Goal: Task Accomplishment & Management: Complete application form

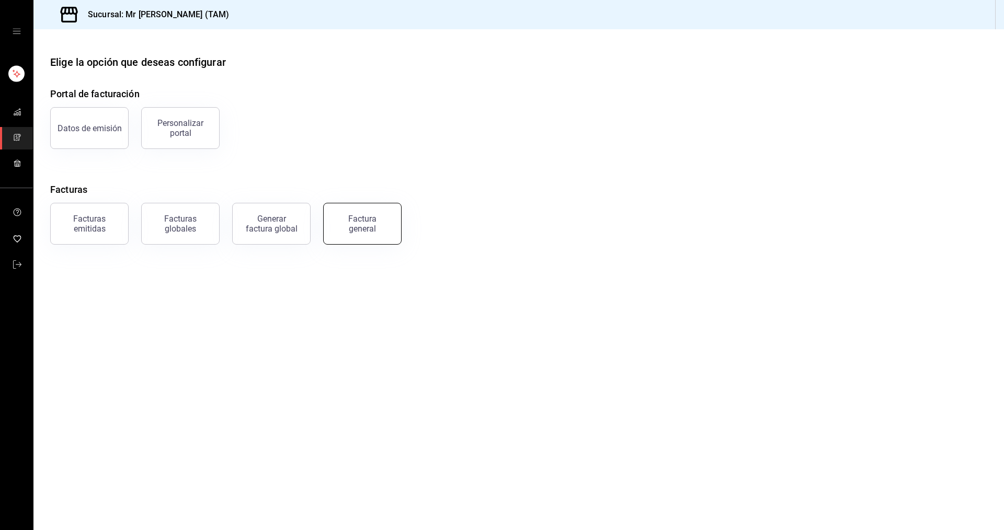
click at [363, 221] on div "Factura general" at bounding box center [362, 224] width 52 height 20
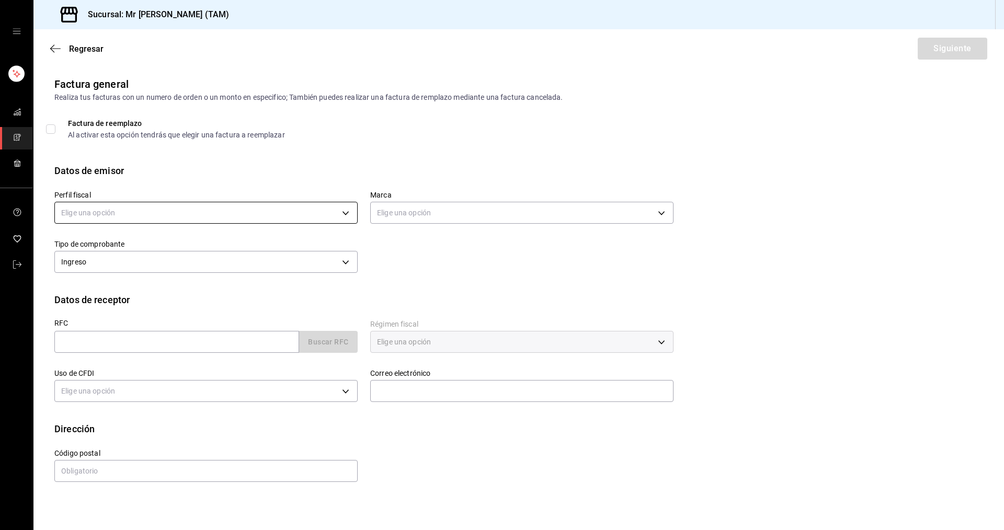
click at [335, 217] on body "Sucursal: Mr [PERSON_NAME] (TAM) Regresar Siguiente Factura general Realiza tus…" at bounding box center [502, 265] width 1004 height 530
click at [204, 278] on ul "Elige una opción [PERSON_NAME] [PERSON_NAME]" at bounding box center [206, 256] width 302 height 47
click at [209, 272] on li "[PERSON_NAME] [PERSON_NAME]" at bounding box center [206, 265] width 302 height 19
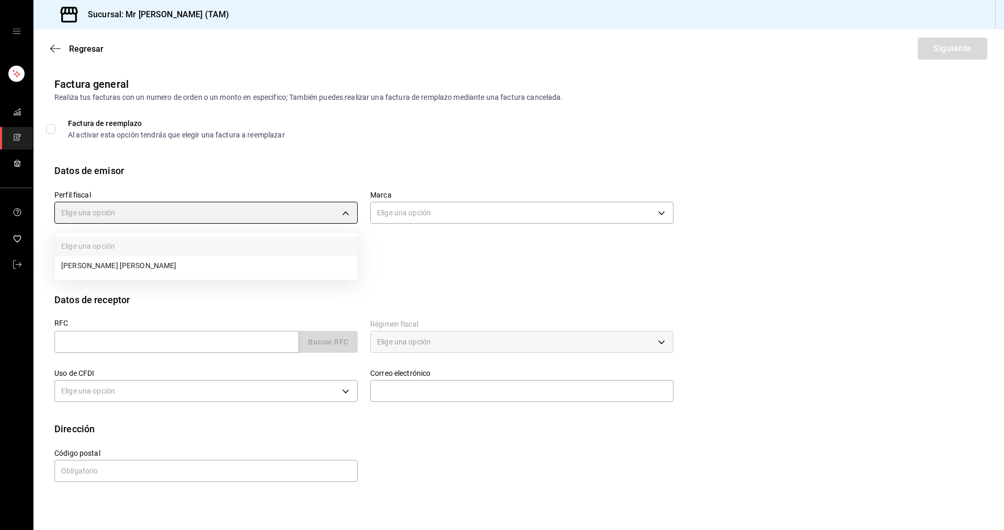
type input "81e23790-b5c9-42c9-a779-7127cee00b47"
type input "7082ddc5-3cea-471a-bd4f-d41619b848f0"
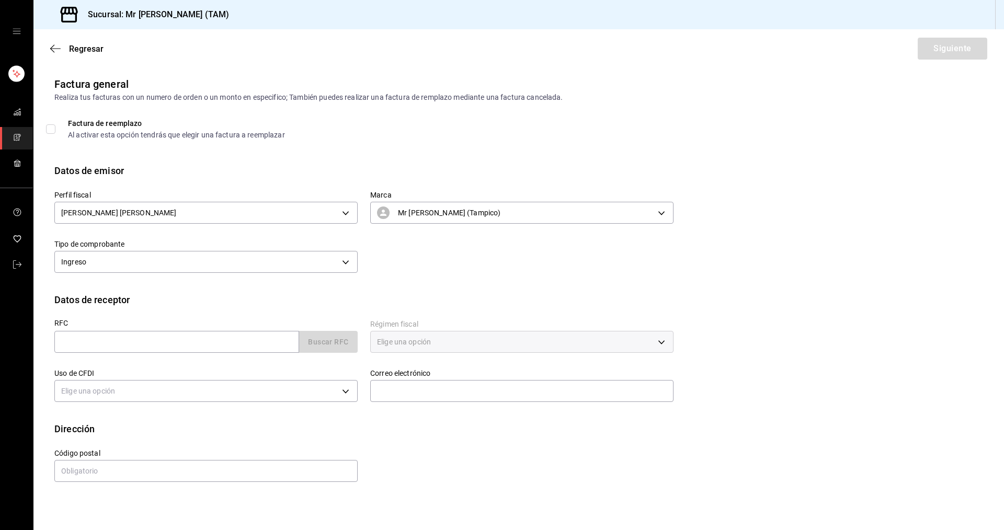
click at [188, 355] on div "RFC Buscar RFC" at bounding box center [200, 331] width 316 height 49
click at [195, 344] on input "text" at bounding box center [176, 342] width 245 height 22
type input "XAXX010101000"
type input "89138"
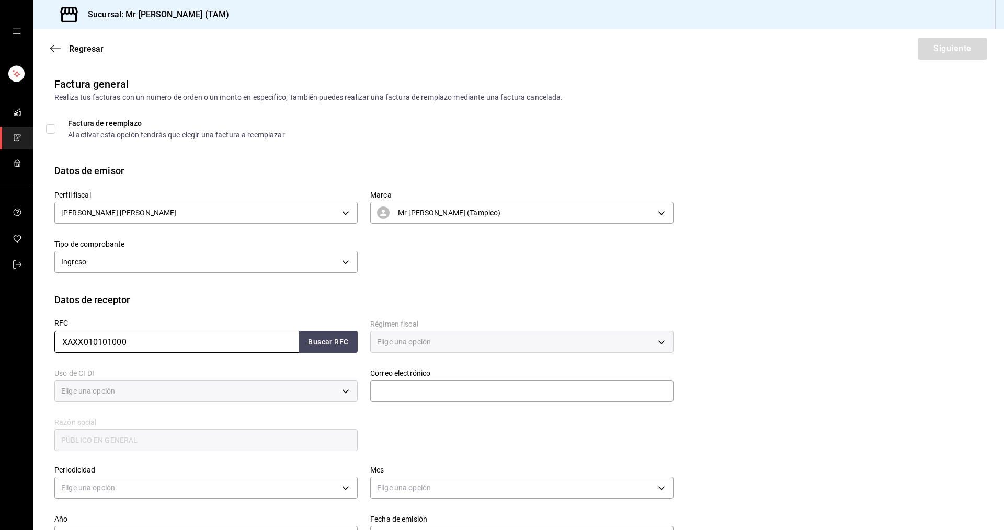
type input "616"
type input "S01"
click at [333, 347] on button "Buscar RFC" at bounding box center [328, 342] width 59 height 22
type input "[EMAIL_ADDRESS][DOMAIN_NAME]"
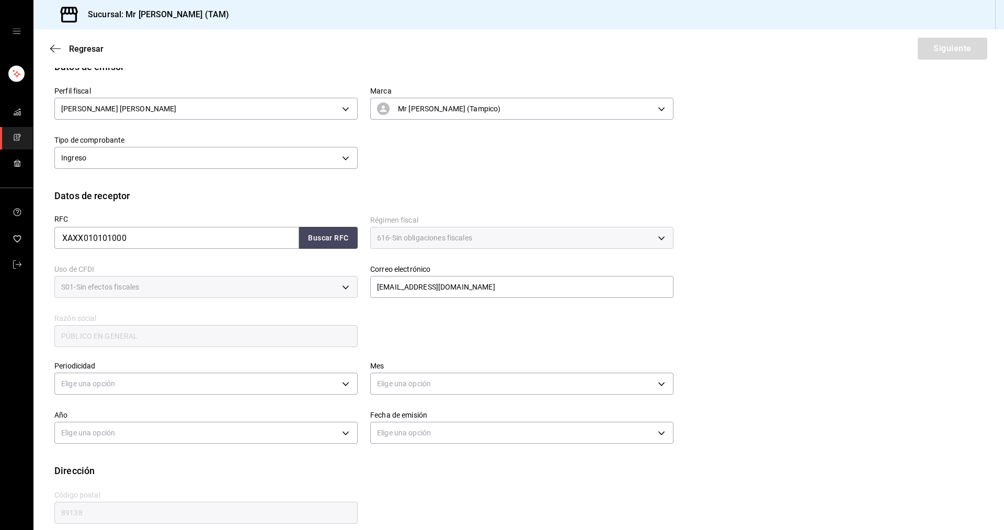
scroll to position [105, 0]
click at [195, 379] on body "Sucursal: Mr [PERSON_NAME] (TAM) Regresar Siguiente Factura general Realiza tus…" at bounding box center [502, 265] width 1004 height 530
click at [101, 430] on li "Semanal" at bounding box center [205, 433] width 300 height 17
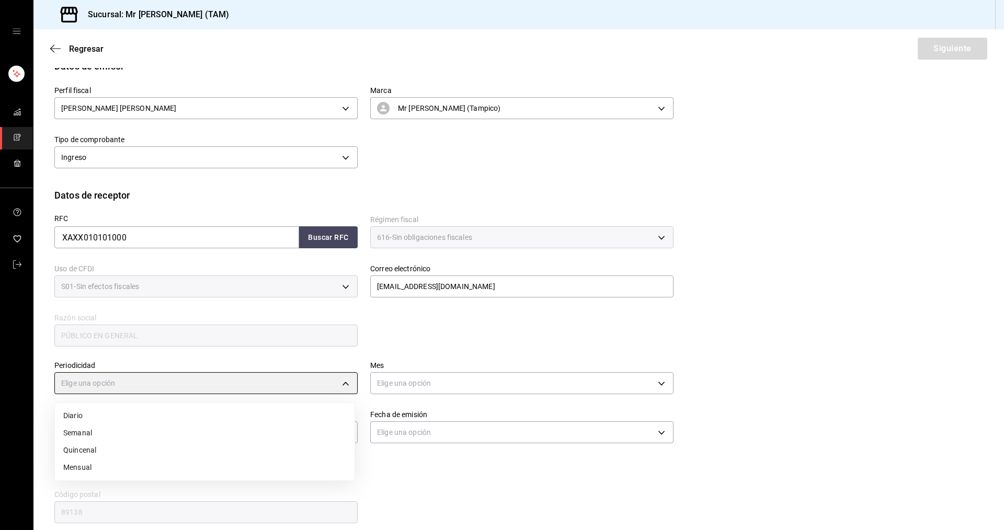
type input "WEEKLY"
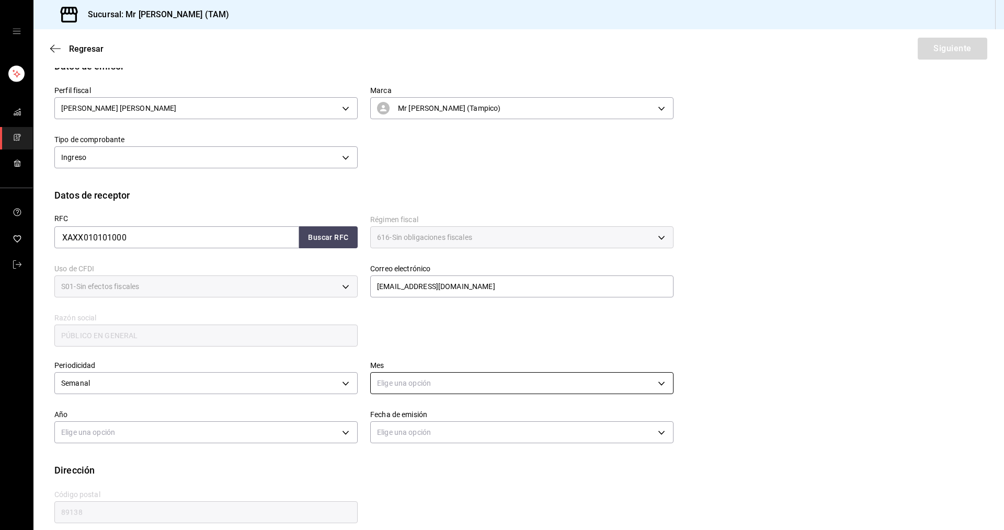
click at [404, 381] on body "Sucursal: Mr [PERSON_NAME] (TAM) Regresar Siguiente Factura general Realiza tus…" at bounding box center [502, 265] width 1004 height 530
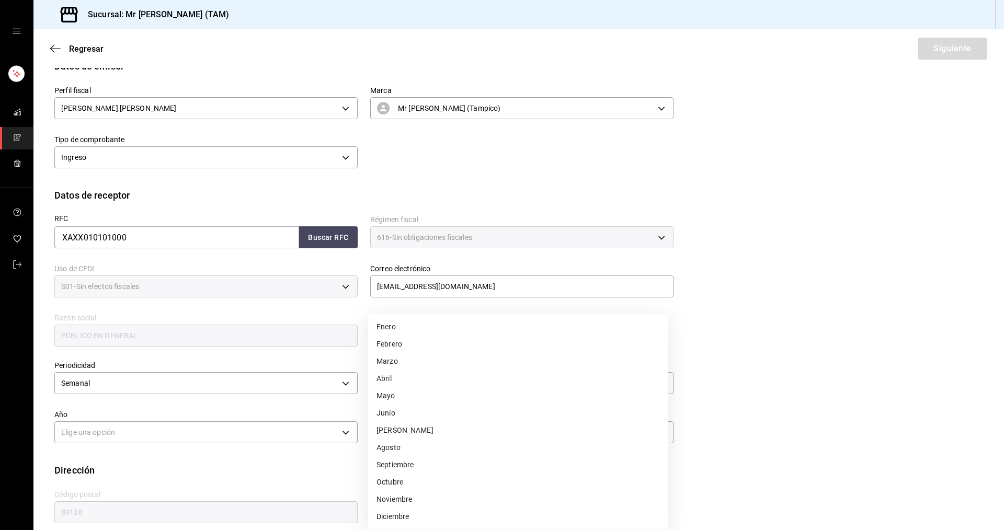
click at [411, 431] on li "[PERSON_NAME]" at bounding box center [518, 430] width 300 height 17
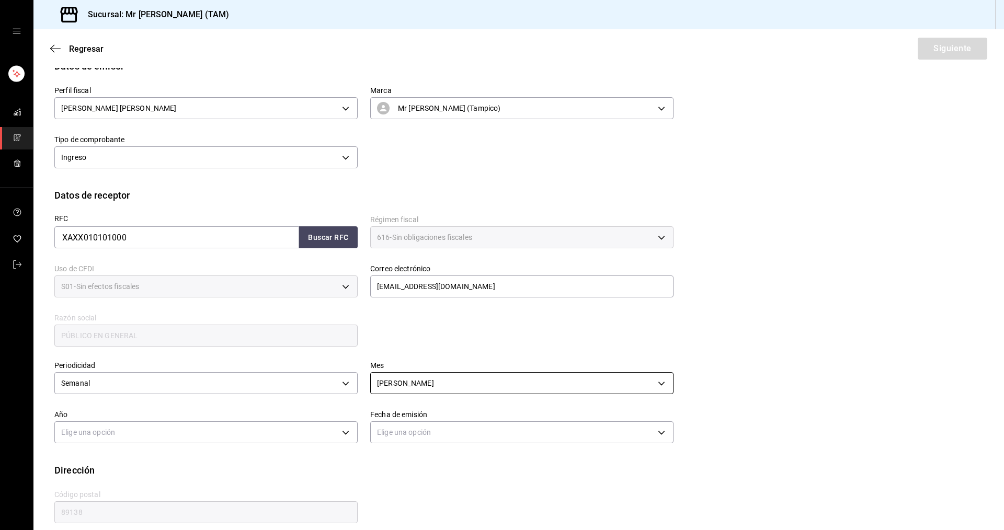
click at [417, 382] on body "Sucursal: Mr [PERSON_NAME] (TAM) Regresar Siguiente Factura general Realiza tus…" at bounding box center [502, 265] width 1004 height 530
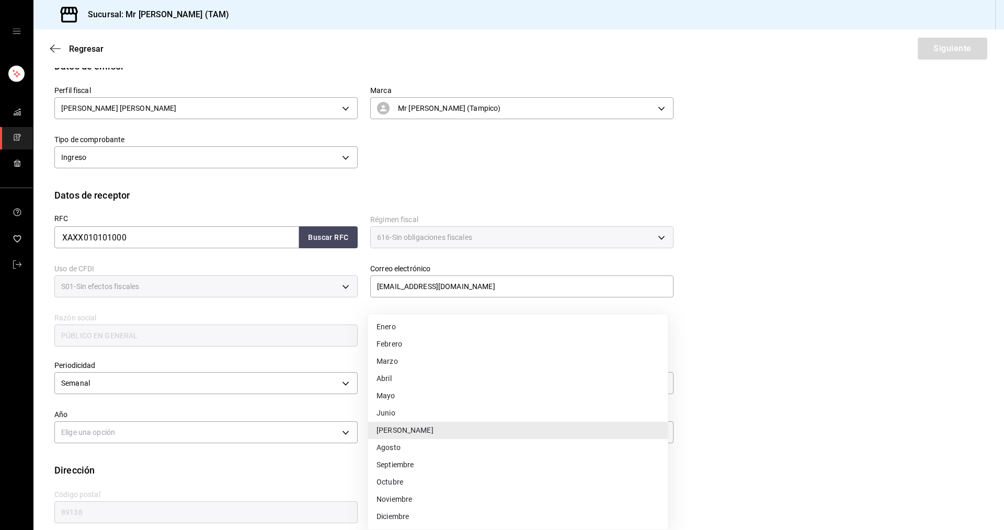
click at [385, 452] on li "Agosto" at bounding box center [518, 447] width 300 height 17
type input "8"
click at [234, 421] on body "Sucursal: Mr [PERSON_NAME] (TAM) Regresar Siguiente Factura general Realiza tus…" at bounding box center [502, 265] width 1004 height 530
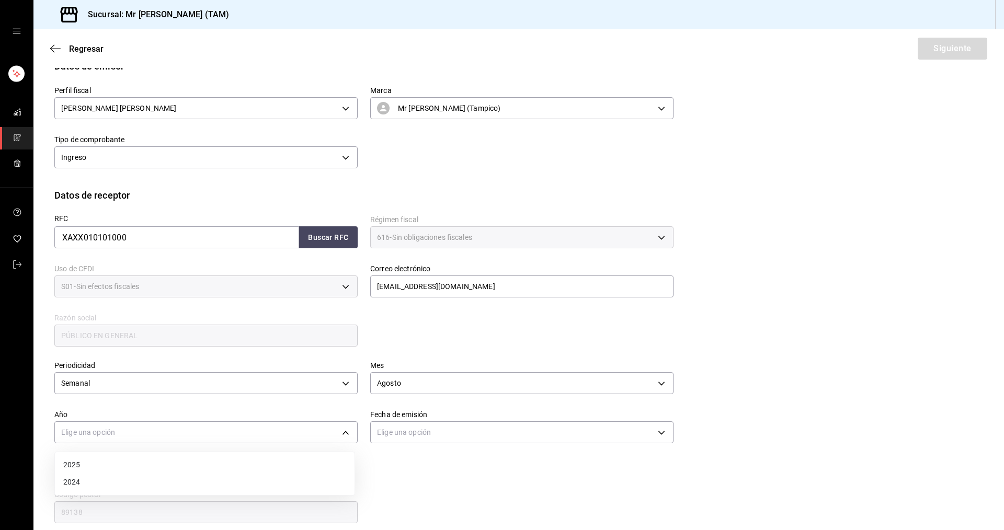
click at [83, 460] on li "2025" at bounding box center [205, 465] width 300 height 17
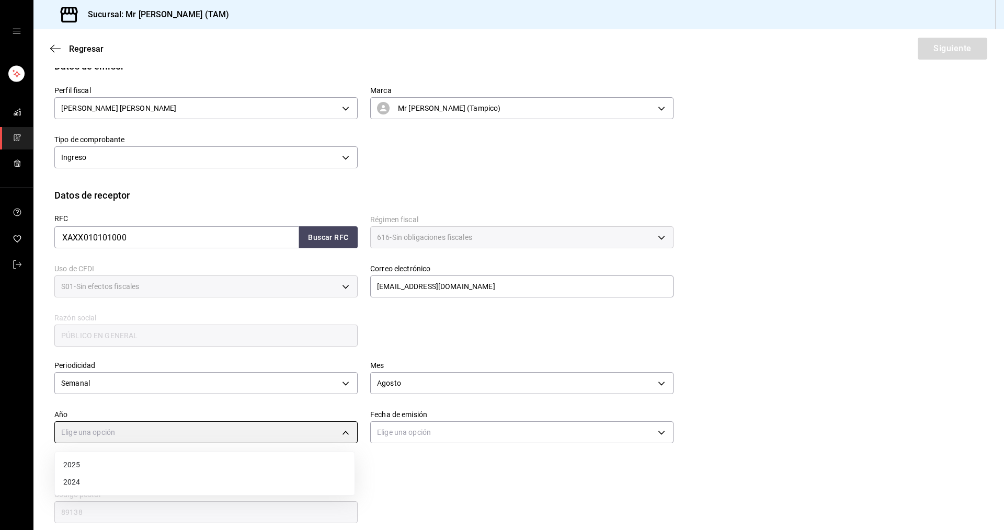
type input "2025"
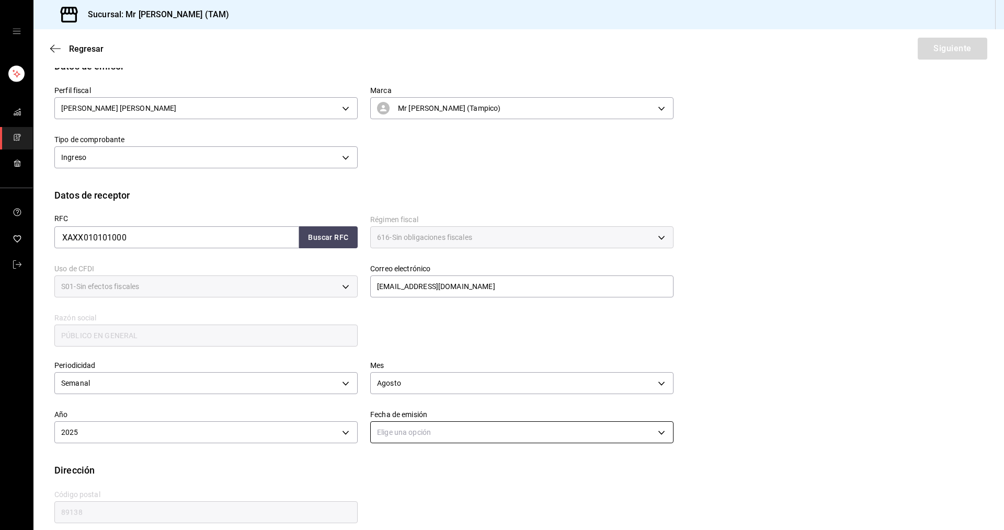
click at [471, 434] on body "Sucursal: Mr [PERSON_NAME] (TAM) Regresar Siguiente Factura general Realiza tus…" at bounding box center [502, 265] width 1004 height 530
click at [404, 464] on li "Hoy" at bounding box center [518, 465] width 300 height 17
type input "[DATE]"
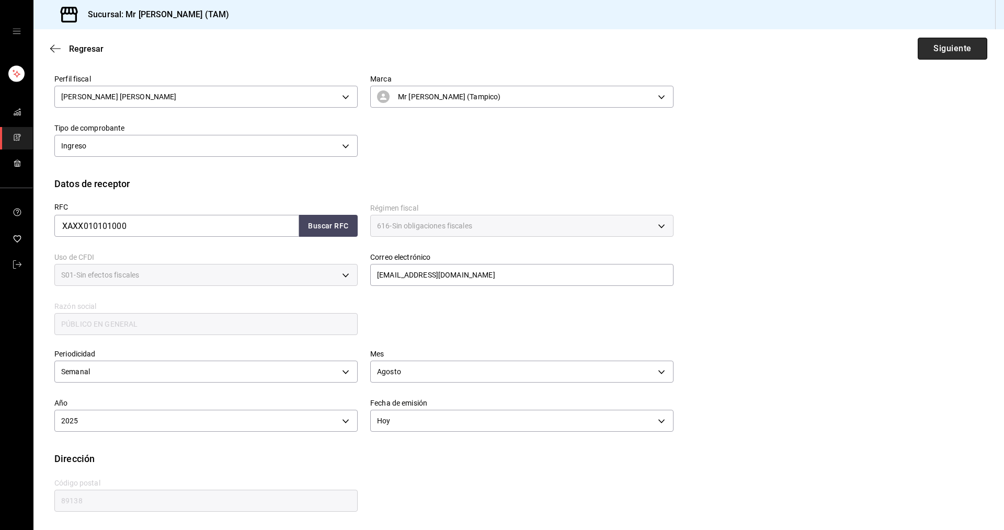
click at [934, 44] on button "Siguiente" at bounding box center [953, 49] width 70 height 22
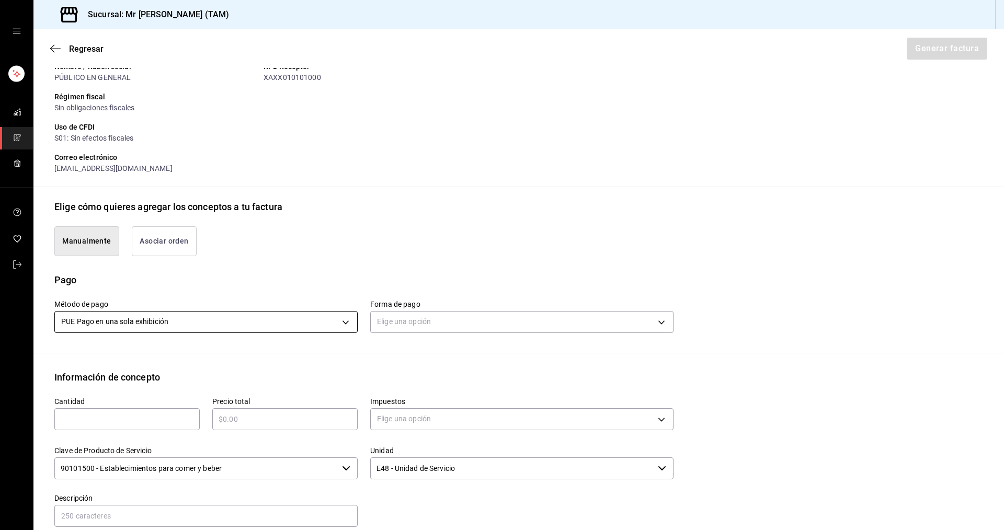
scroll to position [273, 0]
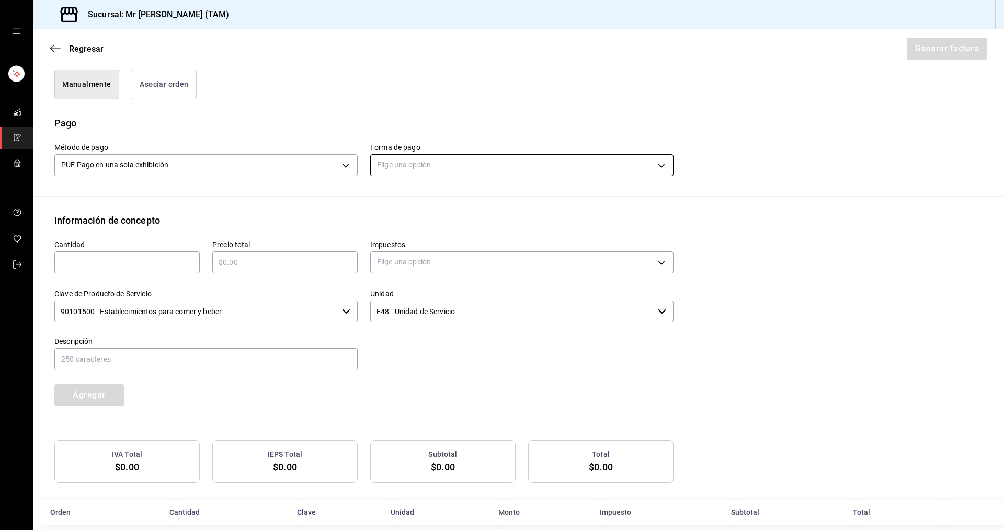
click at [406, 168] on body "Sucursal: Mr [PERSON_NAME] (TAM) Regresar Generar factura Emisor Perfil fiscal …" at bounding box center [502, 265] width 1004 height 530
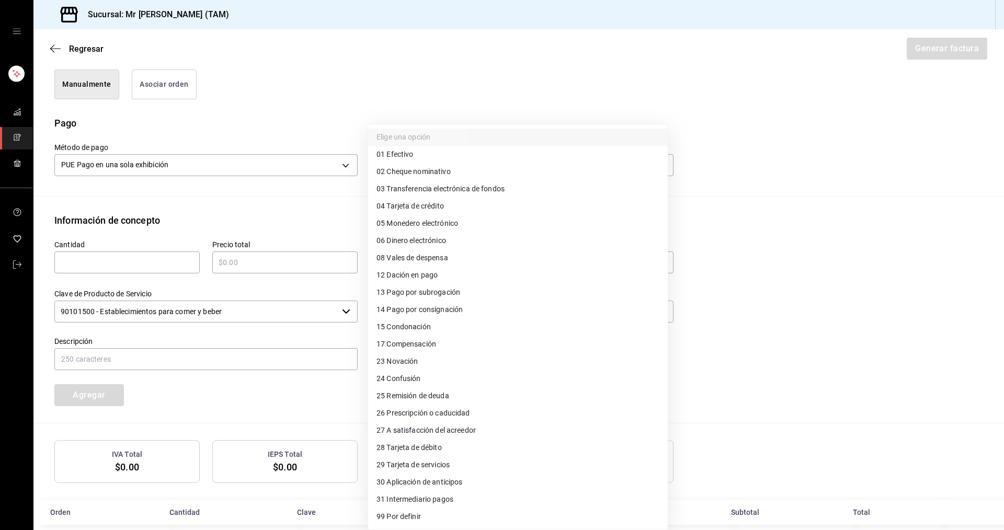
click at [408, 207] on span "04 Tarjeta de crédito" at bounding box center [410, 206] width 67 height 11
type input "04"
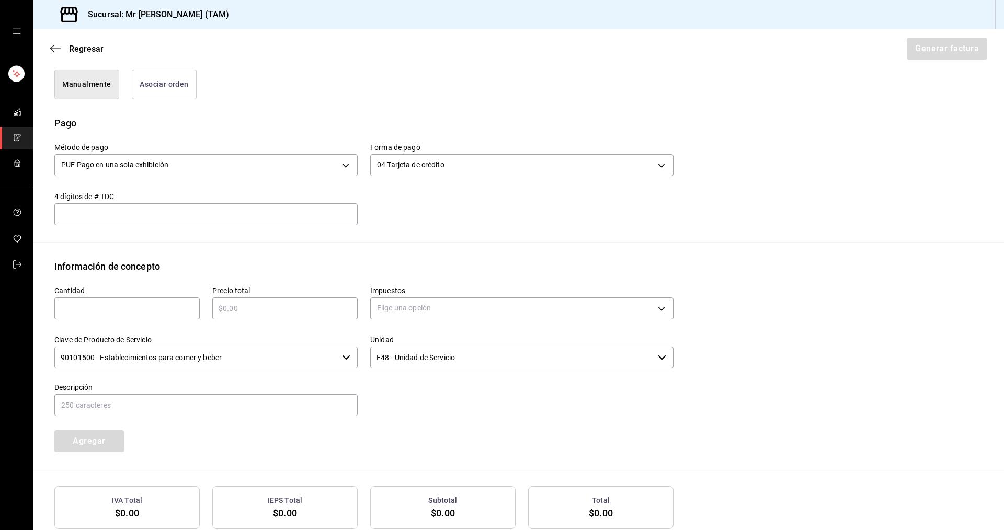
click at [281, 207] on div "​" at bounding box center [205, 214] width 303 height 22
click at [153, 304] on input "text" at bounding box center [126, 308] width 145 height 13
type input "45"
click at [231, 303] on input "text" at bounding box center [284, 308] width 145 height 13
type input "$17550"
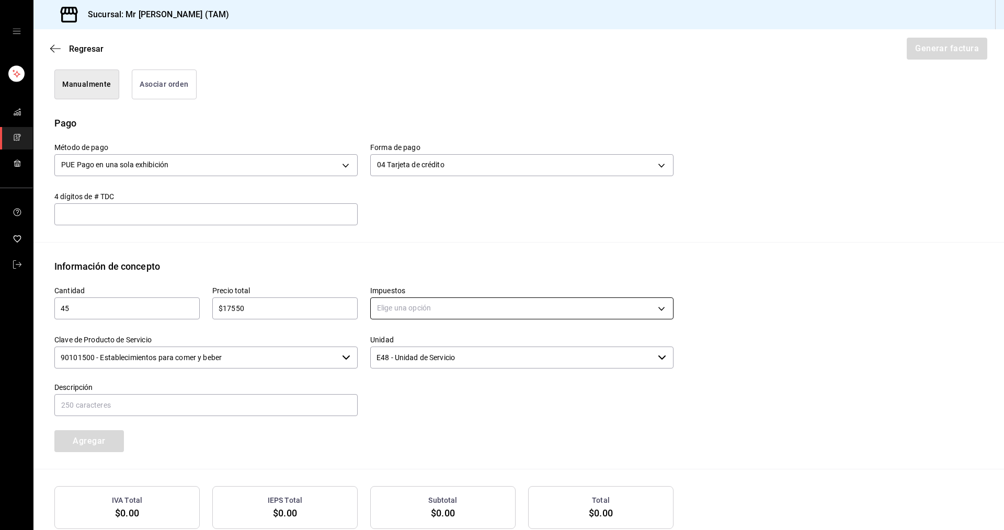
click at [457, 307] on body "Sucursal: Mr [PERSON_NAME] (TAM) Regresar Generar factura Emisor Perfil fiscal …" at bounding box center [502, 265] width 1004 height 530
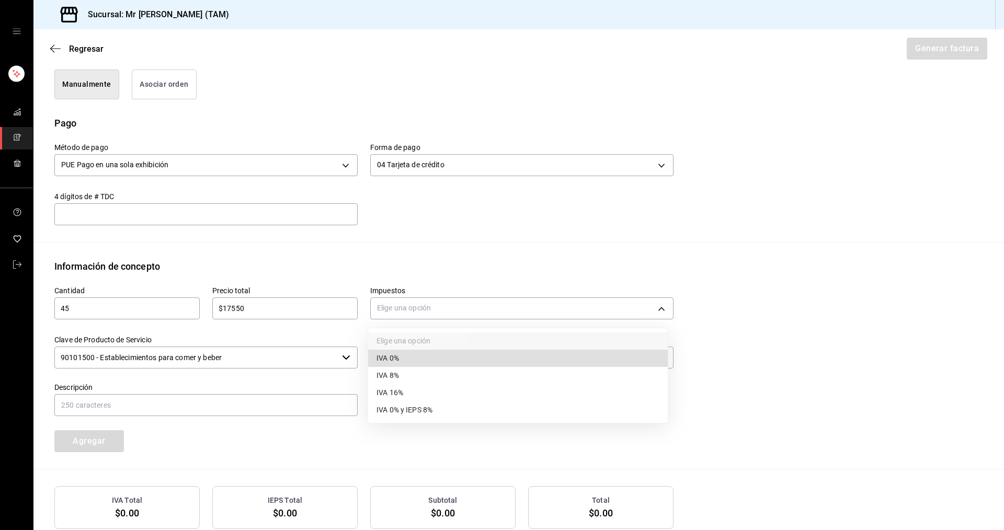
click at [405, 392] on li "IVA 16%" at bounding box center [518, 392] width 300 height 17
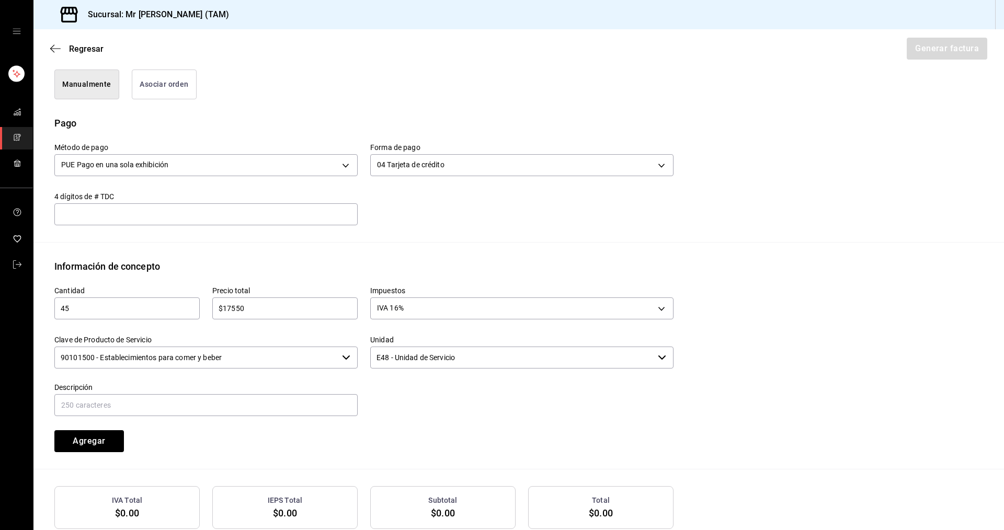
click at [423, 297] on div "IVA 16% IVA_16" at bounding box center [521, 307] width 303 height 28
click at [425, 305] on body "Sucursal: Mr [PERSON_NAME] (TAM) Regresar Generar factura Emisor Perfil fiscal …" at bounding box center [502, 265] width 1004 height 530
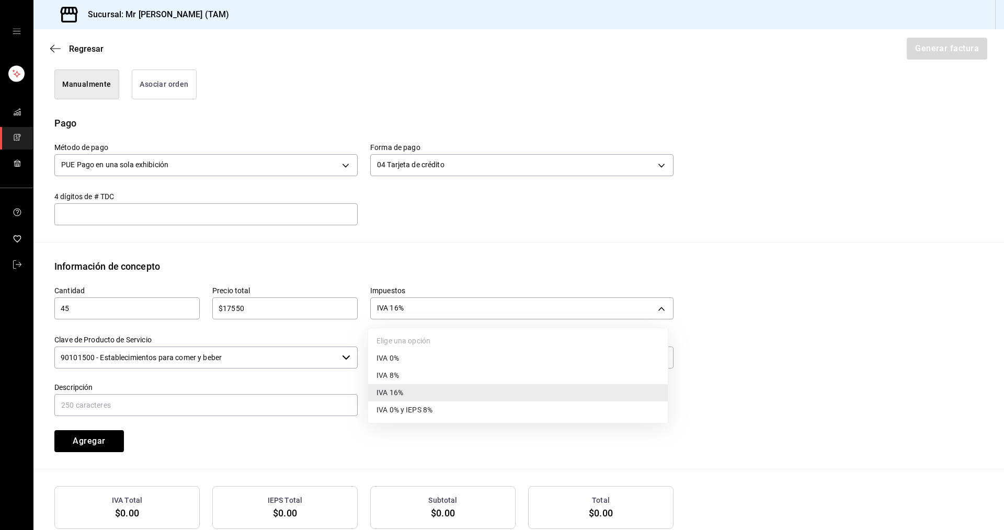
click at [405, 359] on li "IVA 0%" at bounding box center [518, 358] width 300 height 17
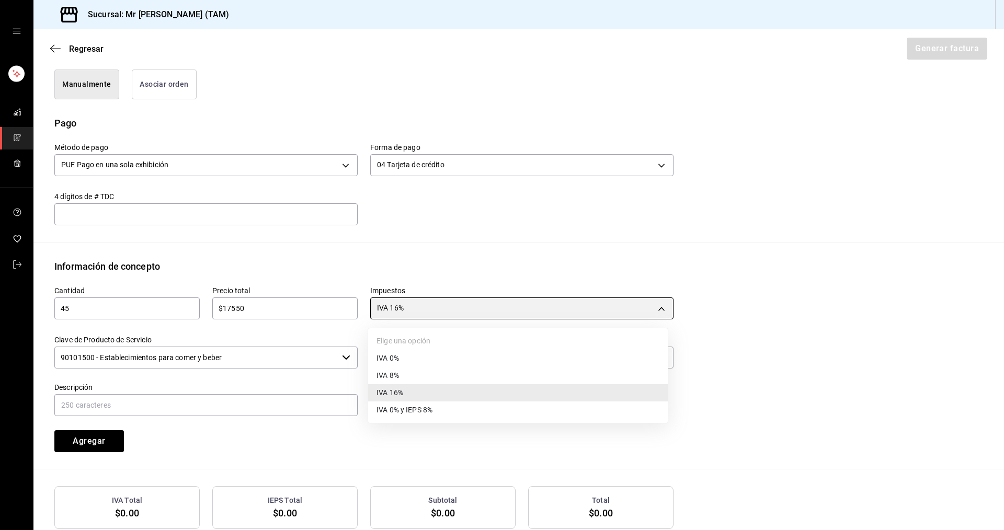
type input "IVA_0"
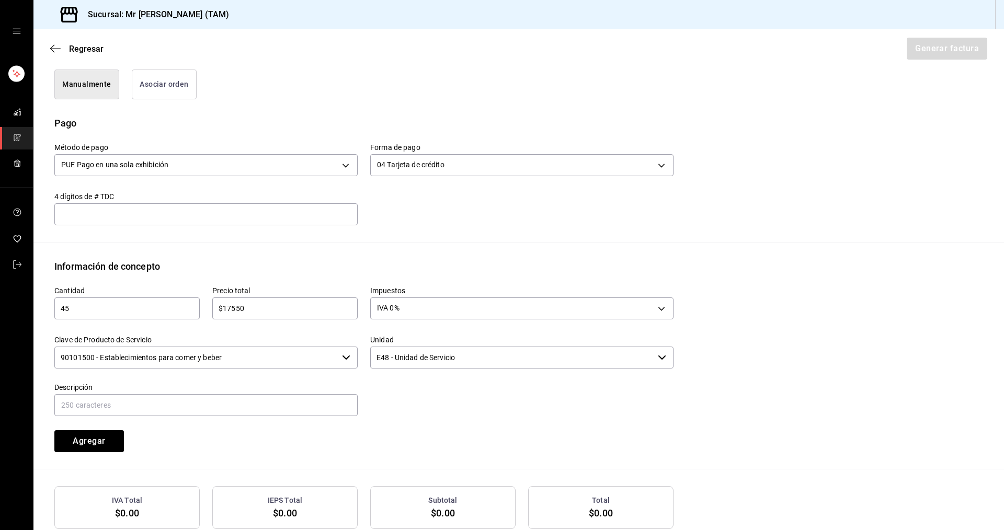
click at [261, 350] on input "90101500 - Establecimientos para comer y beber" at bounding box center [195, 358] width 283 height 22
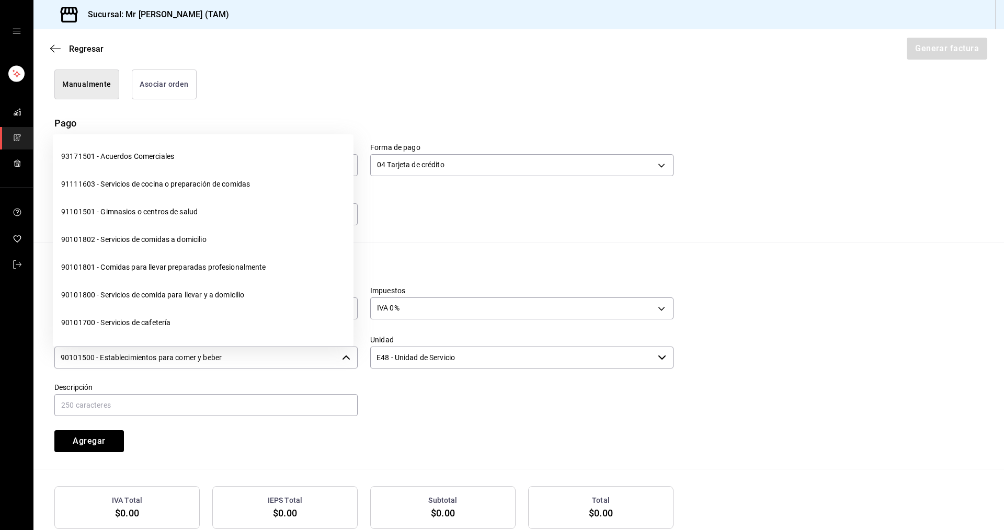
click at [261, 350] on input "90101500 - Establecimientos para comer y beber" at bounding box center [195, 358] width 283 height 22
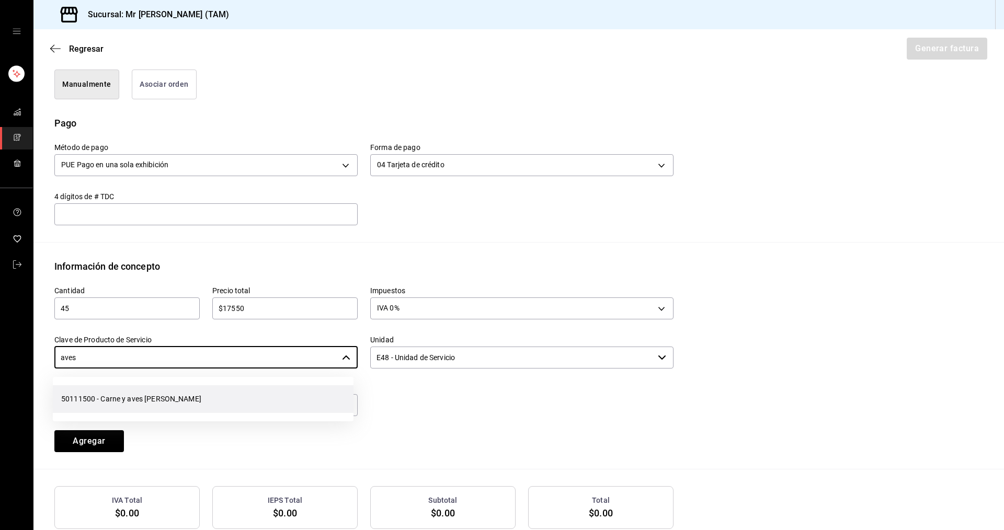
click at [207, 403] on li "50111500 - Carne y aves [PERSON_NAME]" at bounding box center [203, 399] width 301 height 28
type input "50111500 - Carne y aves [PERSON_NAME]"
click at [249, 396] on input "text" at bounding box center [205, 405] width 303 height 22
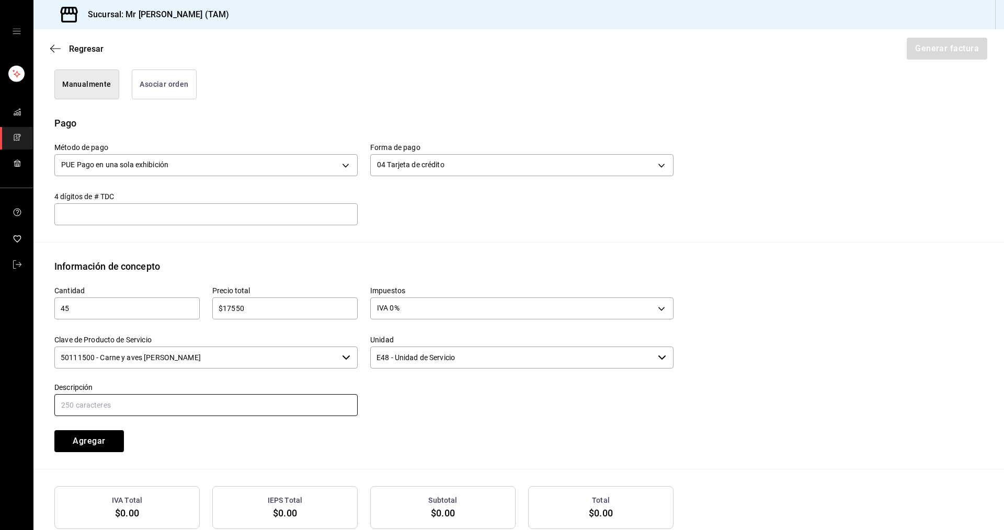
type input "VENTA DE CARNE CRUDA PARA AHUMAR"
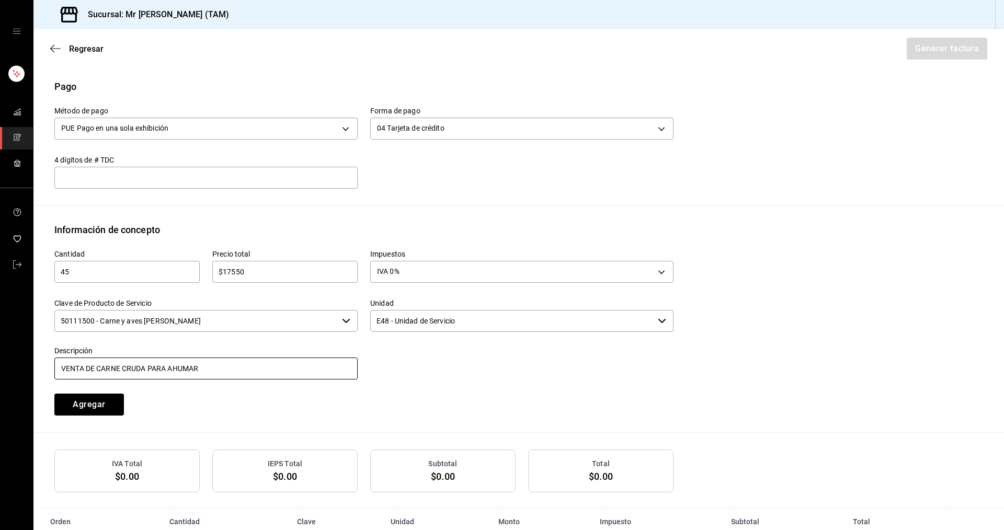
scroll to position [325, 0]
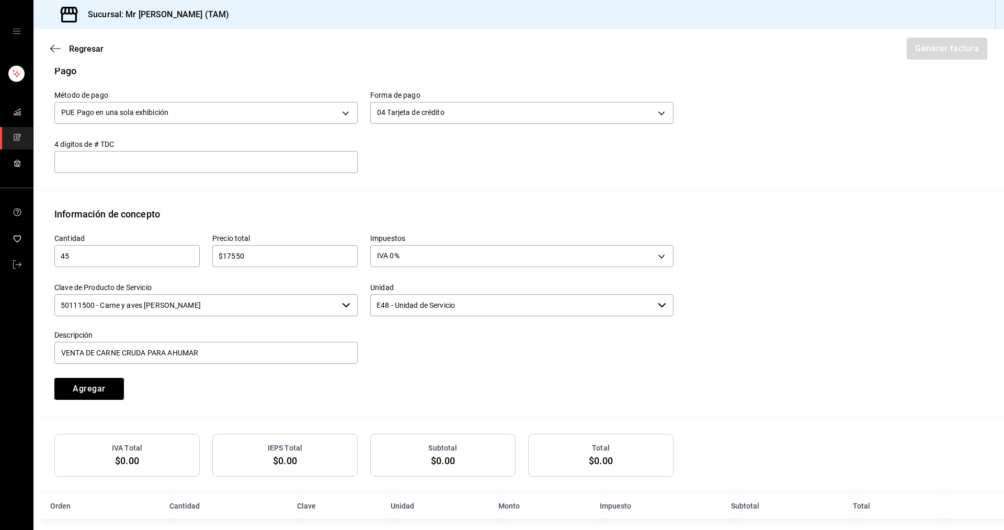
click at [230, 383] on div "Cantidad 45 ​ Precio total $17550 ​ Impuestos IVA 0% IVA_0 Clave de Producto de…" at bounding box center [358, 310] width 632 height 179
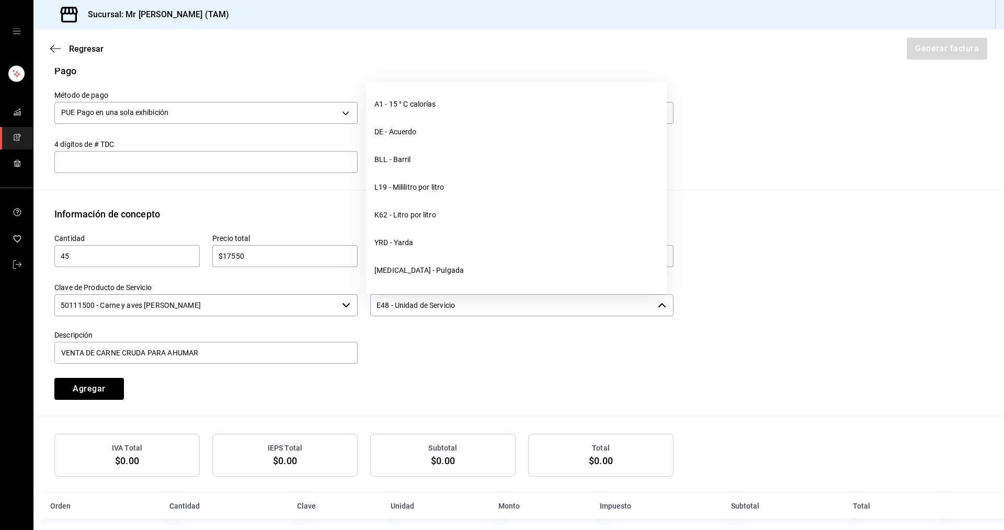
click at [418, 310] on input "E48 - Unidad de Servicio" at bounding box center [511, 305] width 283 height 22
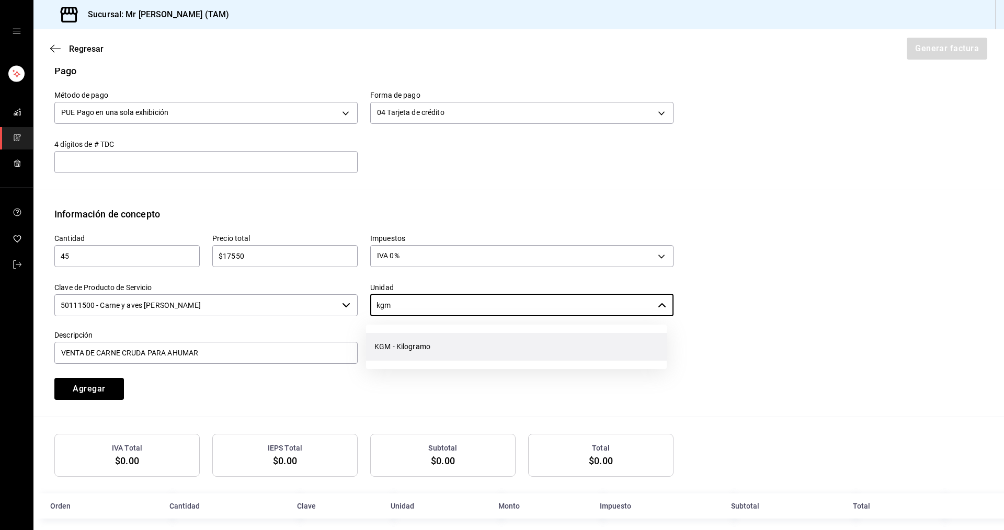
click at [432, 339] on li "KGM - Kilogramo" at bounding box center [516, 347] width 301 height 28
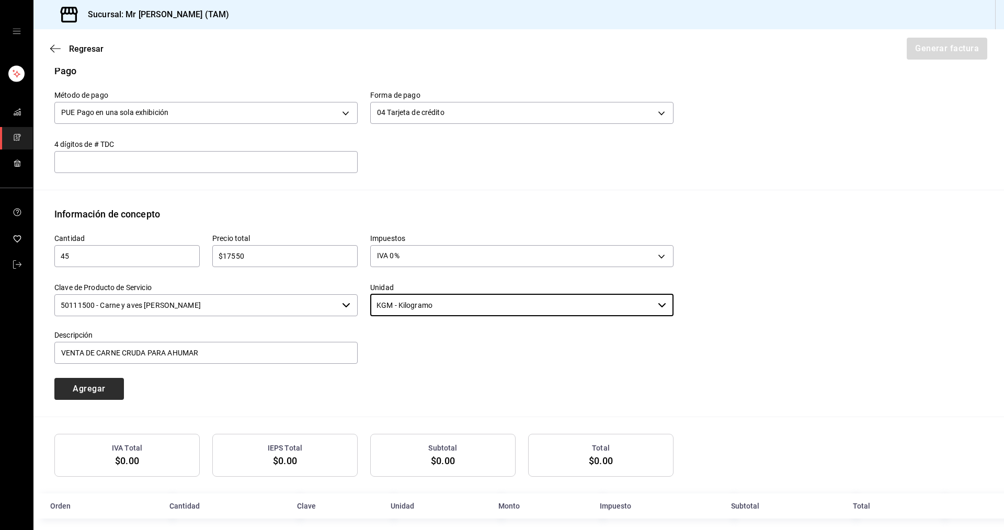
type input "KGM - Kilogramo"
click at [90, 388] on button "Agregar" at bounding box center [89, 389] width 70 height 22
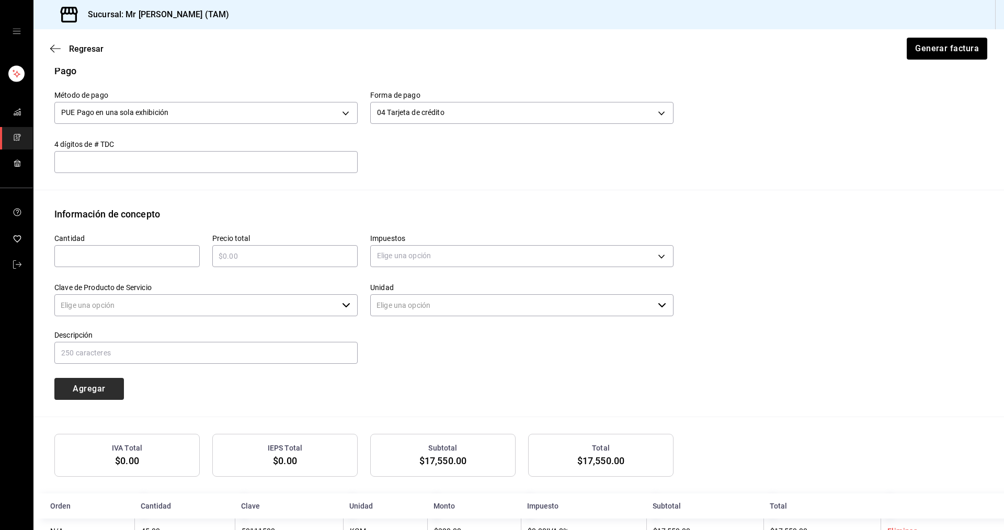
type input "90101500 - Establecimientos para comer y beber"
type input "E48 - Unidad de Servicio"
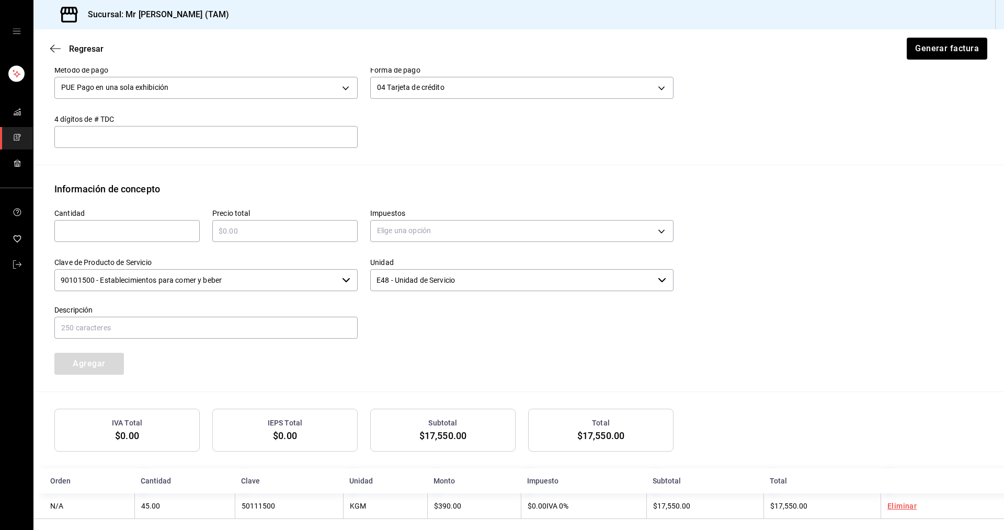
scroll to position [361, 0]
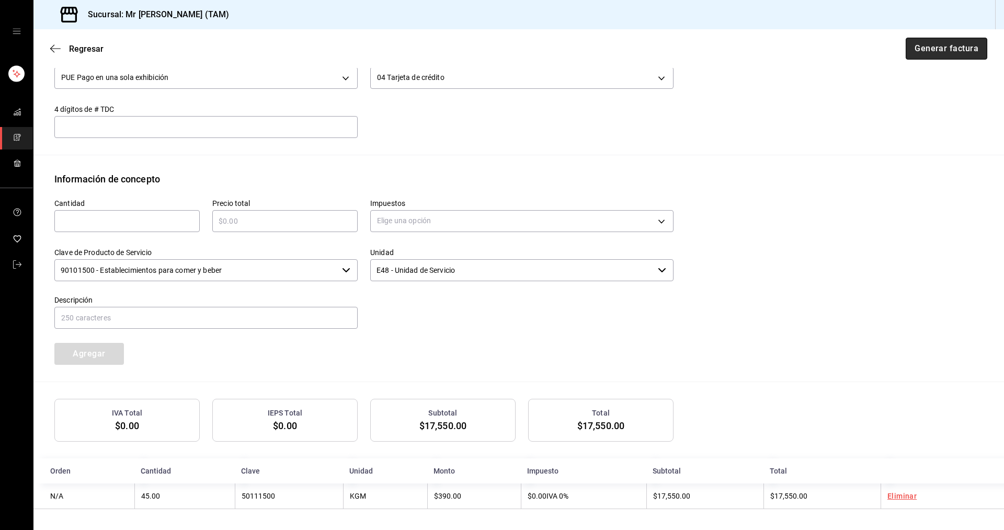
click at [961, 43] on button "Generar factura" at bounding box center [947, 49] width 82 height 22
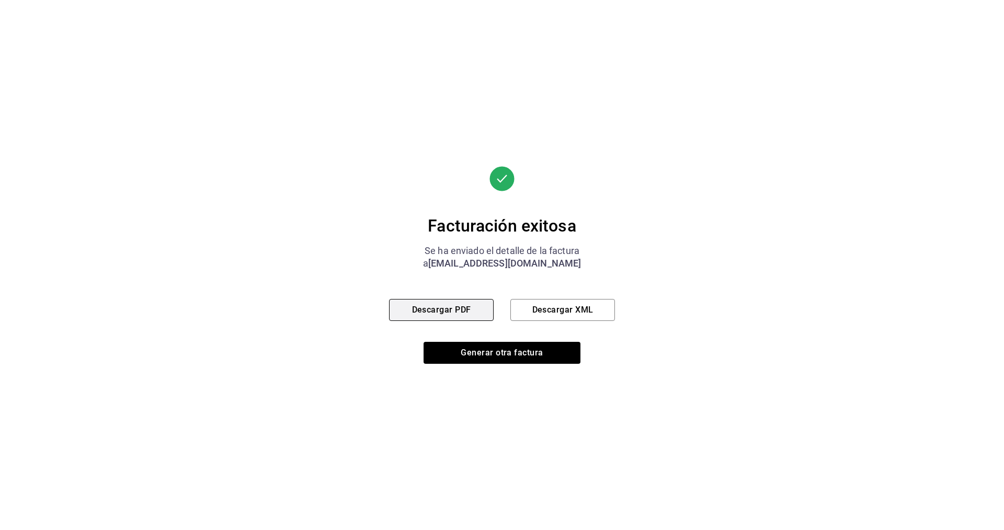
click at [425, 303] on button "Descargar PDF" at bounding box center [441, 310] width 105 height 22
click at [564, 316] on button "Descargar XML" at bounding box center [562, 310] width 105 height 22
click at [517, 351] on button "Generar otra factura" at bounding box center [502, 353] width 157 height 22
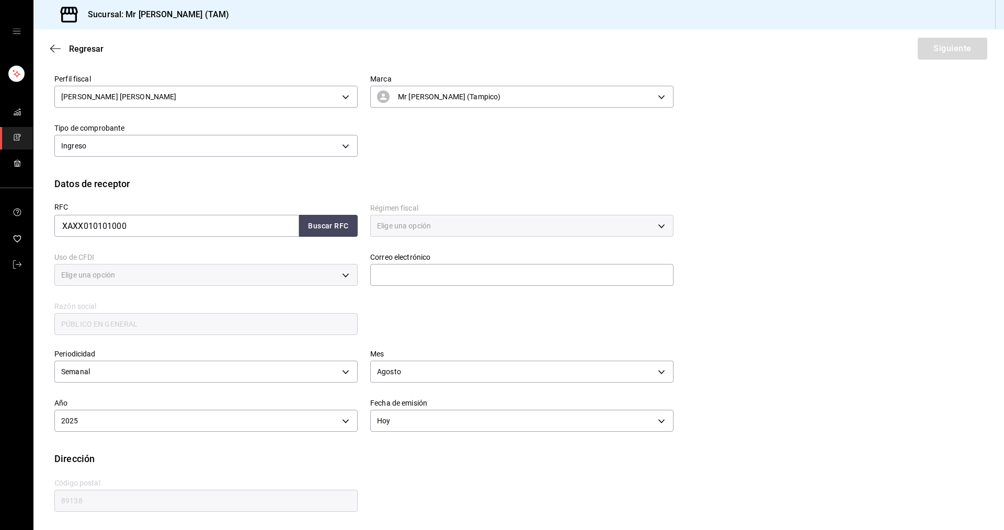
type input "616"
type input "S01"
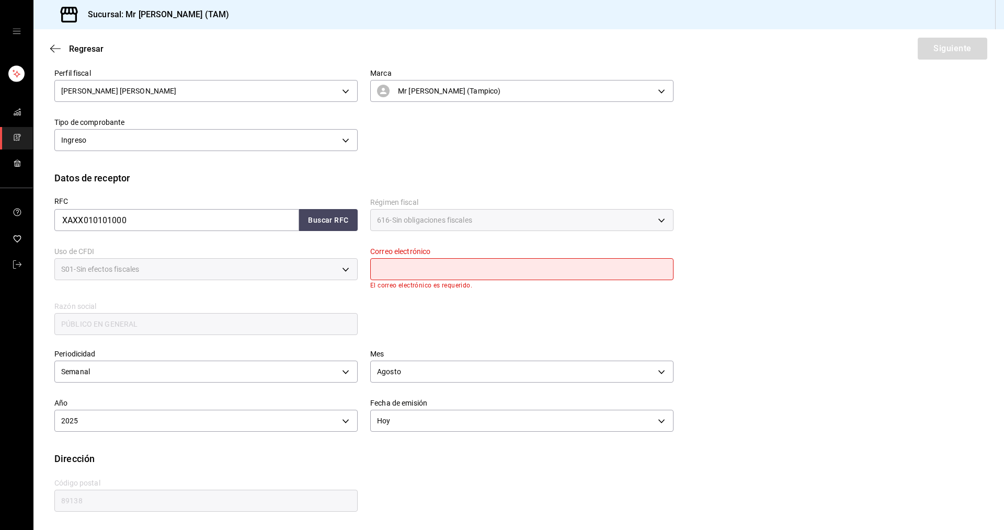
scroll to position [69, 0]
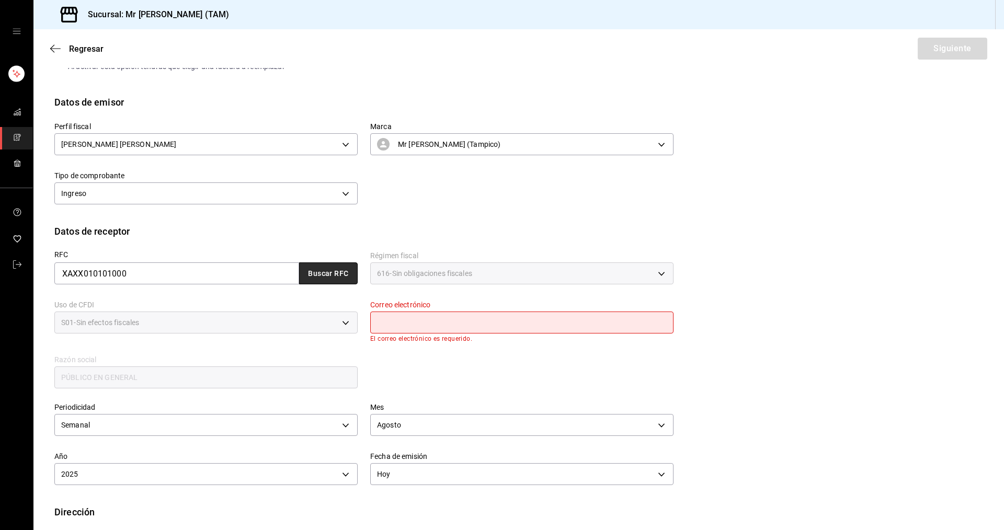
click at [345, 279] on button "Buscar RFC" at bounding box center [328, 274] width 59 height 22
type input "[EMAIL_ADDRESS][DOMAIN_NAME]"
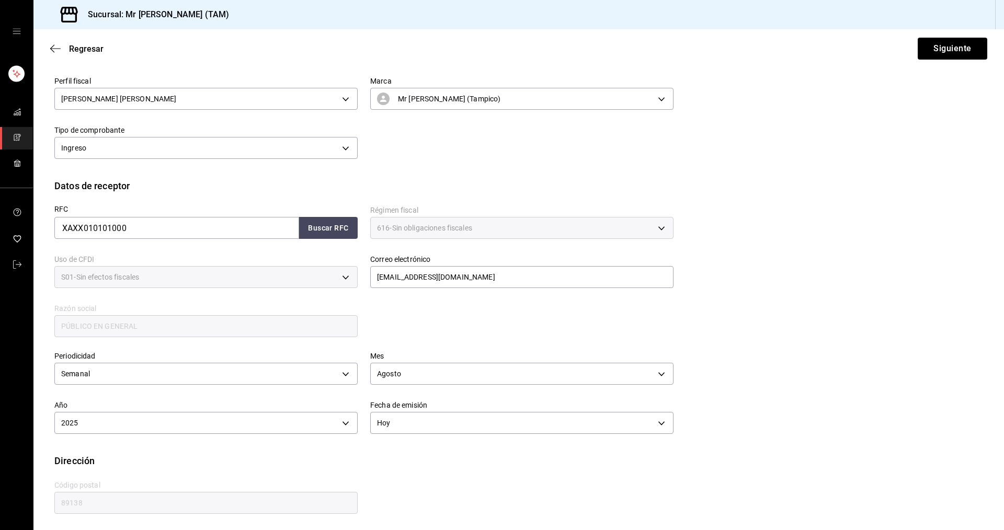
scroll to position [116, 0]
click at [970, 49] on button "Siguiente" at bounding box center [953, 49] width 70 height 22
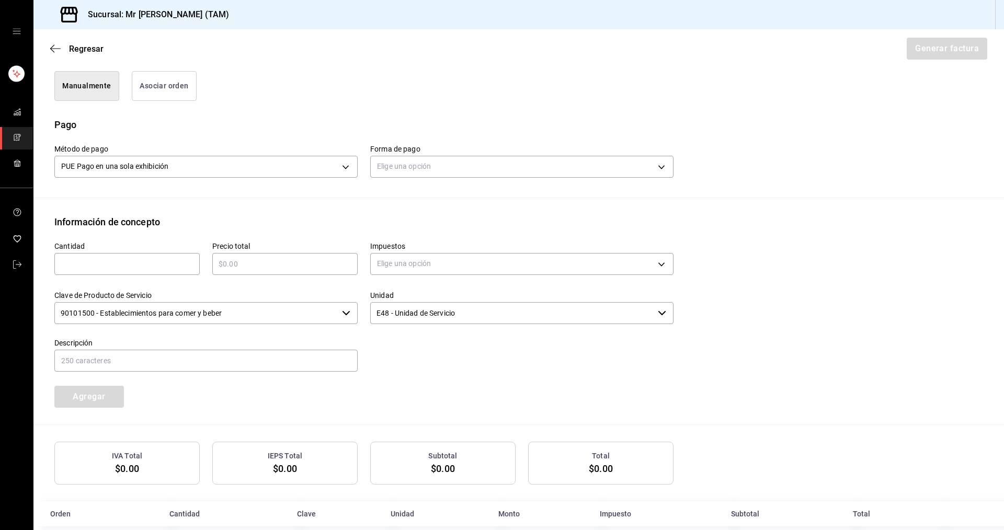
scroll to position [273, 0]
click at [462, 173] on body "Sucursal: Mr [PERSON_NAME] (TAM) Regresar Generar factura Emisor Perfil fiscal …" at bounding box center [502, 265] width 1004 height 530
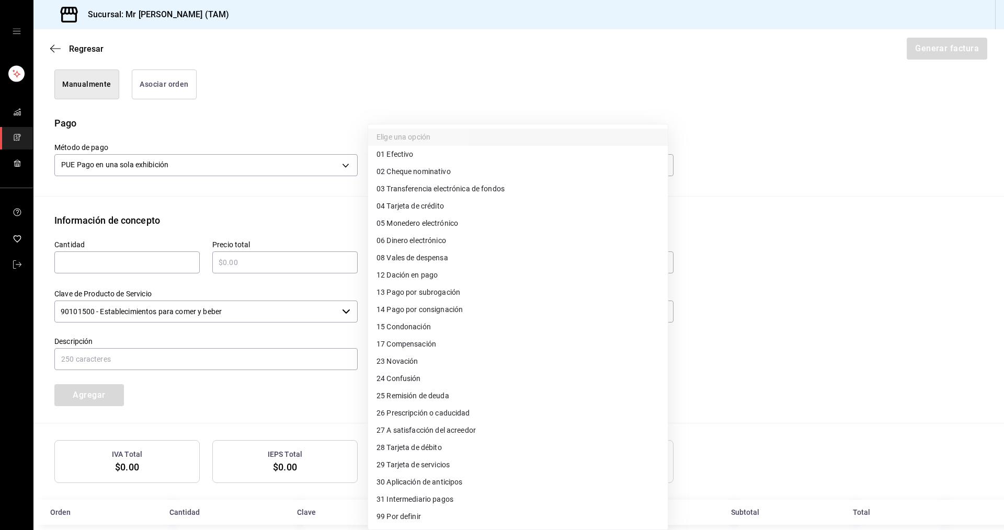
drag, startPoint x: 447, startPoint y: 208, endPoint x: 425, endPoint y: 444, distance: 237.4
click at [425, 444] on ul "Elige una opción 01 Efectivo 02 Cheque nominativo 03 Transferencia electrónica …" at bounding box center [518, 326] width 300 height 405
click at [425, 444] on span "28 Tarjeta de débito" at bounding box center [409, 447] width 65 height 11
type input "28"
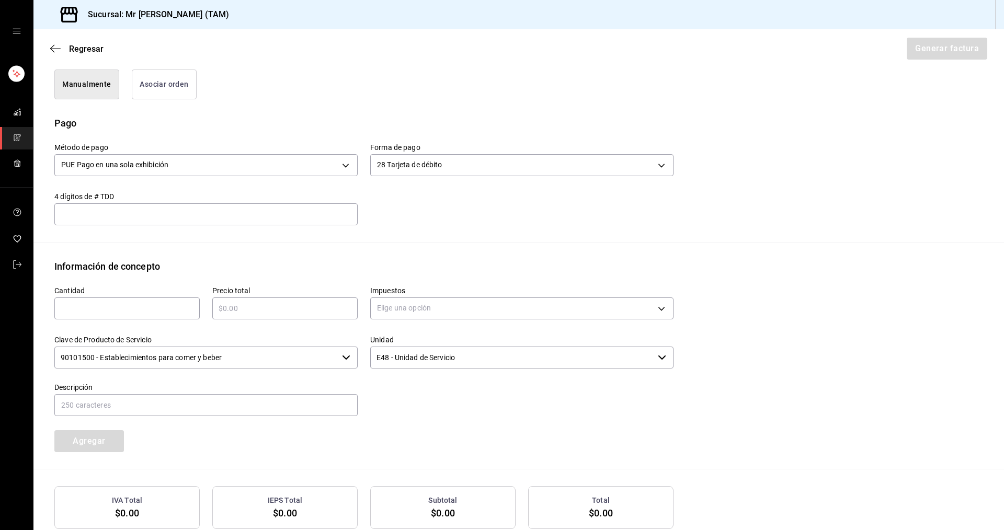
click at [749, 214] on div "Método de pago PUE Pago en una sola exhibición PUE Forma de pago 28 Tarjeta de …" at bounding box center [518, 186] width 929 height 112
click at [152, 313] on input "text" at bounding box center [126, 308] width 145 height 13
type input "31"
click at [243, 310] on input "text" at bounding box center [284, 308] width 145 height 13
type input "$12090"
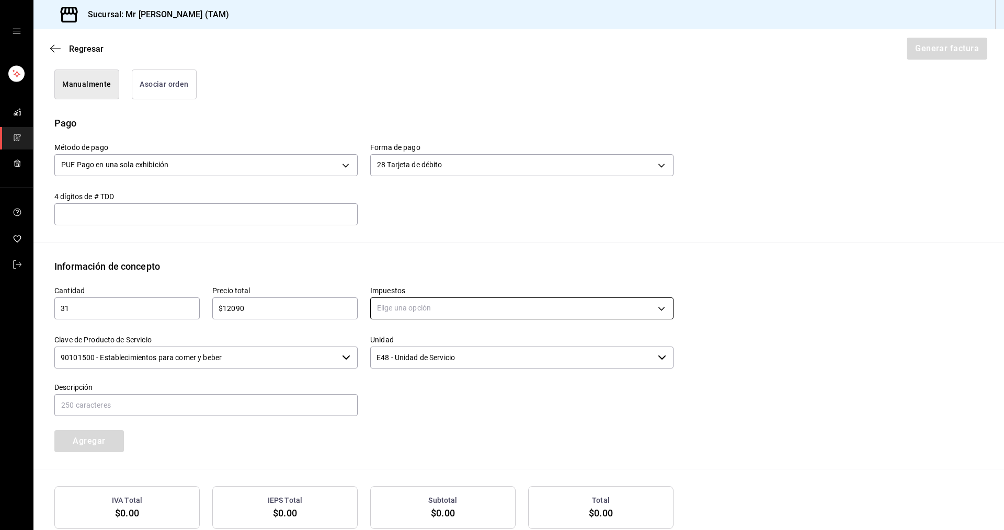
click at [387, 299] on body "Sucursal: Mr [PERSON_NAME] (TAM) Regresar Generar factura Emisor Perfil fiscal …" at bounding box center [502, 265] width 1004 height 530
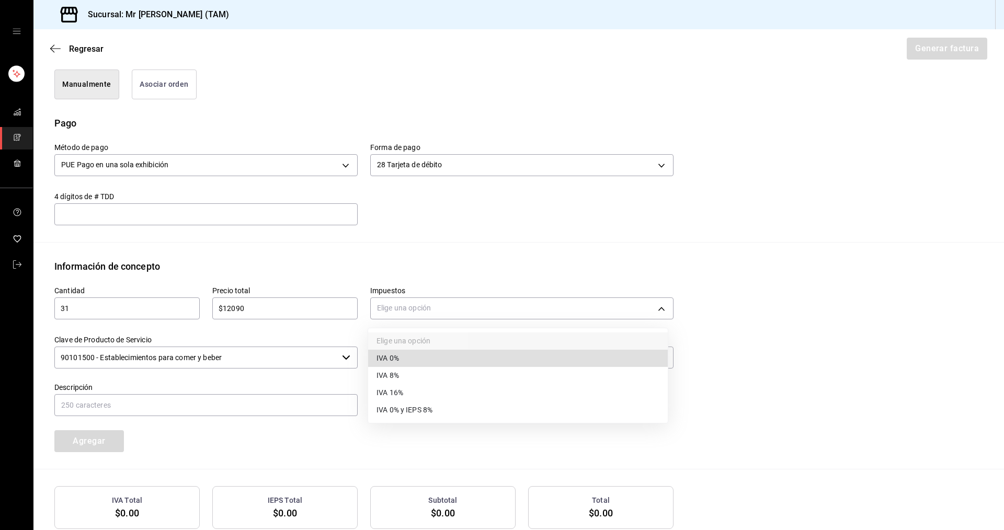
click at [391, 356] on span "IVA 0%" at bounding box center [388, 358] width 22 height 11
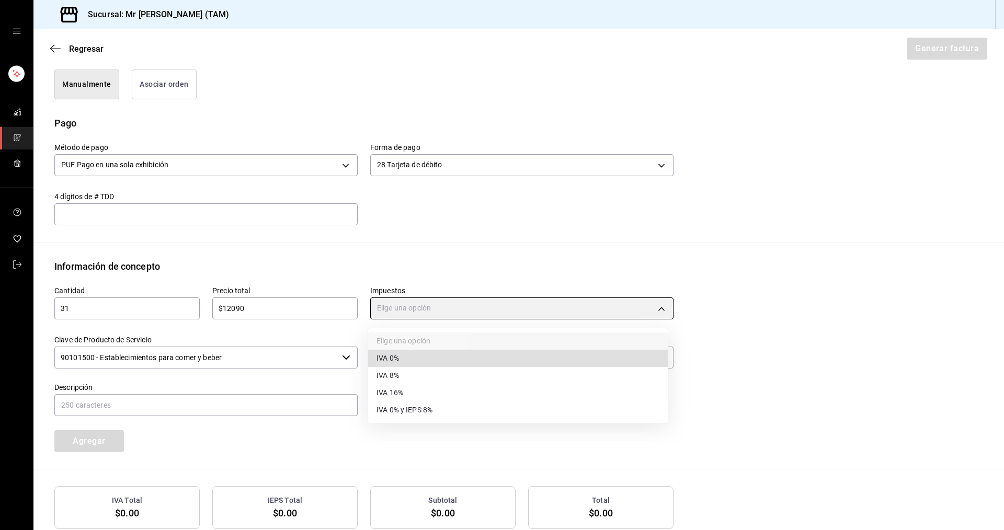
type input "IVA_0"
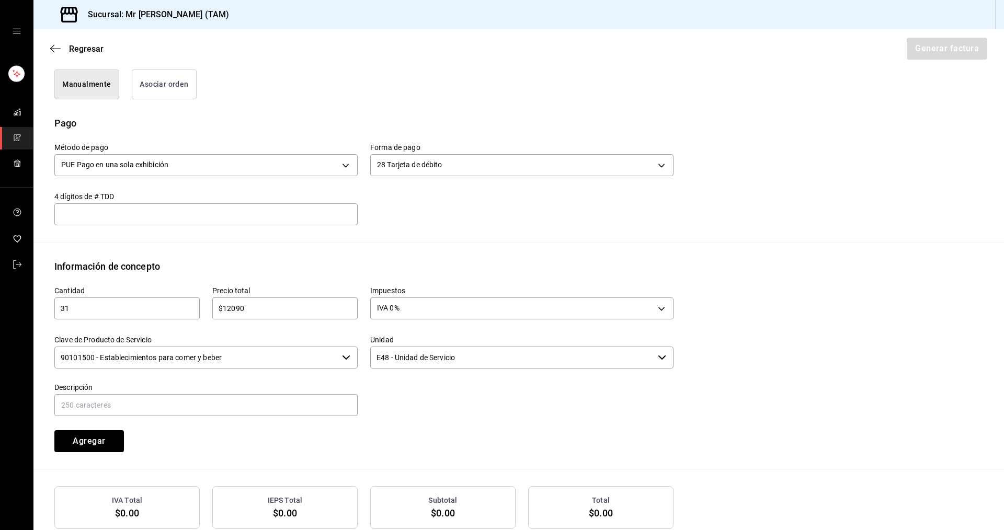
click at [297, 365] on input "90101500 - Establecimientos para comer y beber" at bounding box center [195, 358] width 283 height 22
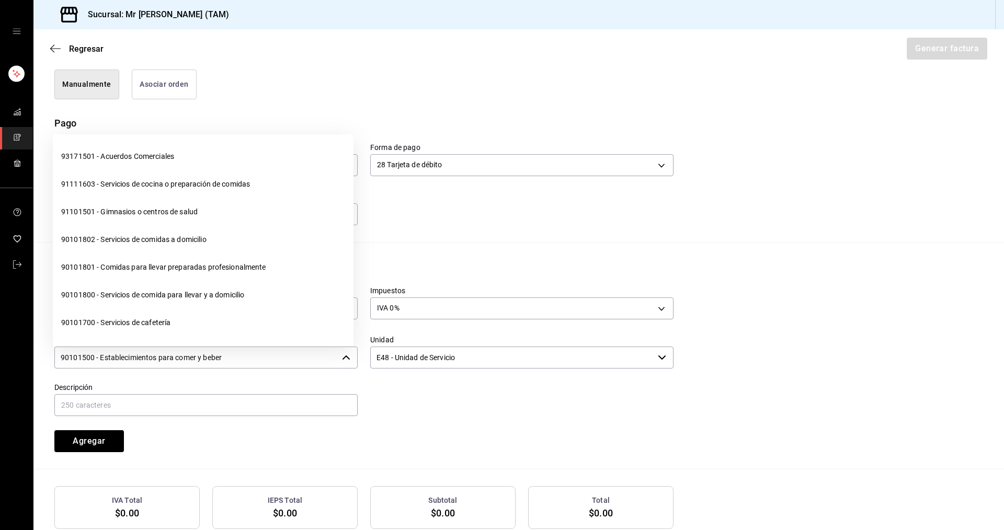
click at [297, 365] on input "90101500 - Establecimientos para comer y beber" at bounding box center [195, 358] width 283 height 22
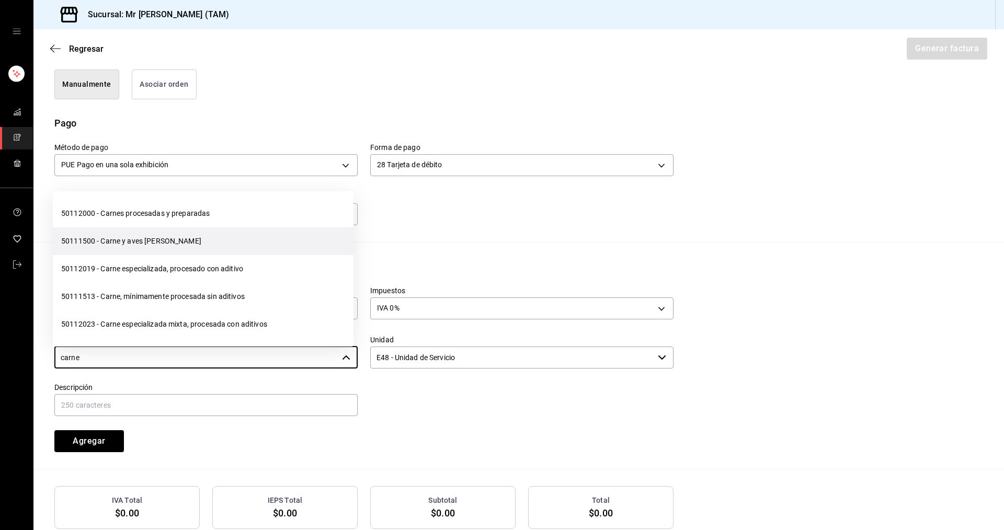
click at [252, 235] on li "50111500 - Carne y aves [PERSON_NAME]" at bounding box center [203, 241] width 301 height 28
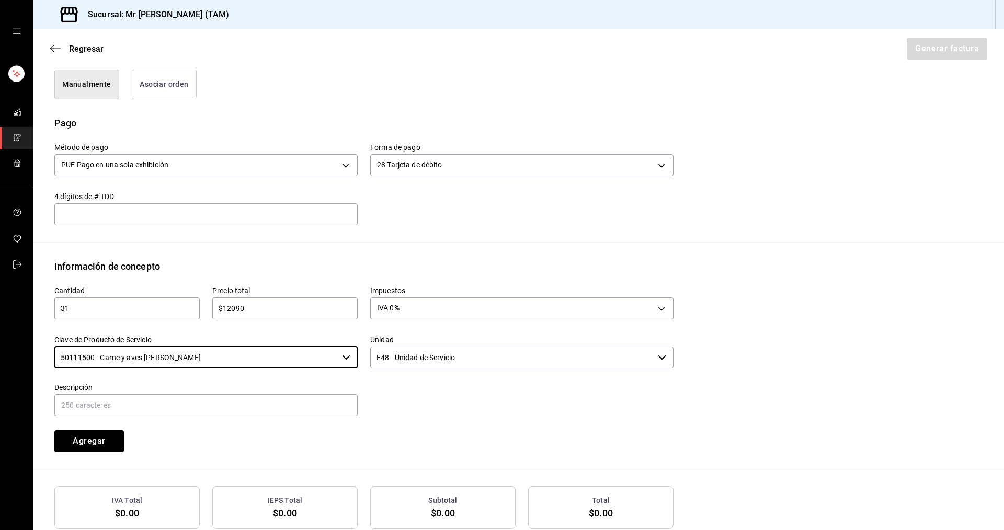
type input "50111500 - Carne y aves [PERSON_NAME]"
click at [430, 357] on input "E48 - Unidad de Servicio" at bounding box center [511, 358] width 283 height 22
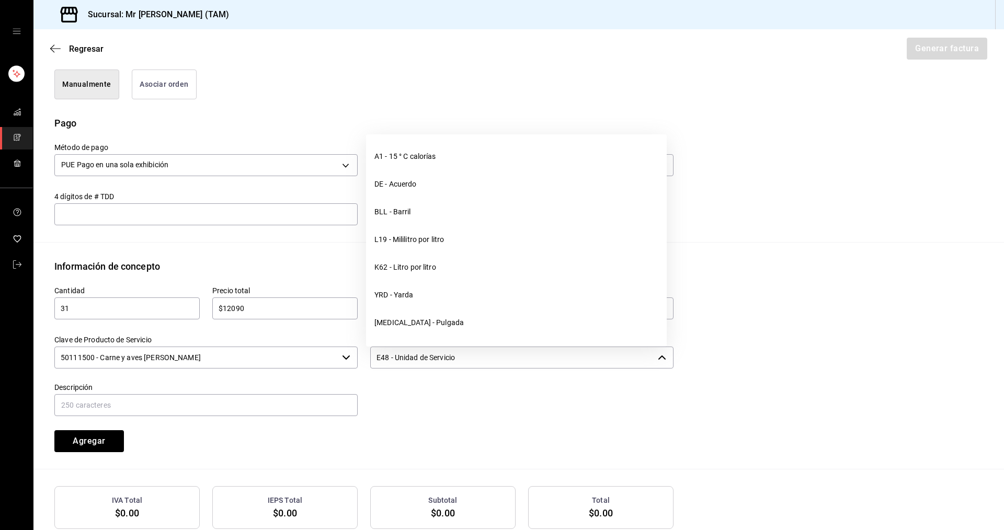
click at [431, 357] on input "E48 - Unidad de Servicio" at bounding box center [511, 358] width 283 height 22
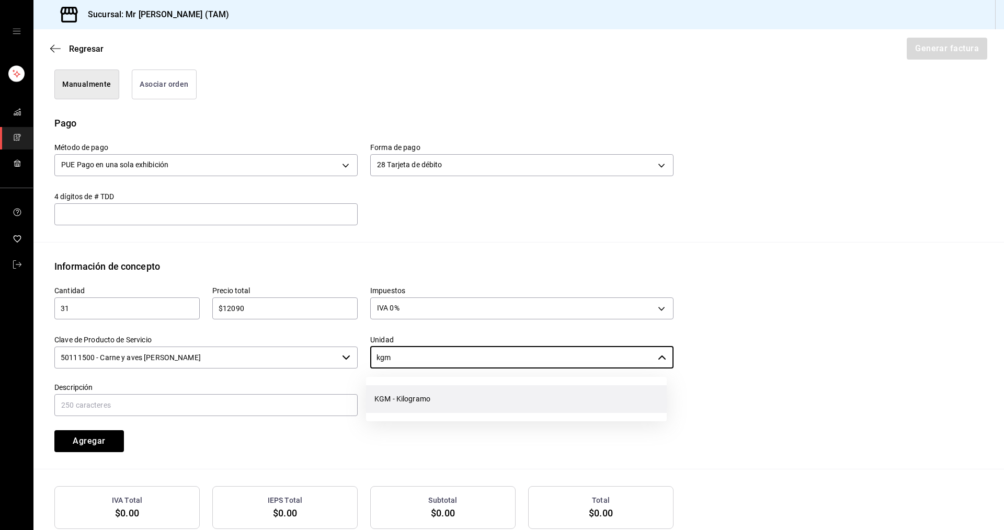
click at [433, 392] on li "KGM - Kilogramo" at bounding box center [516, 399] width 301 height 28
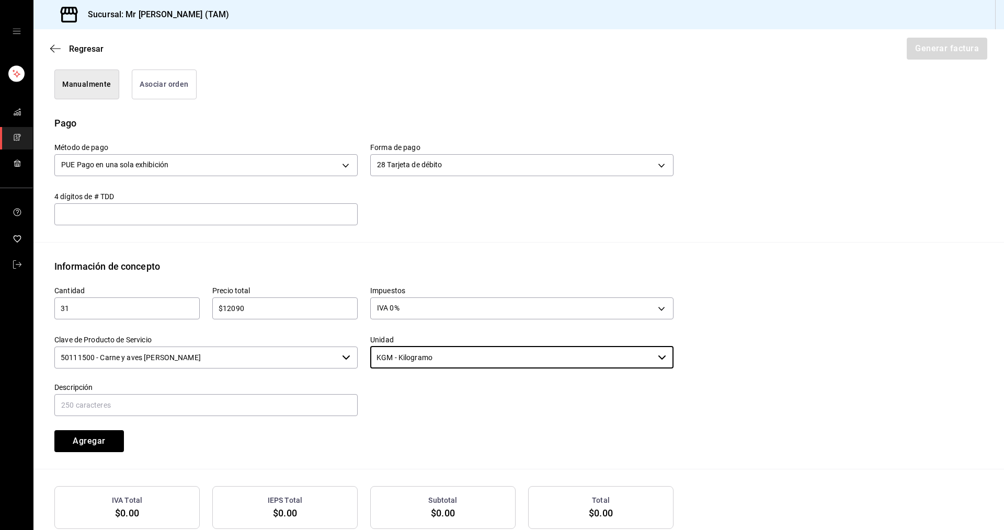
type input "KGM - Kilogramo"
click at [277, 392] on div "Descripción" at bounding box center [205, 400] width 303 height 35
click at [276, 402] on input "text" at bounding box center [205, 405] width 303 height 22
type input "VENTA DE CARNE CRUDA PARA AHUMAR"
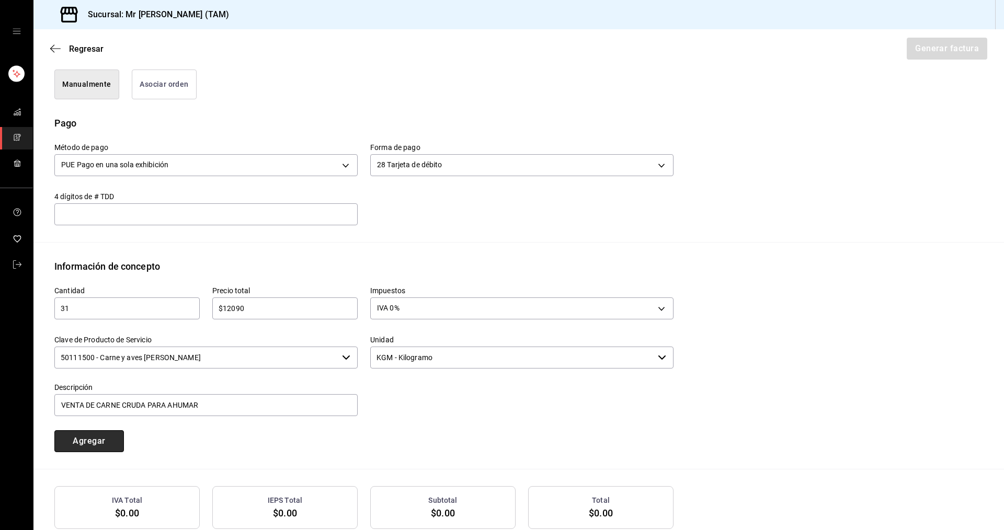
click at [90, 447] on button "Agregar" at bounding box center [89, 441] width 70 height 22
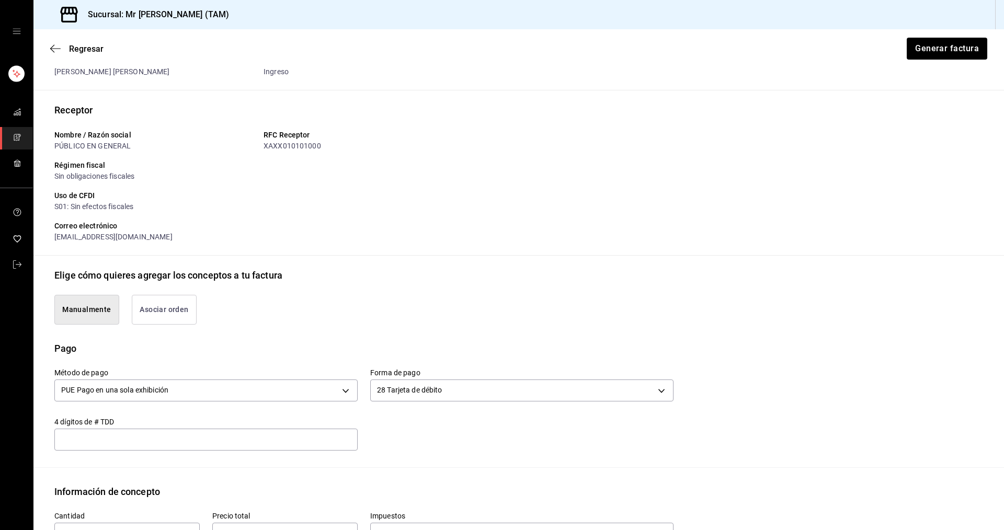
scroll to position [0, 0]
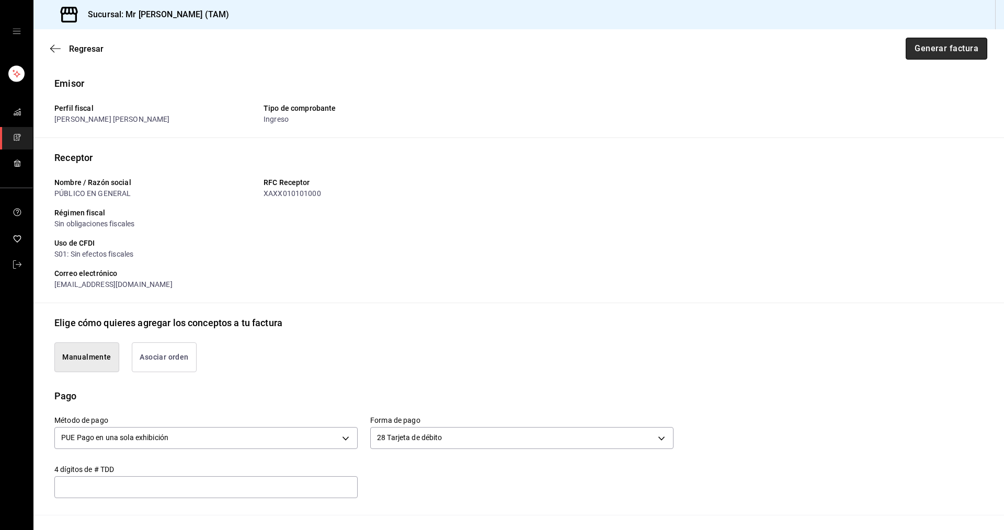
click at [939, 46] on button "Generar factura" at bounding box center [947, 49] width 82 height 22
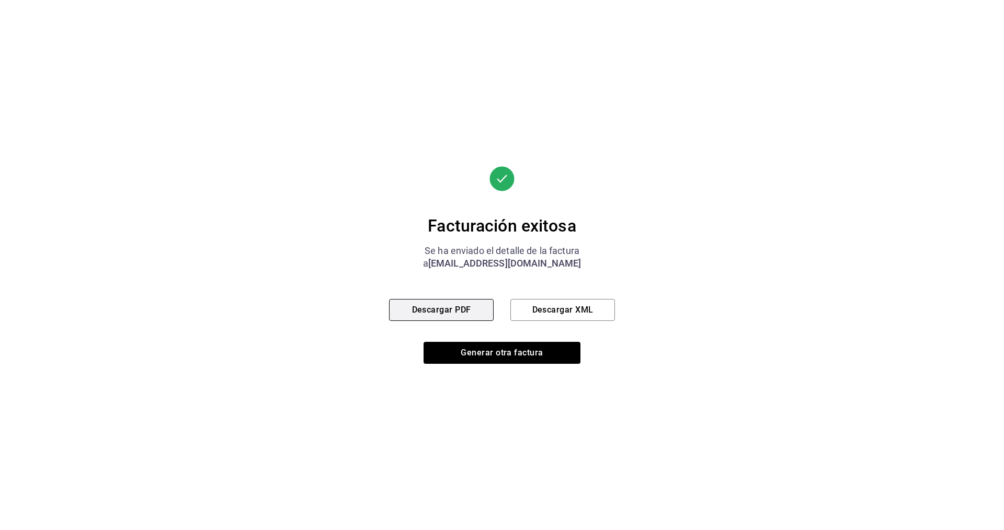
click at [478, 312] on button "Descargar PDF" at bounding box center [441, 310] width 105 height 22
click at [560, 309] on button "Descargar XML" at bounding box center [562, 310] width 105 height 22
click at [550, 353] on button "Generar otra factura" at bounding box center [502, 353] width 157 height 22
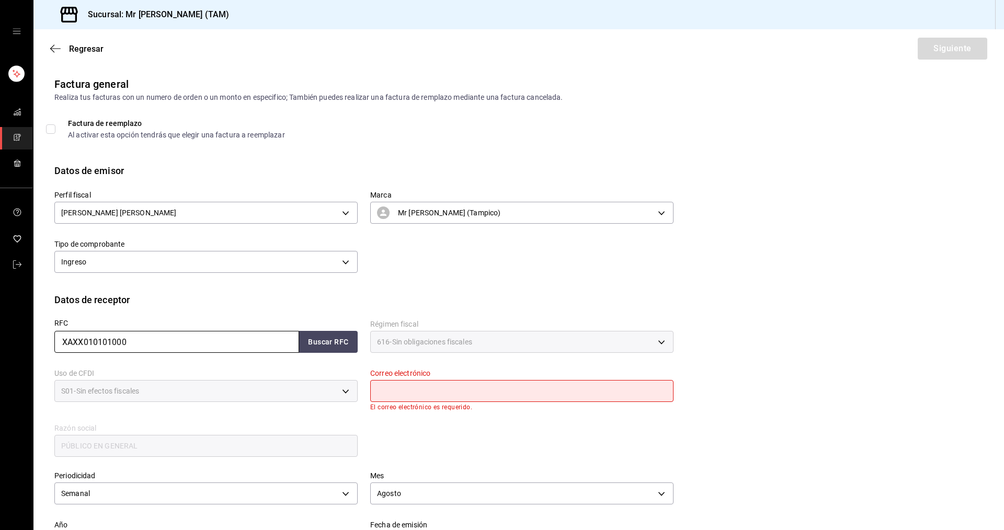
click at [123, 339] on input "XAXX010101000" at bounding box center [176, 342] width 245 height 22
click at [315, 350] on button "Buscar RFC" at bounding box center [328, 342] width 59 height 22
type input "[EMAIL_ADDRESS][DOMAIN_NAME]"
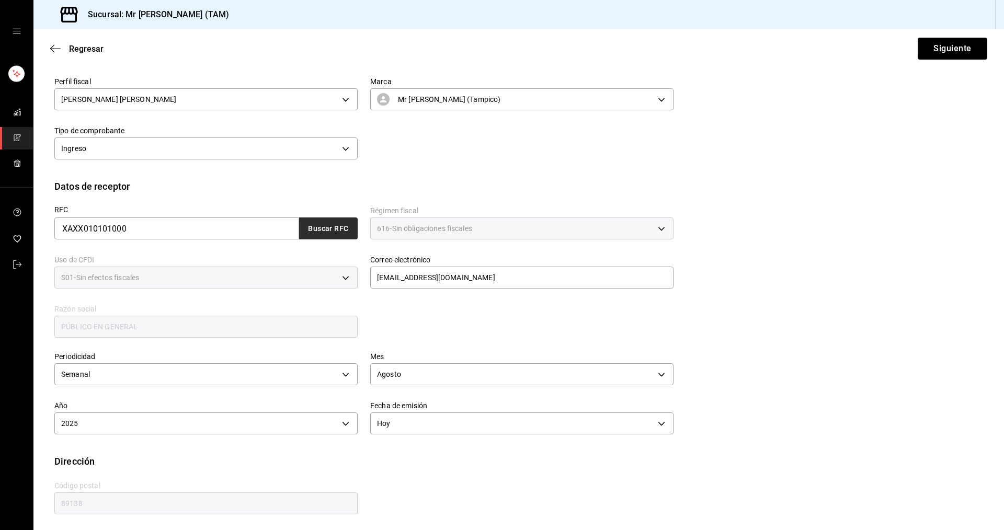
scroll to position [116, 0]
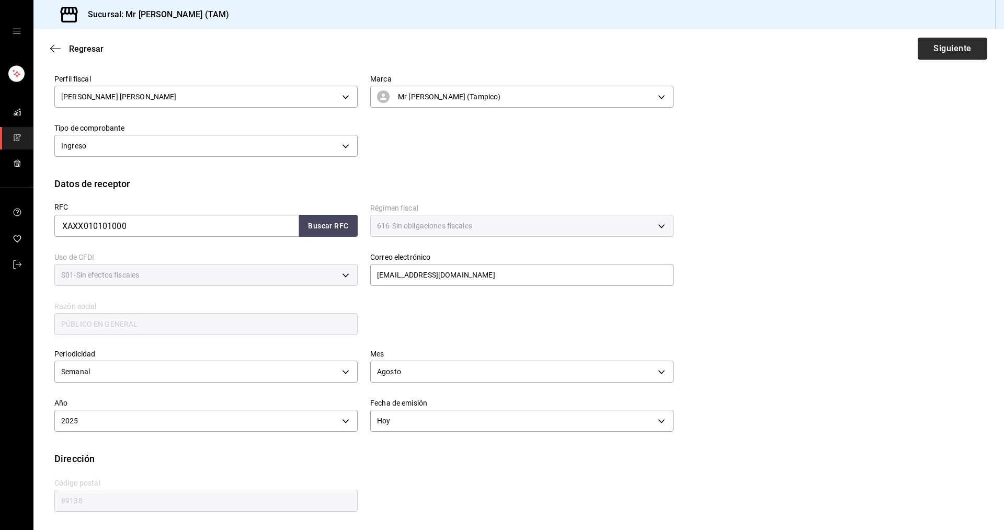
click at [953, 52] on button "Siguiente" at bounding box center [953, 49] width 70 height 22
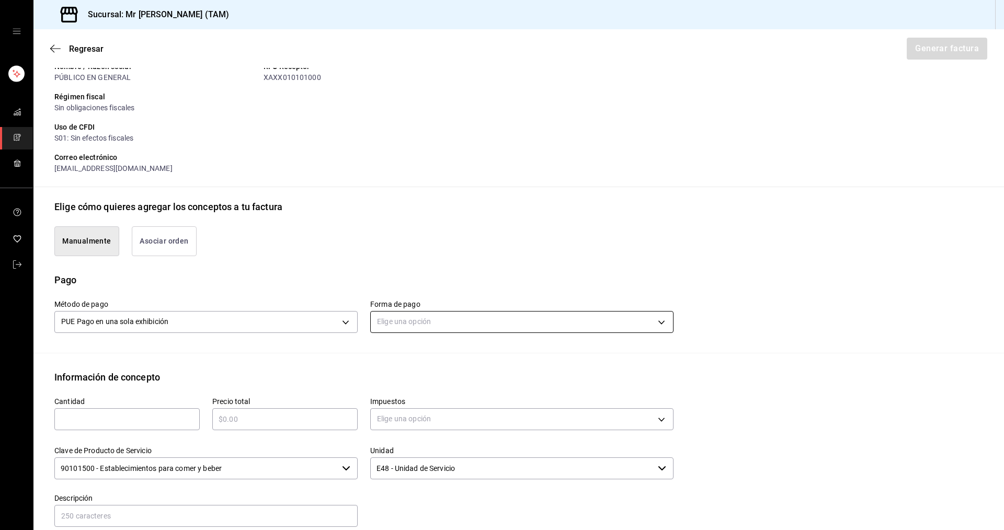
click at [480, 321] on body "Sucursal: Mr [PERSON_NAME] (TAM) Regresar Generar factura Emisor Perfil fiscal …" at bounding box center [502, 265] width 1004 height 530
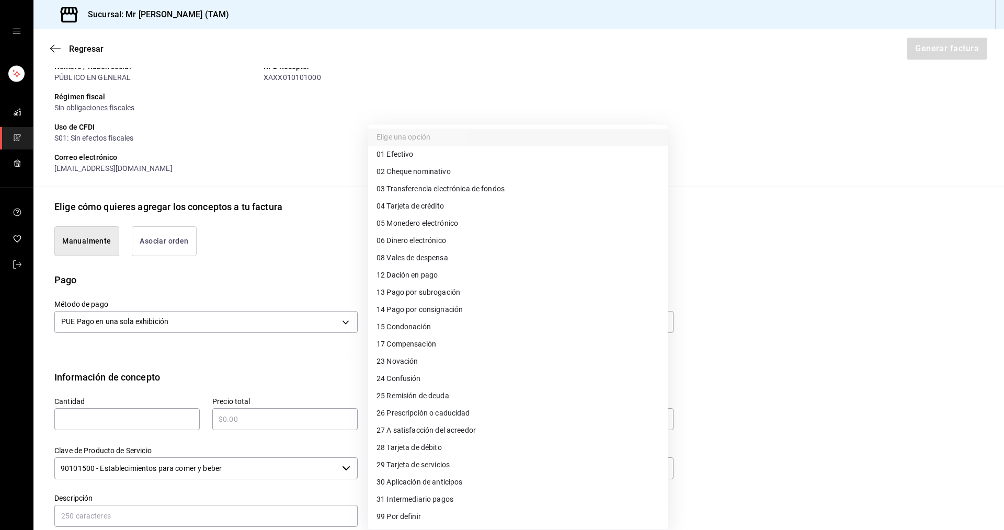
click at [413, 194] on span "03 Transferencia electrónica de fondos" at bounding box center [441, 189] width 128 height 11
type input "03"
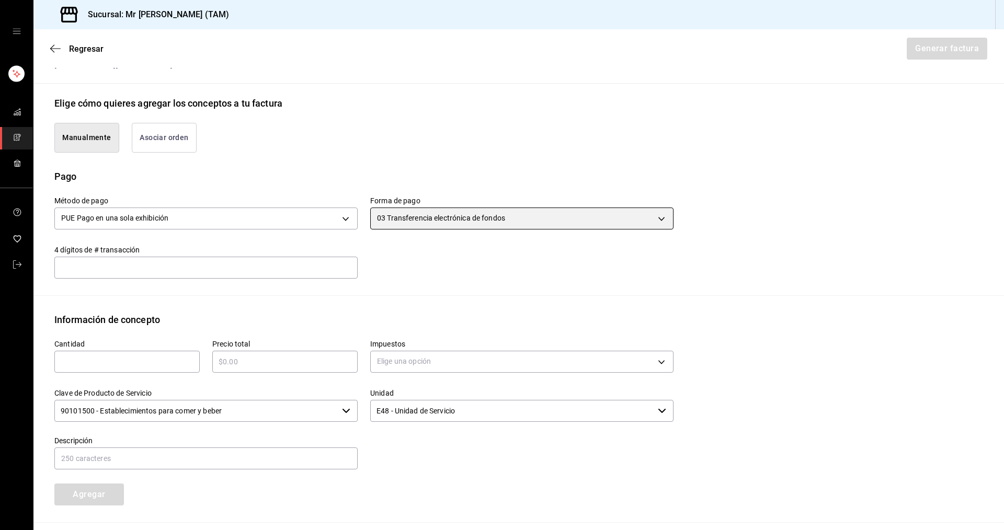
scroll to position [221, 0]
click at [154, 360] on input "text" at bounding box center [126, 361] width 145 height 13
type input "32"
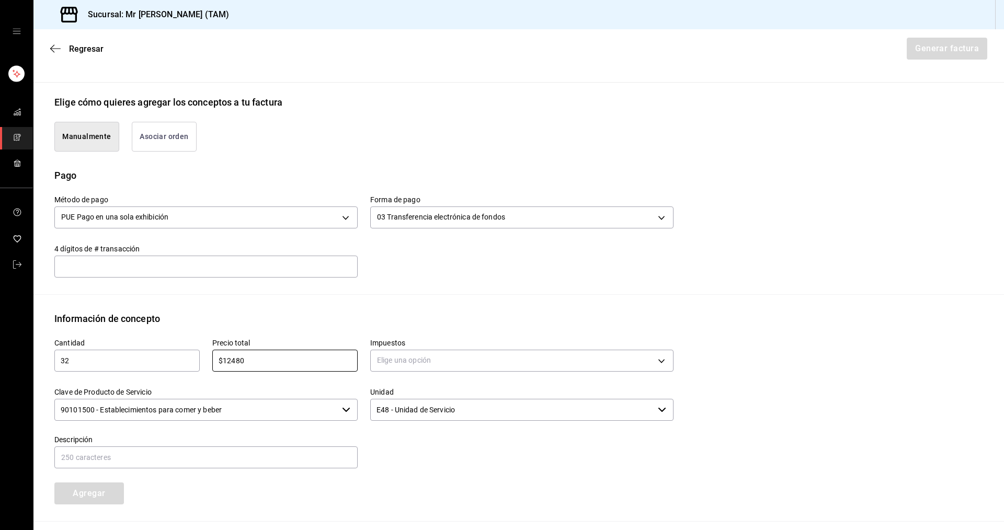
type input "$12480"
click at [739, 273] on div "Método de pago PUE Pago en una sola exhibición PUE Forma de pago 03 Transferenc…" at bounding box center [518, 239] width 929 height 112
click at [429, 365] on body "Sucursal: Mr [PERSON_NAME] (TAM) Regresar Generar factura Emisor Perfil fiscal …" at bounding box center [502, 265] width 1004 height 530
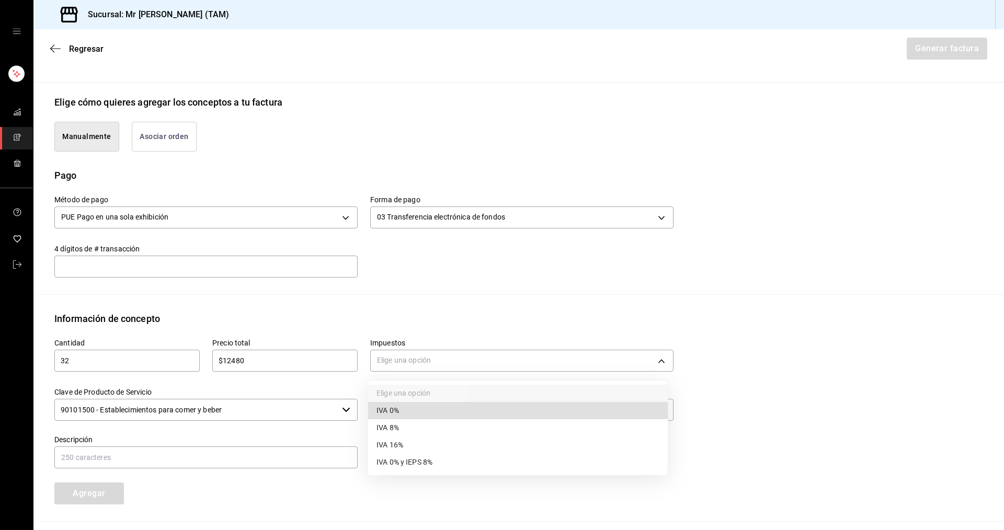
click at [403, 407] on li "IVA 0%" at bounding box center [518, 410] width 300 height 17
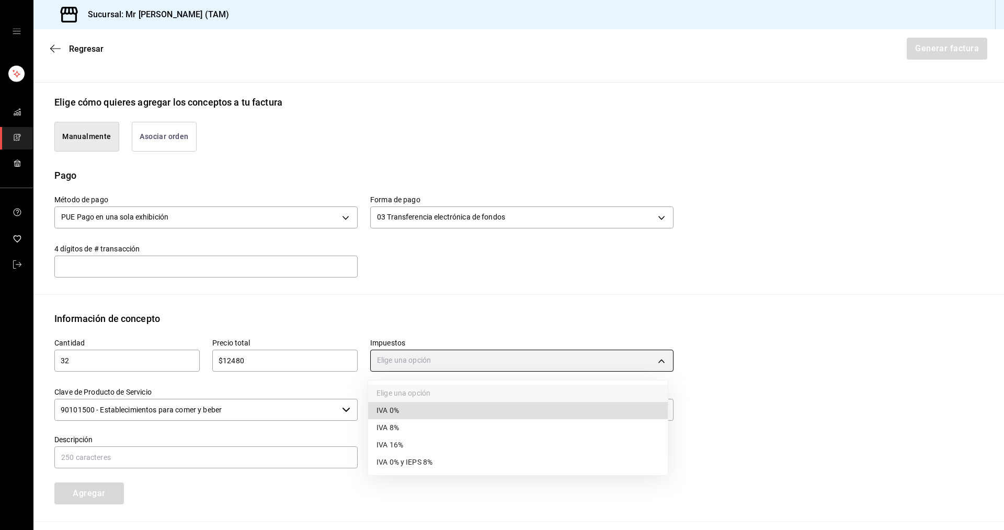
type input "IVA_0"
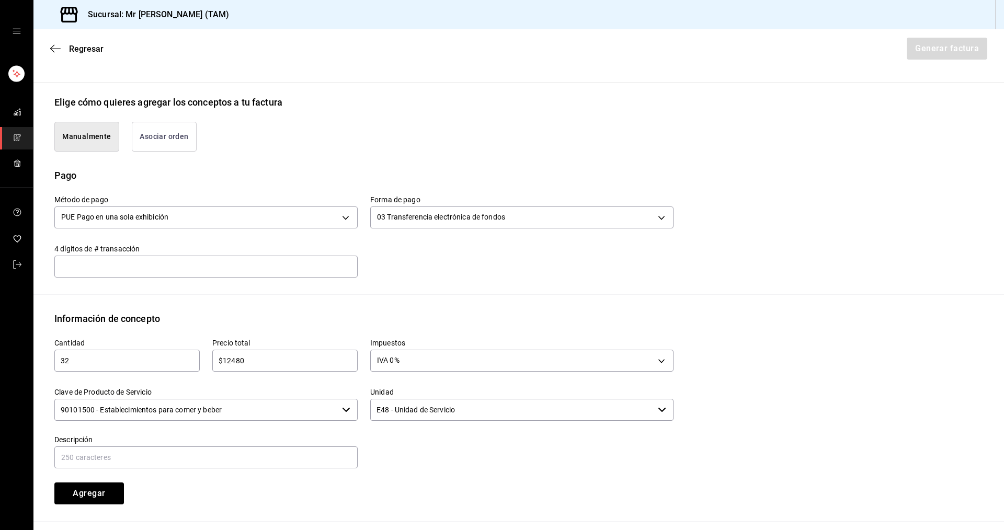
click at [281, 403] on input "90101500 - Establecimientos para comer y beber" at bounding box center [195, 410] width 283 height 22
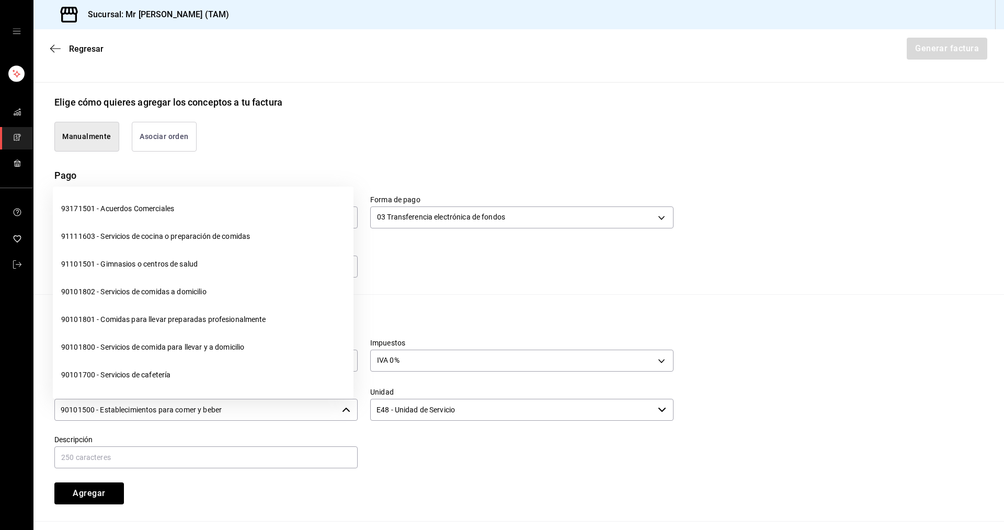
click at [281, 403] on input "90101500 - Establecimientos para comer y beber" at bounding box center [195, 410] width 283 height 22
type input "r"
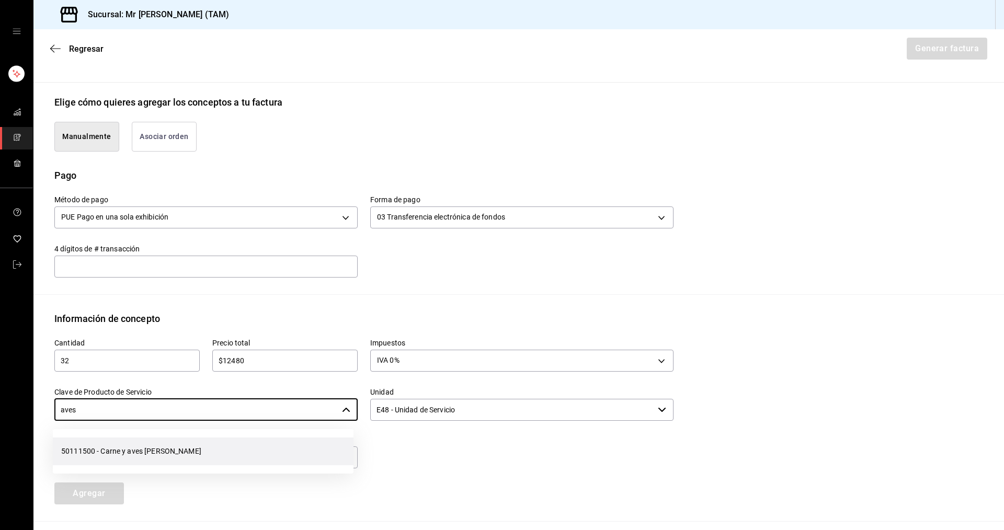
click at [209, 442] on li "50111500 - Carne y aves [PERSON_NAME]" at bounding box center [203, 452] width 301 height 28
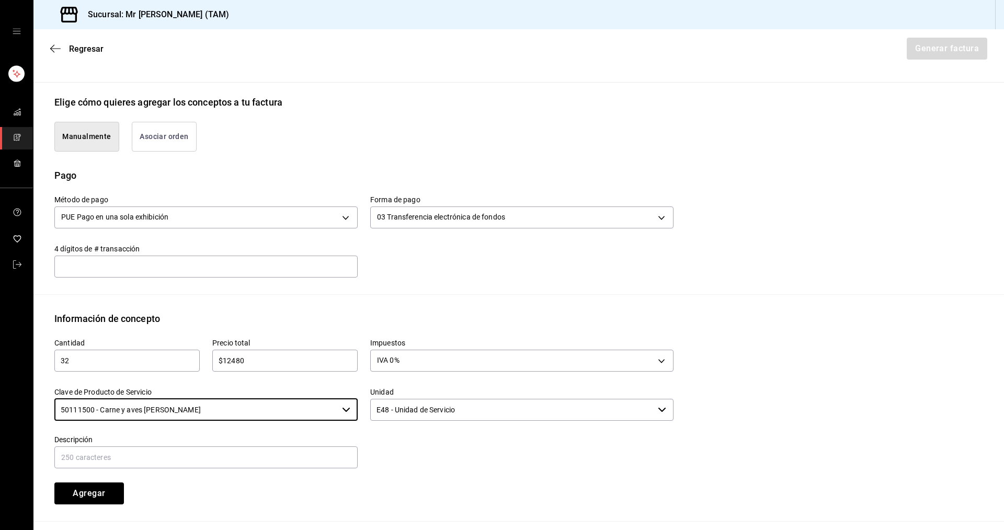
type input "50111500 - Carne y aves [PERSON_NAME]"
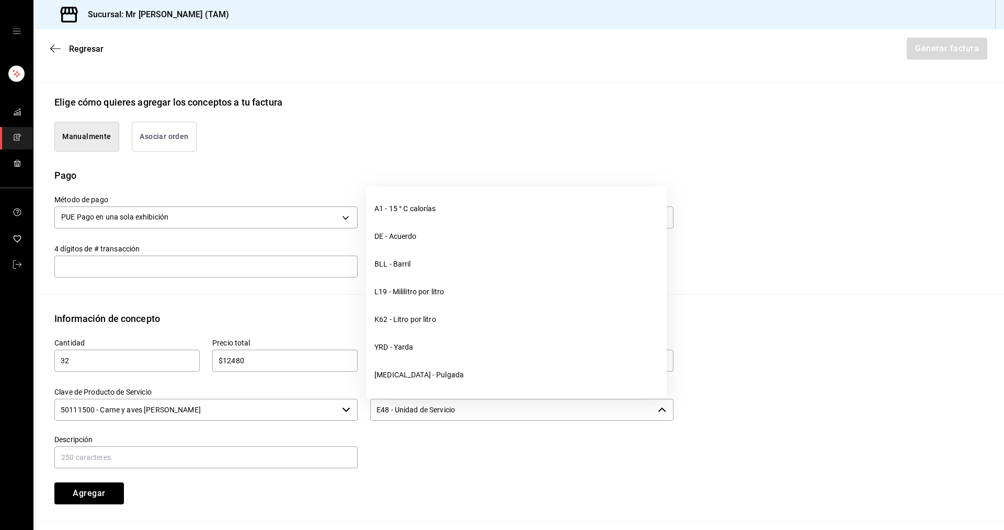
click at [452, 405] on input "E48 - Unidad de Servicio" at bounding box center [511, 410] width 283 height 22
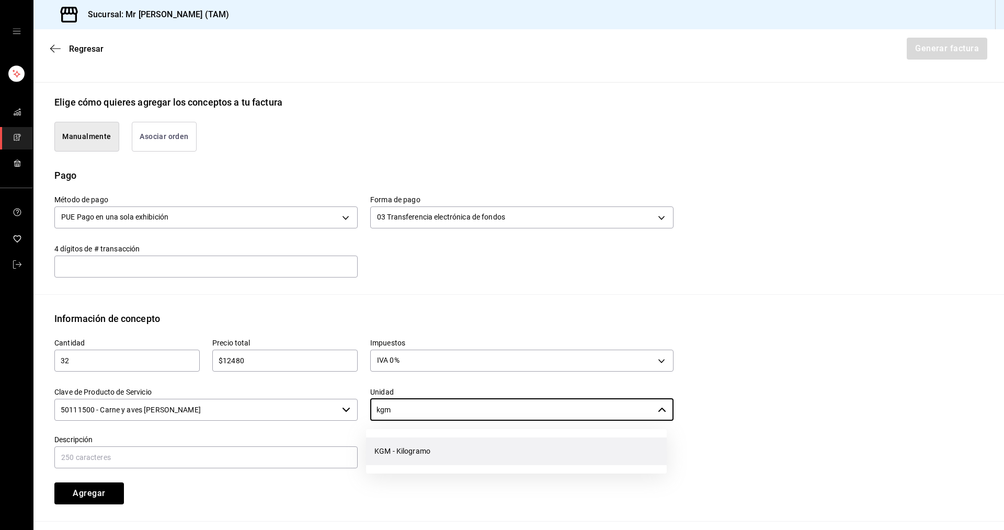
click at [449, 455] on li "KGM - Kilogramo" at bounding box center [516, 452] width 301 height 28
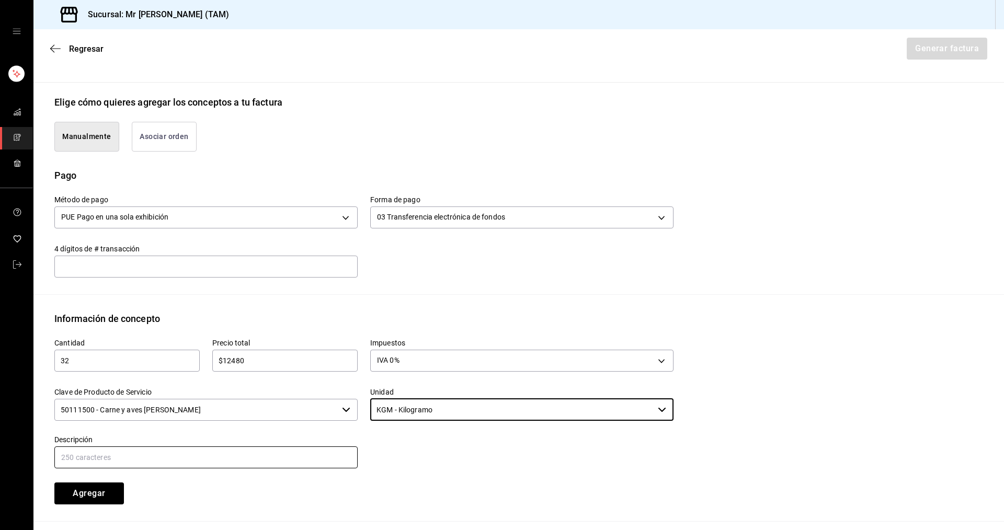
type input "KGM - Kilogramo"
click at [295, 449] on input "text" at bounding box center [205, 458] width 303 height 22
click at [212, 450] on input "text" at bounding box center [205, 458] width 303 height 22
type input "VENTA DE CARNE CRUDA PARA AHUMAR"
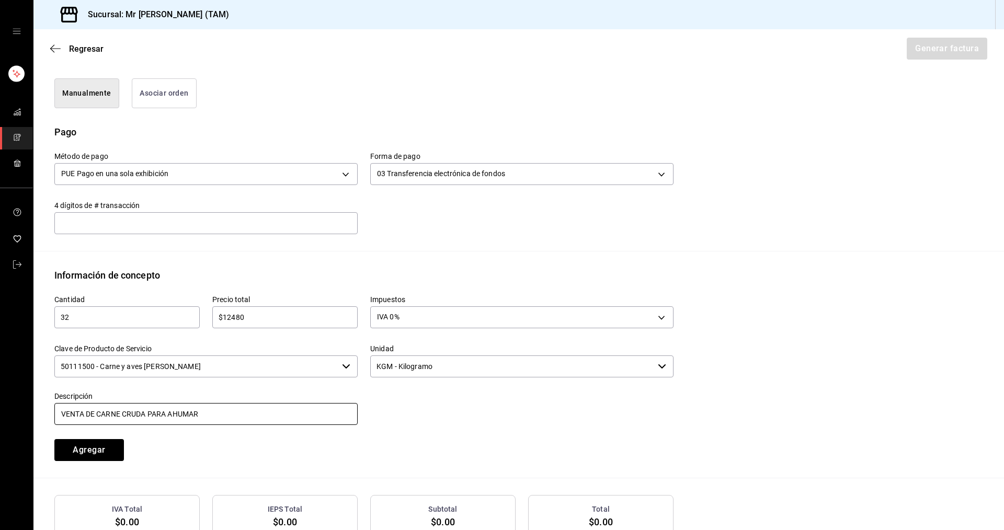
scroll to position [325, 0]
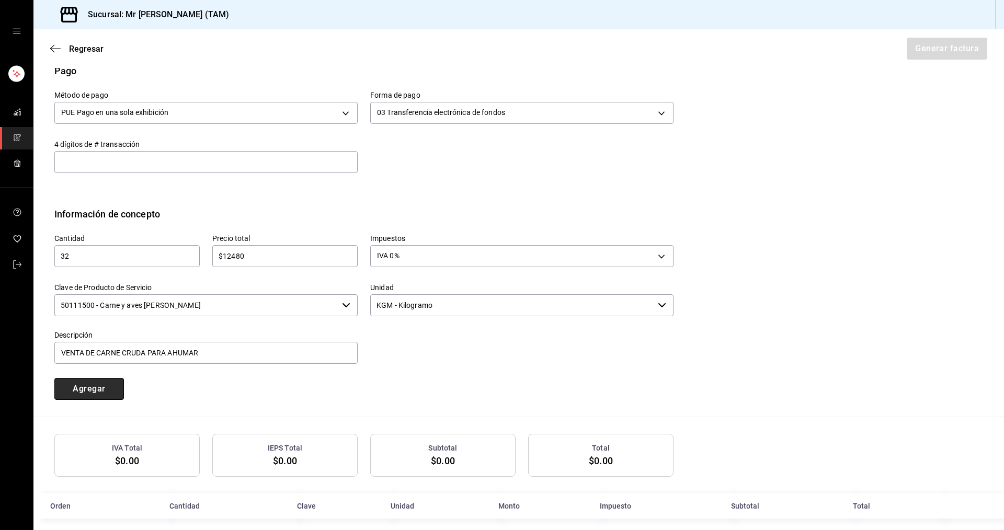
click at [64, 391] on button "Agregar" at bounding box center [89, 389] width 70 height 22
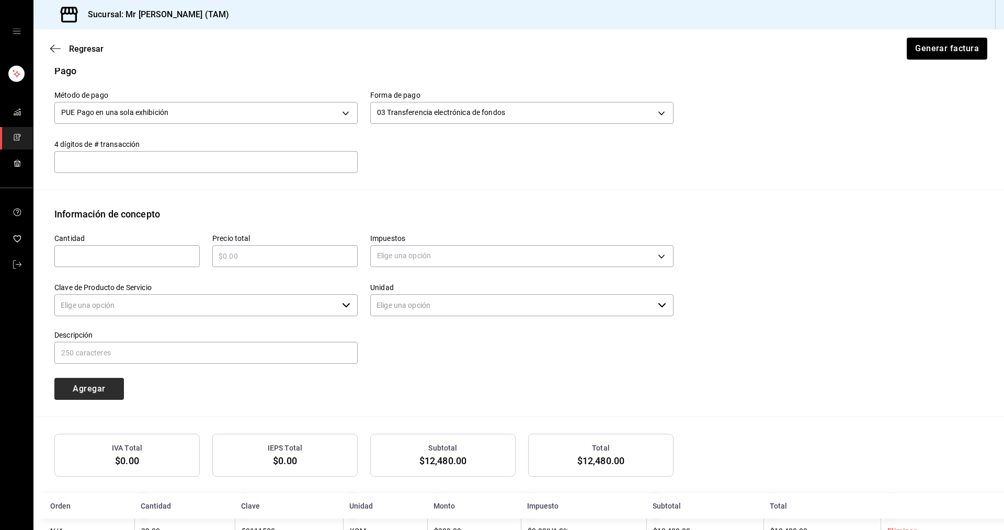
type input "90101500 - Establecimientos para comer y beber"
type input "E48 - Unidad de Servicio"
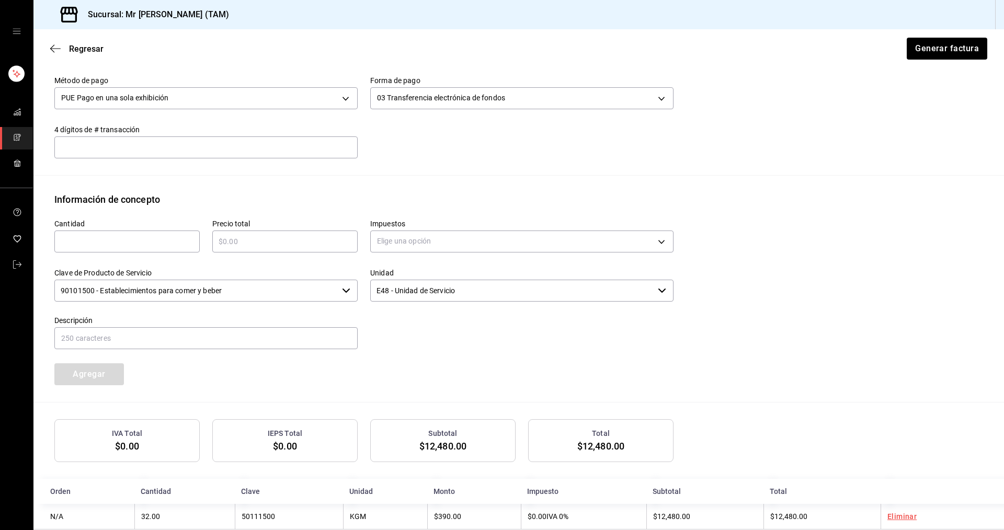
scroll to position [361, 0]
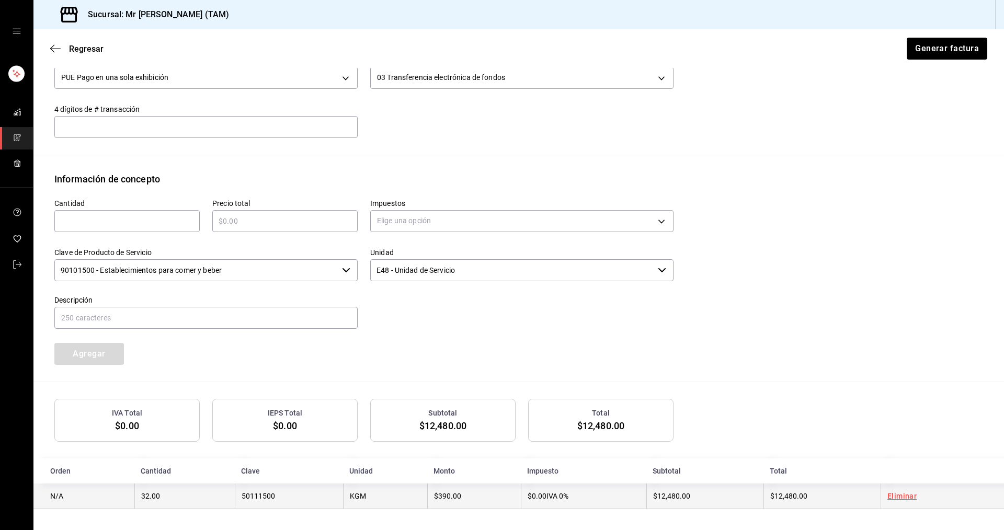
click at [476, 499] on td "$390.00" at bounding box center [474, 497] width 94 height 26
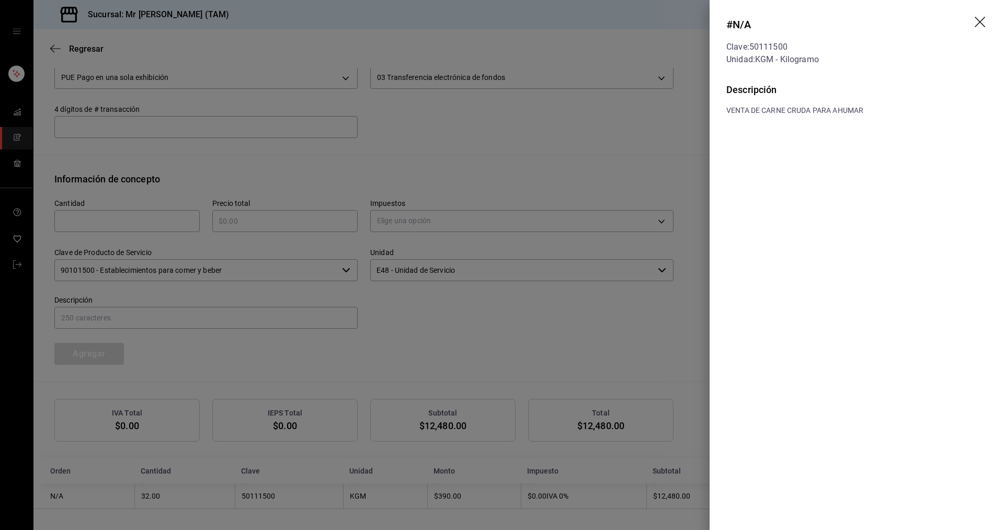
click at [983, 22] on icon "drag" at bounding box center [981, 23] width 13 height 13
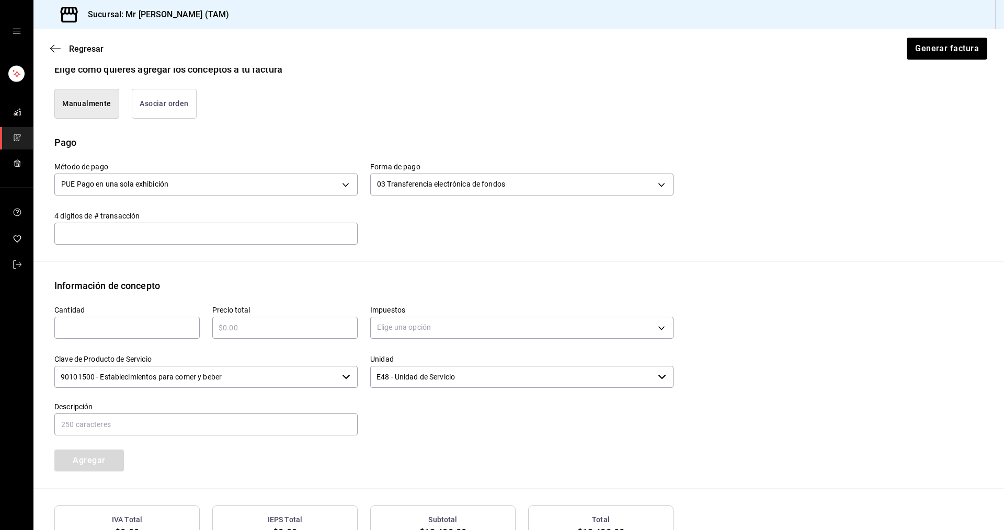
scroll to position [204, 0]
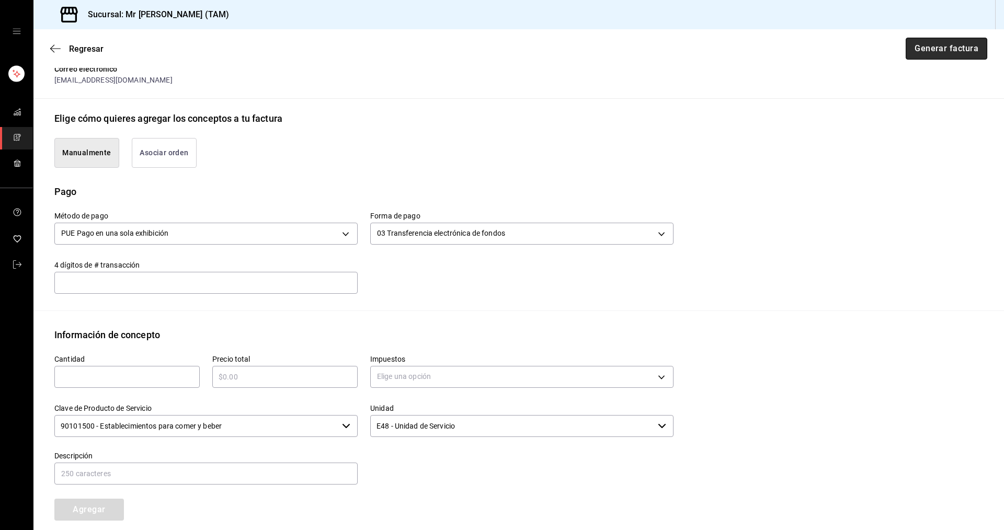
click at [951, 48] on button "Generar factura" at bounding box center [947, 49] width 82 height 22
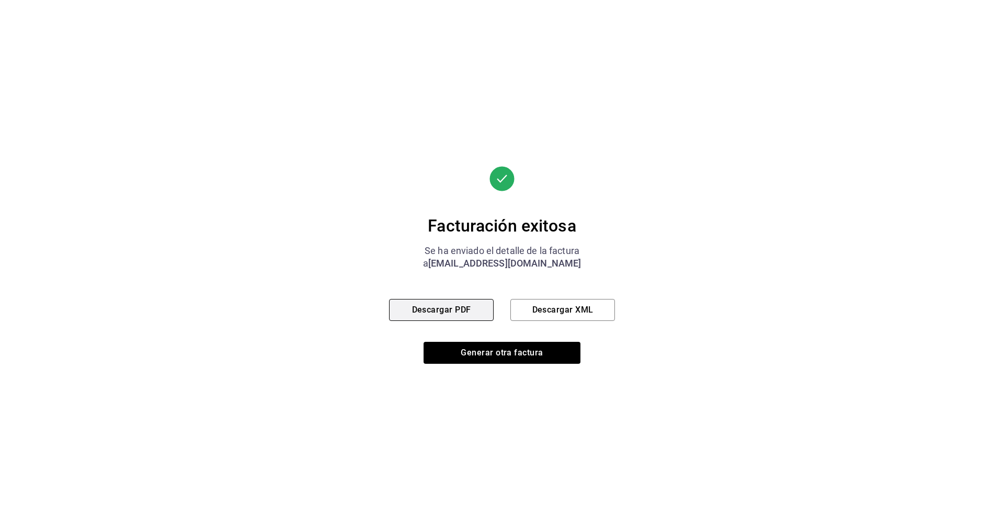
click at [415, 319] on button "Descargar PDF" at bounding box center [441, 310] width 105 height 22
click at [577, 310] on button "Descargar XML" at bounding box center [562, 310] width 105 height 22
click at [493, 354] on button "Generar otra factura" at bounding box center [502, 353] width 157 height 22
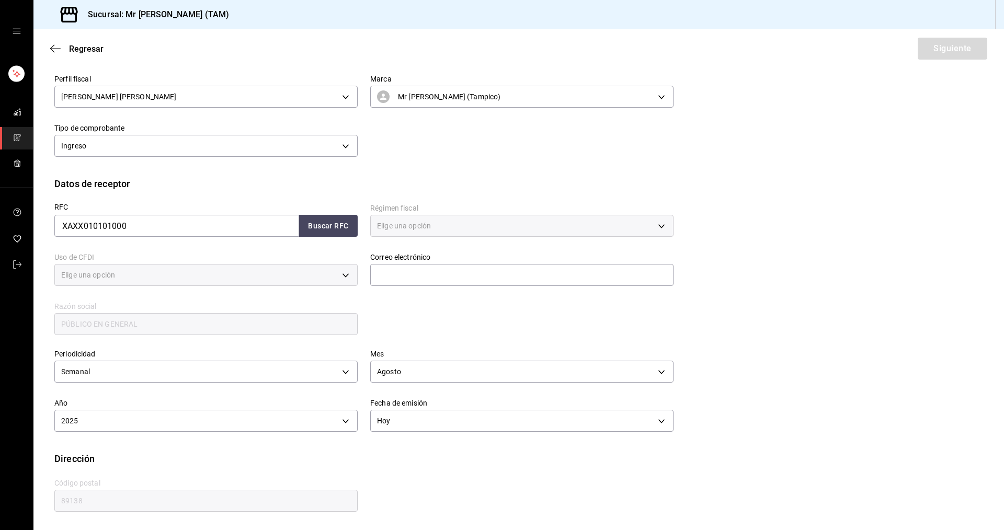
type input "616"
type input "S01"
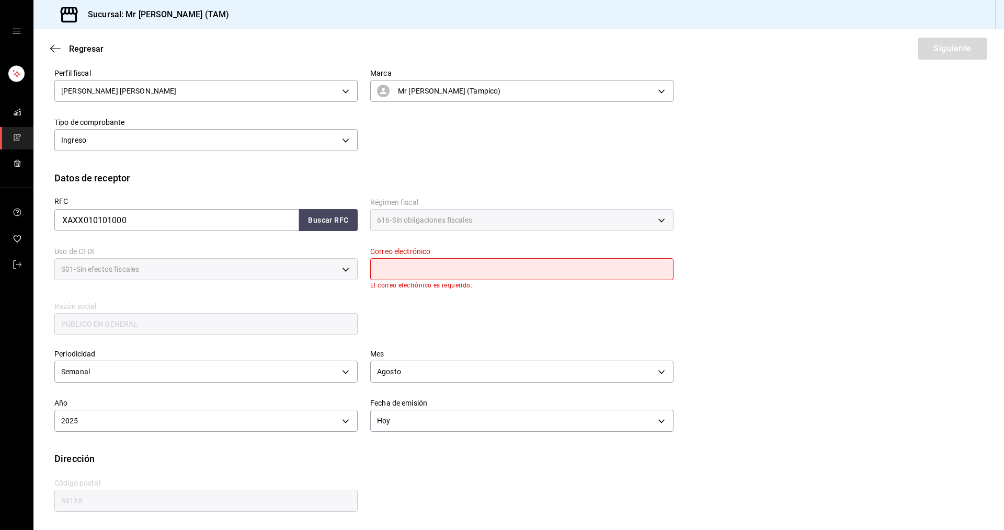
scroll to position [69, 0]
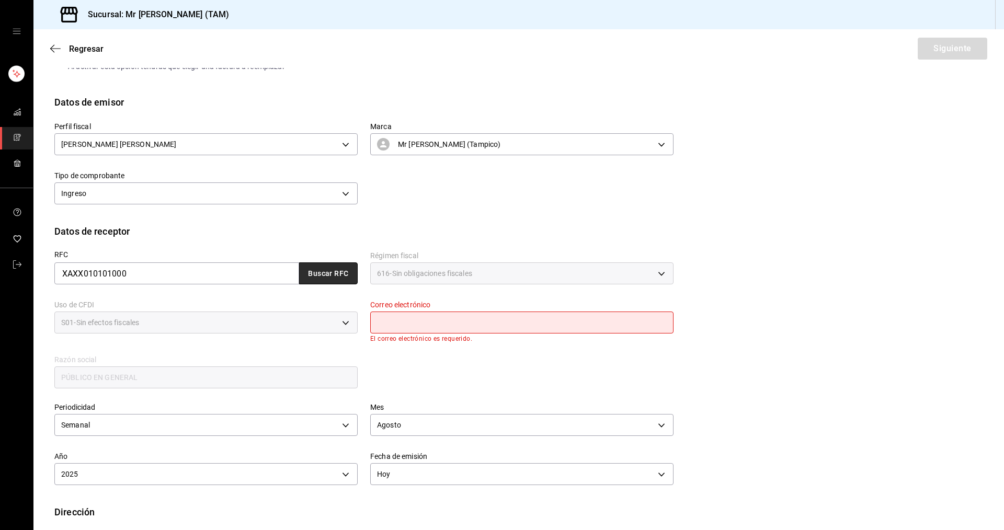
click at [348, 281] on button "Buscar RFC" at bounding box center [328, 274] width 59 height 22
type input "[EMAIL_ADDRESS][DOMAIN_NAME]"
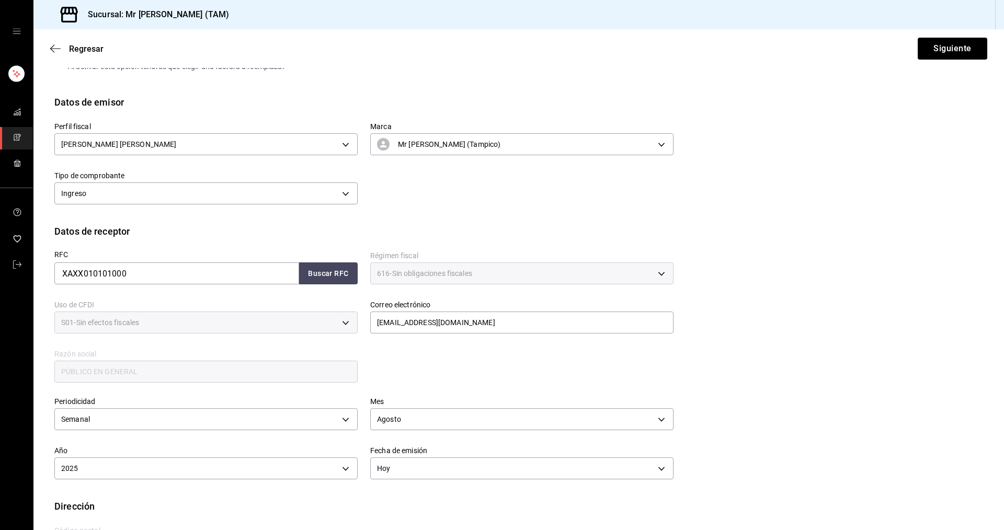
scroll to position [116, 0]
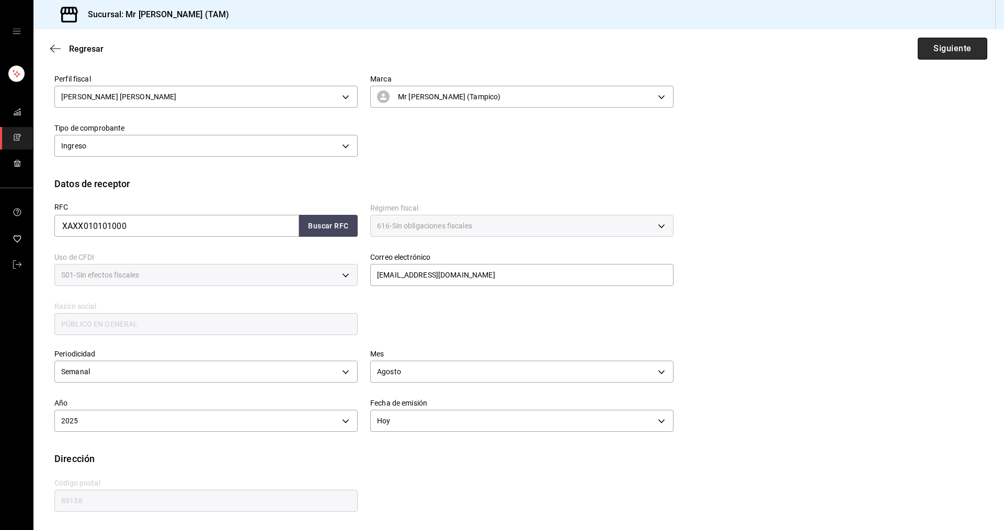
click at [964, 49] on button "Siguiente" at bounding box center [953, 49] width 70 height 22
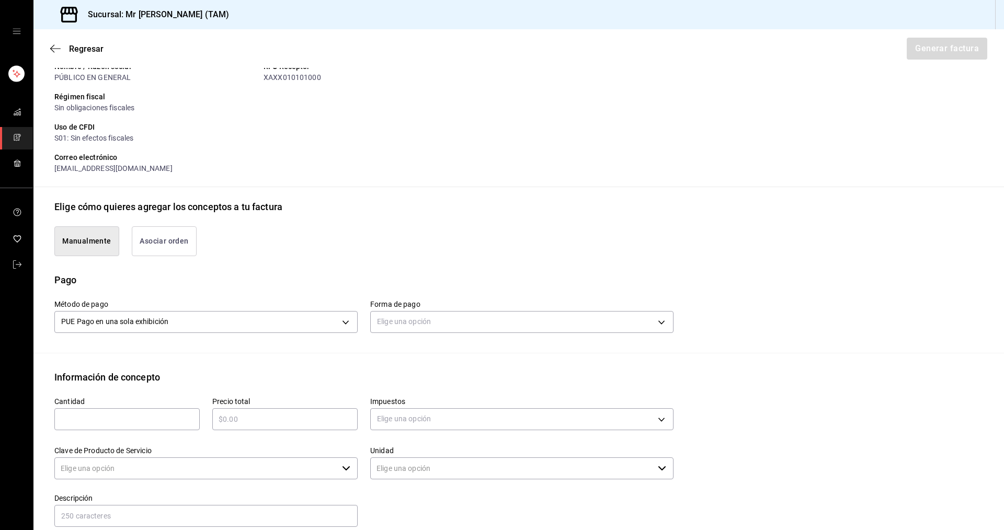
type input "90101500 - Establecimientos para comer y beber"
type input "E48 - Unidad de Servicio"
click at [424, 322] on body "Sucursal: Mr [PERSON_NAME] (TAM) Regresar Generar factura Emisor Perfil fiscal …" at bounding box center [502, 265] width 1004 height 530
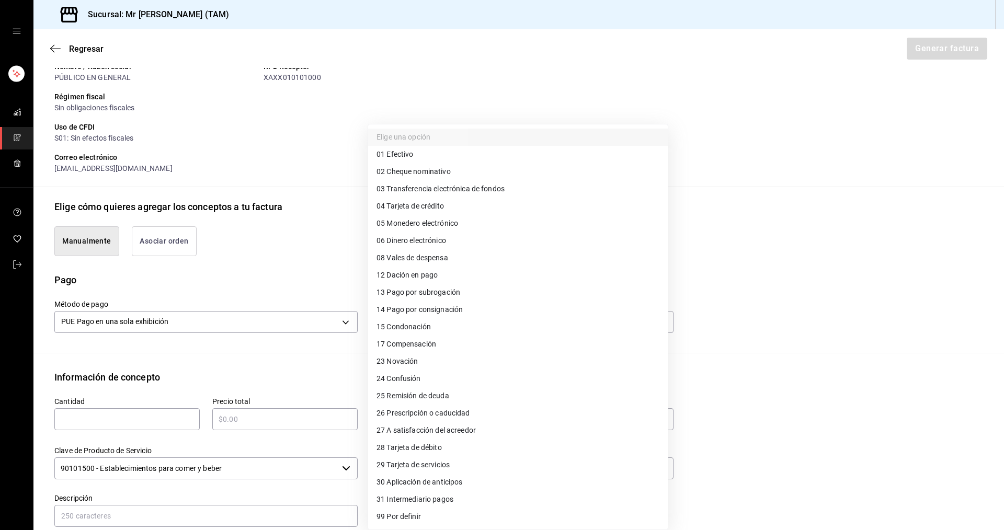
click at [415, 153] on li "01 Efectivo" at bounding box center [518, 154] width 300 height 17
type input "01"
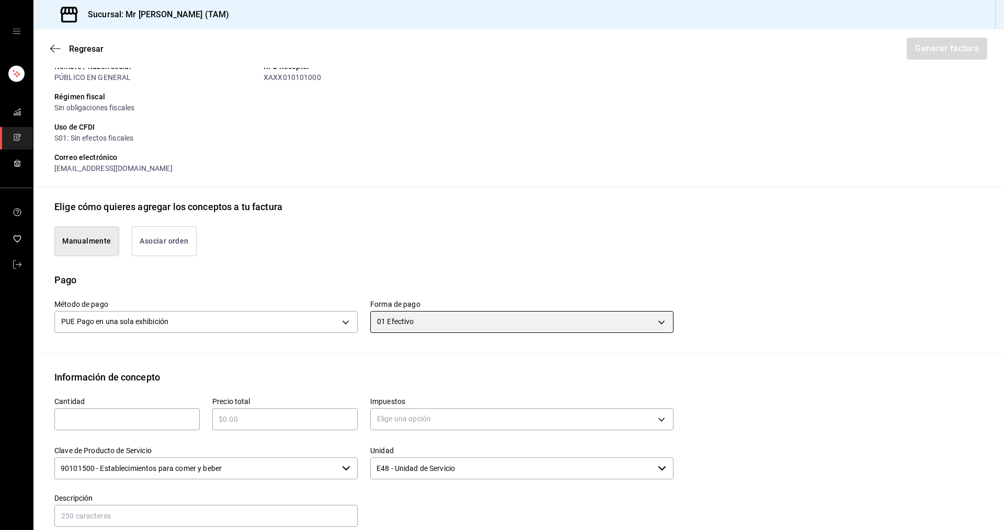
scroll to position [273, 0]
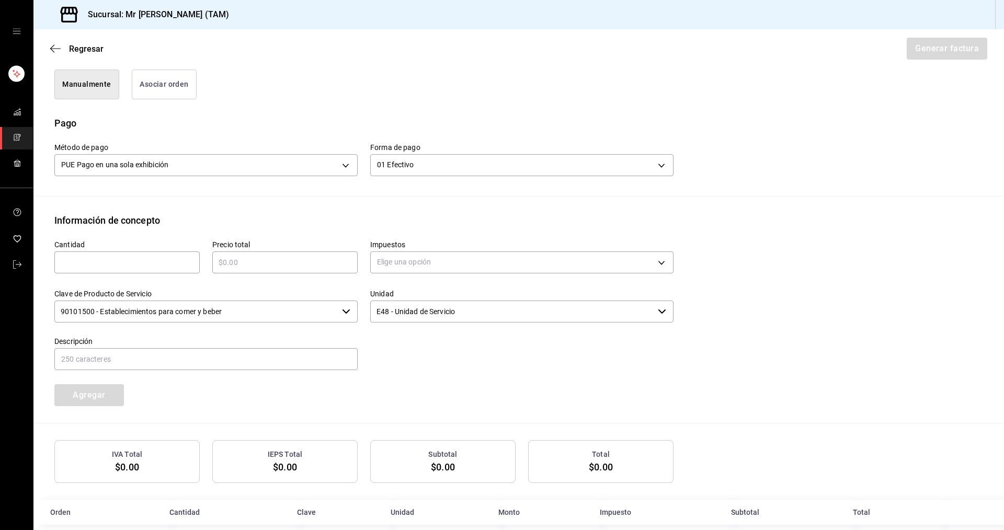
click at [132, 265] on input "text" at bounding box center [126, 262] width 145 height 13
type input "30"
type input "$11700"
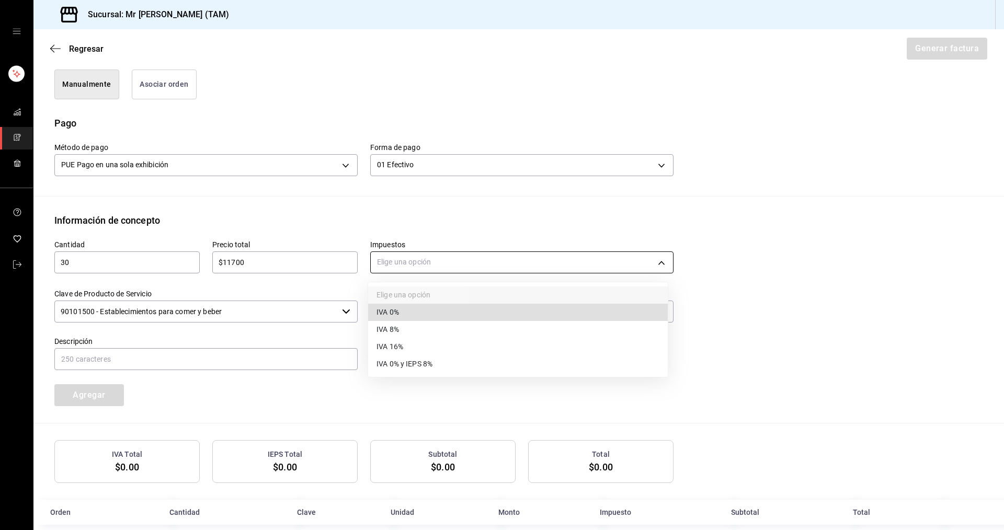
click at [414, 256] on body "Sucursal: Mr [PERSON_NAME] (TAM) Regresar Generar factura Emisor Perfil fiscal …" at bounding box center [502, 265] width 1004 height 530
click at [408, 310] on li "IVA 0%" at bounding box center [518, 312] width 300 height 17
type input "IVA_0"
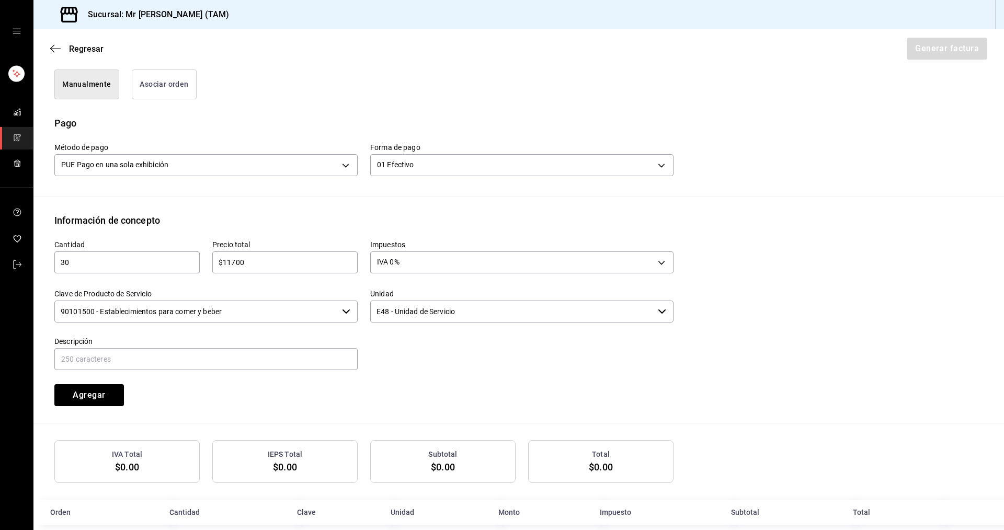
click at [264, 306] on input "90101500 - Establecimientos para comer y beber" at bounding box center [195, 312] width 283 height 22
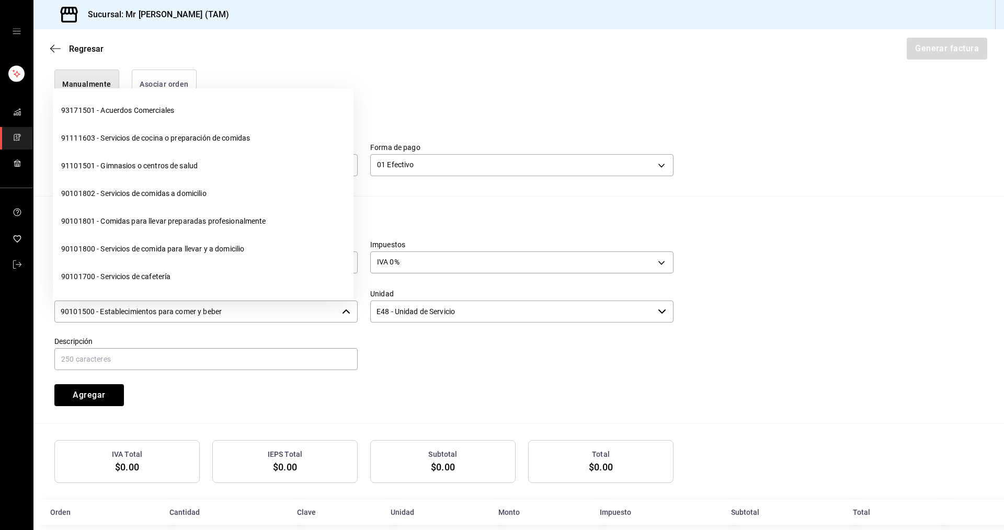
click at [264, 305] on input "90101500 - Establecimientos para comer y beber" at bounding box center [195, 312] width 283 height 22
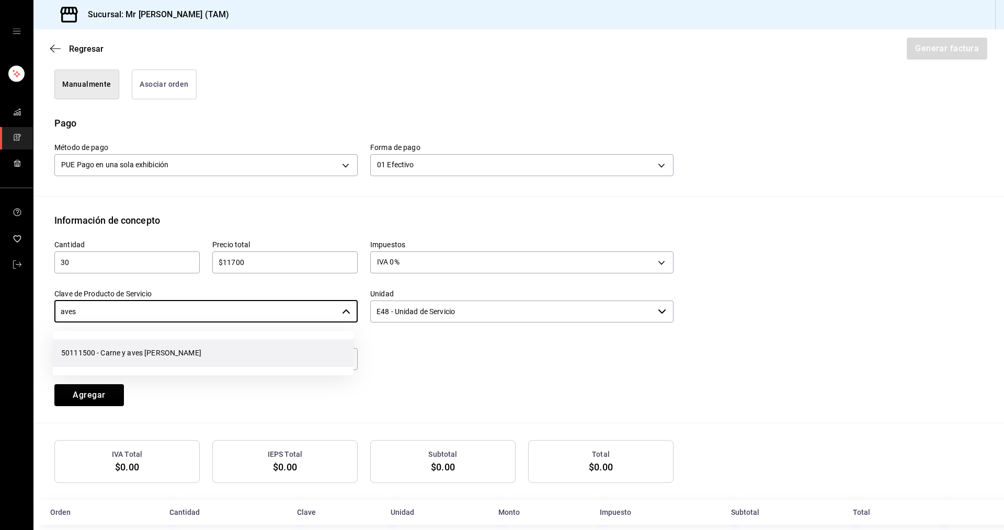
click at [230, 350] on li "50111500 - Carne y aves [PERSON_NAME]" at bounding box center [203, 353] width 301 height 28
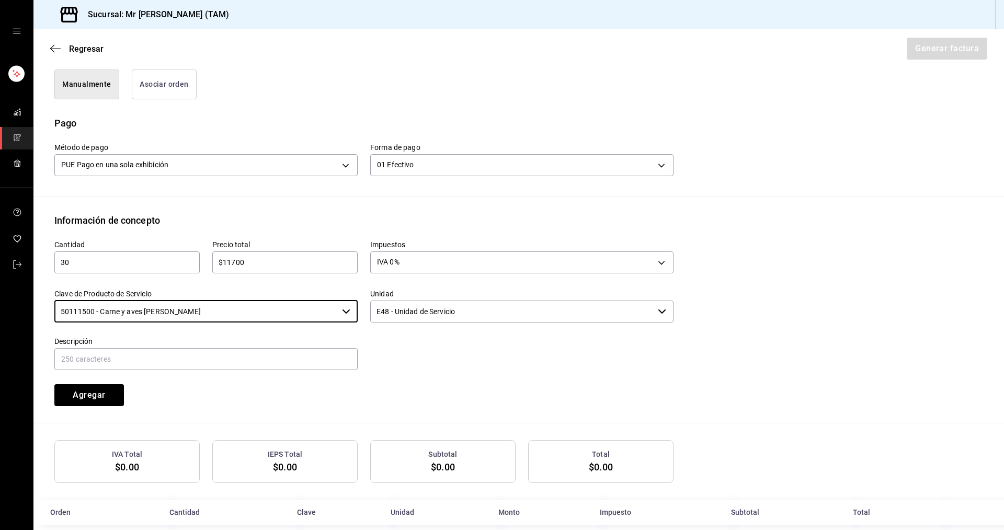
type input "50111500 - Carne y aves [PERSON_NAME]"
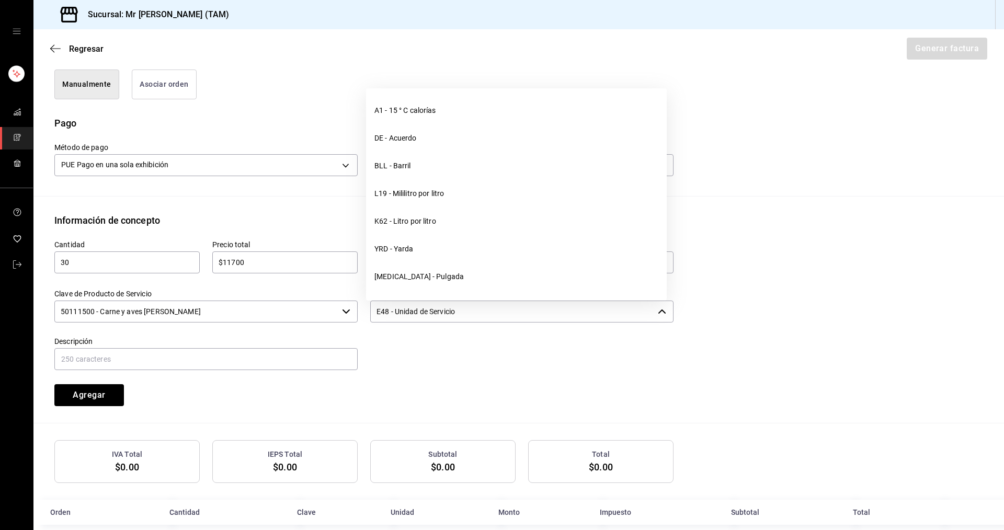
click at [441, 306] on input "E48 - Unidad de Servicio" at bounding box center [511, 312] width 283 height 22
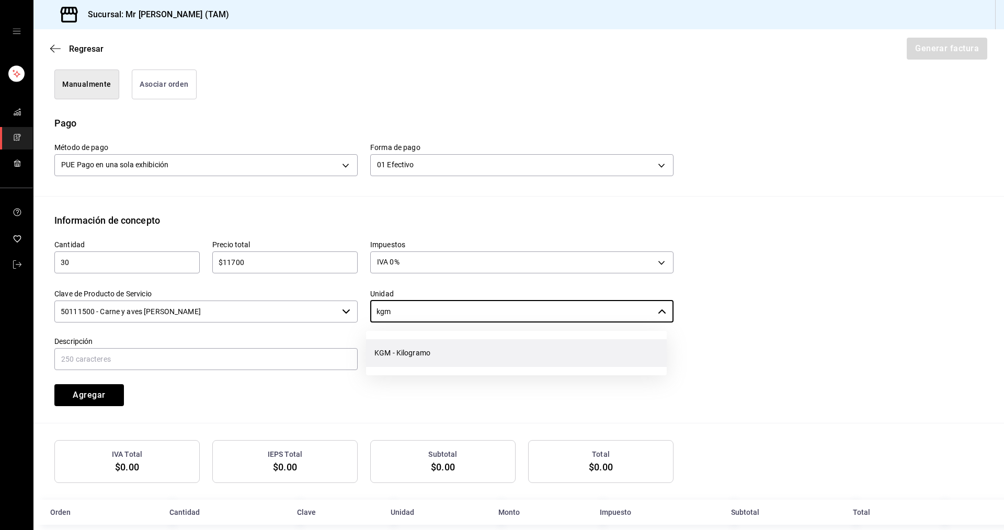
click at [432, 343] on li "KGM - Kilogramo" at bounding box center [516, 353] width 301 height 28
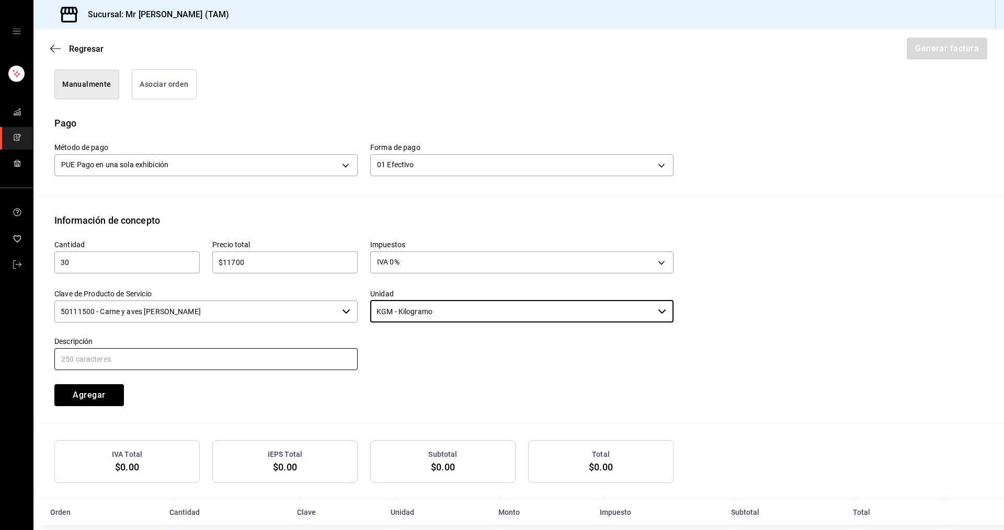
type input "KGM - Kilogramo"
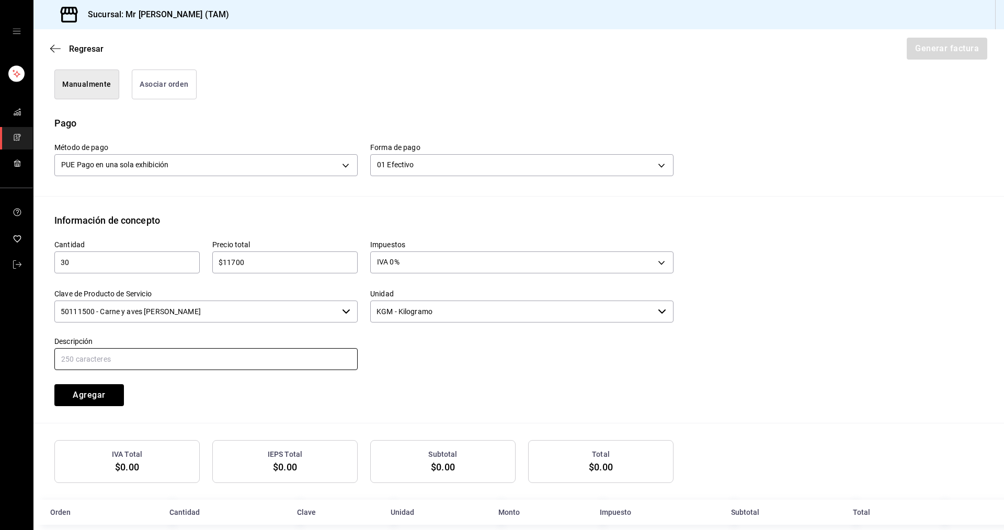
click at [266, 349] on input "text" at bounding box center [205, 359] width 303 height 22
type input "VENTA DE CARNE CRUDA PARA AHUMAR"
click at [88, 400] on button "Agregar" at bounding box center [89, 395] width 70 height 22
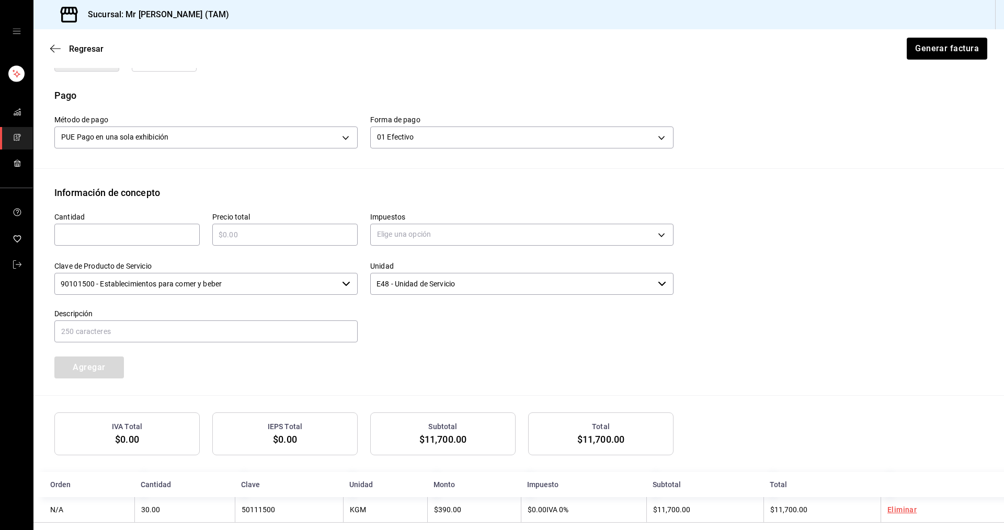
scroll to position [315, 0]
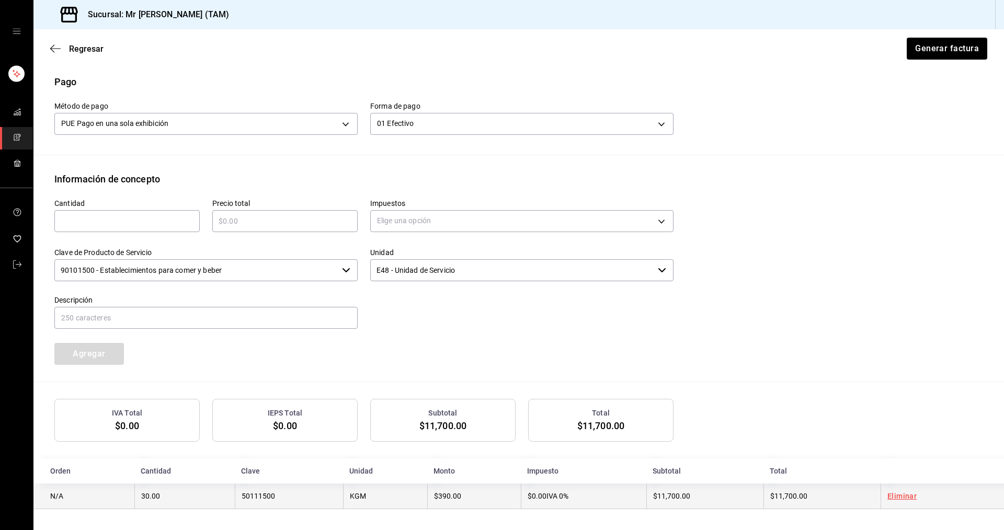
click at [497, 502] on td "$390.00" at bounding box center [474, 497] width 94 height 26
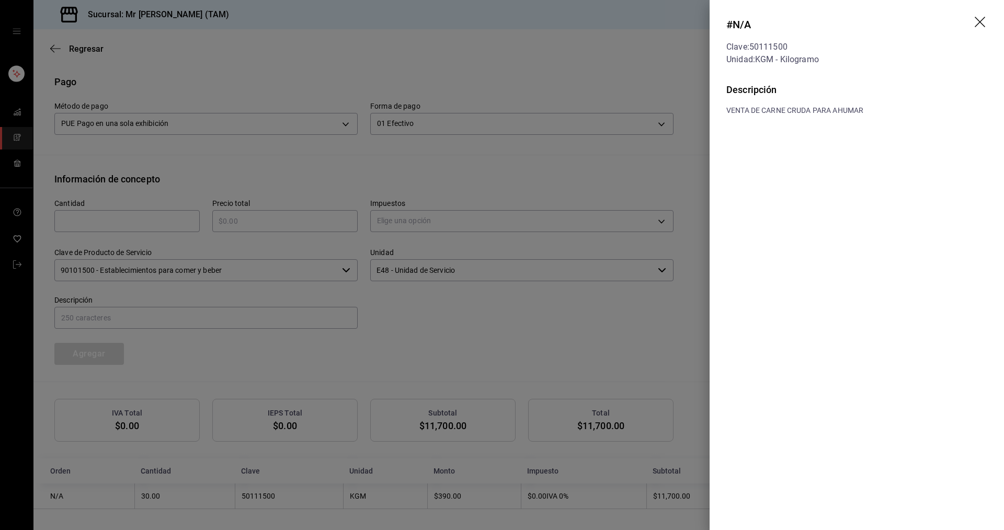
click at [984, 18] on icon "drag" at bounding box center [980, 22] width 10 height 10
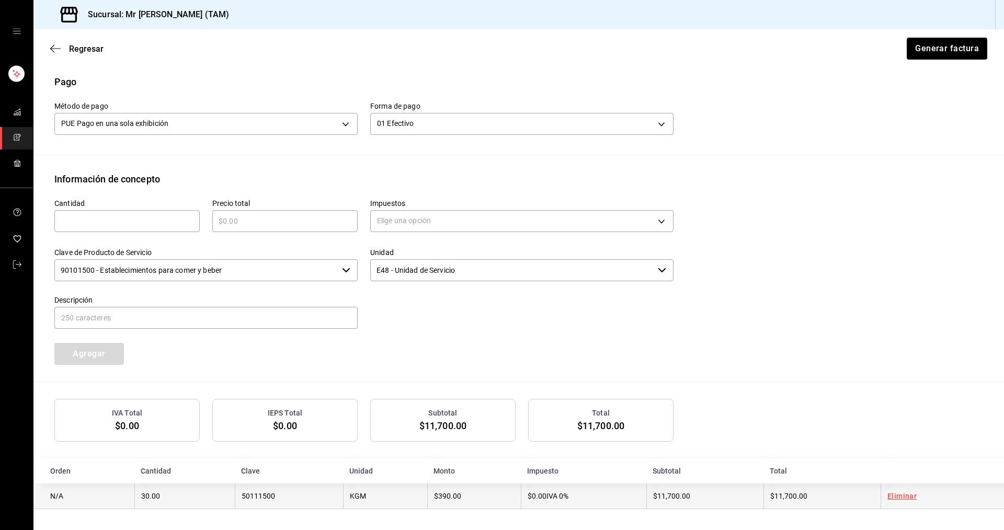
click at [489, 500] on td "$390.00" at bounding box center [474, 497] width 94 height 26
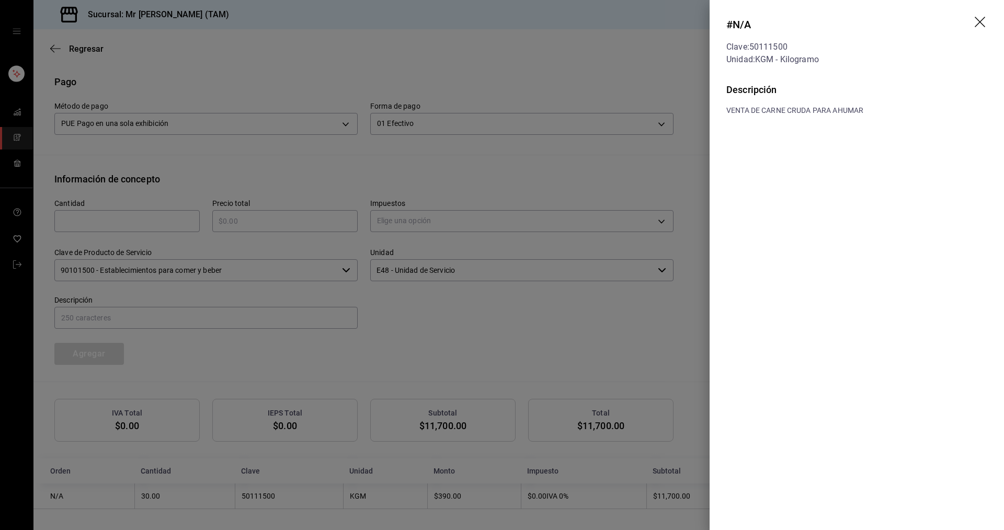
click at [983, 23] on icon "drag" at bounding box center [981, 23] width 13 height 13
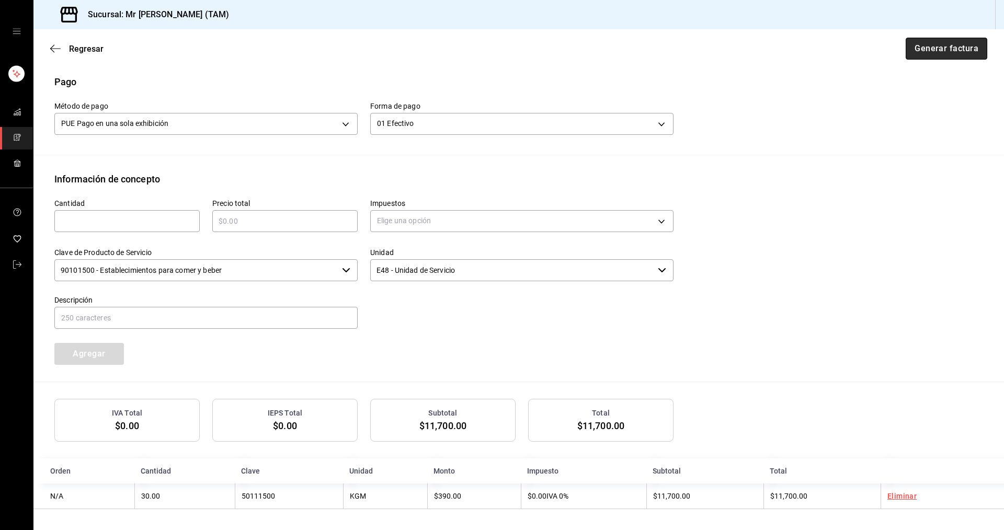
click at [927, 50] on button "Generar factura" at bounding box center [947, 49] width 82 height 22
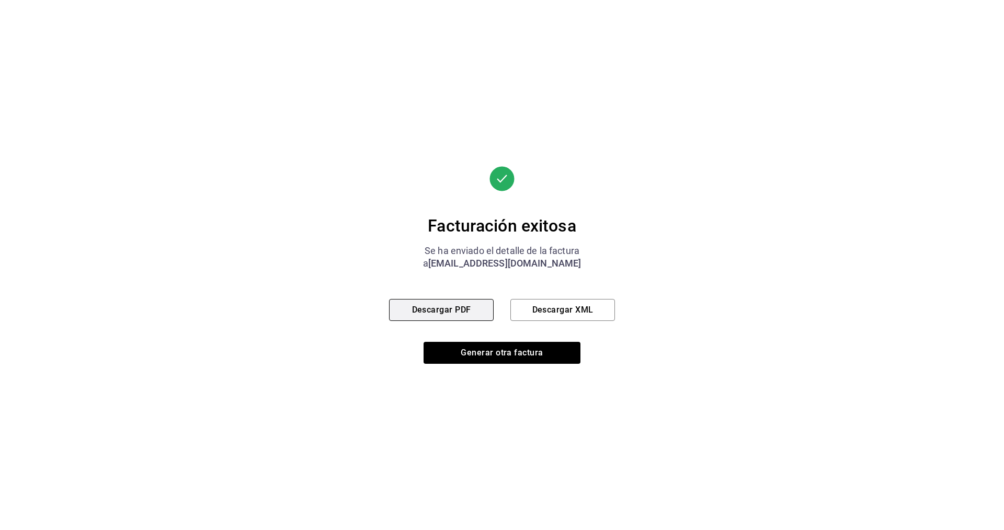
click at [426, 316] on button "Descargar PDF" at bounding box center [441, 310] width 105 height 22
click at [526, 322] on div "Facturación exitosa Se ha enviado el detalle de la factura a [EMAIL_ADDRESS][DO…" at bounding box center [502, 265] width 226 height 198
click at [530, 313] on button "Descargar XML" at bounding box center [562, 310] width 105 height 22
click at [539, 359] on button "Generar otra factura" at bounding box center [502, 353] width 157 height 22
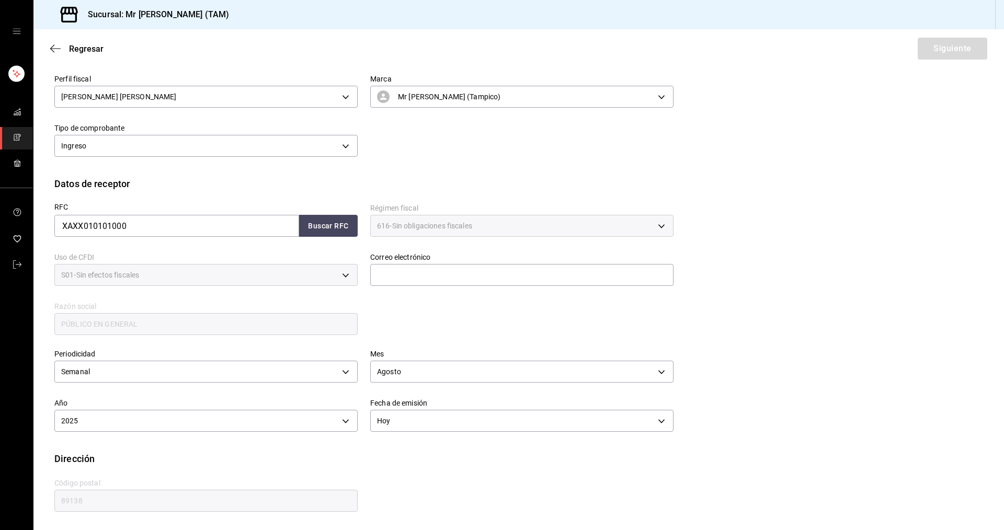
type input "616"
type input "S01"
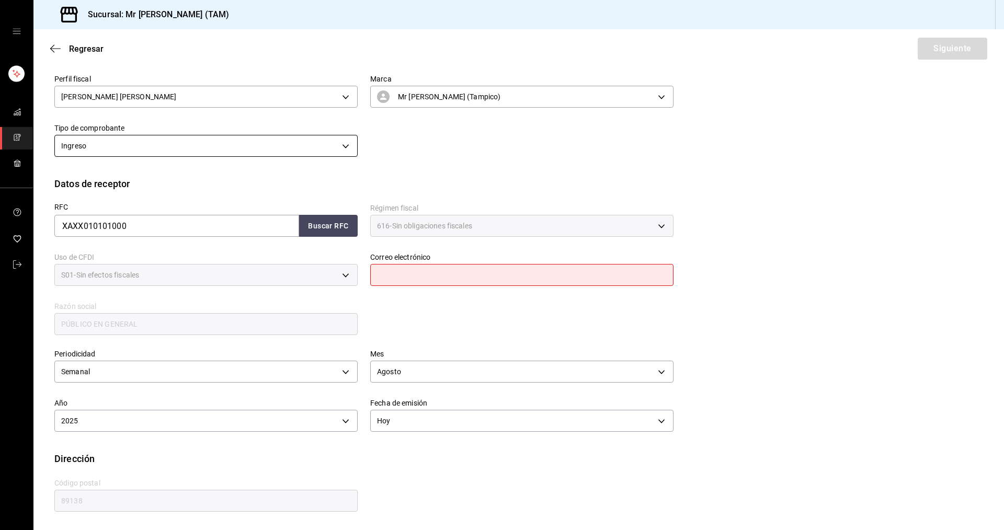
scroll to position [69, 0]
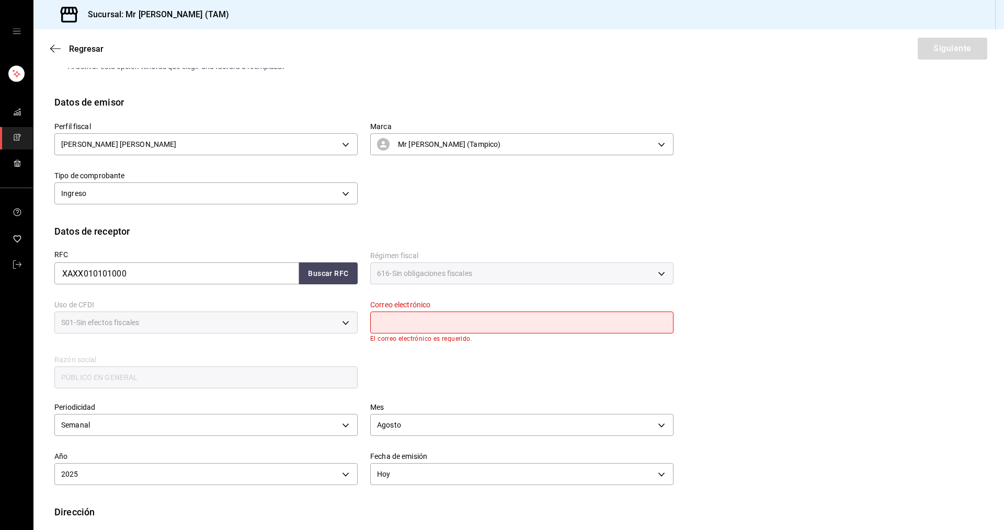
click at [19, 132] on span "mailbox folders" at bounding box center [17, 138] width 8 height 14
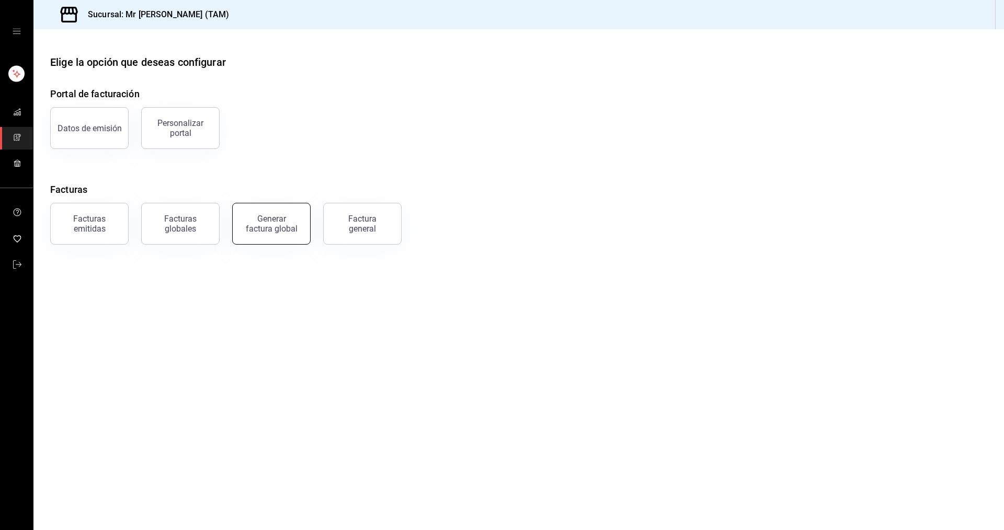
click at [299, 222] on button "Generar factura global" at bounding box center [271, 224] width 78 height 42
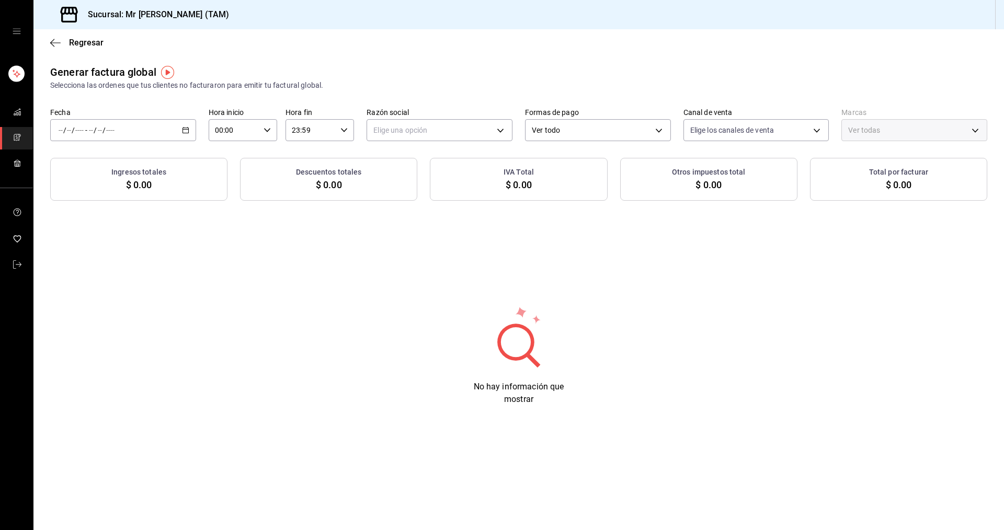
type input "PARROT,UBER_EATS,RAPPI,DIDI_FOOD,ONLINE"
click at [192, 126] on div "/ / - / /" at bounding box center [123, 130] width 146 height 22
click at [105, 161] on span "Rango de fechas" at bounding box center [99, 161] width 81 height 11
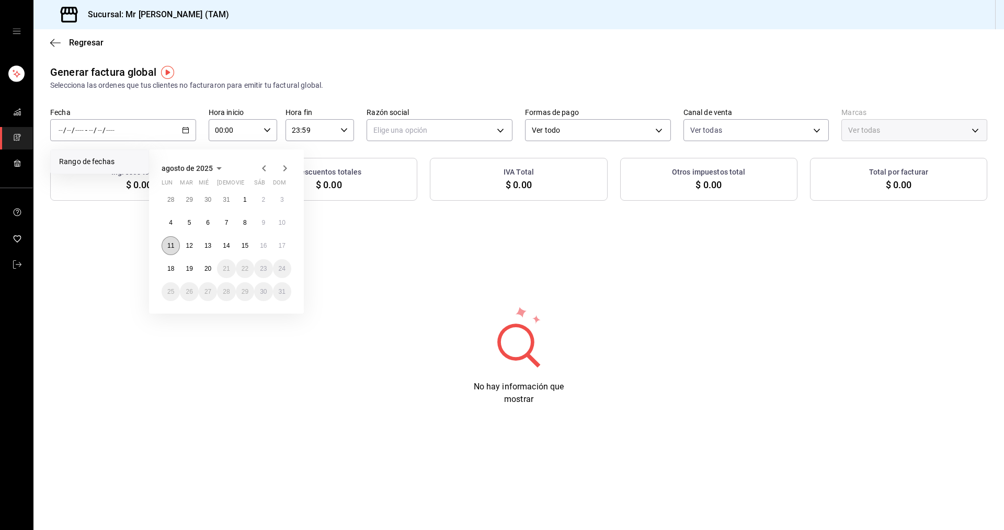
click at [169, 243] on abbr "11" at bounding box center [170, 245] width 7 height 7
click at [288, 244] on button "17" at bounding box center [282, 245] width 18 height 19
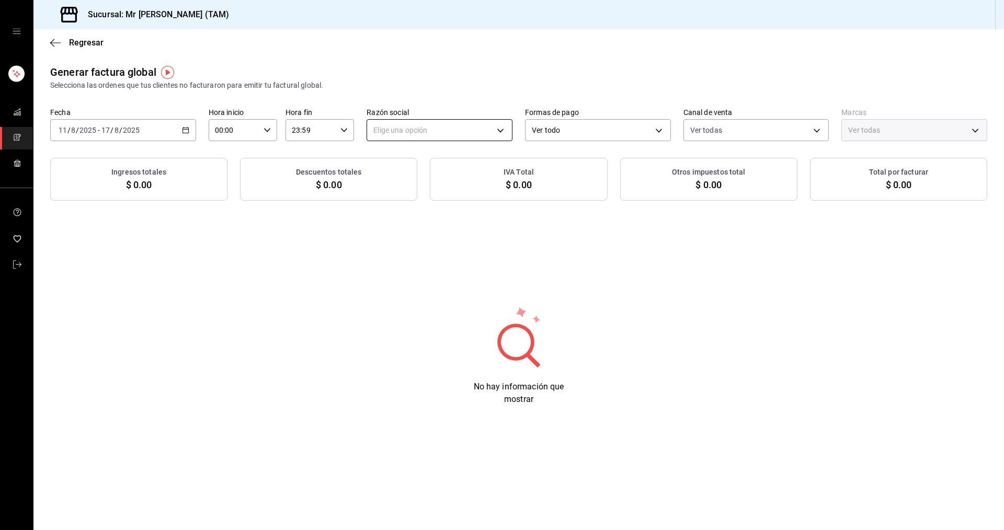
click at [439, 138] on body "Sucursal: Mr [PERSON_NAME] (TAM) Regresar Generar factura global Selecciona las…" at bounding box center [502, 265] width 1004 height 530
click at [431, 190] on li "[PERSON_NAME] [PERSON_NAME]" at bounding box center [439, 183] width 145 height 19
type input "81e23790-b5c9-42c9-a779-7127cee00b47"
type input "7082ddc5-3cea-471a-bd4f-d41619b848f0"
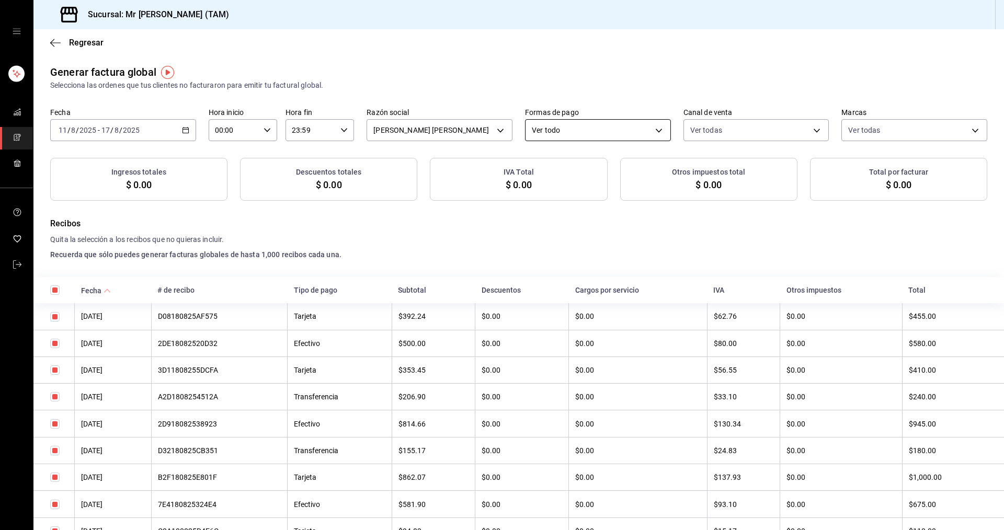
checkbox input "true"
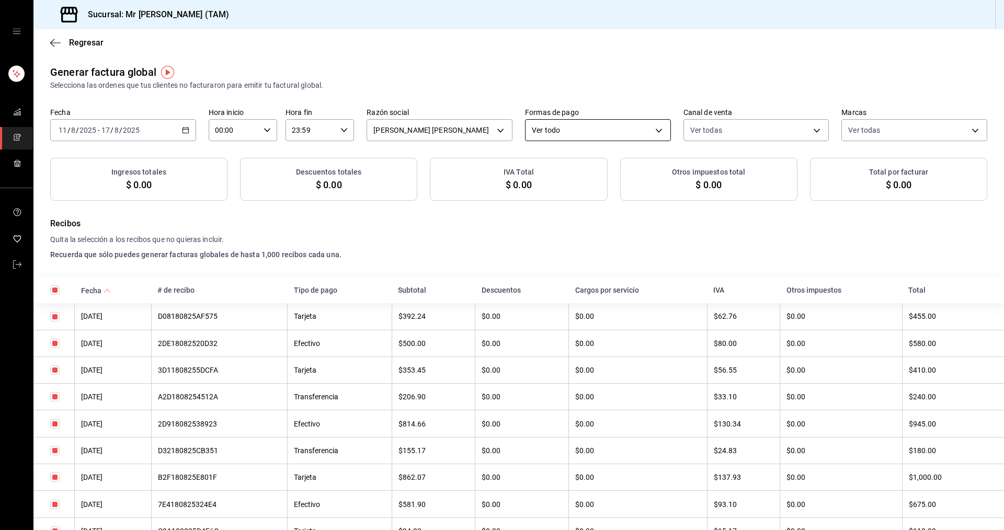
checkbox input "true"
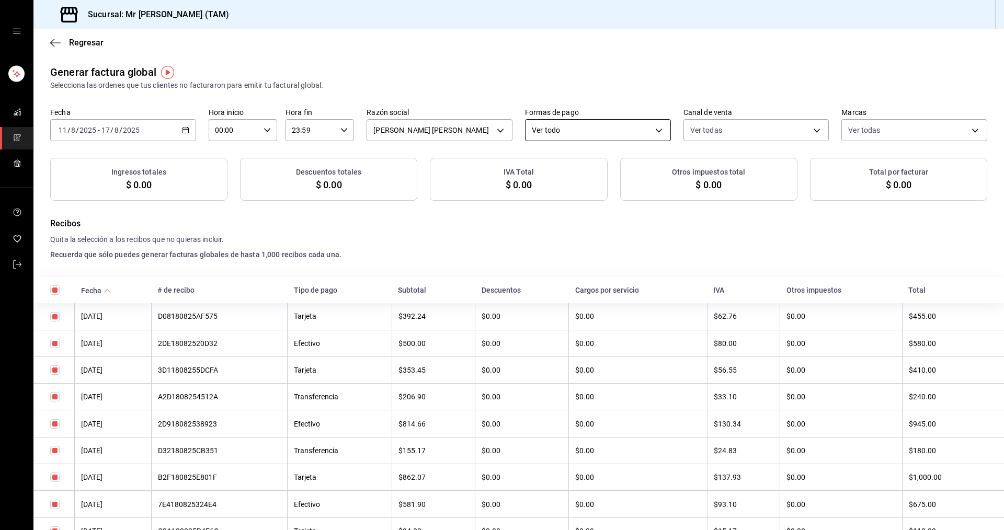
checkbox input "true"
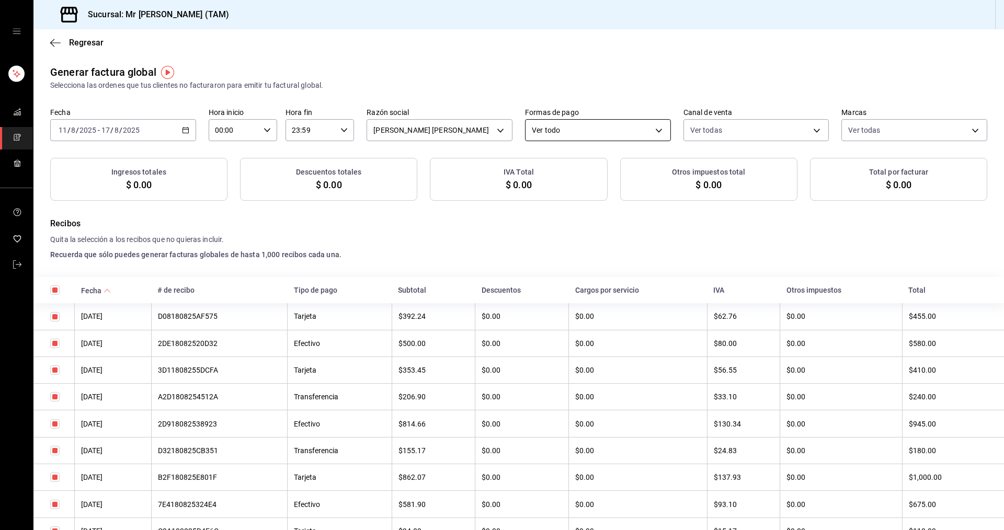
checkbox input "true"
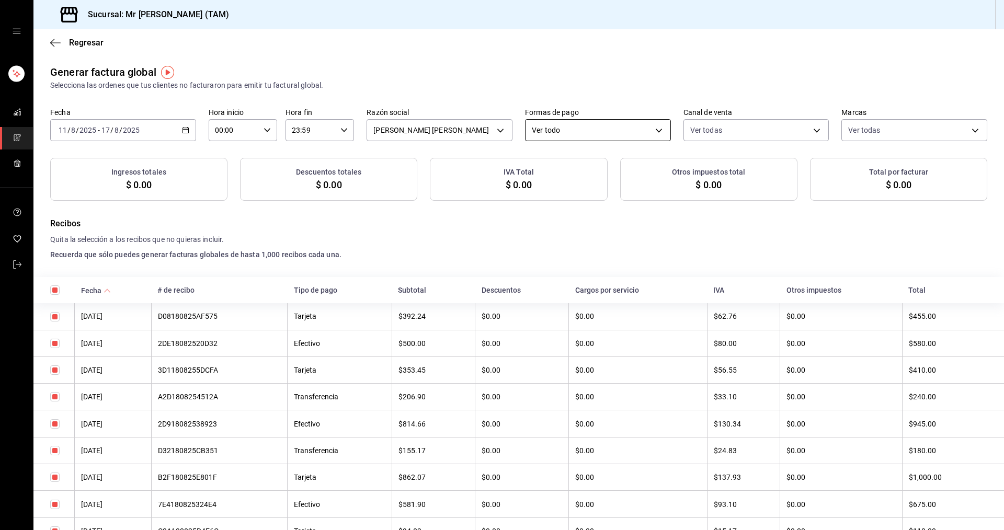
checkbox input "true"
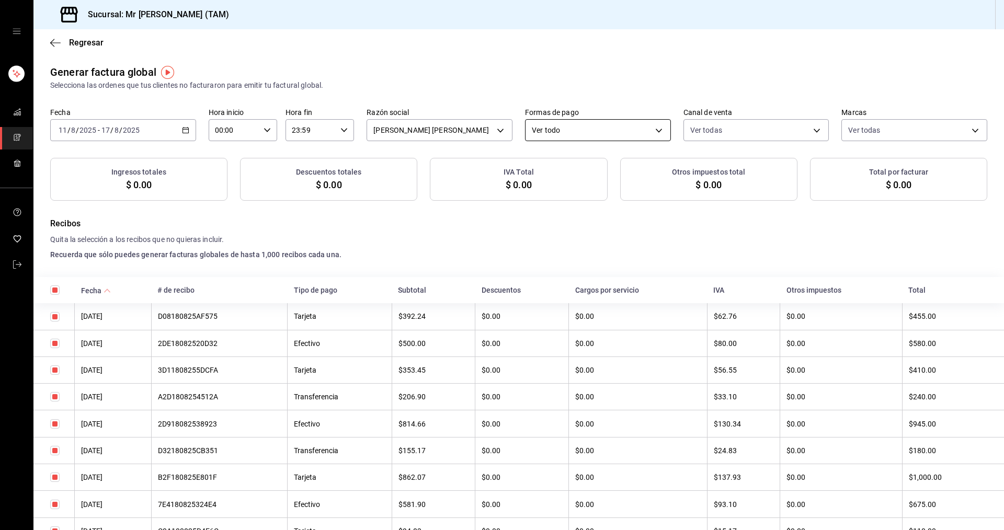
checkbox input "true"
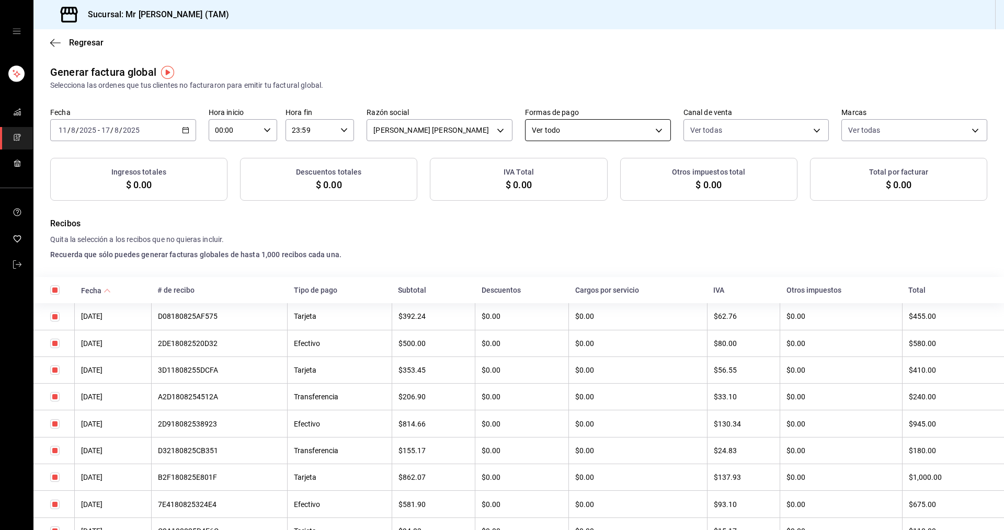
checkbox input "true"
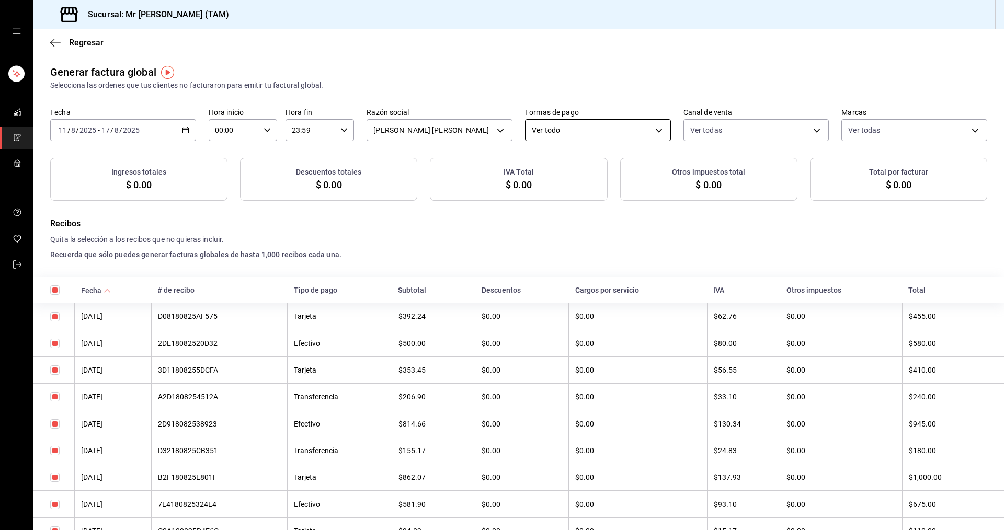
checkbox input "true"
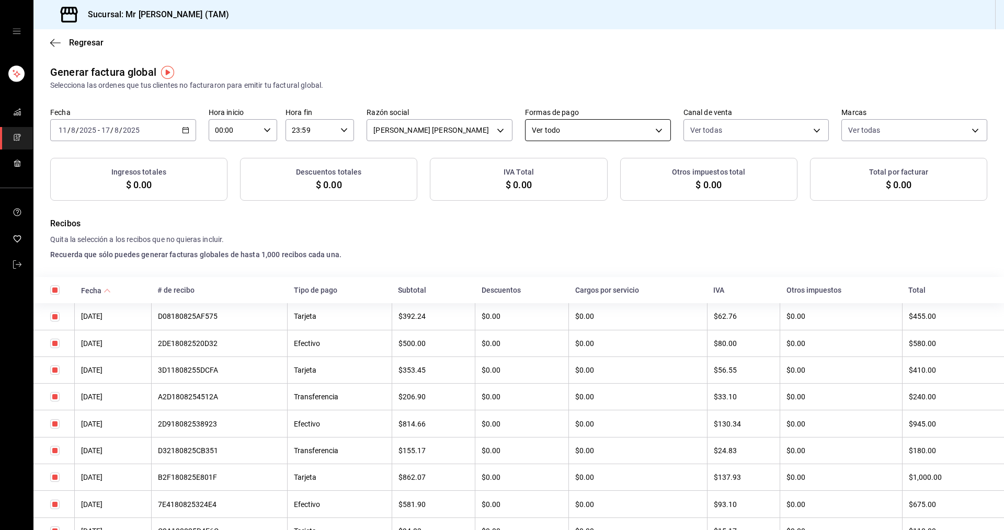
checkbox input "true"
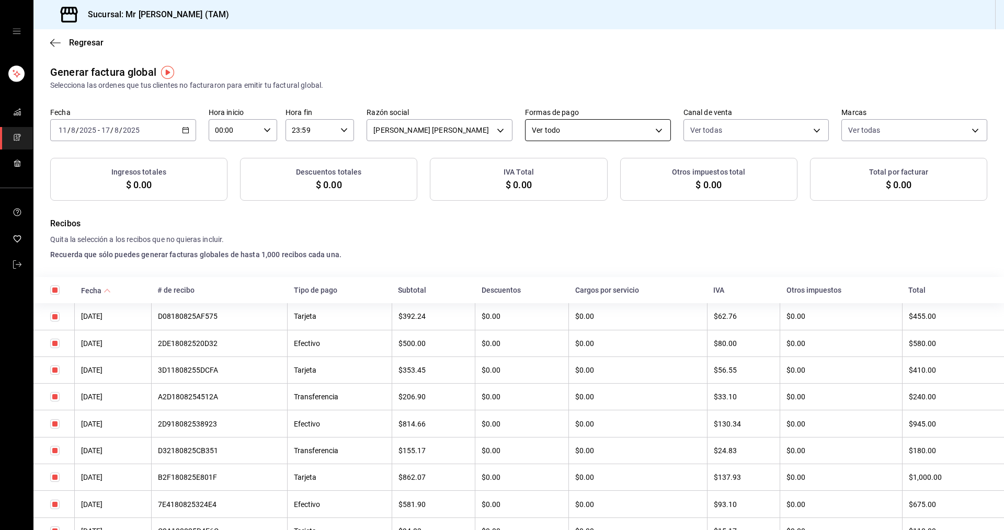
checkbox input "true"
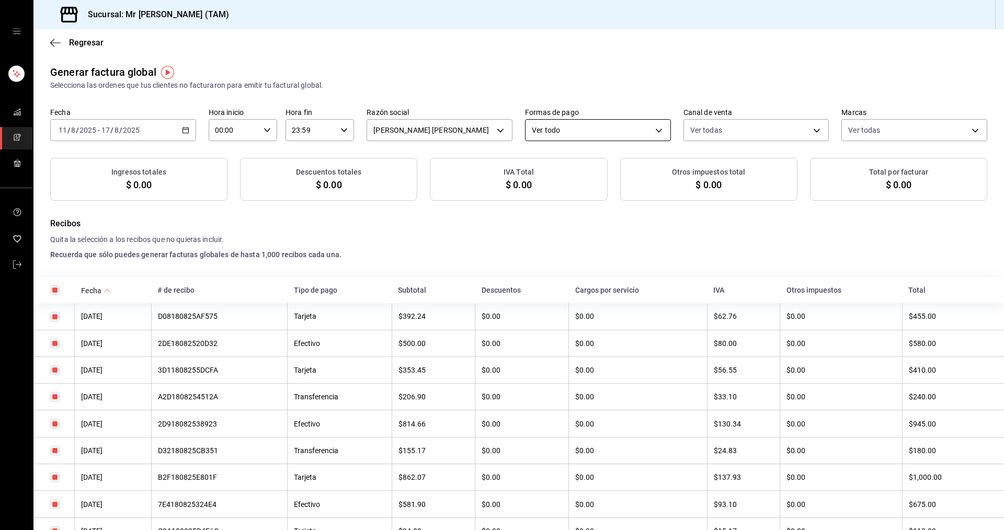
checkbox input "true"
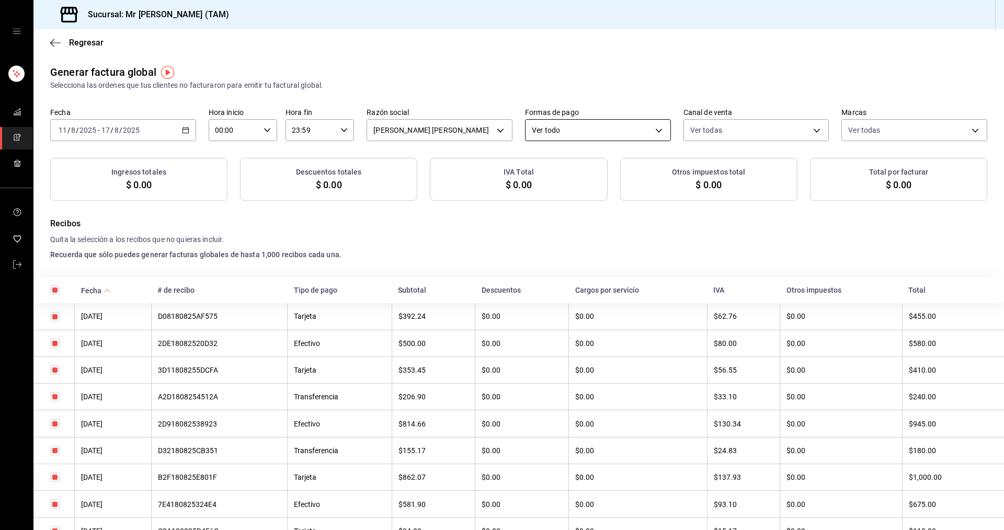
checkbox input "true"
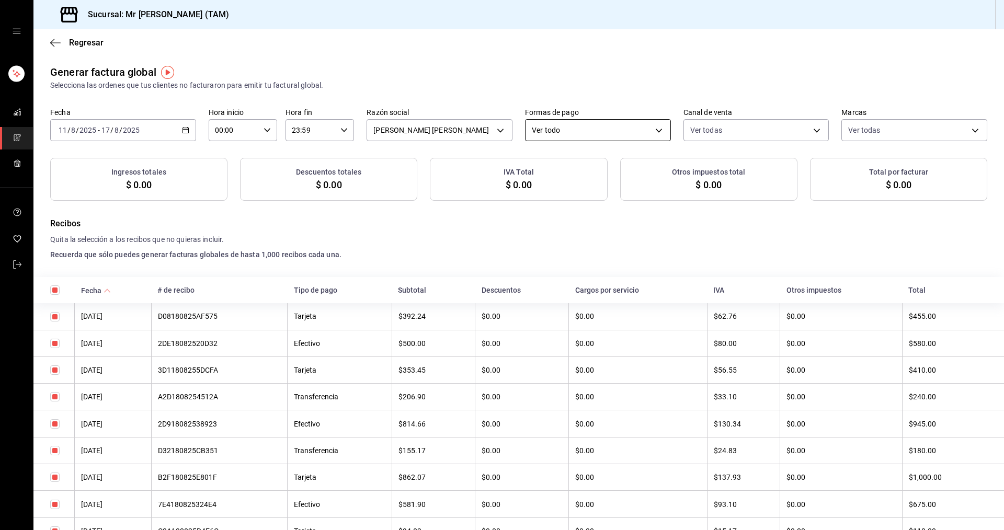
checkbox input "true"
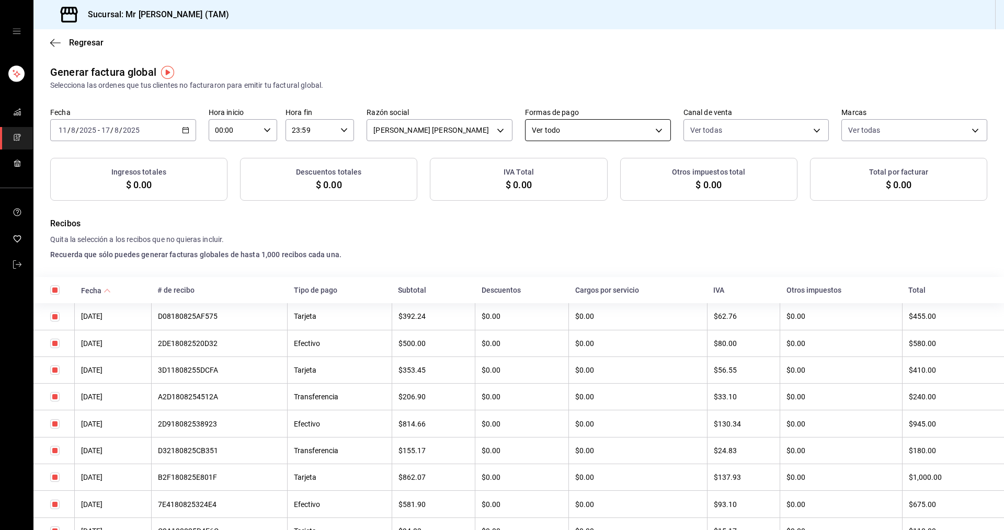
checkbox input "true"
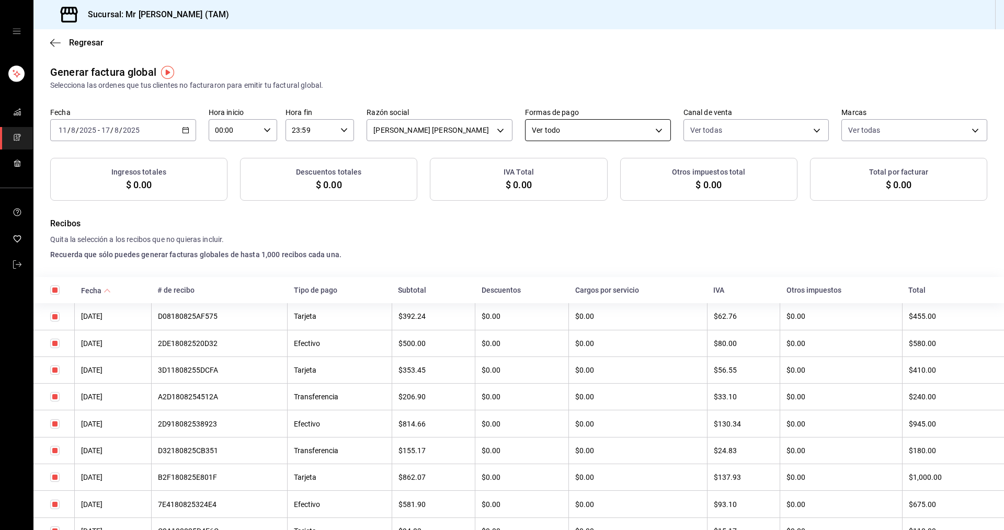
checkbox input "true"
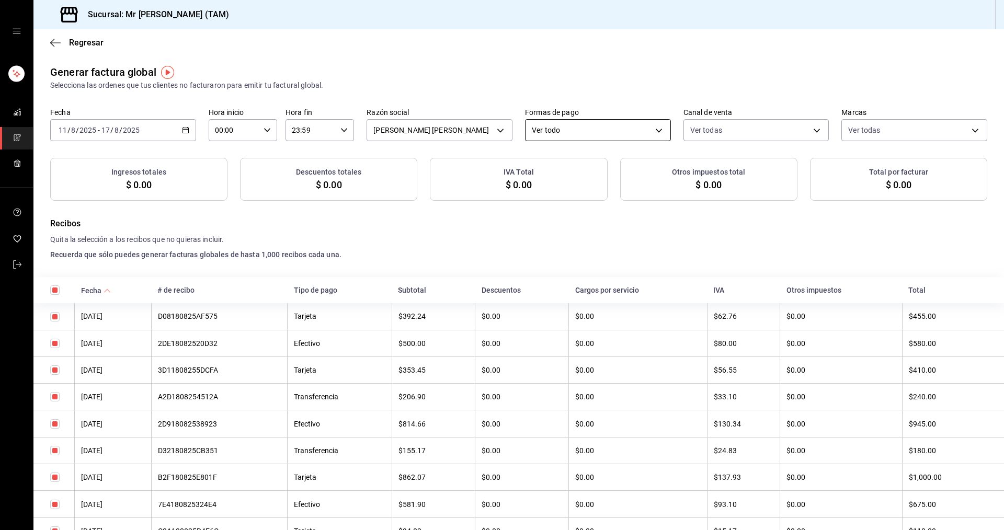
checkbox input "true"
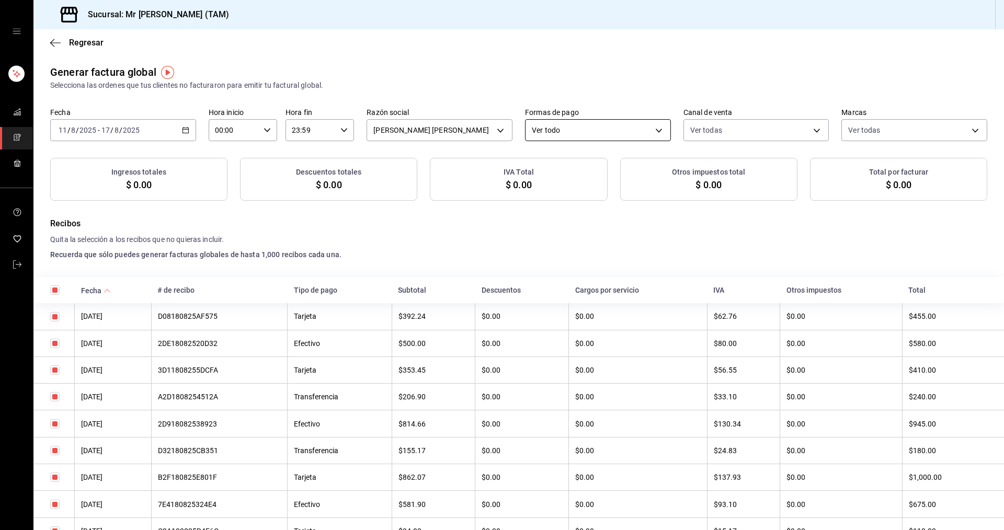
checkbox input "true"
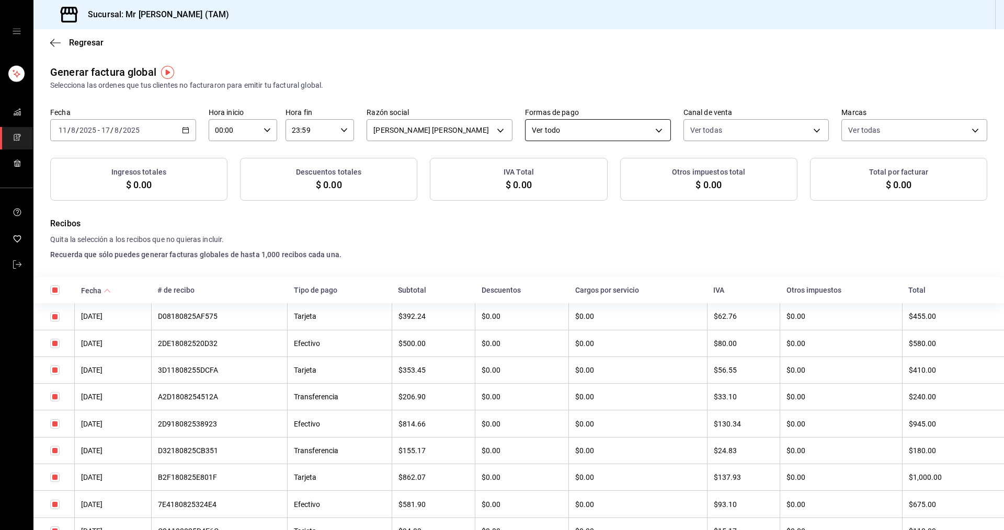
checkbox input "true"
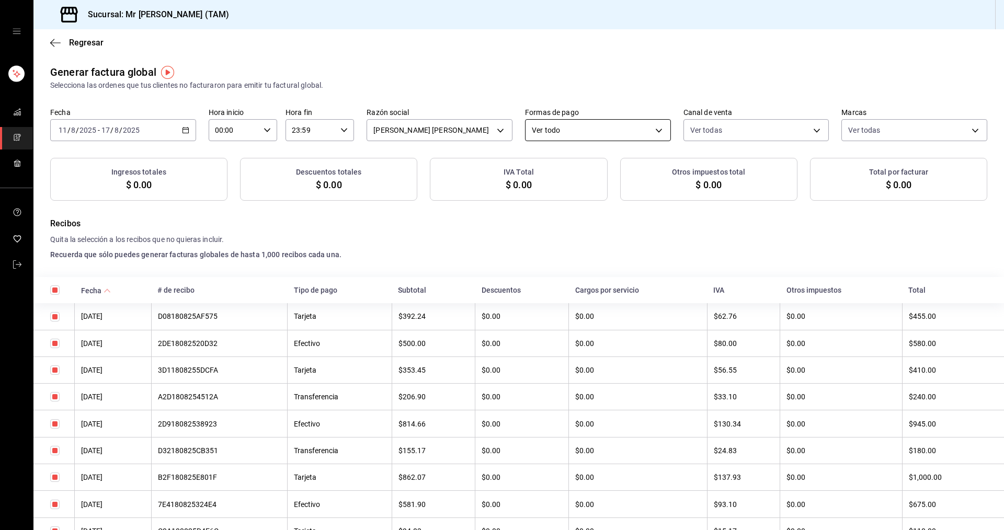
checkbox input "true"
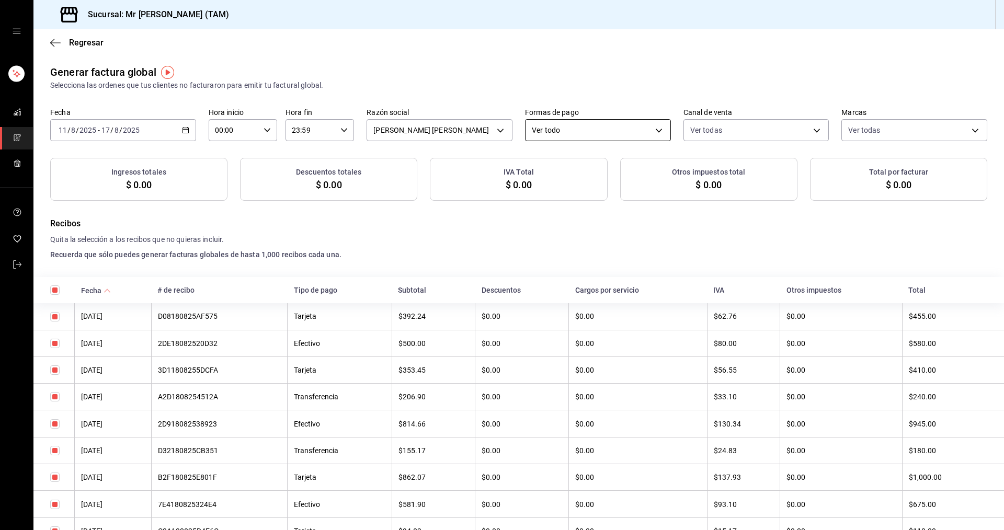
checkbox input "true"
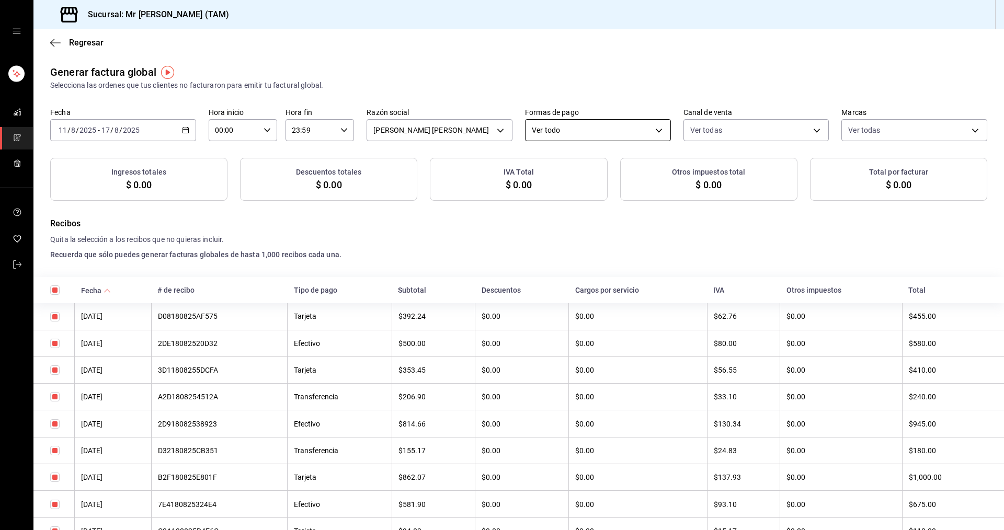
checkbox input "true"
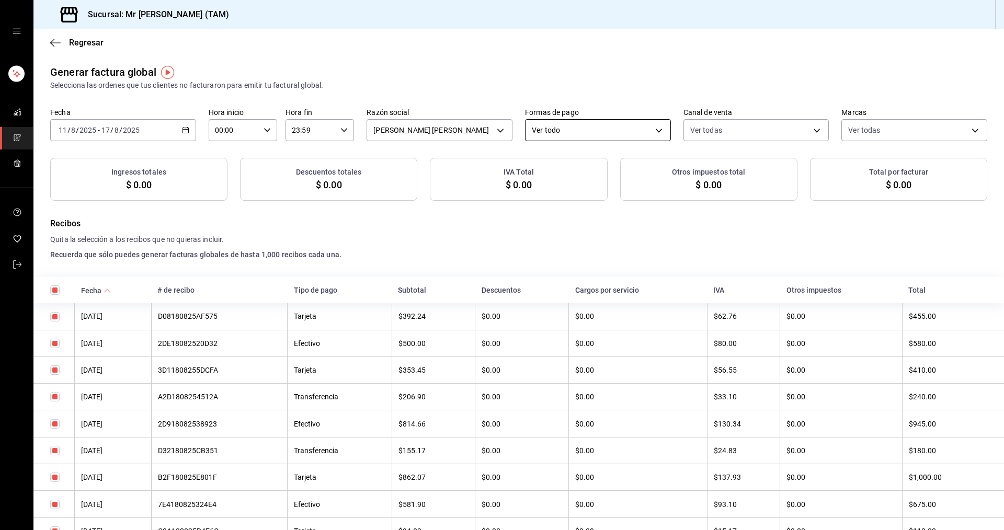
checkbox input "true"
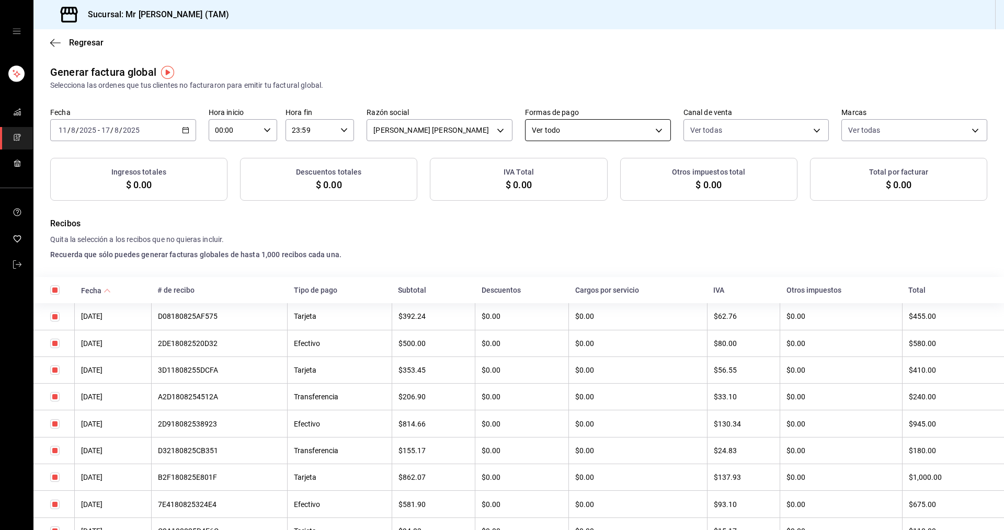
checkbox input "true"
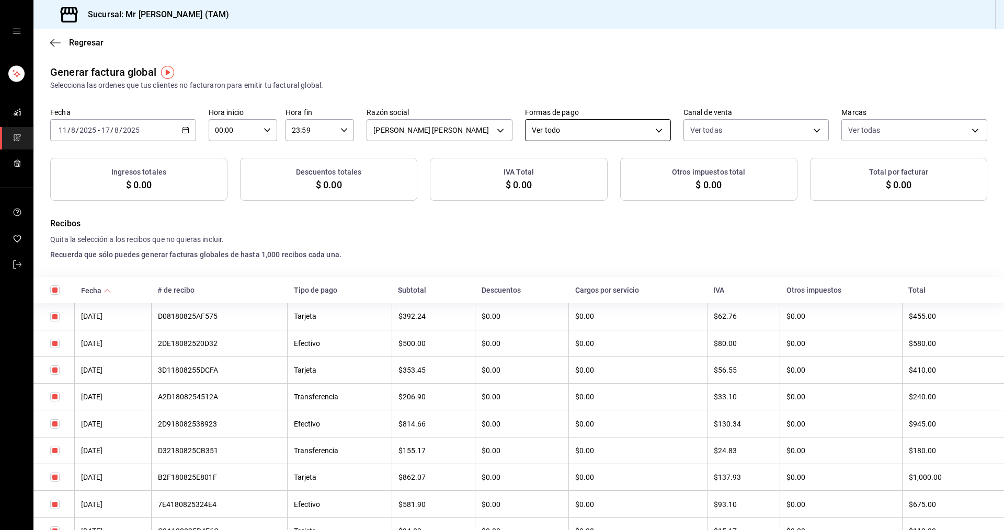
checkbox input "true"
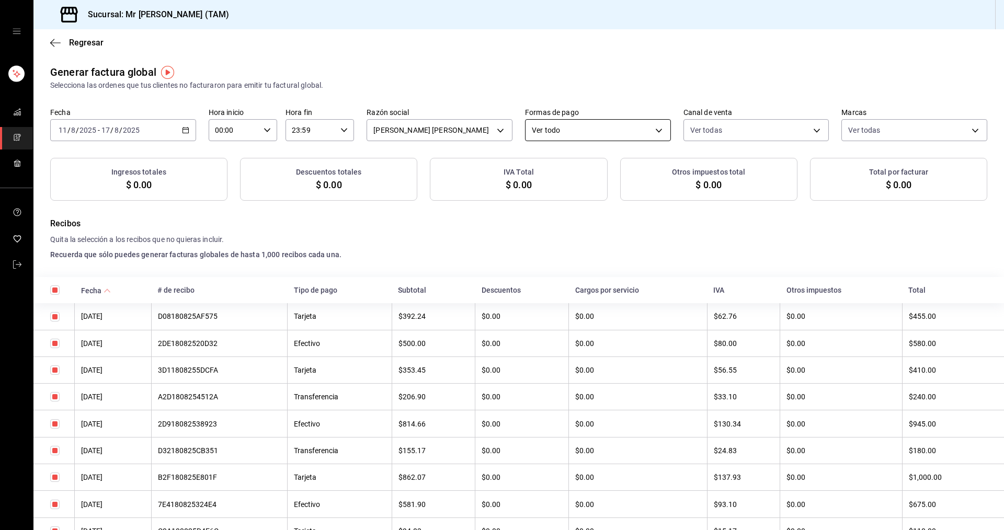
checkbox input "true"
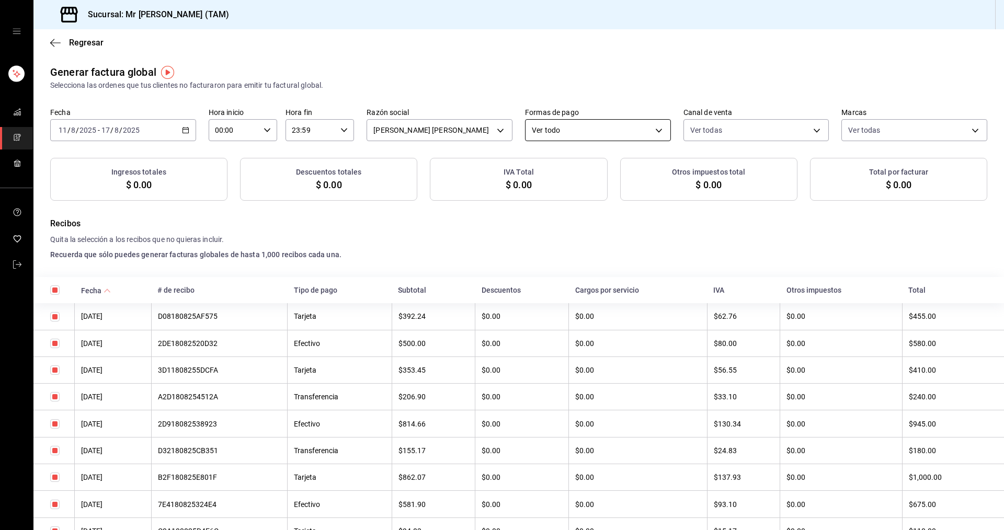
checkbox input "true"
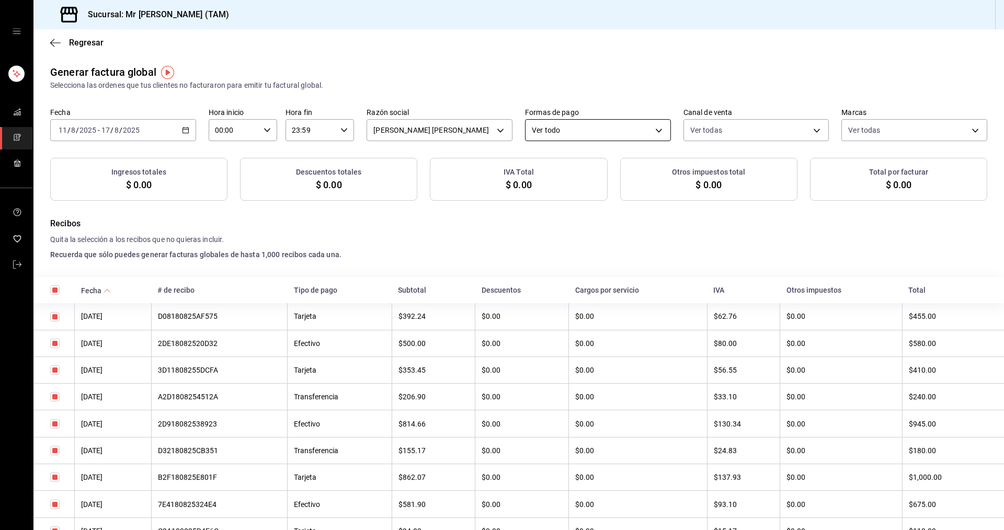
click at [606, 132] on body "Sucursal: Mr [PERSON_NAME] (TAM) Regresar Generar factura global Selecciona las…" at bounding box center [502, 265] width 1004 height 530
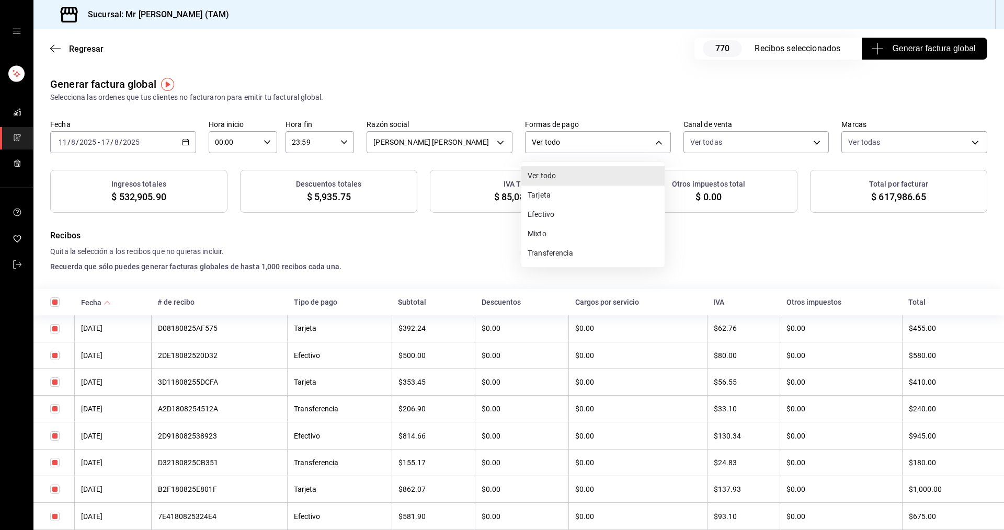
click at [563, 200] on li "Tarjeta" at bounding box center [592, 195] width 143 height 19
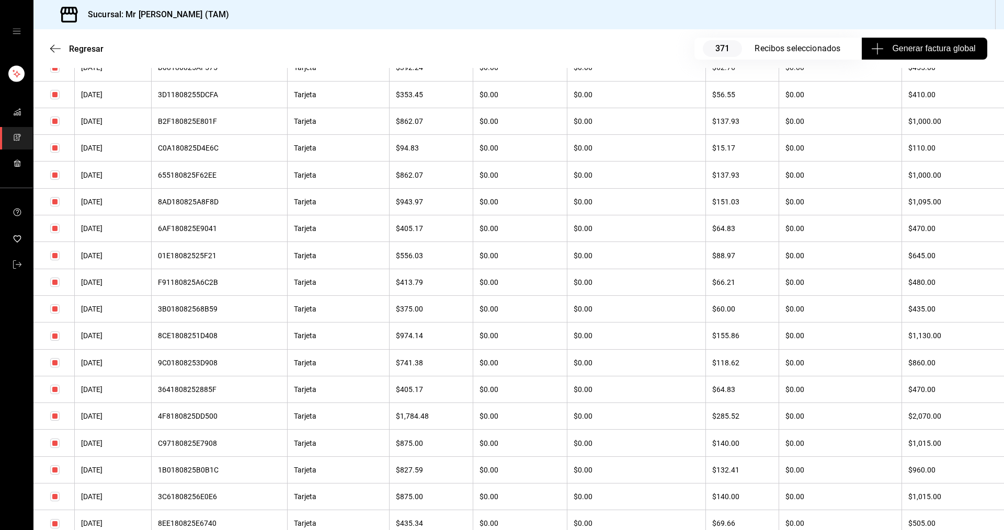
scroll to position [261, 0]
click at [53, 200] on input "checkbox" at bounding box center [54, 201] width 9 height 9
click at [52, 227] on input "checkbox" at bounding box center [54, 227] width 9 height 9
click at [55, 257] on input "checkbox" at bounding box center [54, 254] width 9 height 9
click at [54, 173] on input "checkbox" at bounding box center [54, 174] width 9 height 9
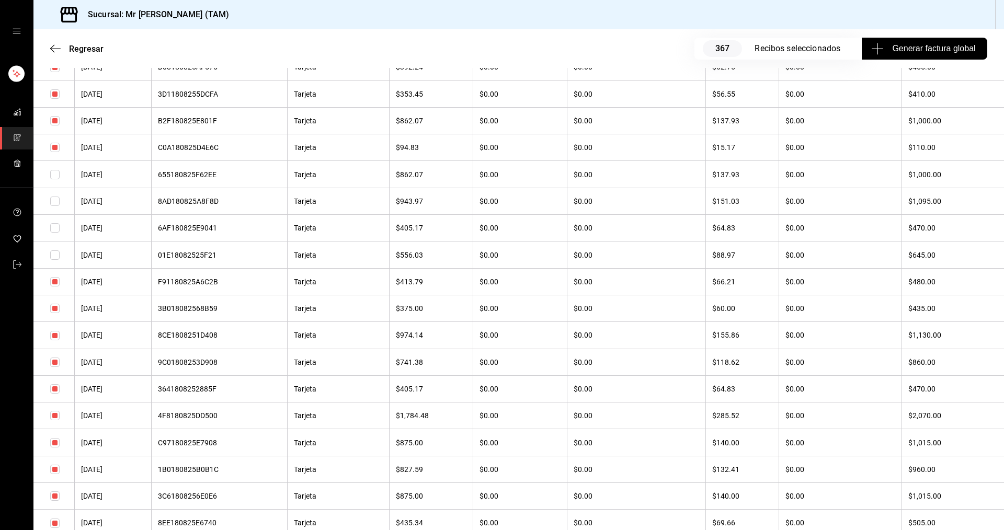
click at [53, 119] on input "checkbox" at bounding box center [54, 120] width 9 height 9
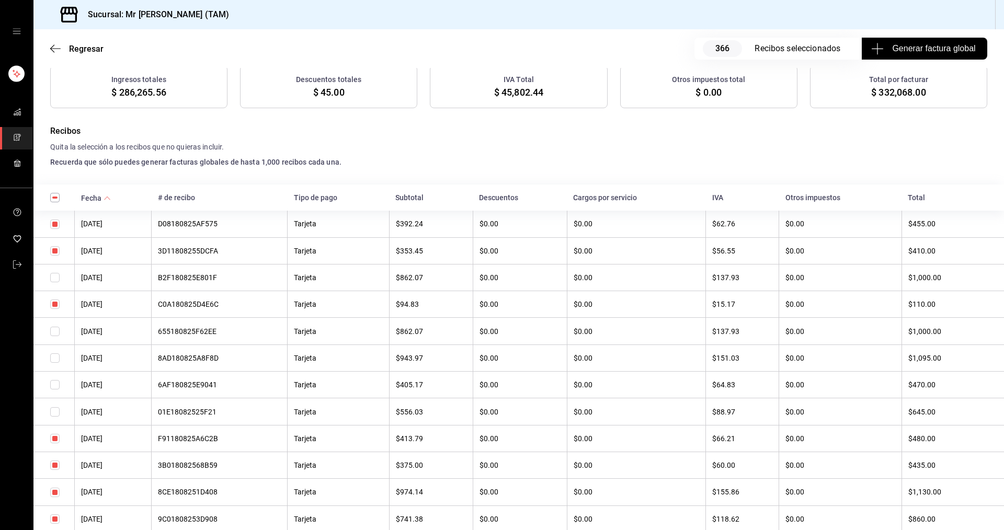
click at [54, 226] on input "checkbox" at bounding box center [54, 224] width 9 height 9
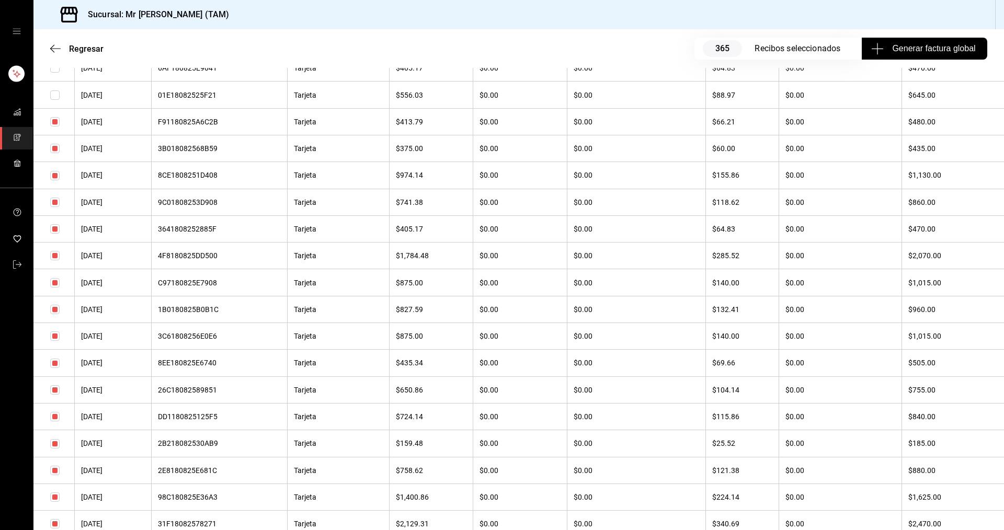
scroll to position [523, 0]
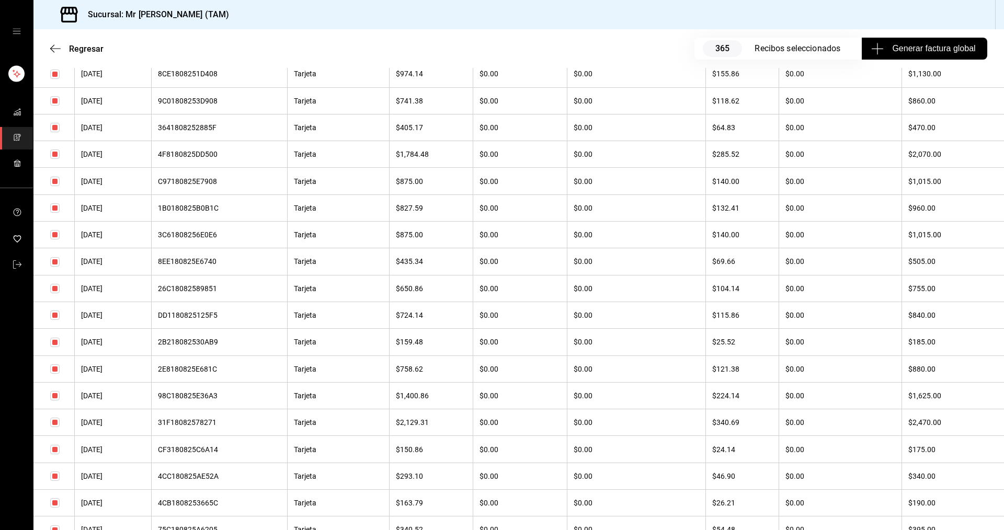
click at [53, 292] on input "checkbox" at bounding box center [54, 288] width 9 height 9
click at [58, 320] on input "checkbox" at bounding box center [54, 315] width 9 height 9
click at [58, 344] on input "checkbox" at bounding box center [54, 342] width 9 height 9
click at [52, 369] on input "checkbox" at bounding box center [54, 368] width 9 height 9
click at [53, 260] on input "checkbox" at bounding box center [54, 261] width 9 height 9
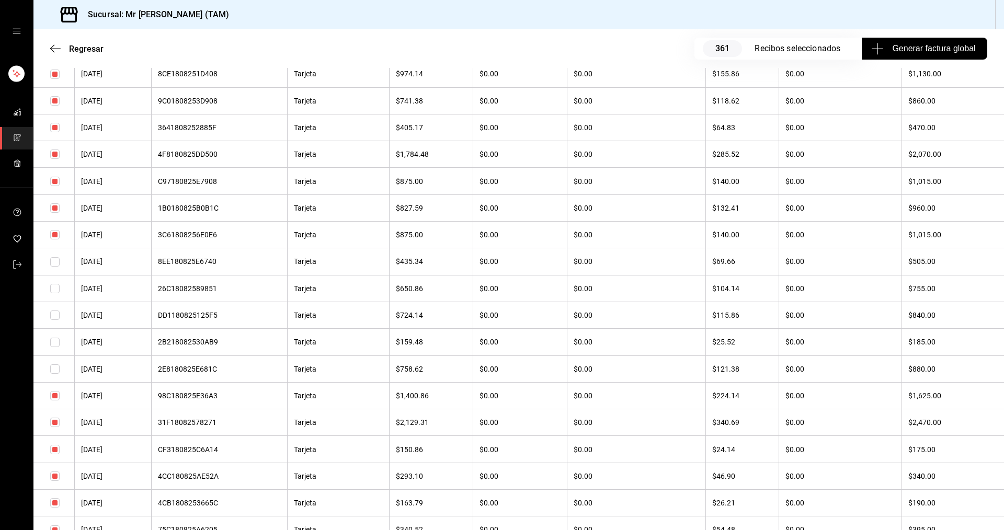
click at [56, 235] on input "checkbox" at bounding box center [54, 234] width 9 height 9
click at [52, 211] on input "checkbox" at bounding box center [54, 207] width 9 height 9
click at [55, 99] on input "checkbox" at bounding box center [54, 100] width 9 height 9
click at [53, 75] on input "checkbox" at bounding box center [54, 74] width 9 height 9
click at [57, 127] on input "checkbox" at bounding box center [54, 127] width 9 height 9
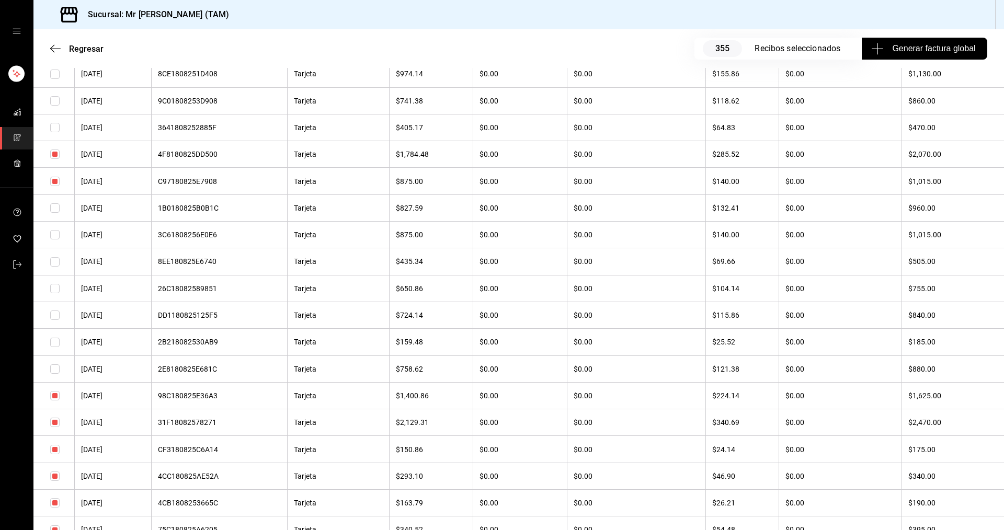
click at [51, 184] on input "checkbox" at bounding box center [54, 181] width 9 height 9
click at [55, 395] on input "checkbox" at bounding box center [54, 395] width 9 height 9
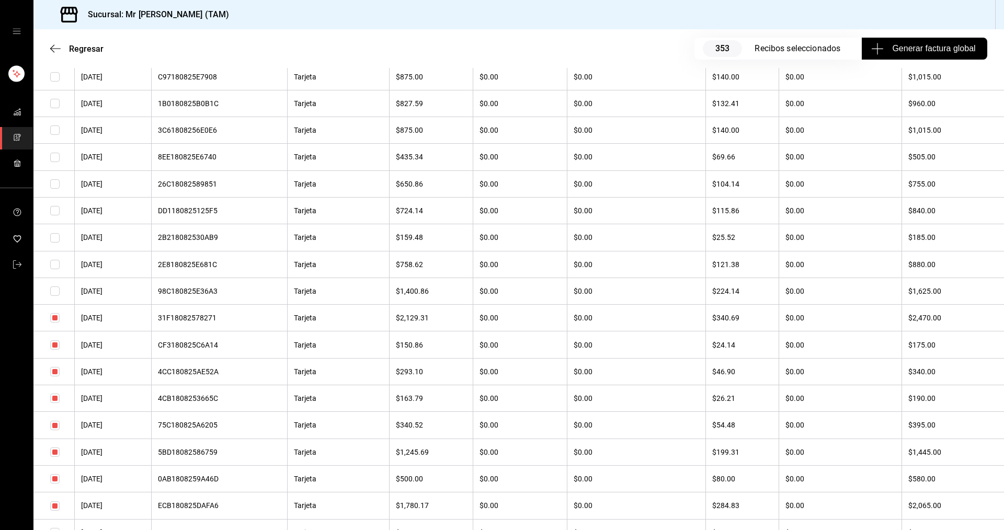
click at [53, 371] on input "checkbox" at bounding box center [54, 371] width 9 height 9
click at [58, 396] on input "checkbox" at bounding box center [54, 398] width 9 height 9
click at [56, 427] on input "checkbox" at bounding box center [54, 425] width 9 height 9
click at [53, 453] on input "checkbox" at bounding box center [54, 452] width 9 height 9
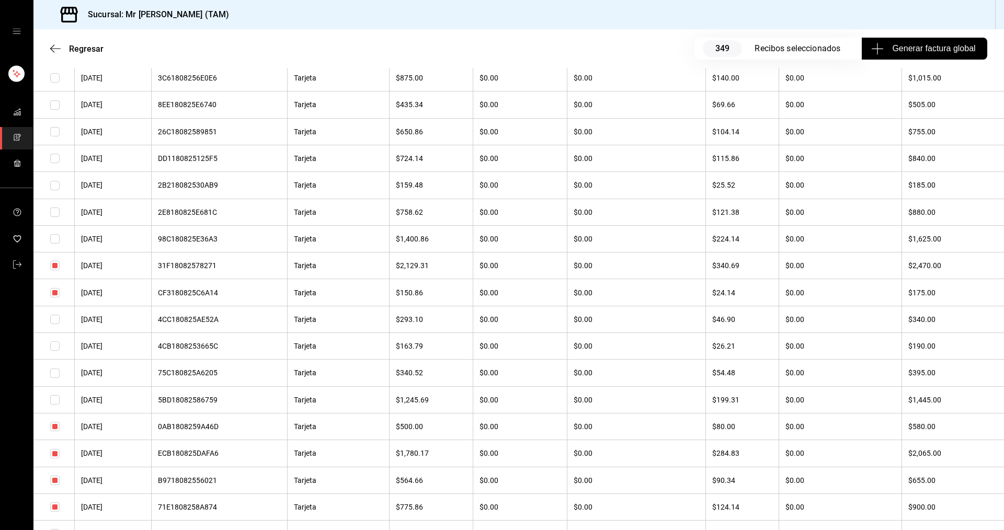
click at [55, 428] on input "checkbox" at bounding box center [54, 426] width 9 height 9
drag, startPoint x: 55, startPoint y: 483, endPoint x: 55, endPoint y: 509, distance: 26.7
click at [55, 482] on input "checkbox" at bounding box center [54, 480] width 9 height 9
click at [55, 509] on input "checkbox" at bounding box center [54, 507] width 9 height 9
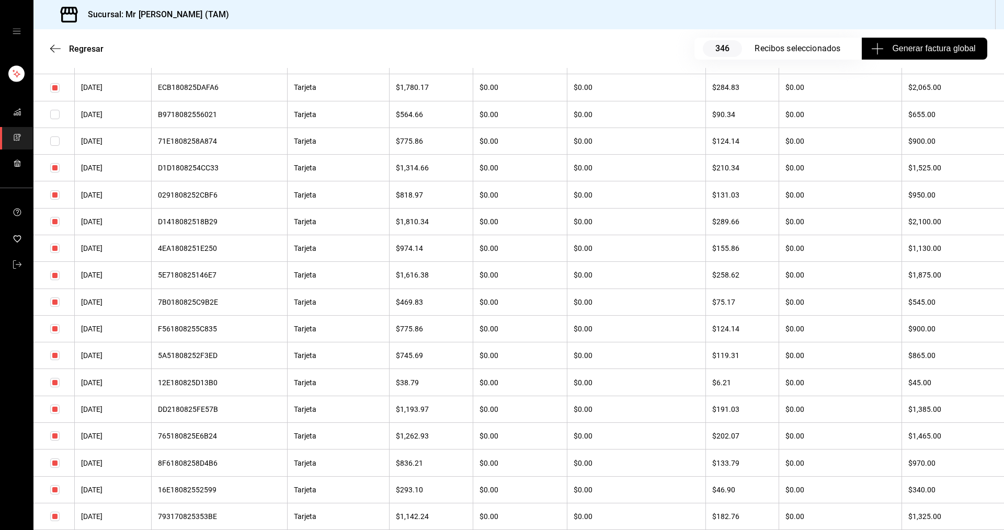
scroll to position [1098, 0]
click at [53, 172] on input "checkbox" at bounding box center [54, 169] width 9 height 9
click at [53, 280] on input "checkbox" at bounding box center [54, 276] width 9 height 9
click at [55, 303] on input "checkbox" at bounding box center [54, 303] width 9 height 9
click at [53, 355] on input "checkbox" at bounding box center [54, 356] width 9 height 9
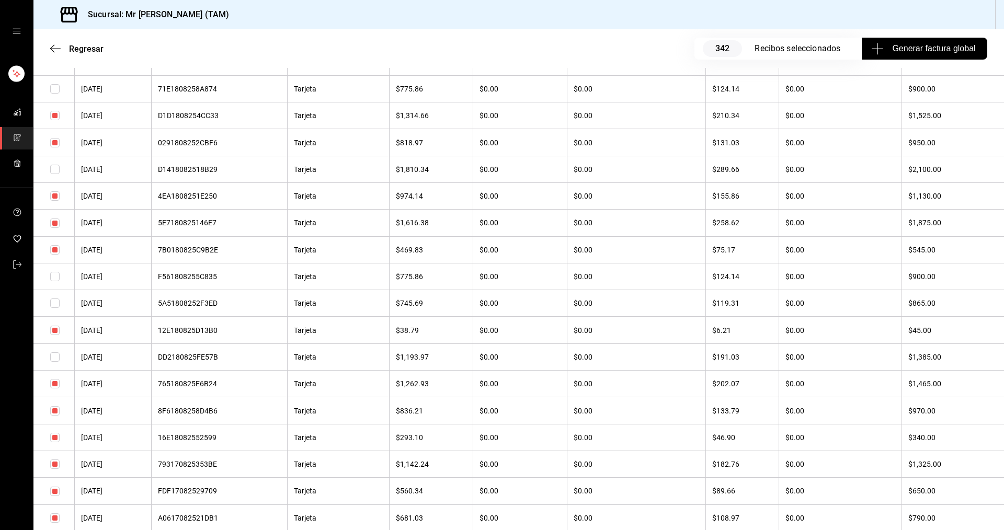
click at [53, 407] on input "checkbox" at bounding box center [54, 410] width 9 height 9
click at [53, 461] on input "checkbox" at bounding box center [54, 464] width 9 height 9
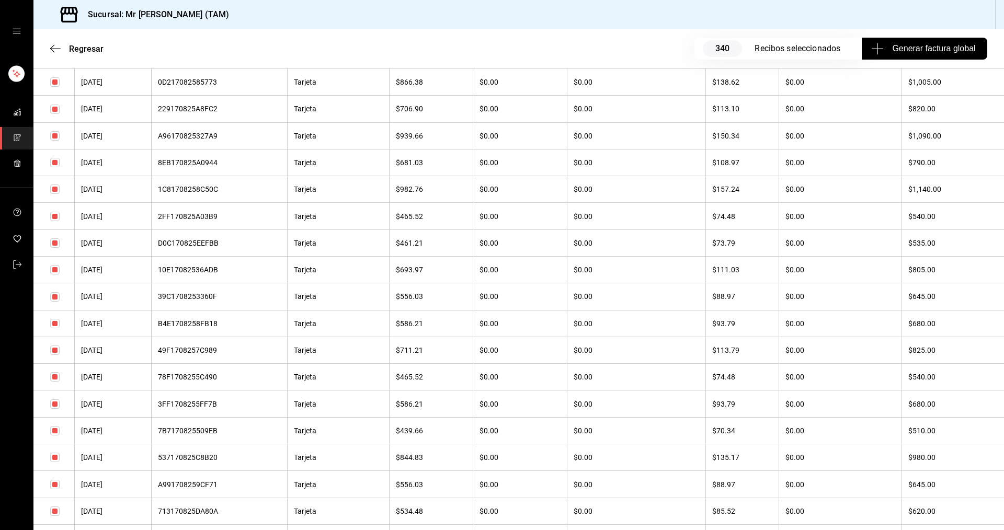
scroll to position [2824, 0]
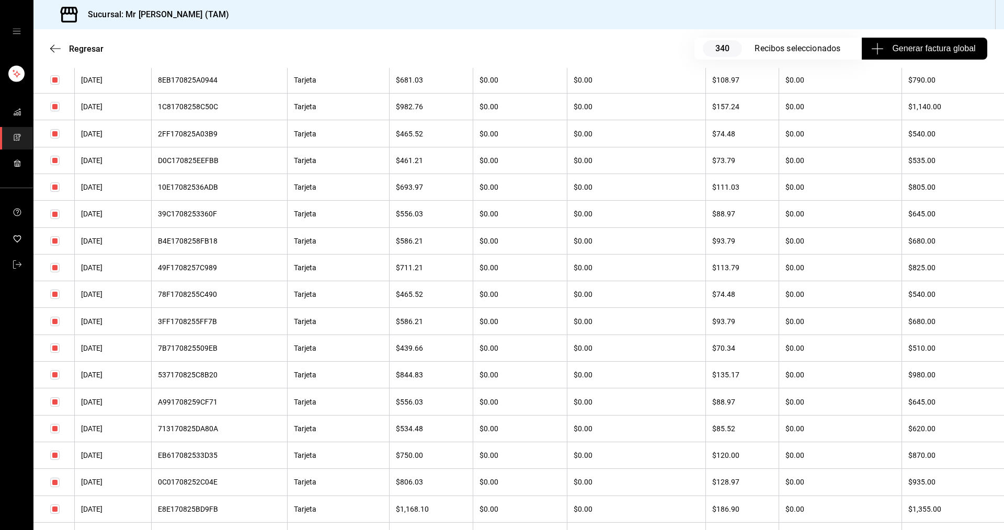
click at [50, 265] on td at bounding box center [53, 267] width 41 height 27
click at [55, 269] on input "checkbox" at bounding box center [54, 267] width 9 height 9
click at [54, 376] on input "checkbox" at bounding box center [54, 374] width 9 height 9
click at [55, 431] on input "checkbox" at bounding box center [54, 428] width 9 height 9
click at [55, 454] on input "checkbox" at bounding box center [54, 455] width 9 height 9
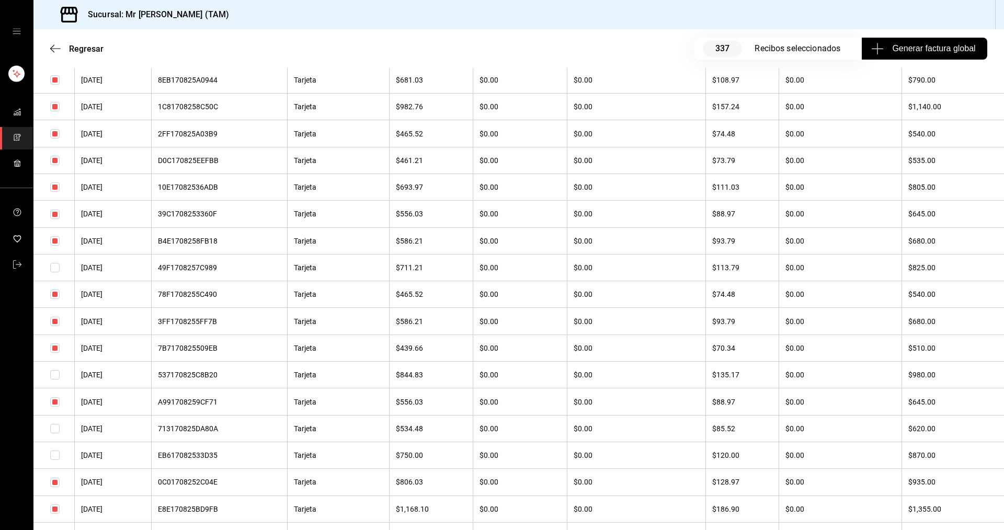
click at [55, 483] on input "checkbox" at bounding box center [54, 482] width 9 height 9
click at [55, 512] on input "checkbox" at bounding box center [54, 509] width 9 height 9
click at [53, 267] on input "checkbox" at bounding box center [54, 266] width 9 height 9
click at [56, 235] on input "checkbox" at bounding box center [54, 239] width 9 height 9
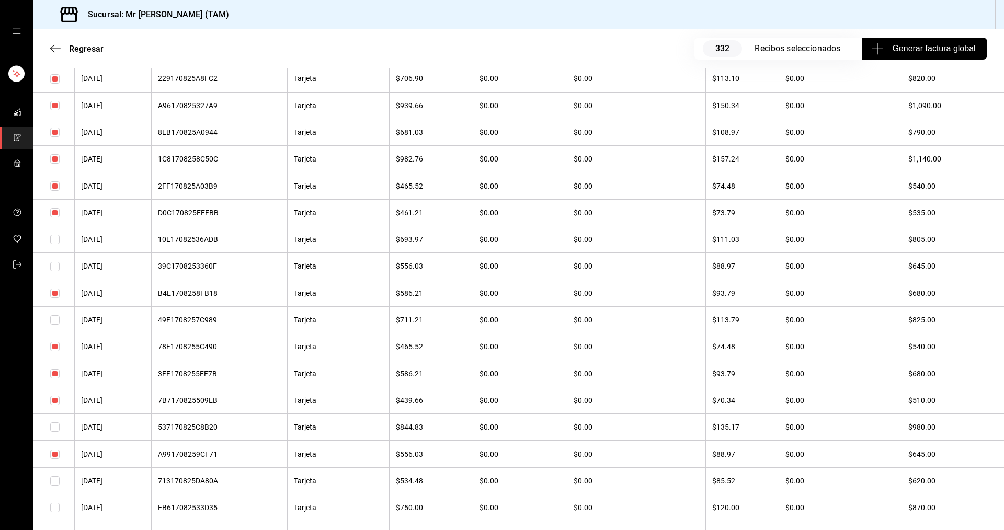
click at [55, 292] on input "checkbox" at bounding box center [54, 293] width 9 height 9
click at [53, 213] on input "checkbox" at bounding box center [54, 212] width 9 height 9
click at [54, 187] on input "checkbox" at bounding box center [54, 185] width 9 height 9
click at [54, 159] on input "checkbox" at bounding box center [54, 158] width 9 height 9
click at [55, 131] on input "checkbox" at bounding box center [54, 132] width 9 height 9
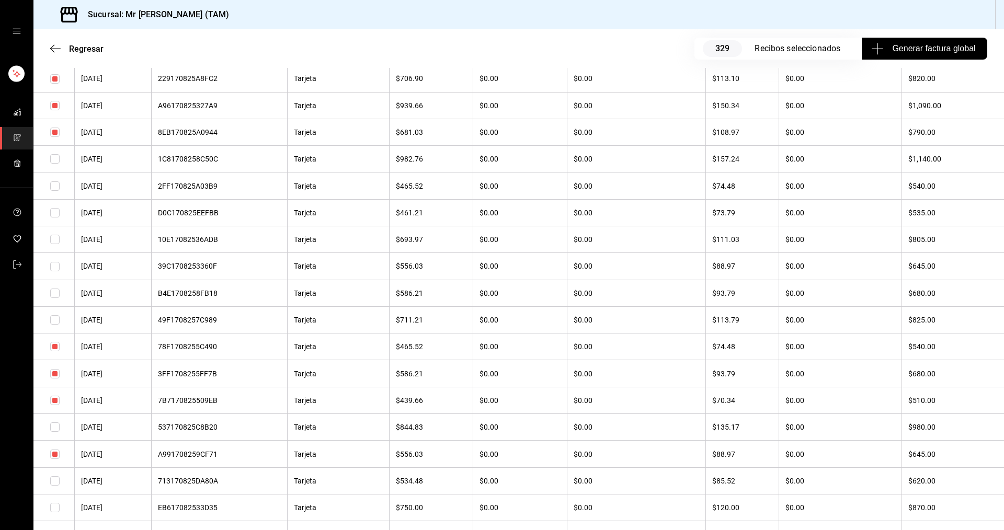
click at [54, 103] on input "checkbox" at bounding box center [54, 105] width 9 height 9
click at [55, 79] on input "checkbox" at bounding box center [54, 78] width 9 height 9
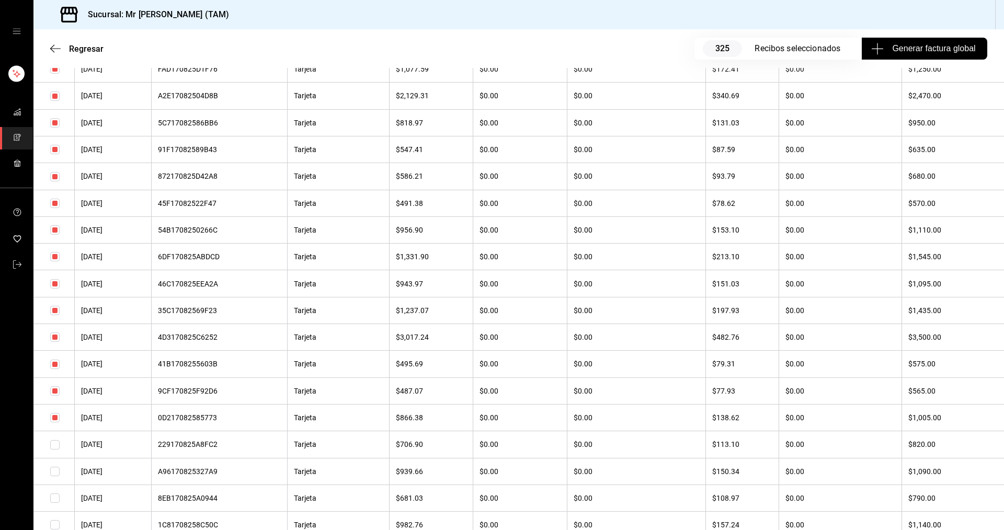
click at [56, 419] on input "checkbox" at bounding box center [54, 417] width 9 height 9
click at [56, 365] on input "checkbox" at bounding box center [54, 364] width 9 height 9
click at [56, 389] on input "checkbox" at bounding box center [54, 390] width 9 height 9
click at [57, 306] on input "checkbox" at bounding box center [54, 310] width 9 height 9
click at [56, 283] on input "checkbox" at bounding box center [54, 283] width 9 height 9
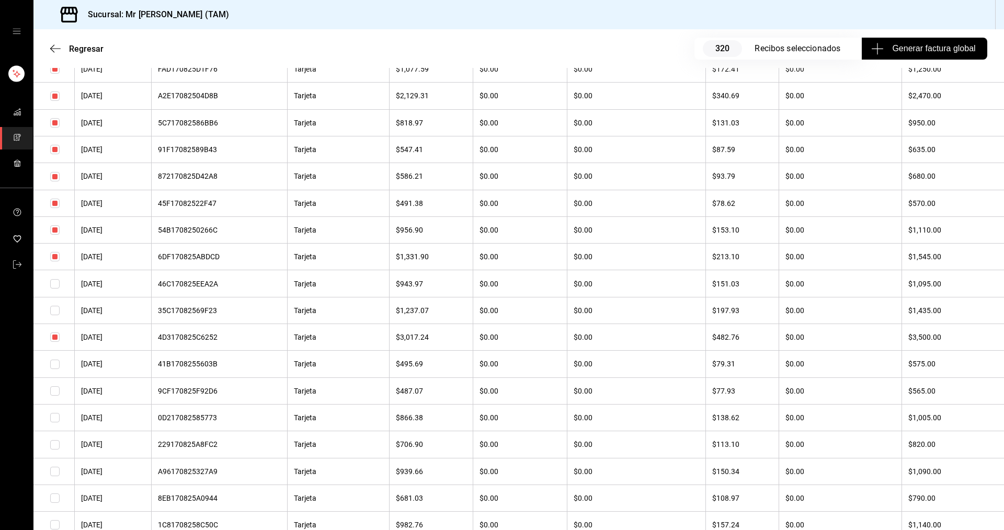
click at [53, 233] on input "checkbox" at bounding box center [54, 229] width 9 height 9
click at [56, 201] on input "checkbox" at bounding box center [54, 203] width 9 height 9
click at [55, 177] on input "checkbox" at bounding box center [54, 176] width 9 height 9
click at [60, 151] on td at bounding box center [53, 149] width 41 height 27
click at [58, 150] on input "checkbox" at bounding box center [54, 149] width 9 height 9
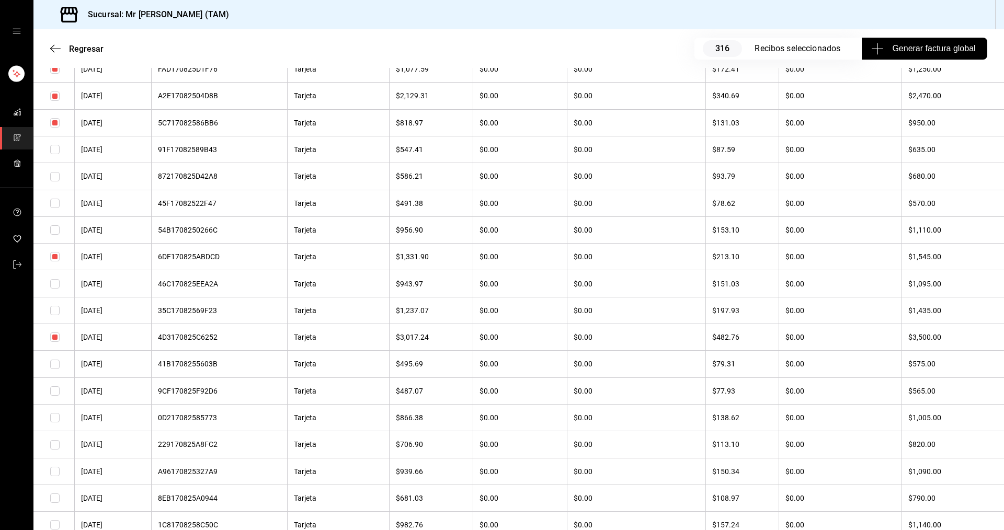
click at [56, 127] on input "checkbox" at bounding box center [54, 122] width 9 height 9
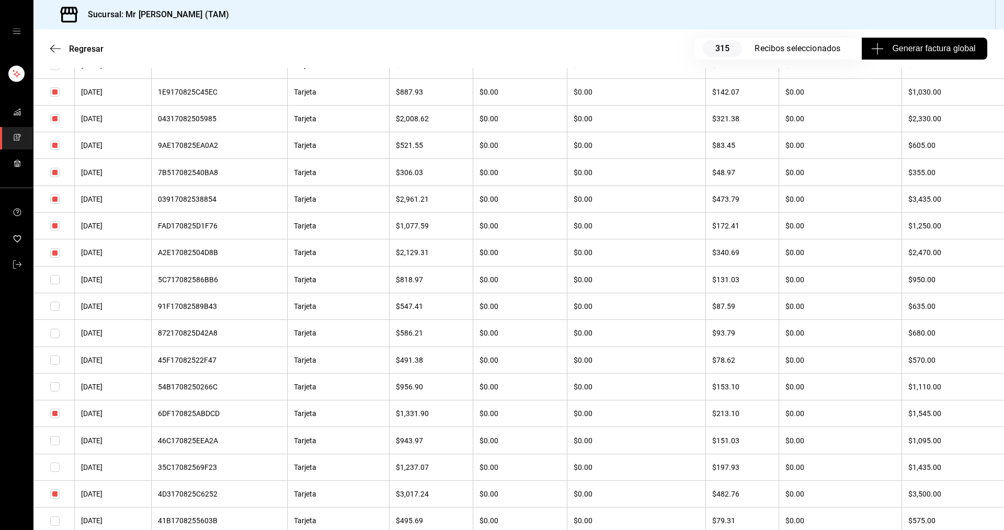
click at [57, 225] on input "checkbox" at bounding box center [54, 225] width 9 height 9
click at [56, 89] on input "checkbox" at bounding box center [54, 91] width 9 height 9
click at [56, 120] on input "checkbox" at bounding box center [54, 118] width 9 height 9
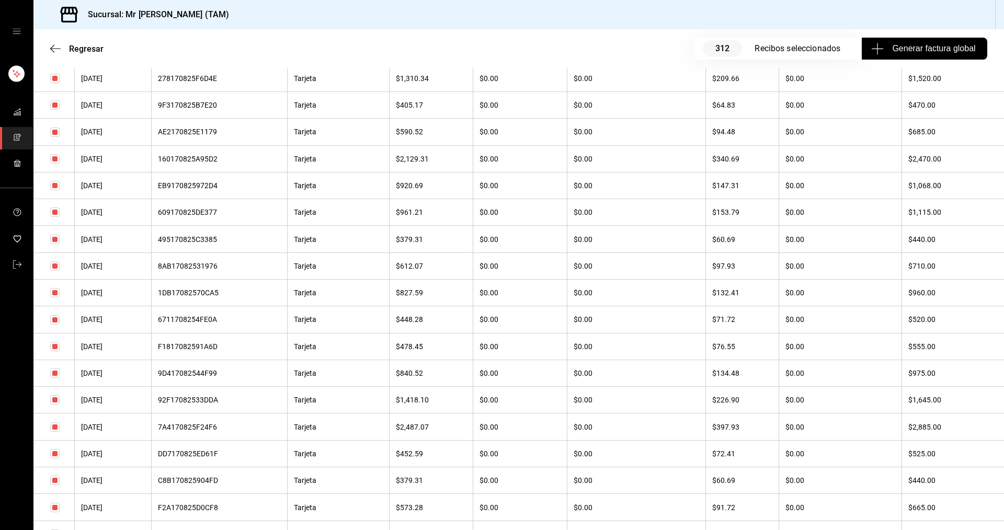
click at [55, 184] on input "checkbox" at bounding box center [54, 185] width 9 height 9
click at [55, 211] on input "checkbox" at bounding box center [54, 212] width 9 height 9
click at [56, 235] on input "checkbox" at bounding box center [54, 239] width 9 height 9
click at [55, 265] on input "checkbox" at bounding box center [54, 265] width 9 height 9
click at [56, 295] on input "checkbox" at bounding box center [54, 292] width 9 height 9
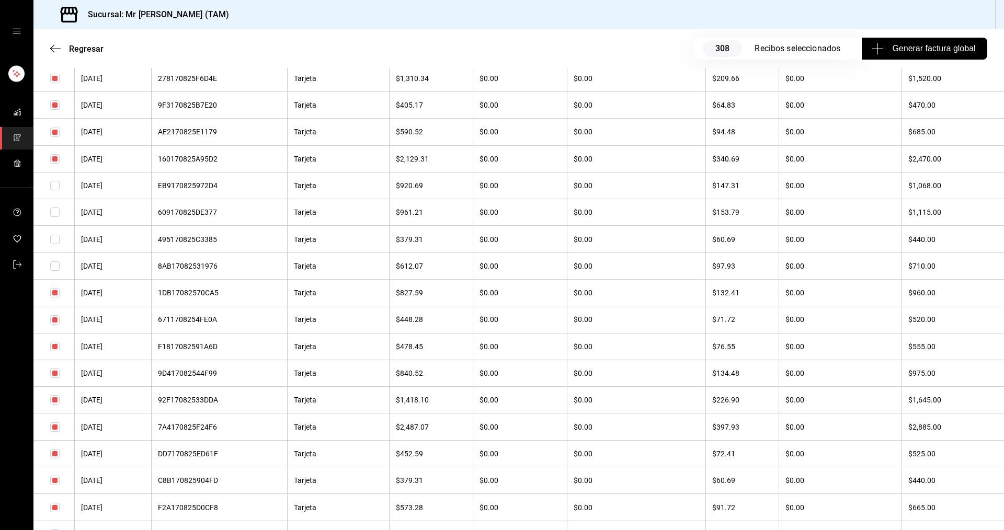
click at [55, 316] on input "checkbox" at bounding box center [54, 319] width 9 height 9
click at [56, 345] on input "checkbox" at bounding box center [54, 346] width 9 height 9
click at [53, 375] on input "checkbox" at bounding box center [54, 373] width 9 height 9
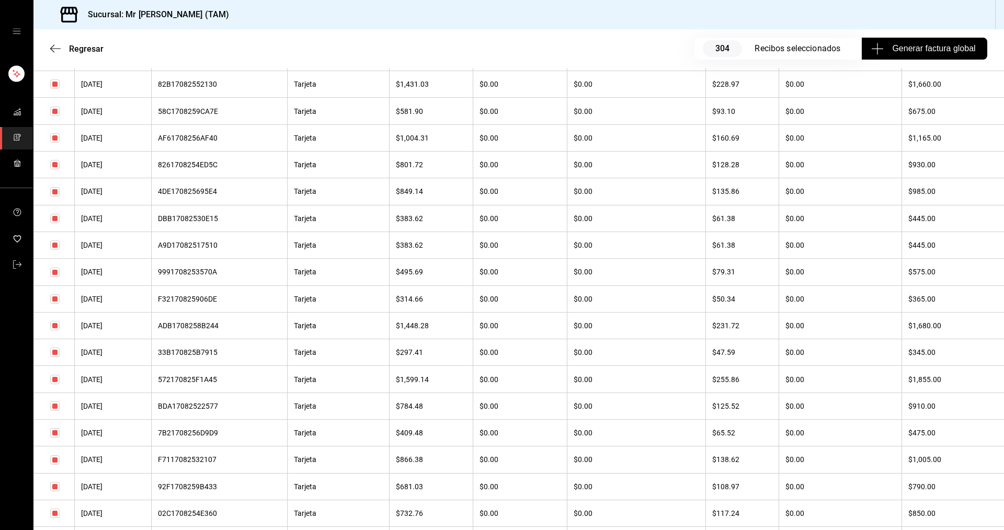
scroll to position [4393, 0]
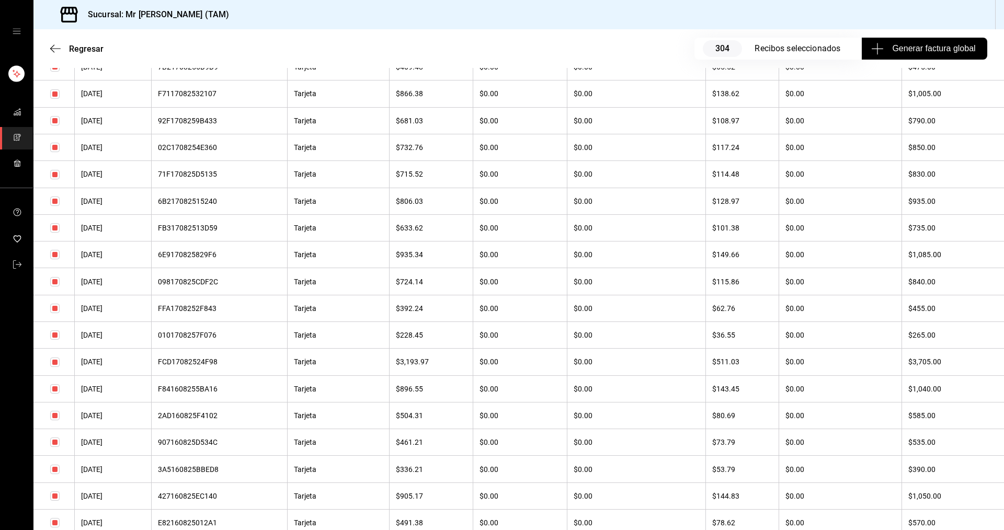
click at [52, 387] on input "checkbox" at bounding box center [54, 388] width 9 height 9
click at [54, 280] on input "checkbox" at bounding box center [54, 281] width 9 height 9
click at [54, 253] on input "checkbox" at bounding box center [54, 254] width 9 height 9
click at [56, 228] on input "checkbox" at bounding box center [54, 227] width 9 height 9
click at [53, 200] on input "checkbox" at bounding box center [54, 201] width 9 height 9
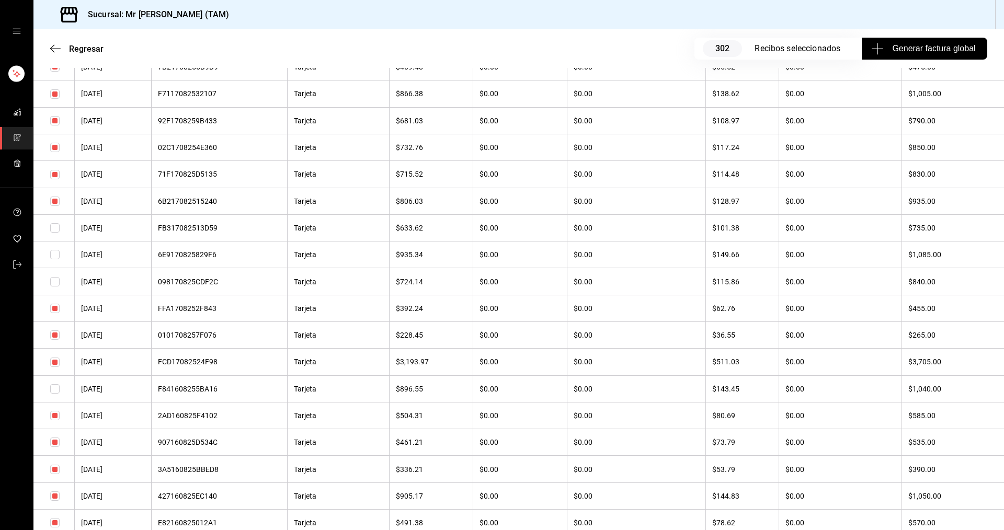
click at [52, 174] on input "checkbox" at bounding box center [54, 174] width 9 height 9
click at [53, 144] on input "checkbox" at bounding box center [54, 147] width 9 height 9
click at [55, 122] on input "checkbox" at bounding box center [54, 120] width 9 height 9
click at [55, 90] on input "checkbox" at bounding box center [54, 93] width 9 height 9
click at [55, 308] on input "checkbox" at bounding box center [54, 308] width 9 height 9
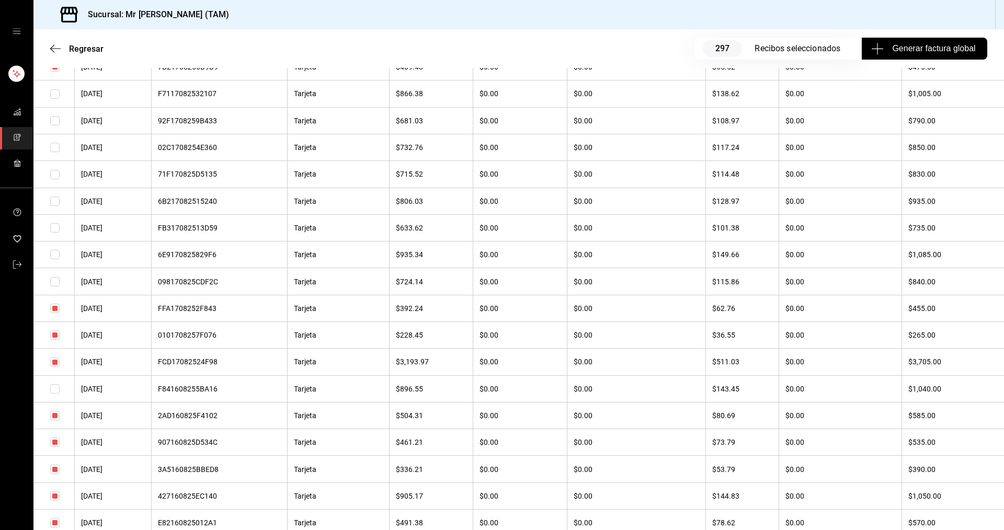
click at [58, 335] on input "checkbox" at bounding box center [54, 334] width 9 height 9
click at [56, 363] on input "checkbox" at bounding box center [54, 362] width 9 height 9
click at [55, 421] on td at bounding box center [53, 415] width 41 height 27
click at [56, 443] on input "checkbox" at bounding box center [54, 442] width 9 height 9
click at [53, 494] on input "checkbox" at bounding box center [54, 496] width 9 height 9
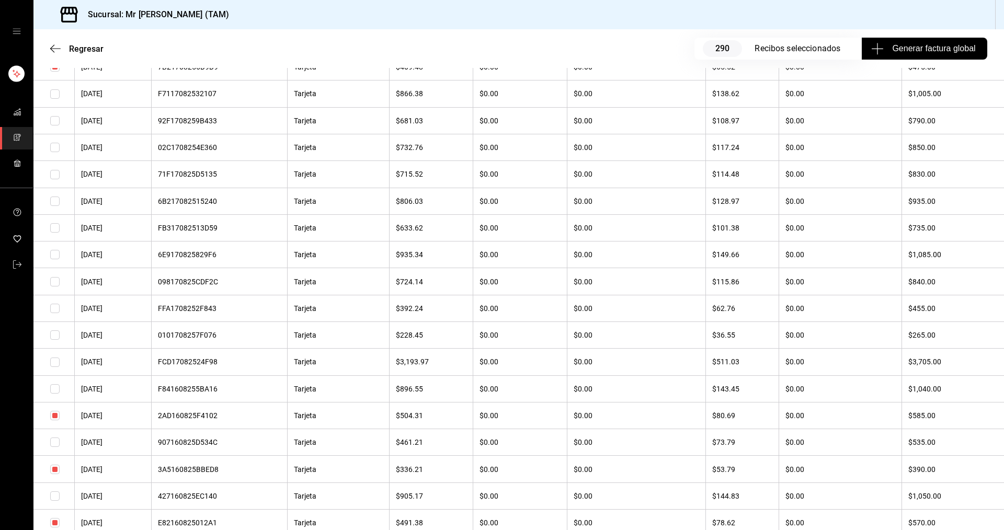
click at [52, 525] on input "checkbox" at bounding box center [54, 522] width 9 height 9
click at [54, 470] on input "checkbox" at bounding box center [54, 469] width 9 height 9
click at [53, 416] on input "checkbox" at bounding box center [54, 415] width 9 height 9
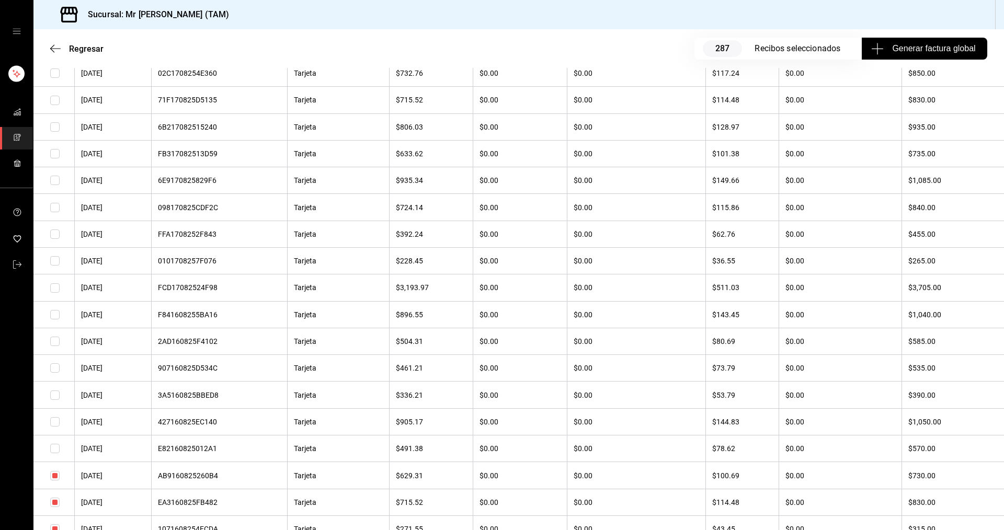
scroll to position [4602, 0]
click at [52, 340] on input "checkbox" at bounding box center [54, 340] width 9 height 9
click at [53, 366] on input "checkbox" at bounding box center [54, 367] width 9 height 9
click at [55, 418] on input "checkbox" at bounding box center [54, 421] width 9 height 9
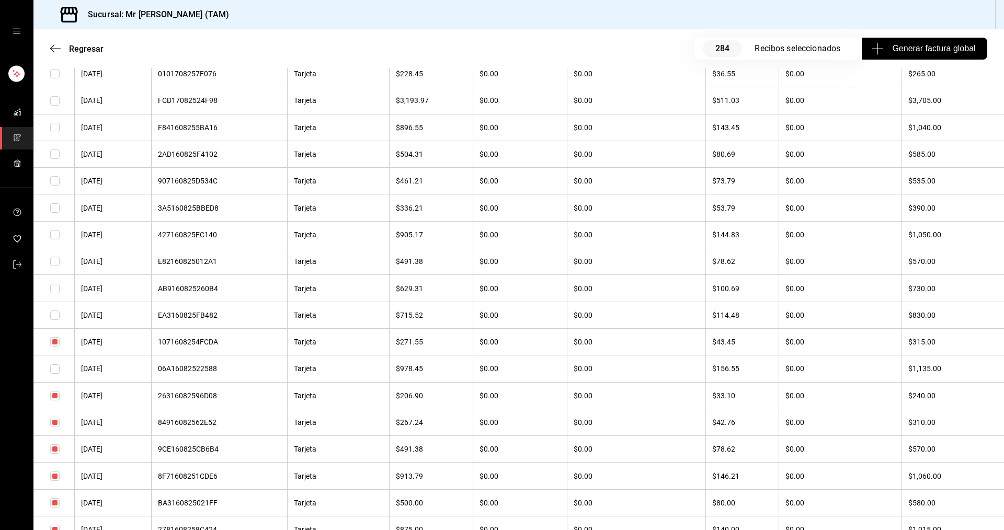
click at [53, 473] on input "checkbox" at bounding box center [54, 476] width 9 height 9
click at [52, 448] on input "checkbox" at bounding box center [54, 448] width 9 height 9
click at [51, 451] on input "checkbox" at bounding box center [54, 450] width 9 height 9
click at [55, 477] on input "checkbox" at bounding box center [54, 477] width 9 height 9
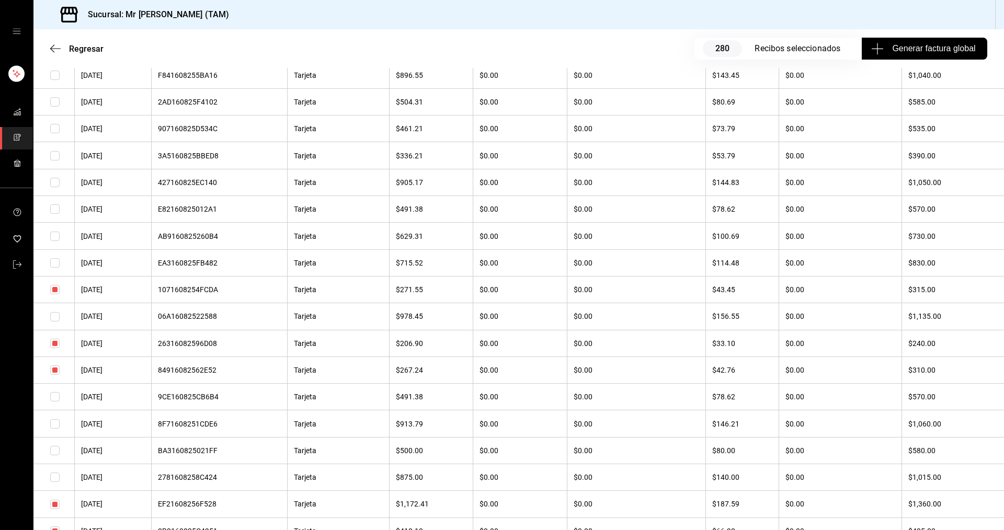
scroll to position [4759, 0]
click at [56, 450] on input "checkbox" at bounding box center [54, 452] width 9 height 9
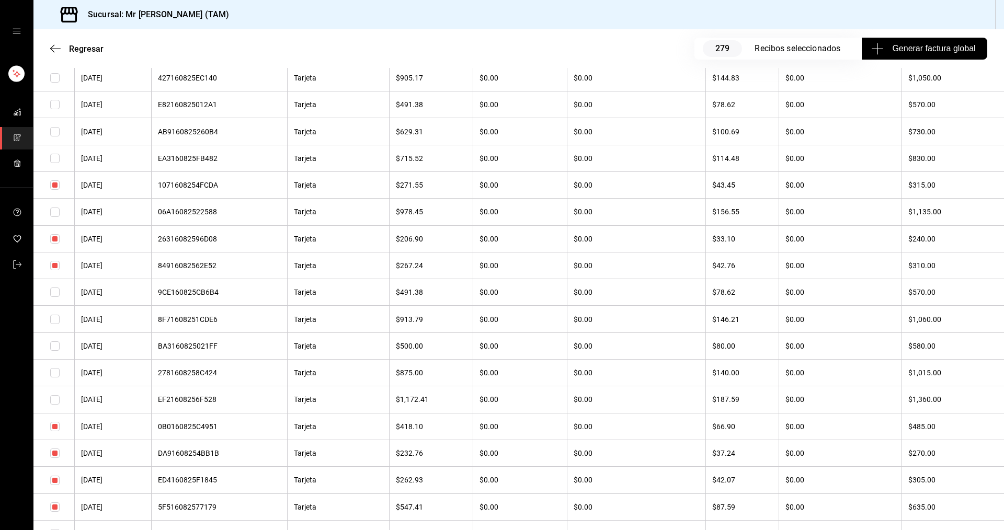
scroll to position [4863, 0]
click at [57, 509] on input "checkbox" at bounding box center [54, 508] width 9 height 9
click at [55, 484] on input "checkbox" at bounding box center [54, 481] width 9 height 9
click at [58, 455] on input "checkbox" at bounding box center [54, 454] width 9 height 9
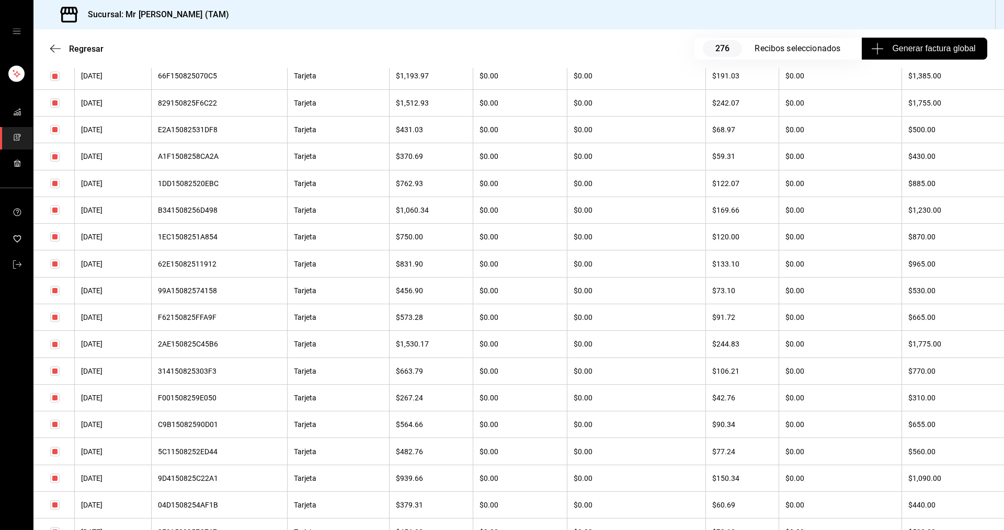
click at [53, 344] on input "checkbox" at bounding box center [54, 344] width 9 height 9
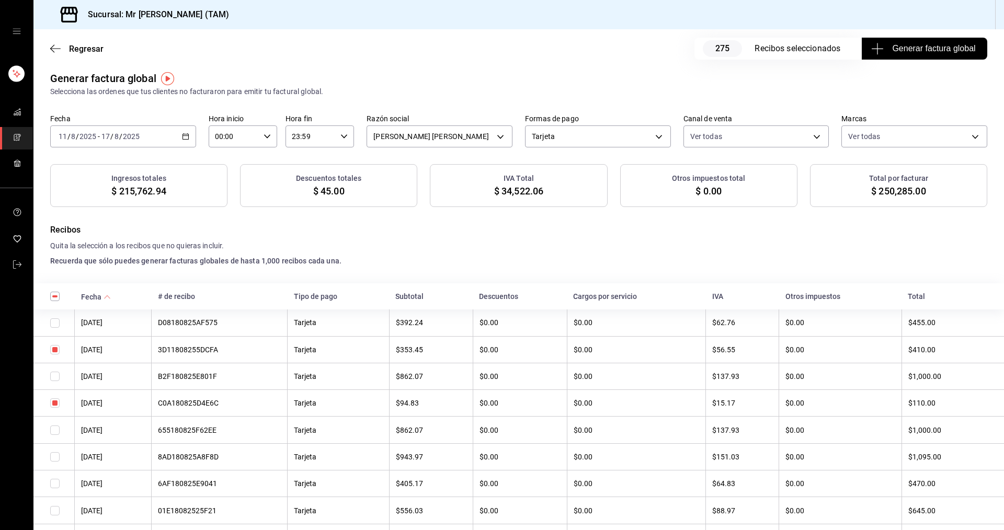
scroll to position [0, 0]
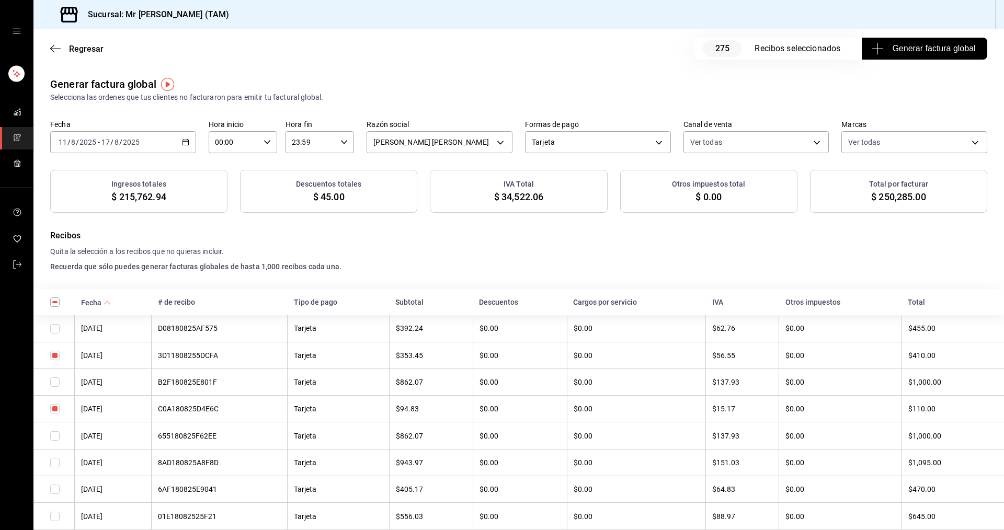
click at [880, 53] on span "Generar factura global" at bounding box center [924, 48] width 102 height 13
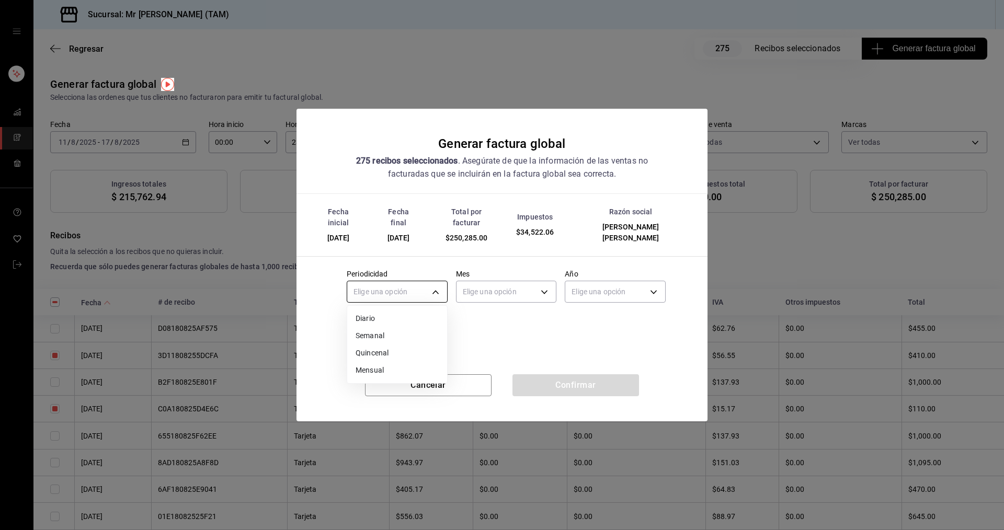
click at [405, 289] on body "Sucursal: Mr [PERSON_NAME] (TAM) Regresar 275 Recibos seleccionados Generar fac…" at bounding box center [502, 265] width 1004 height 530
click at [385, 330] on li "Semanal" at bounding box center [397, 335] width 100 height 17
click at [473, 280] on body "Sucursal: Mr [PERSON_NAME] (TAM) Regresar 275 Recibos seleccionados Generar fac…" at bounding box center [502, 265] width 1004 height 530
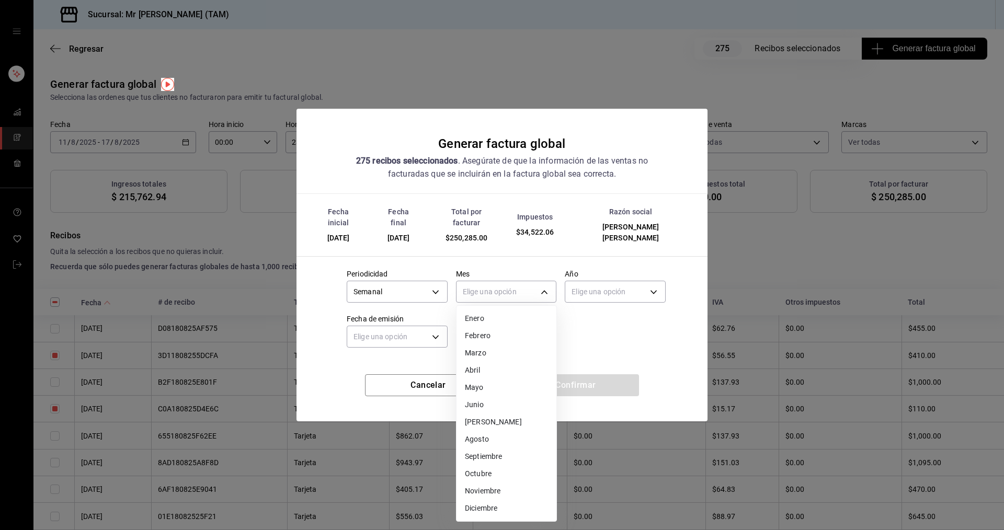
click at [488, 439] on li "Agosto" at bounding box center [507, 439] width 100 height 17
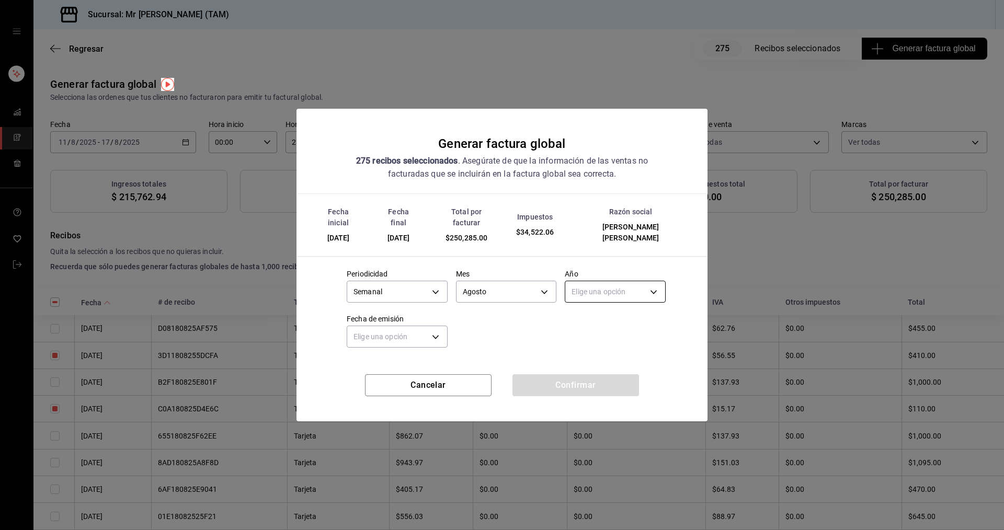
click at [622, 284] on body "Sucursal: Mr [PERSON_NAME] (TAM) Regresar 275 Recibos seleccionados Generar fac…" at bounding box center [502, 265] width 1004 height 530
click at [586, 323] on li "2025" at bounding box center [615, 318] width 100 height 17
click at [414, 328] on body "Sucursal: Mr [PERSON_NAME] (TAM) Regresar 275 Recibos seleccionados Generar fac…" at bounding box center [502, 265] width 1004 height 530
click at [382, 363] on li "Hoy" at bounding box center [397, 363] width 100 height 17
click at [562, 374] on button "Confirmar" at bounding box center [575, 385] width 127 height 22
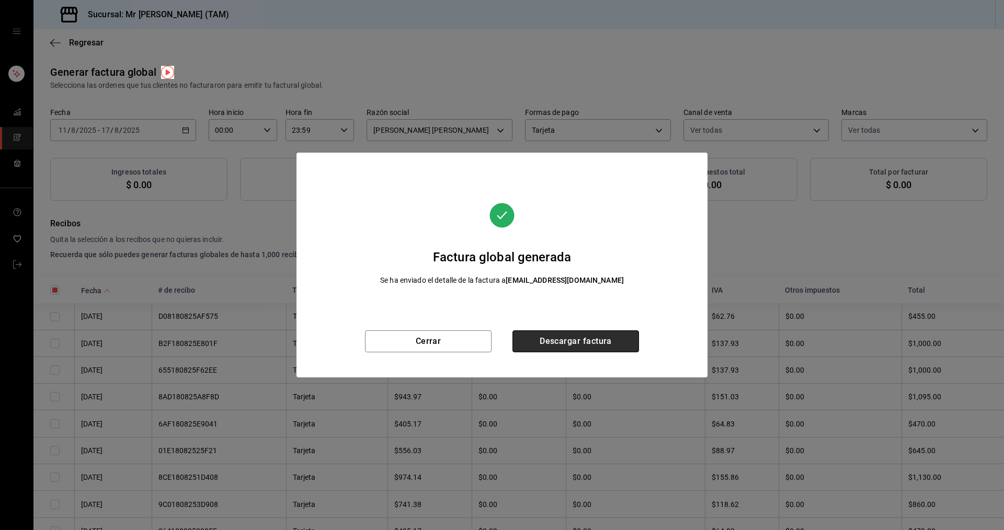
click at [539, 341] on button "Descargar factura" at bounding box center [575, 341] width 127 height 22
click at [444, 342] on button "Cerrar" at bounding box center [428, 341] width 127 height 22
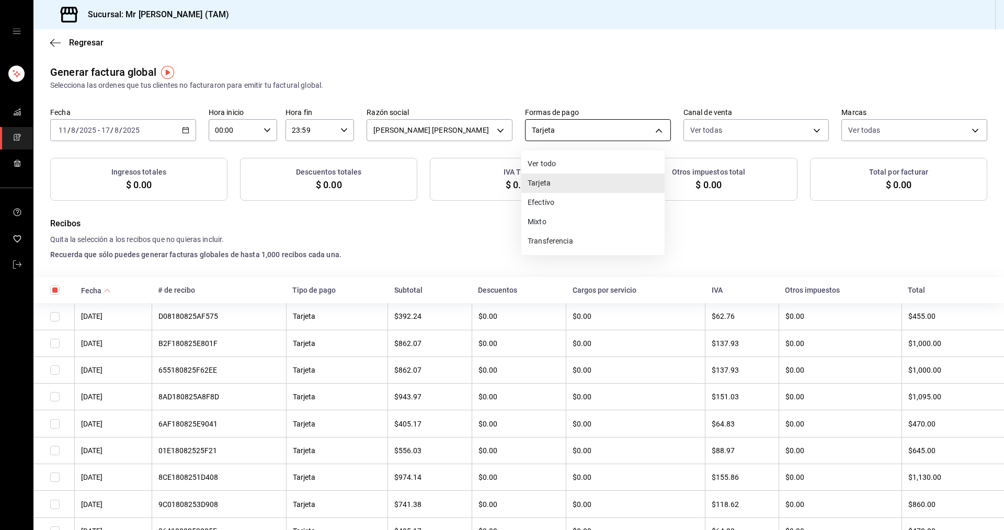
click at [629, 134] on body "Sucursal: Mr [PERSON_NAME] (TAM) Regresar Generar factura global Selecciona las…" at bounding box center [502, 265] width 1004 height 530
click at [560, 237] on li "Transferencia" at bounding box center [592, 241] width 143 height 19
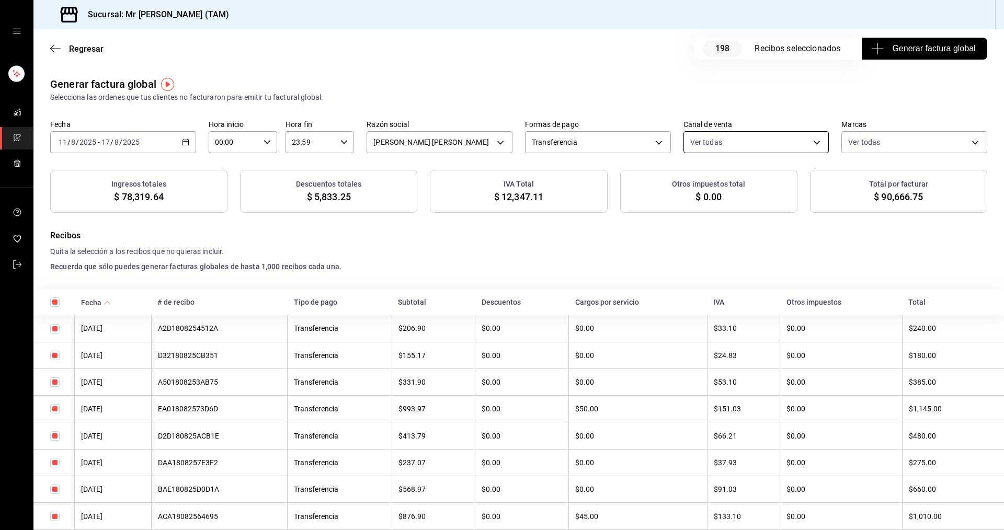
click at [735, 146] on body "Sucursal: Mr [PERSON_NAME] (TAM) Regresar 198 Recibos seleccionados Generar fac…" at bounding box center [502, 265] width 1004 height 530
click at [725, 179] on span "Ver todas" at bounding box center [723, 182] width 32 height 11
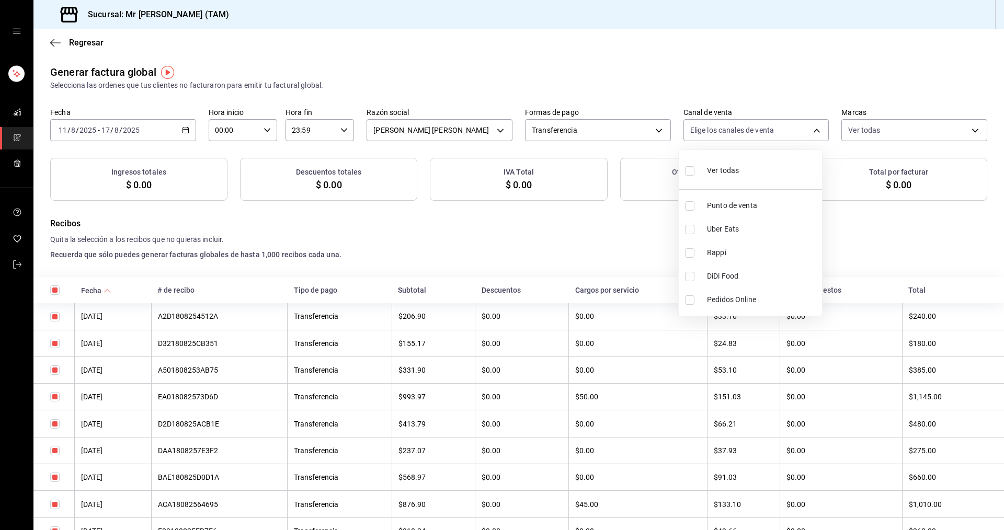
click at [711, 206] on ul "Ver todas Punto de venta Uber Eats Rappi DiDi Food Pedidos Online" at bounding box center [750, 233] width 143 height 166
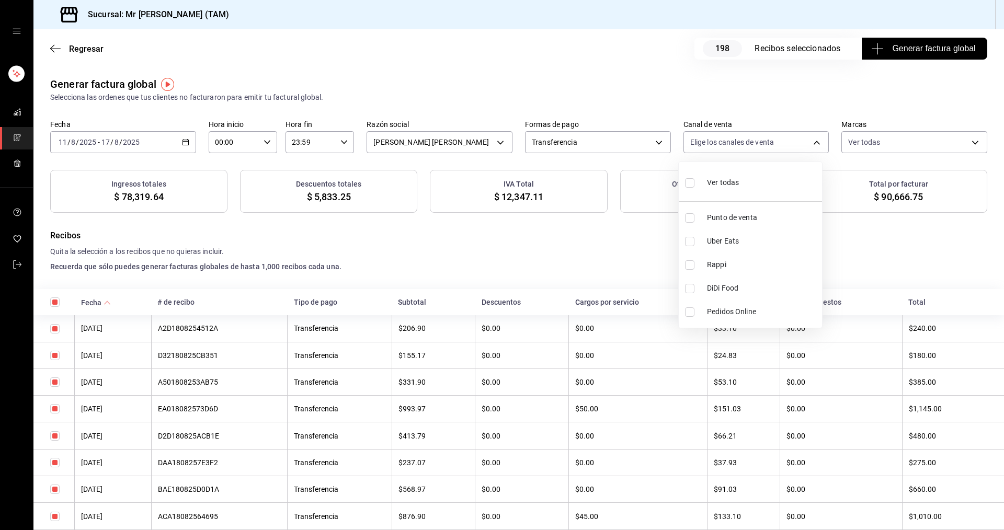
click at [735, 246] on span "Uber Eats" at bounding box center [762, 241] width 111 height 11
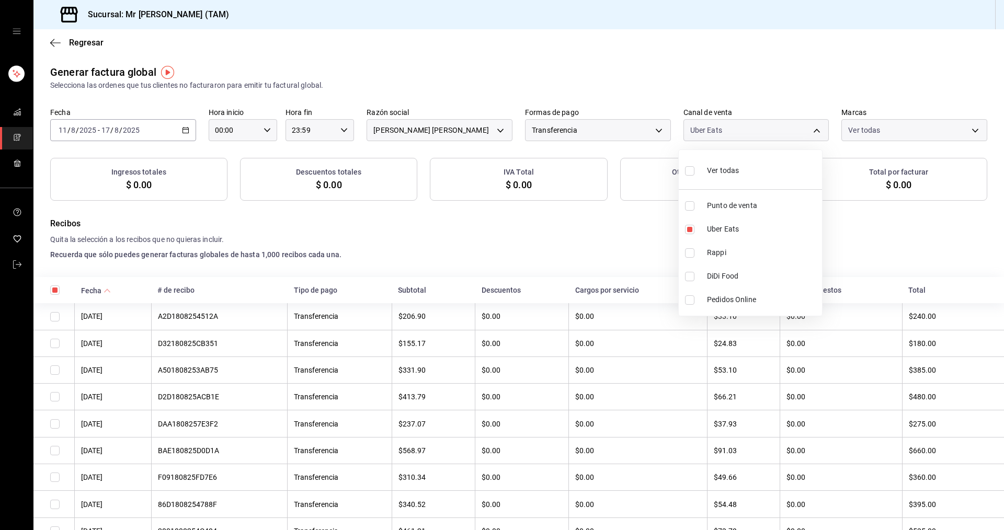
click at [724, 269] on li "DiDi Food" at bounding box center [750, 277] width 143 height 24
click at [720, 253] on span "Rappi" at bounding box center [762, 252] width 111 height 11
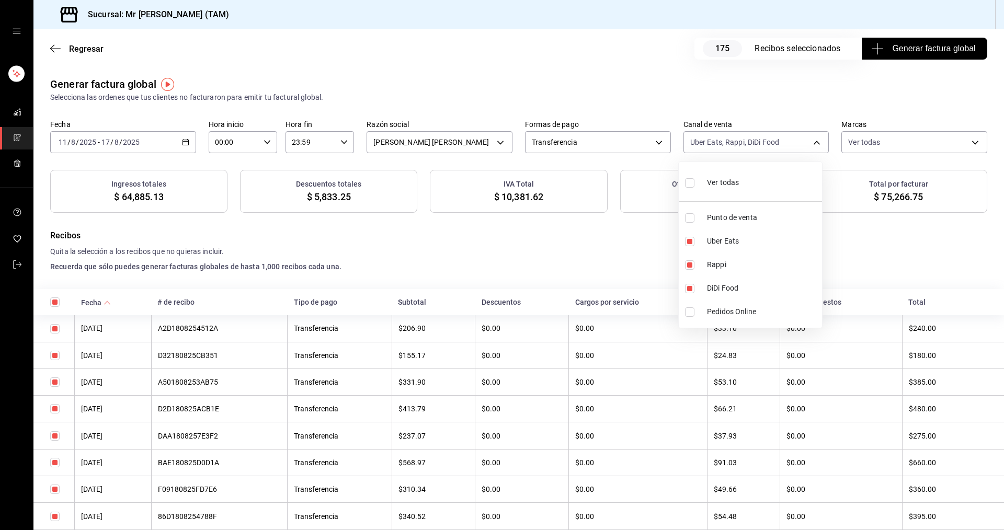
click at [499, 196] on div at bounding box center [502, 265] width 1004 height 530
drag, startPoint x: 499, startPoint y: 199, endPoint x: 542, endPoint y: 199, distance: 43.4
click at [542, 199] on div "IVA Total $ 10,381.62" at bounding box center [518, 191] width 177 height 43
copy span "10,381.62"
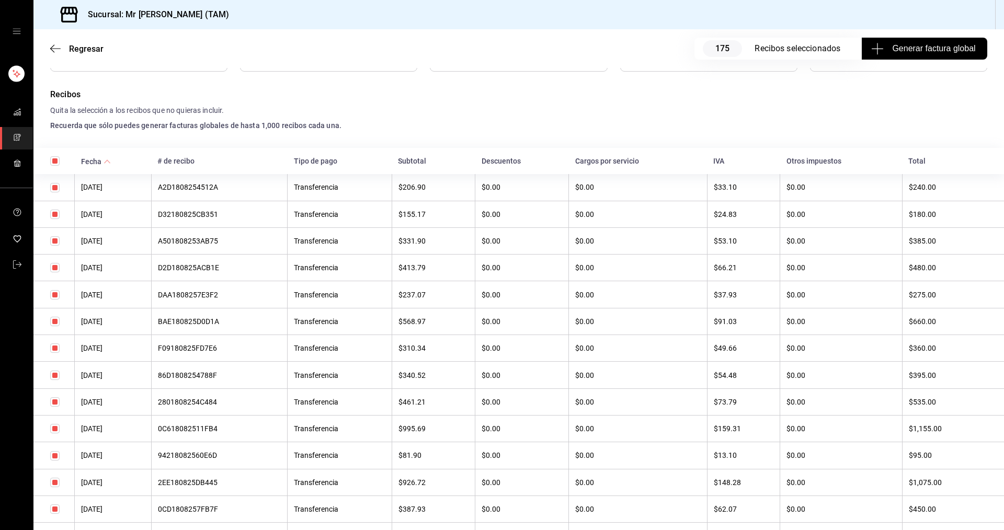
scroll to position [157, 0]
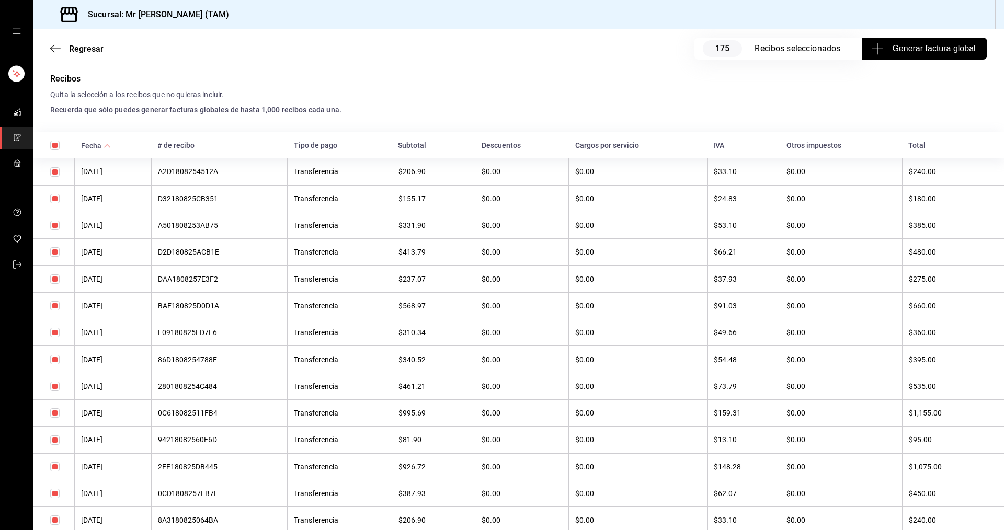
click at [55, 414] on input "checkbox" at bounding box center [54, 412] width 9 height 9
click at [55, 386] on input "checkbox" at bounding box center [54, 386] width 9 height 9
click at [56, 468] on input "checkbox" at bounding box center [54, 466] width 9 height 9
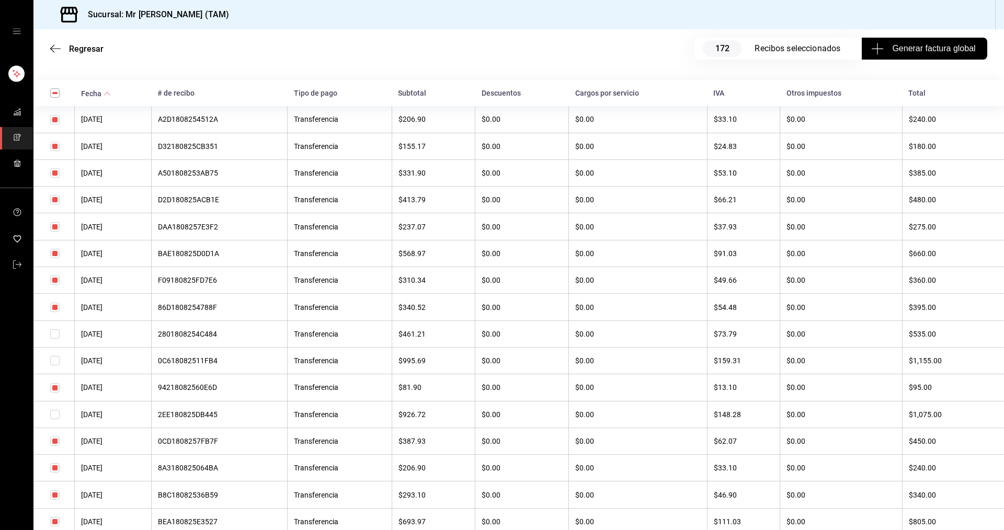
click at [52, 444] on input "checkbox" at bounding box center [54, 441] width 9 height 9
click at [59, 285] on input "checkbox" at bounding box center [54, 280] width 9 height 9
click at [54, 253] on input "checkbox" at bounding box center [54, 253] width 9 height 9
click at [55, 228] on input "checkbox" at bounding box center [54, 226] width 9 height 9
click at [55, 305] on input "checkbox" at bounding box center [54, 307] width 9 height 9
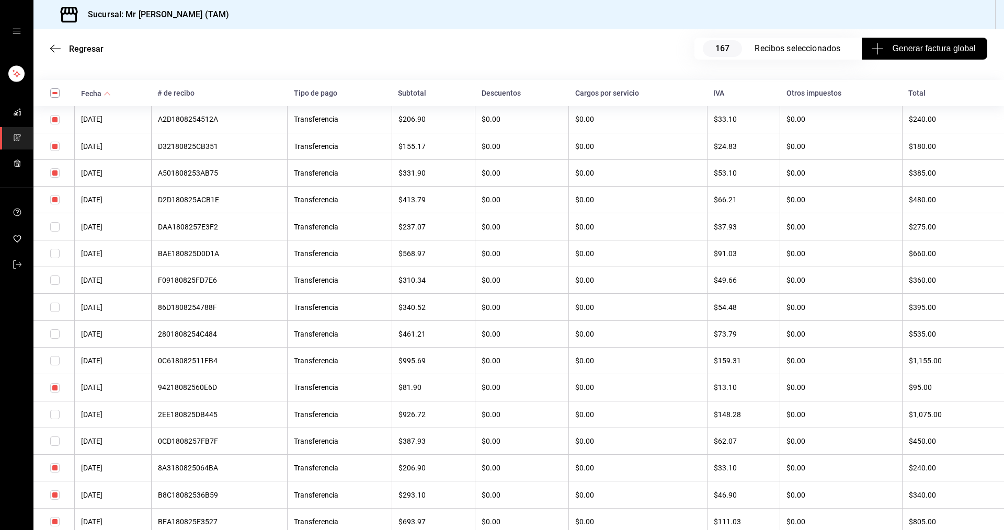
click at [58, 201] on input "checkbox" at bounding box center [54, 199] width 9 height 9
click at [53, 174] on input "checkbox" at bounding box center [54, 172] width 9 height 9
click at [55, 123] on input "checkbox" at bounding box center [54, 119] width 9 height 9
click at [56, 147] on input "checkbox" at bounding box center [54, 146] width 9 height 9
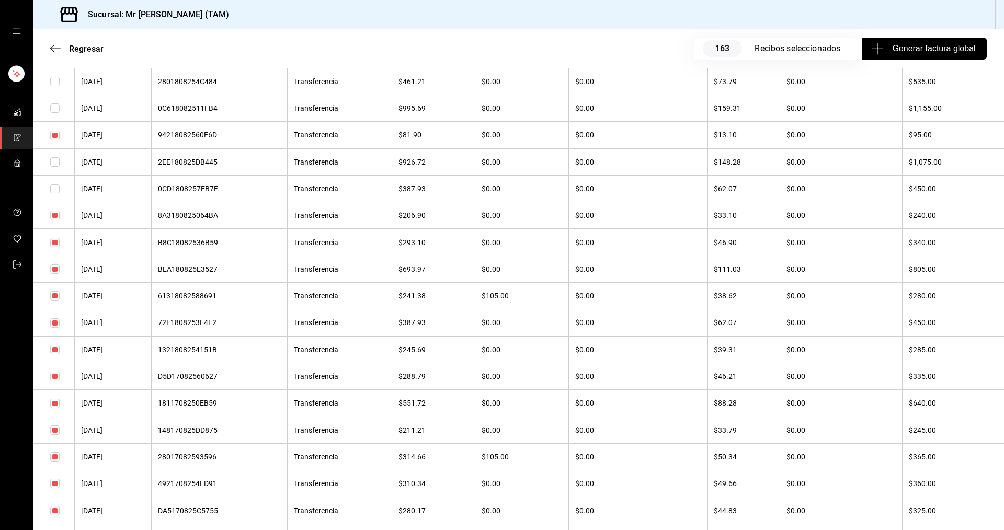
scroll to position [471, 0]
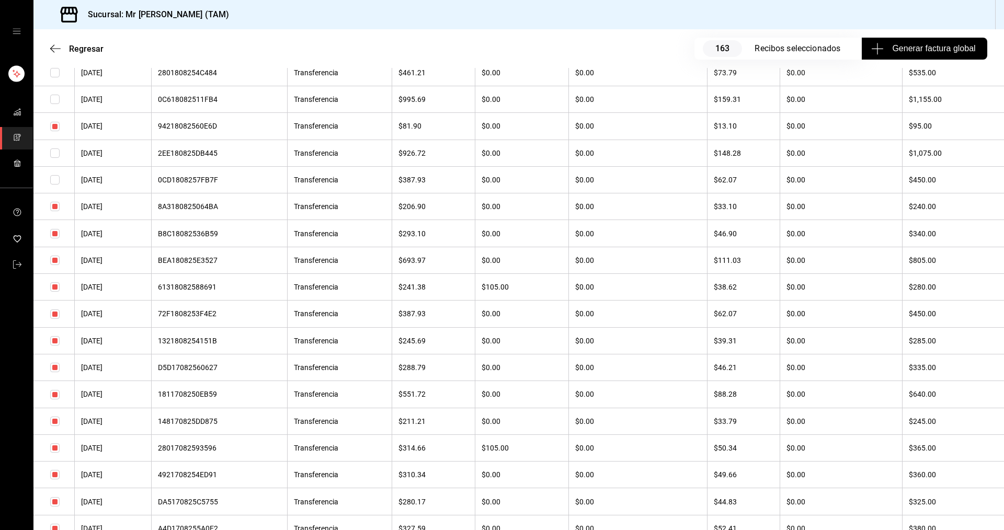
click at [57, 208] on input "checkbox" at bounding box center [54, 206] width 9 height 9
click at [54, 232] on input "checkbox" at bounding box center [54, 233] width 9 height 9
click at [54, 288] on input "checkbox" at bounding box center [54, 286] width 9 height 9
click at [54, 317] on input "checkbox" at bounding box center [54, 314] width 9 height 9
click at [56, 340] on input "checkbox" at bounding box center [54, 340] width 9 height 9
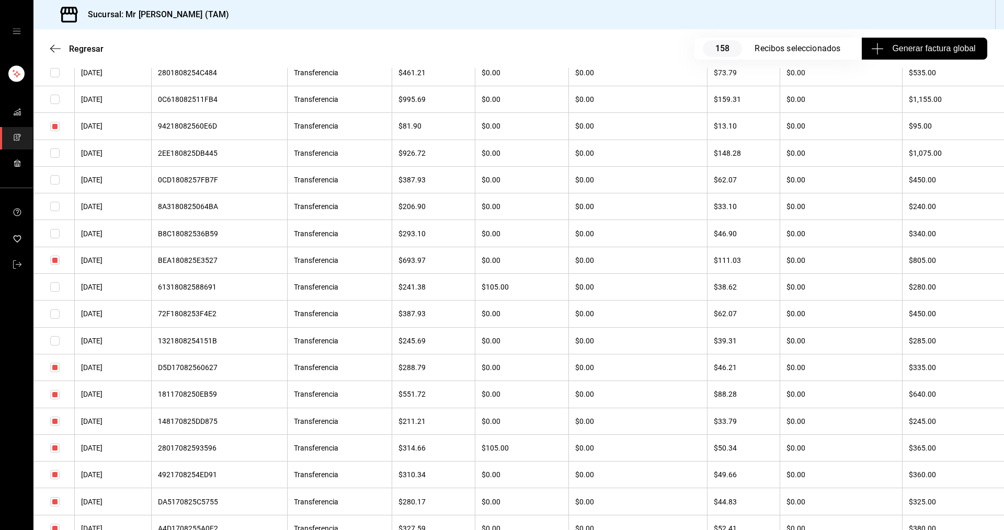
click at [55, 364] on input "checkbox" at bounding box center [54, 367] width 9 height 9
click at [54, 391] on input "checkbox" at bounding box center [54, 394] width 9 height 9
click at [56, 421] on input "checkbox" at bounding box center [54, 421] width 9 height 9
click at [51, 398] on input "checkbox" at bounding box center [54, 395] width 9 height 9
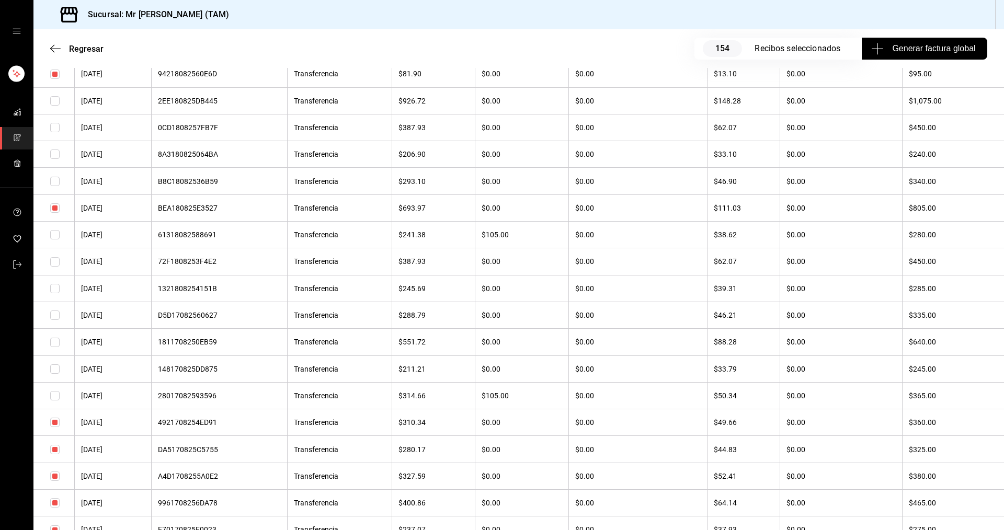
click at [56, 426] on input "checkbox" at bounding box center [54, 422] width 9 height 9
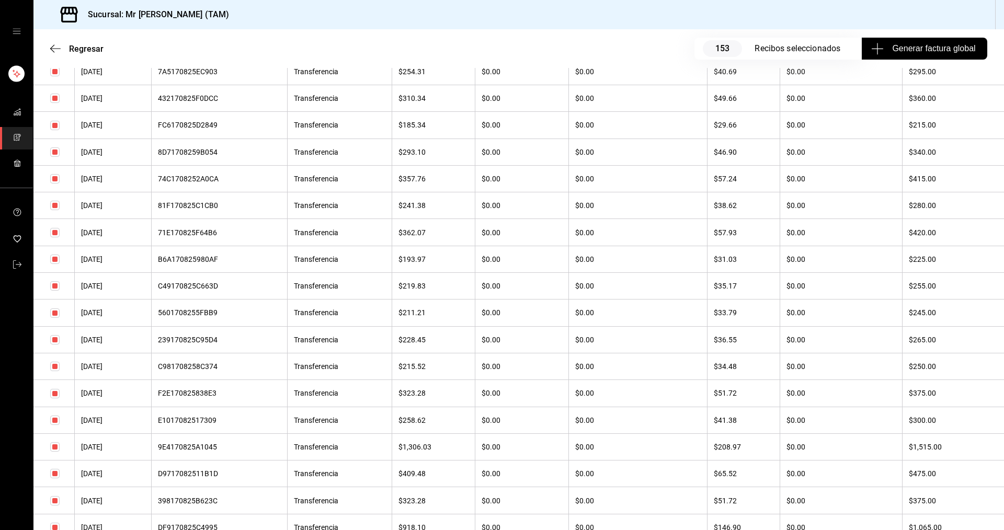
scroll to position [1621, 0]
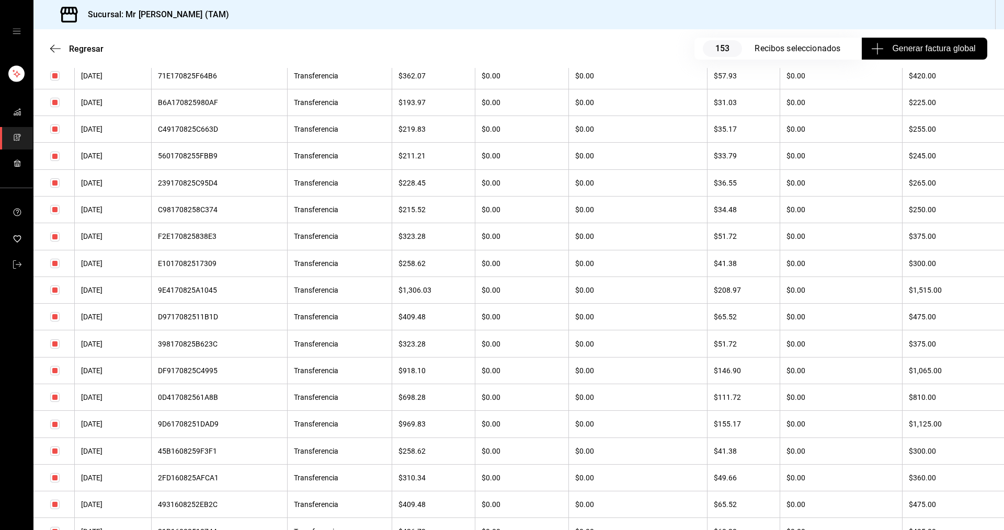
click at [53, 371] on input "checkbox" at bounding box center [54, 370] width 9 height 9
click at [58, 403] on td at bounding box center [53, 397] width 41 height 27
click at [56, 398] on input "checkbox" at bounding box center [54, 397] width 9 height 9
click at [59, 428] on input "checkbox" at bounding box center [54, 424] width 9 height 9
click at [53, 455] on input "checkbox" at bounding box center [54, 451] width 9 height 9
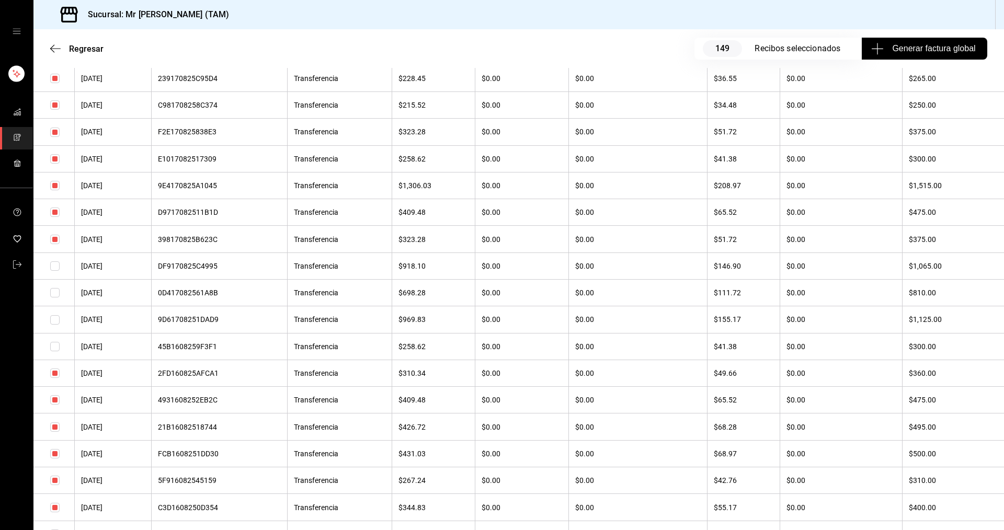
scroll to position [1830, 0]
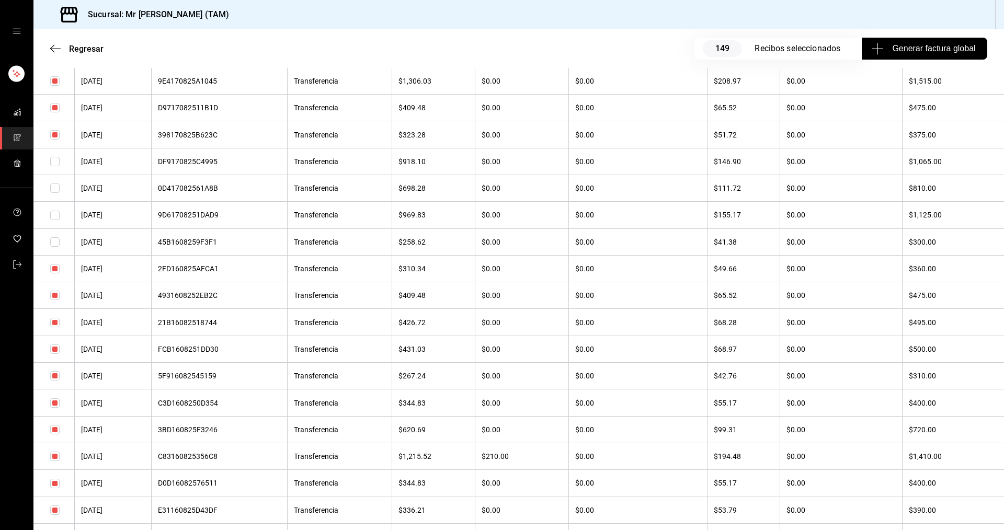
click at [56, 456] on input "checkbox" at bounding box center [54, 456] width 9 height 9
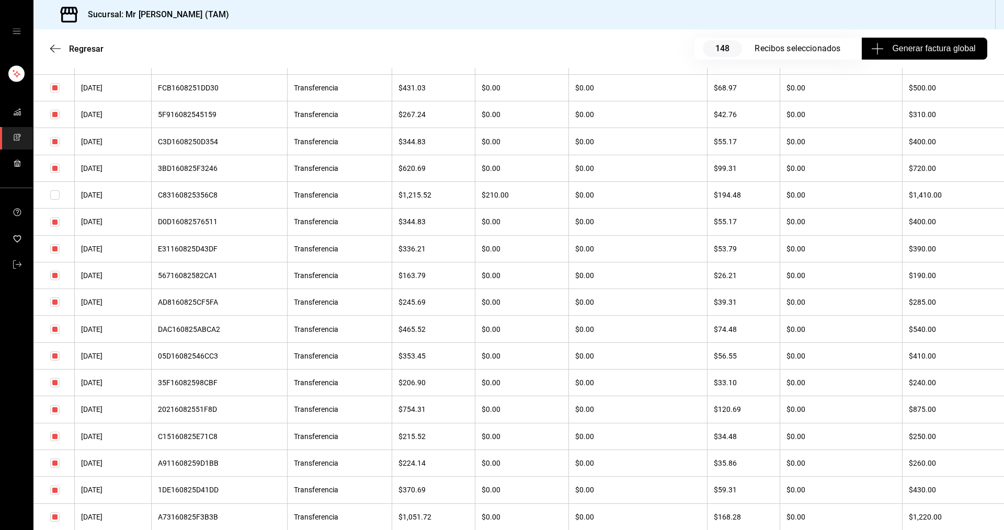
click at [52, 355] on input "checkbox" at bounding box center [54, 355] width 9 height 9
click at [55, 333] on input "checkbox" at bounding box center [54, 329] width 9 height 9
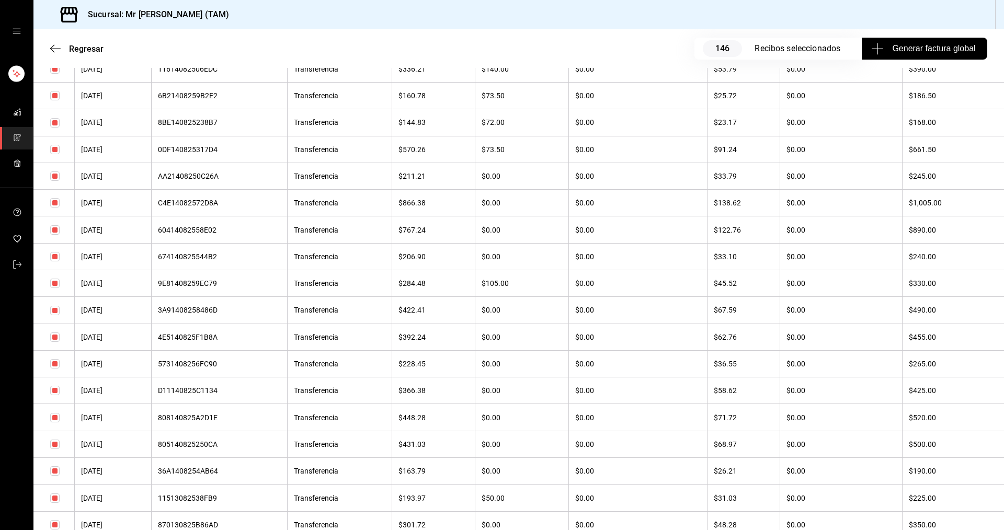
scroll to position [4433, 0]
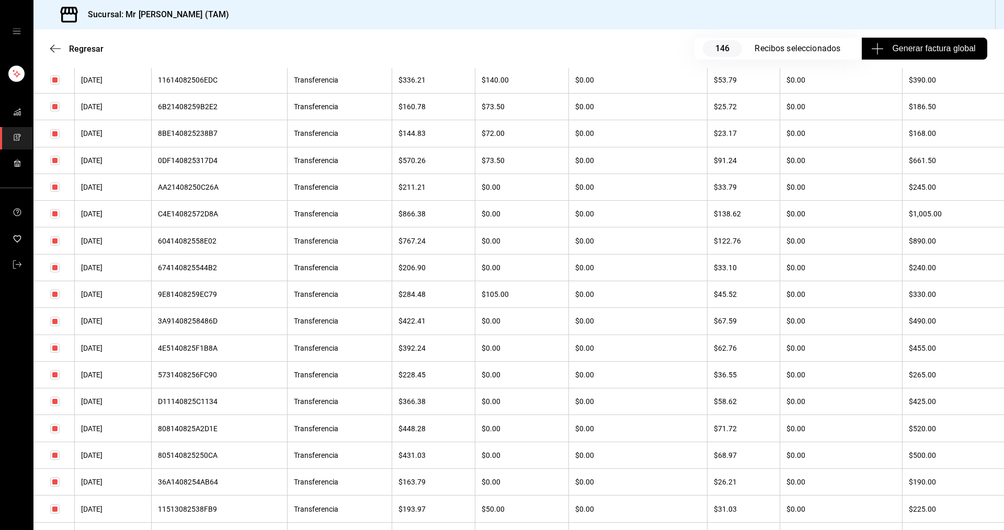
click at [56, 401] on input "checkbox" at bounding box center [54, 401] width 9 height 9
click at [56, 374] on input "checkbox" at bounding box center [54, 374] width 9 height 9
click at [55, 346] on input "checkbox" at bounding box center [54, 348] width 9 height 9
click at [54, 324] on input "checkbox" at bounding box center [54, 321] width 9 height 9
click at [56, 297] on input "checkbox" at bounding box center [54, 294] width 9 height 9
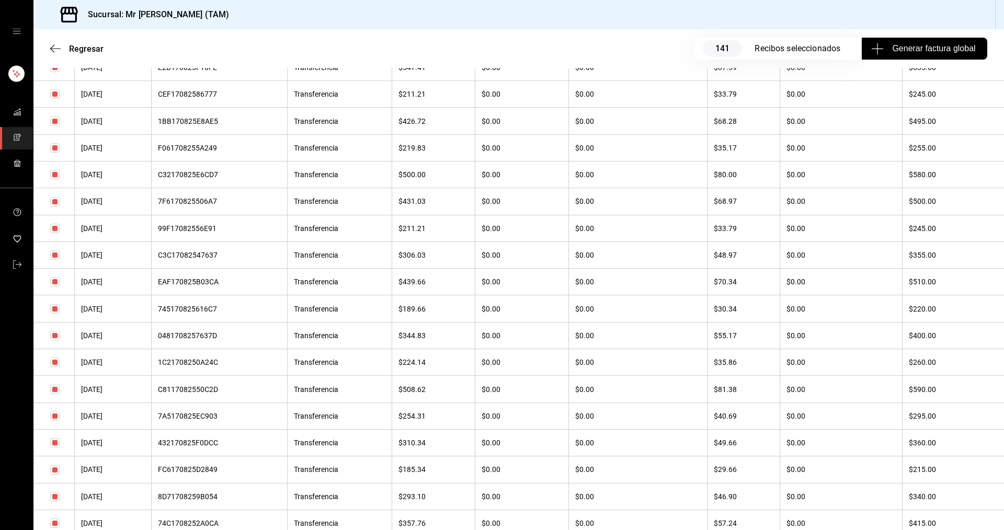
scroll to position [1087, 0]
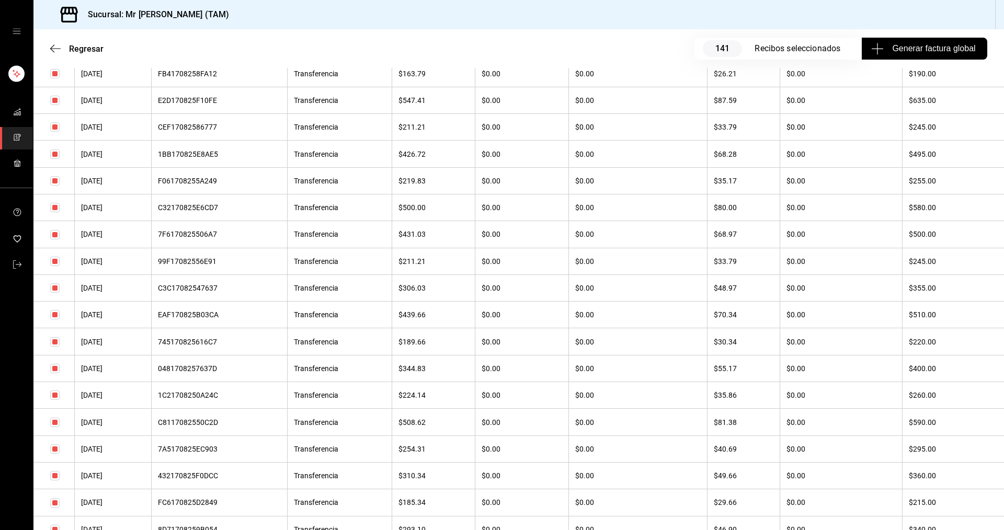
click at [51, 261] on input "checkbox" at bounding box center [54, 261] width 9 height 9
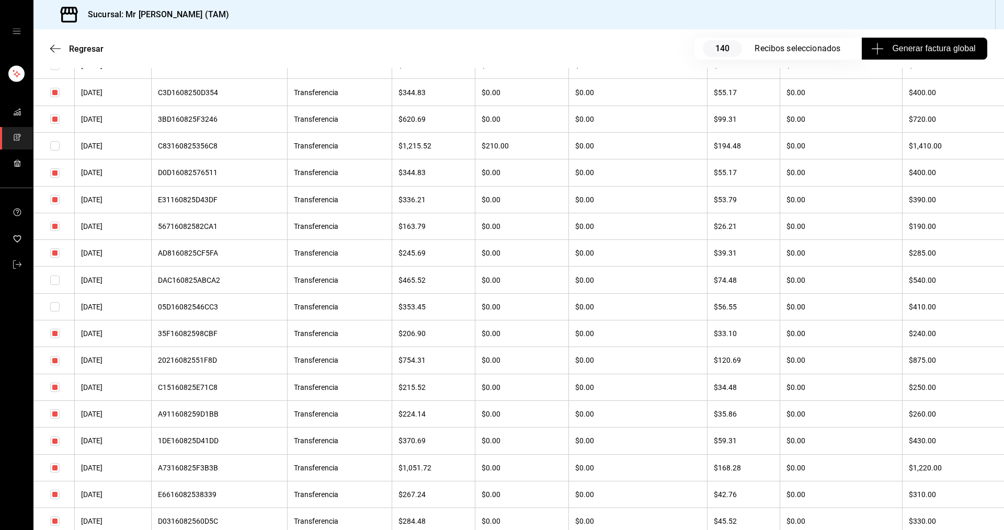
scroll to position [2133, 0]
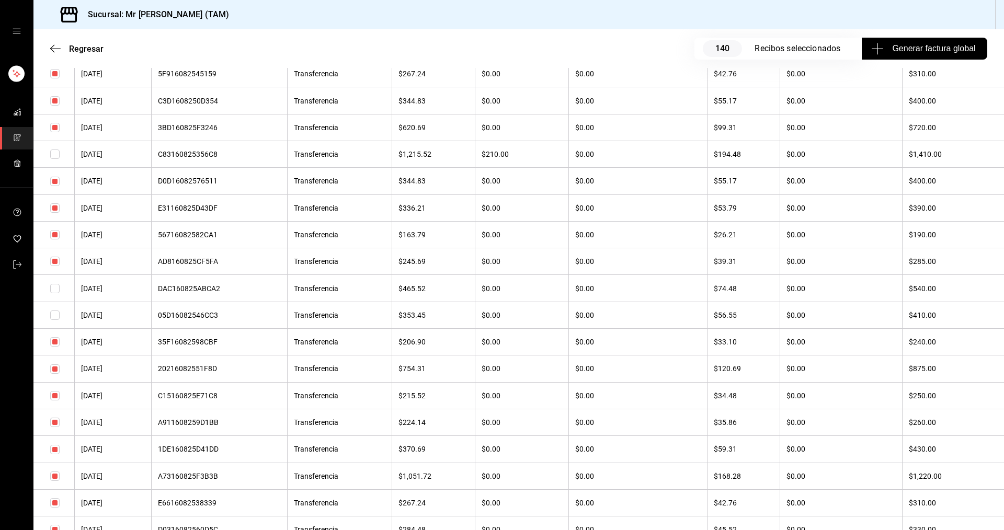
click at [735, 291] on th "$74.48" at bounding box center [743, 288] width 73 height 27
click at [727, 288] on th "$74.48" at bounding box center [743, 288] width 73 height 27
click at [52, 288] on input "checkbox" at bounding box center [54, 288] width 9 height 9
click at [57, 313] on input "checkbox" at bounding box center [54, 315] width 9 height 9
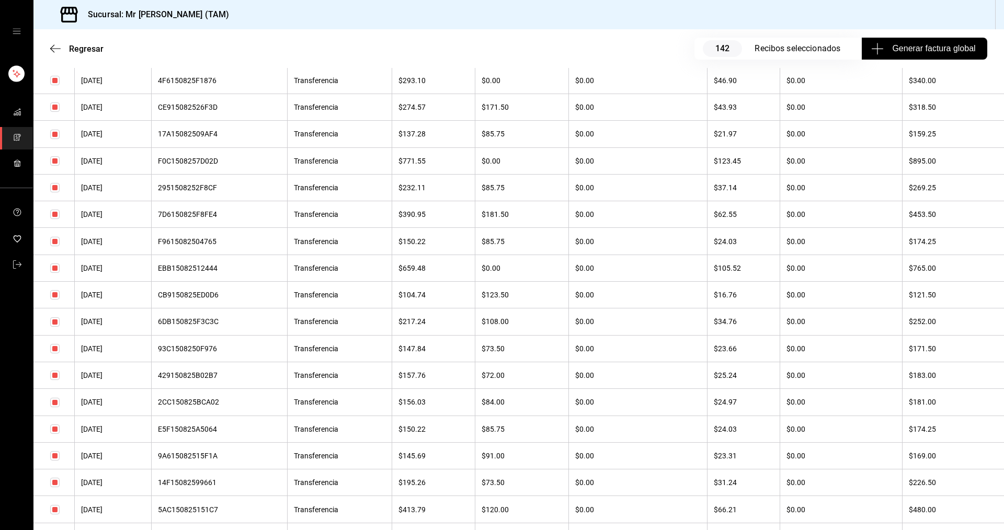
scroll to position [3074, 0]
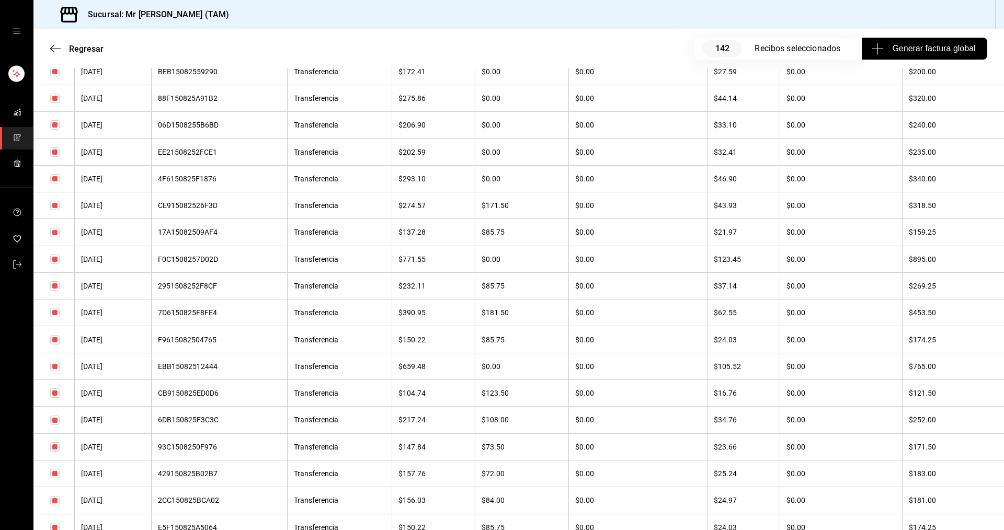
click at [56, 390] on input "checkbox" at bounding box center [54, 393] width 9 height 9
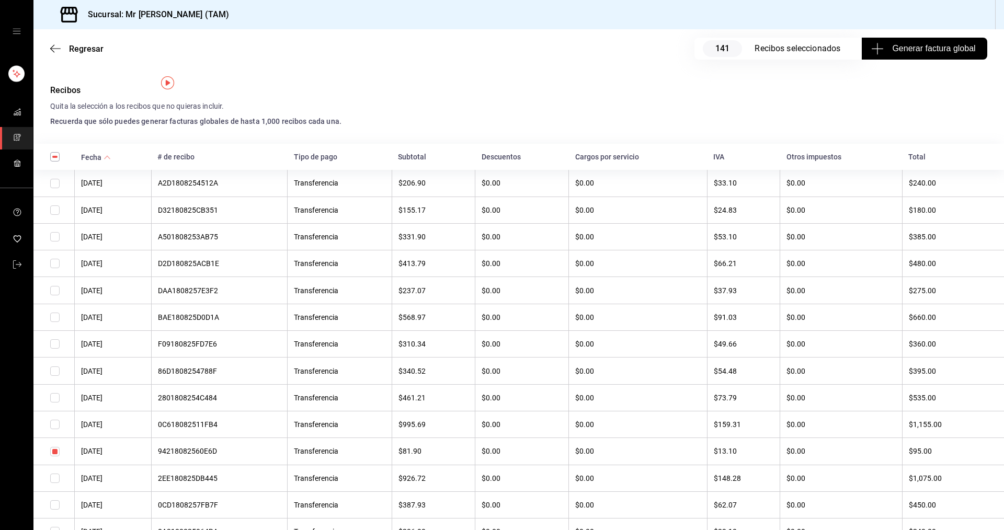
scroll to position [0, 0]
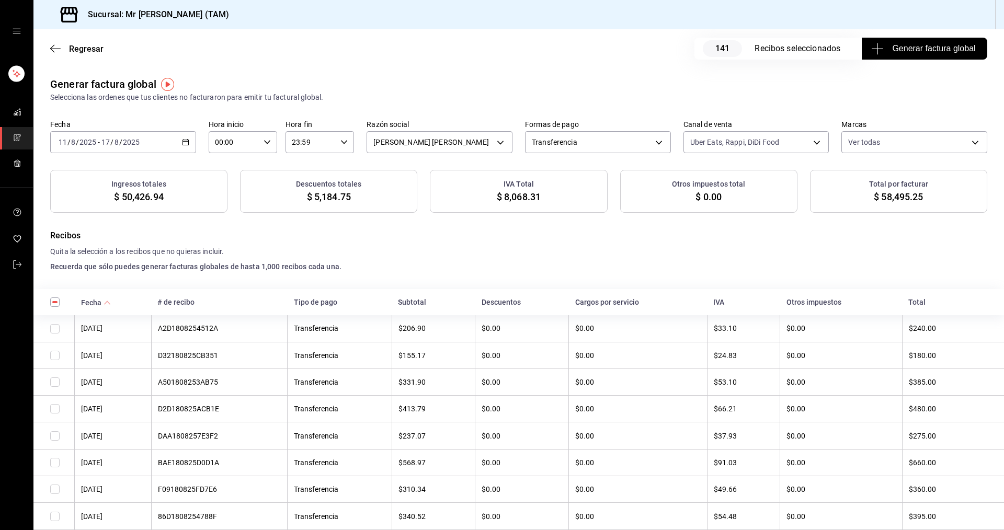
click at [917, 50] on span "Generar factura global" at bounding box center [924, 48] width 102 height 13
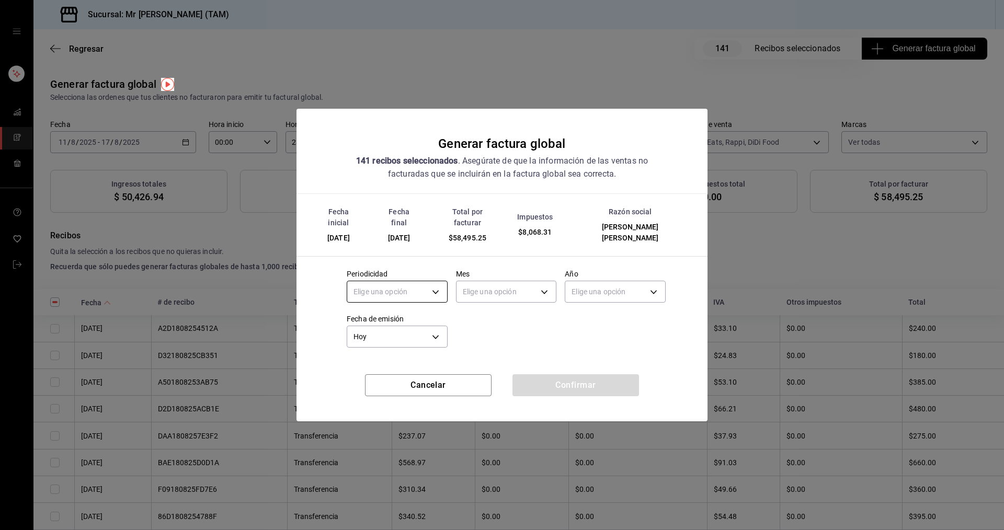
click at [424, 288] on body "Sucursal: Mr [PERSON_NAME] (TAM) Regresar 141 Recibos seleccionados Generar fac…" at bounding box center [502, 265] width 1004 height 530
click at [382, 337] on li "Semanal" at bounding box center [397, 335] width 100 height 17
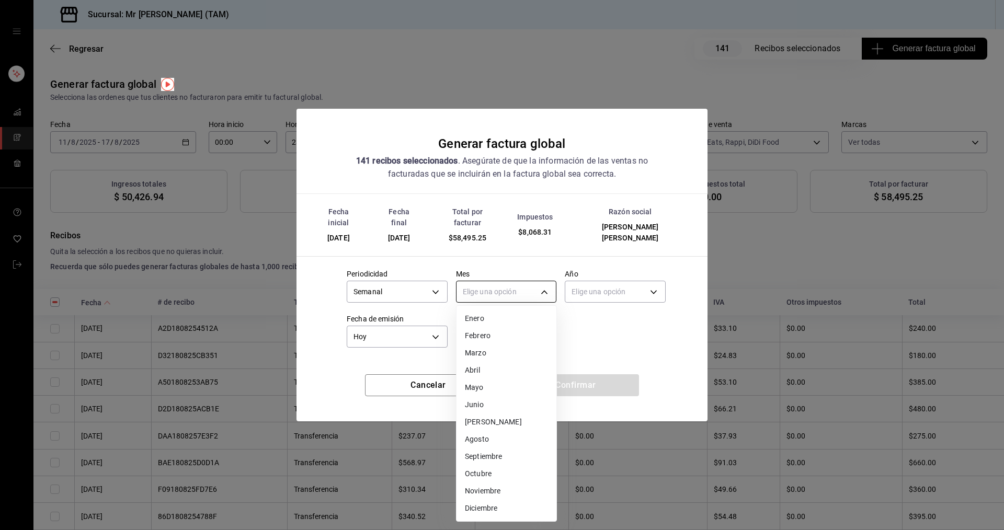
click at [510, 286] on body "Sucursal: Mr [PERSON_NAME] (TAM) Regresar 141 Recibos seleccionados Generar fac…" at bounding box center [502, 265] width 1004 height 530
click at [488, 437] on li "Agosto" at bounding box center [507, 439] width 100 height 17
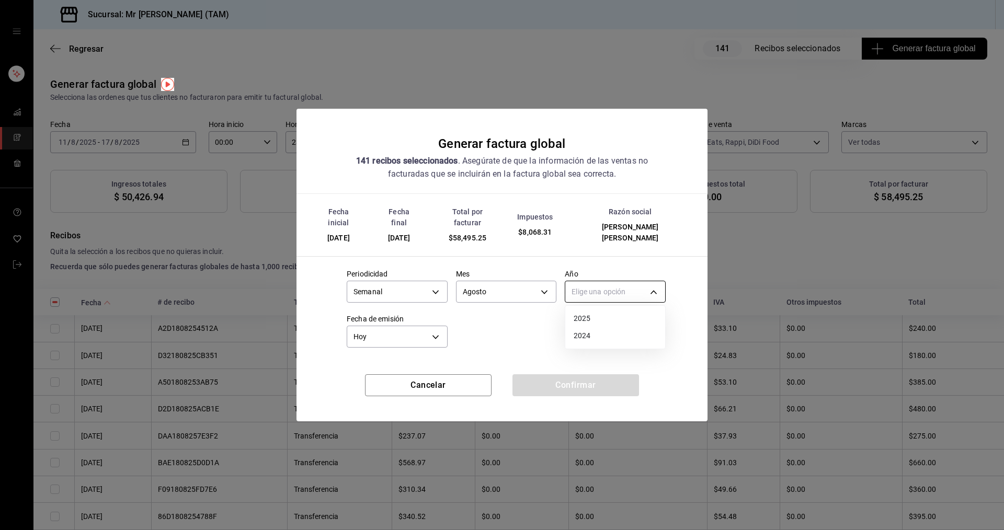
click at [607, 284] on body "Sucursal: Mr [PERSON_NAME] (TAM) Regresar 141 Recibos seleccionados Generar fac…" at bounding box center [502, 265] width 1004 height 530
click at [594, 323] on li "2025" at bounding box center [615, 318] width 100 height 17
click at [603, 375] on button "Confirmar" at bounding box center [575, 385] width 127 height 22
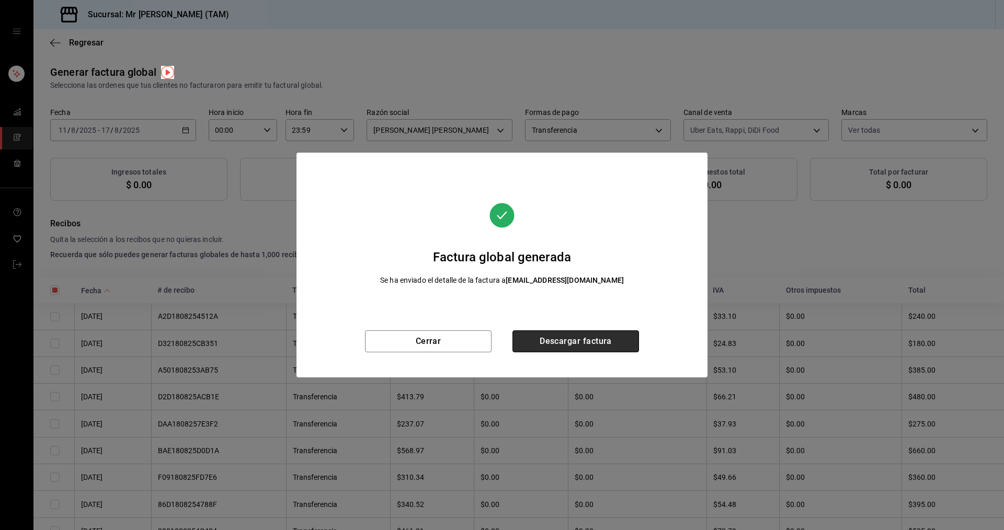
click at [545, 334] on button "Descargar factura" at bounding box center [575, 341] width 127 height 22
click at [417, 349] on button "Cerrar" at bounding box center [428, 341] width 127 height 22
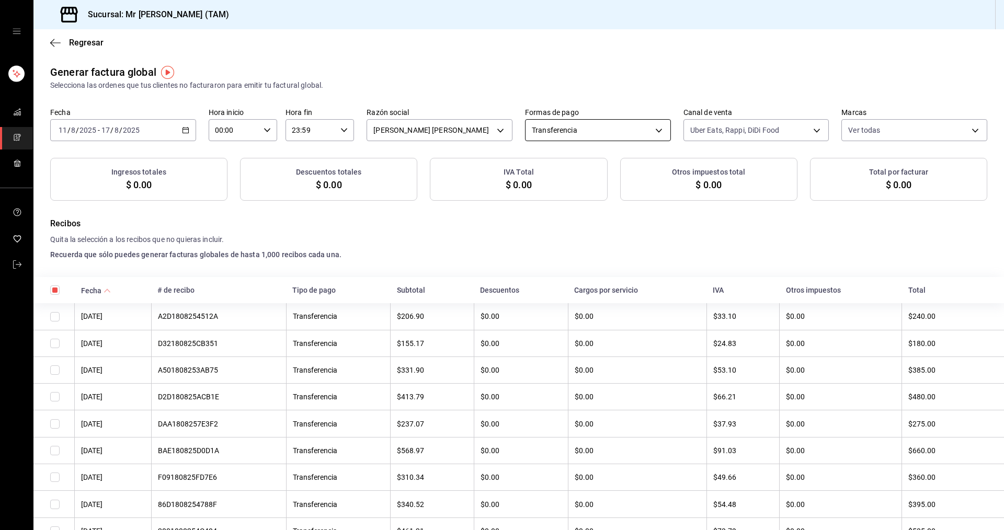
click at [621, 122] on body "Sucursal: Mr [PERSON_NAME] (TAM) Regresar Generar factura global Selecciona las…" at bounding box center [502, 265] width 1004 height 530
click at [621, 122] on div at bounding box center [502, 265] width 1004 height 530
click at [721, 125] on body "Sucursal: Mr [PERSON_NAME] (TAM) Regresar Generar factura global Selecciona las…" at bounding box center [502, 265] width 1004 height 530
click at [727, 201] on span "Punto de venta" at bounding box center [762, 205] width 111 height 11
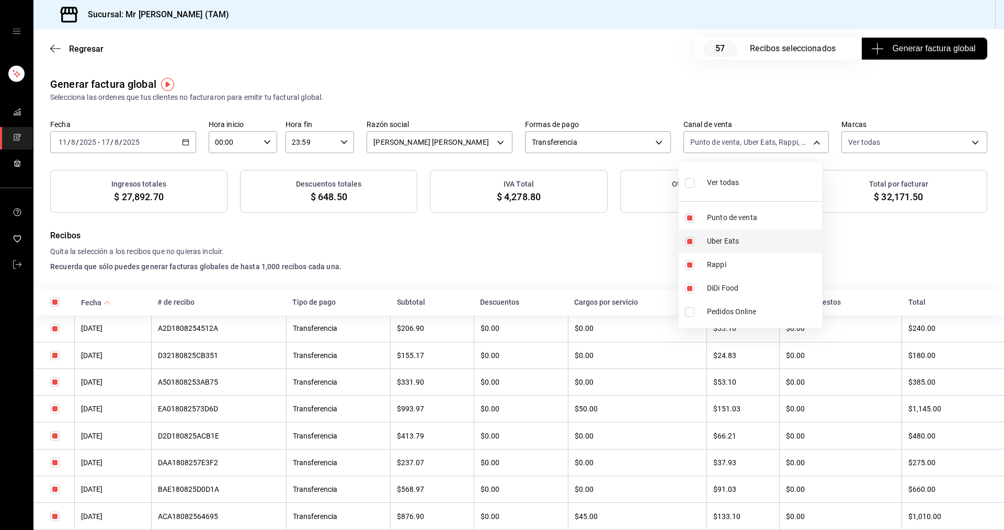
click at [711, 237] on span "Uber Eats" at bounding box center [762, 241] width 111 height 11
click at [715, 267] on span "Rappi" at bounding box center [762, 264] width 111 height 11
click at [704, 287] on li "DiDi Food" at bounding box center [750, 289] width 143 height 24
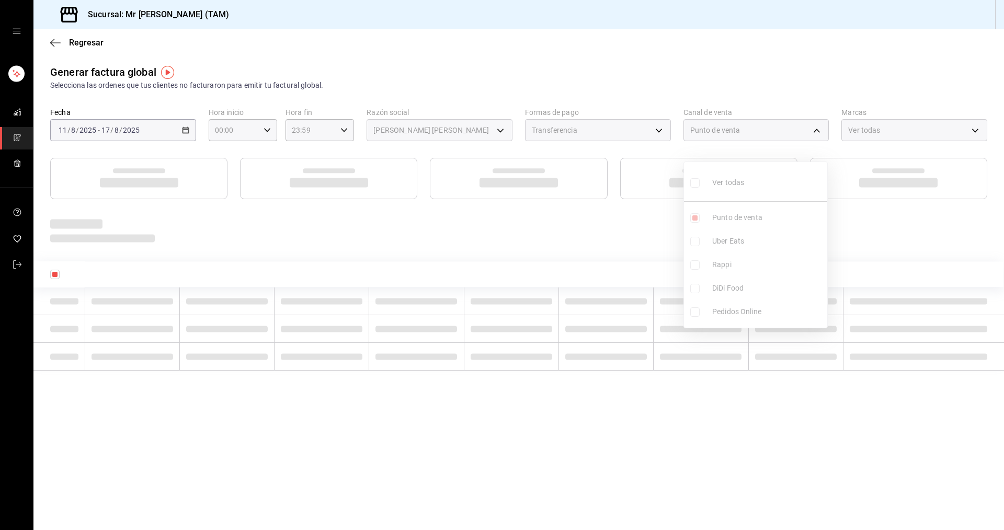
click at [699, 313] on ul "Ver todas Punto de venta Uber Eats Rappi DiDi Food Pedidos Online" at bounding box center [755, 245] width 143 height 166
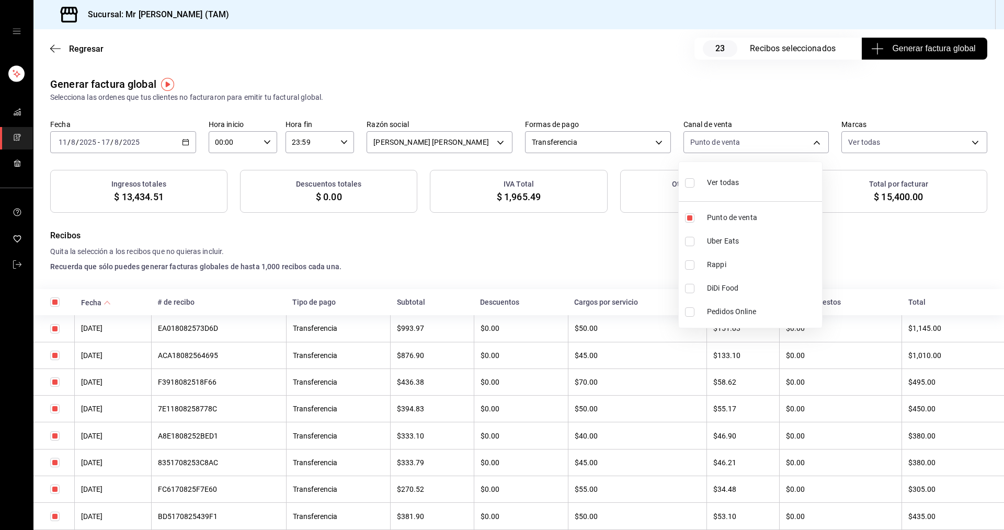
click at [699, 313] on li "Pedidos Online" at bounding box center [750, 312] width 143 height 24
click at [516, 370] on div at bounding box center [502, 265] width 1004 height 530
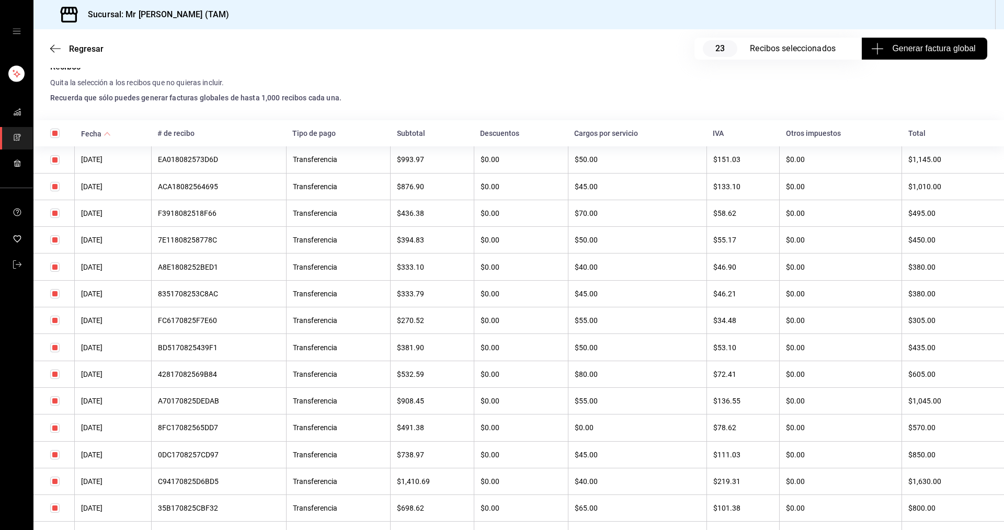
scroll to position [209, 0]
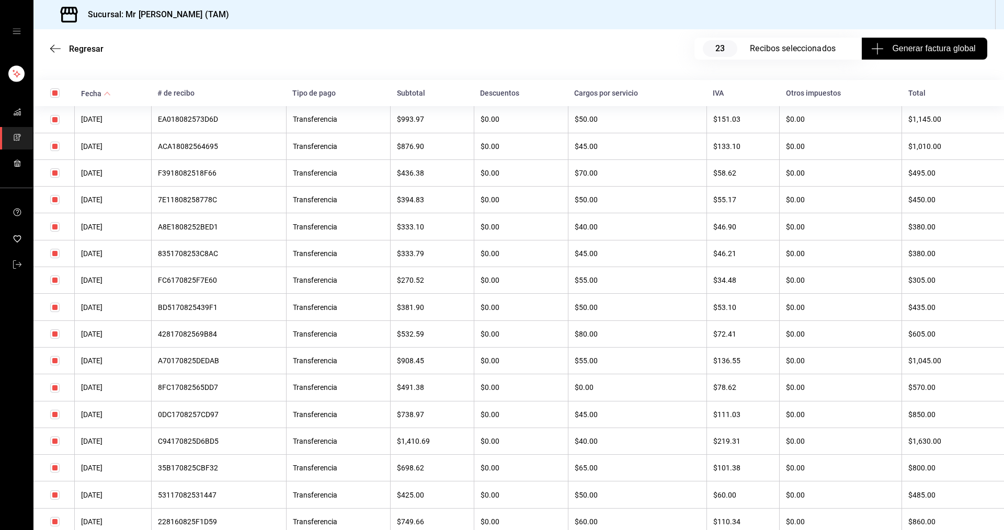
click at [52, 150] on input "checkbox" at bounding box center [54, 146] width 9 height 9
checkbox input "false"
click at [53, 121] on input "checkbox" at bounding box center [54, 119] width 9 height 9
checkbox input "false"
click at [55, 335] on input "checkbox" at bounding box center [54, 333] width 9 height 9
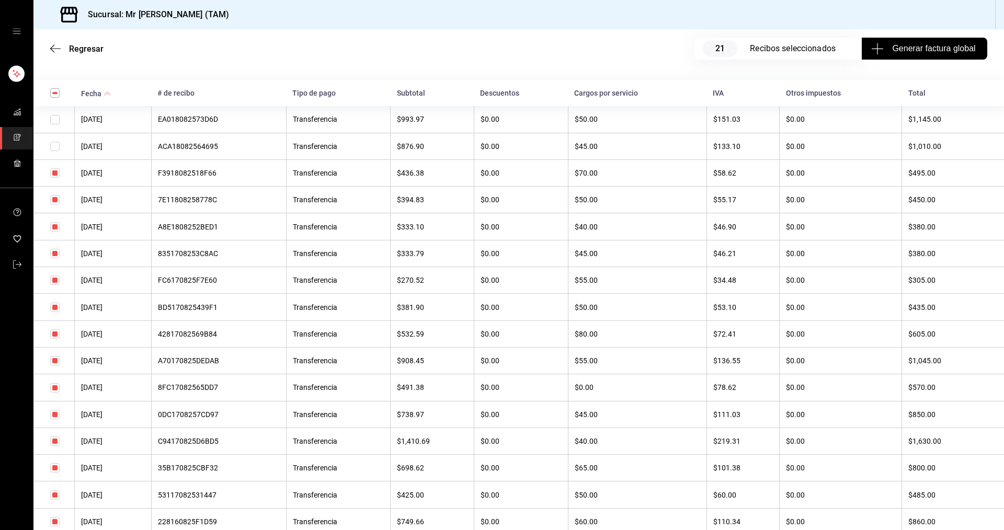
checkbox input "false"
click at [58, 358] on input "checkbox" at bounding box center [54, 360] width 9 height 9
checkbox input "false"
click at [54, 306] on input "checkbox" at bounding box center [54, 307] width 9 height 9
checkbox input "false"
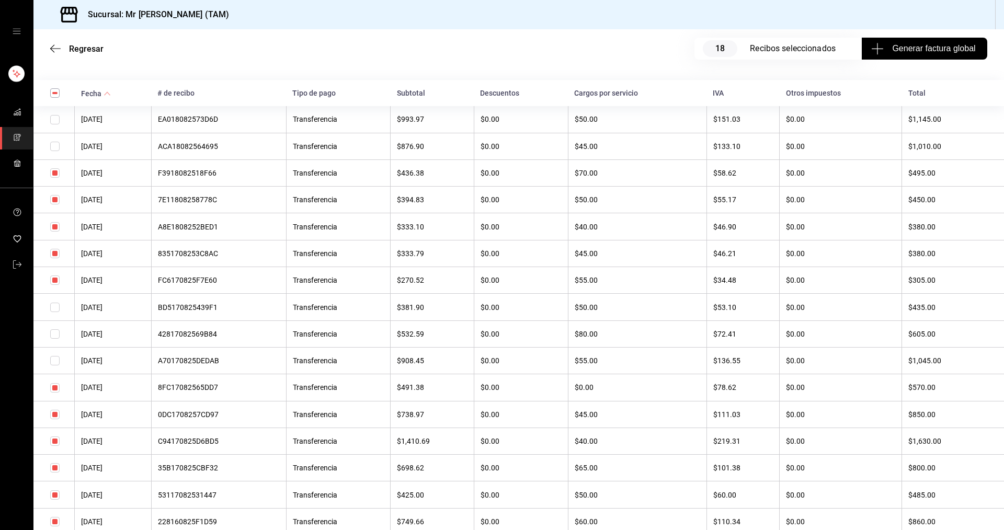
click at [55, 282] on input "checkbox" at bounding box center [54, 280] width 9 height 9
checkbox input "false"
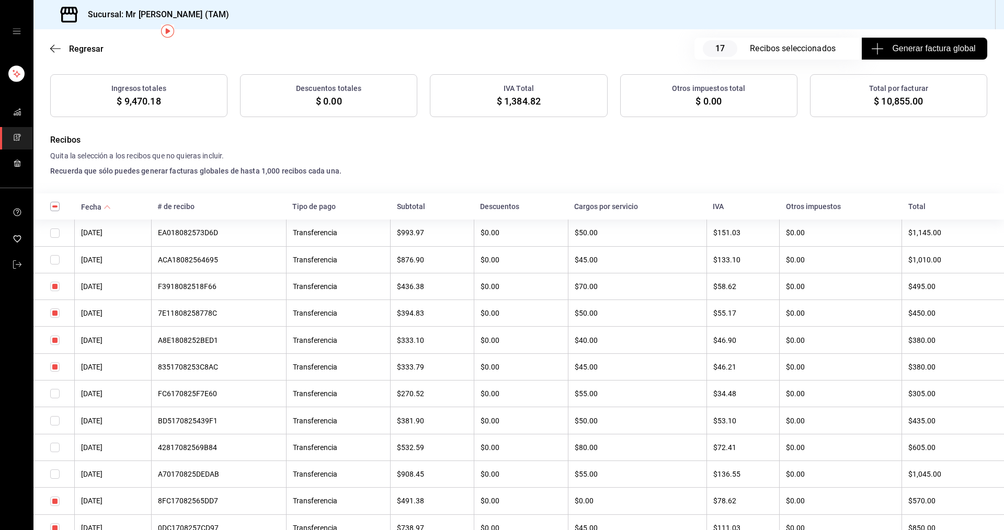
scroll to position [105, 0]
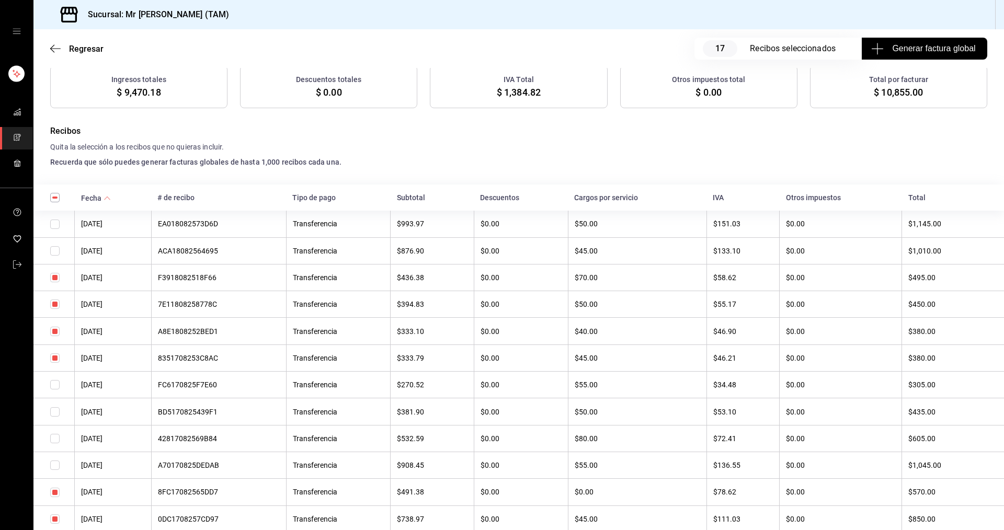
click at [56, 440] on input "checkbox" at bounding box center [54, 438] width 9 height 9
checkbox input "true"
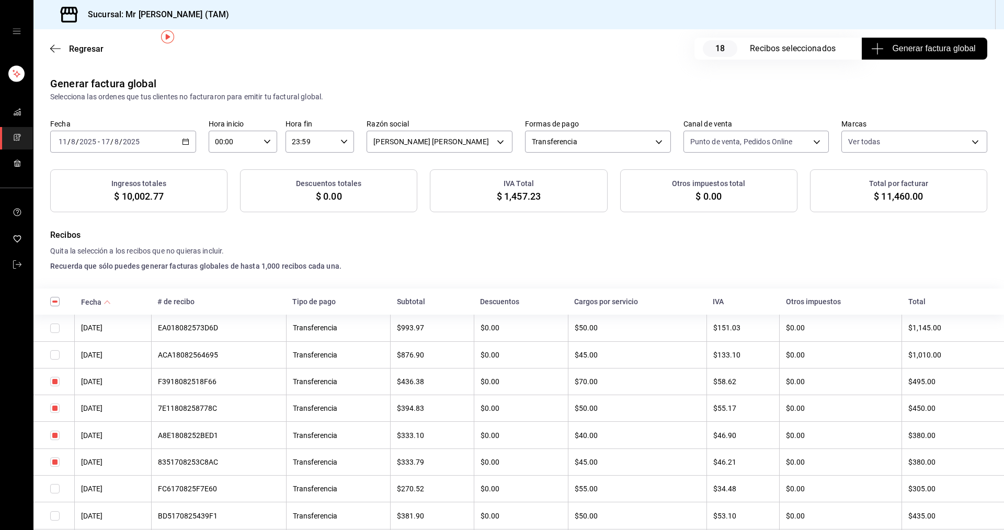
scroll to position [0, 0]
click at [908, 47] on span "Generar factura global" at bounding box center [924, 48] width 102 height 13
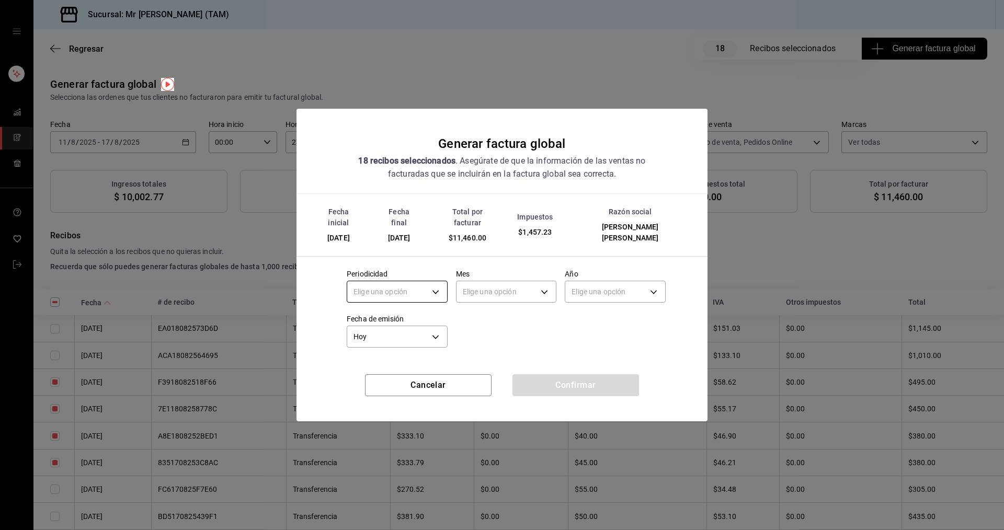
click at [396, 278] on body "Sucursal: Mr Smoky (TAM) Regresar 18 Recibos seleccionados Generar factura glob…" at bounding box center [502, 265] width 1004 height 530
click at [390, 330] on li "Semanal" at bounding box center [397, 335] width 100 height 17
type input "WEEKLY"
click at [518, 285] on body "Sucursal: Mr Smoky (TAM) Regresar 18 Recibos seleccionados Generar factura glob…" at bounding box center [502, 265] width 1004 height 530
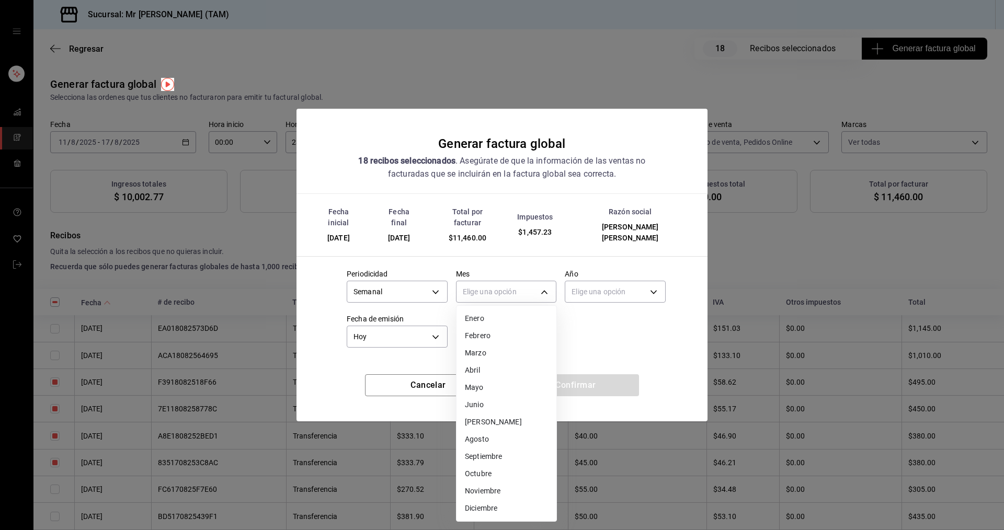
click at [482, 439] on li "Agosto" at bounding box center [507, 439] width 100 height 17
type input "8"
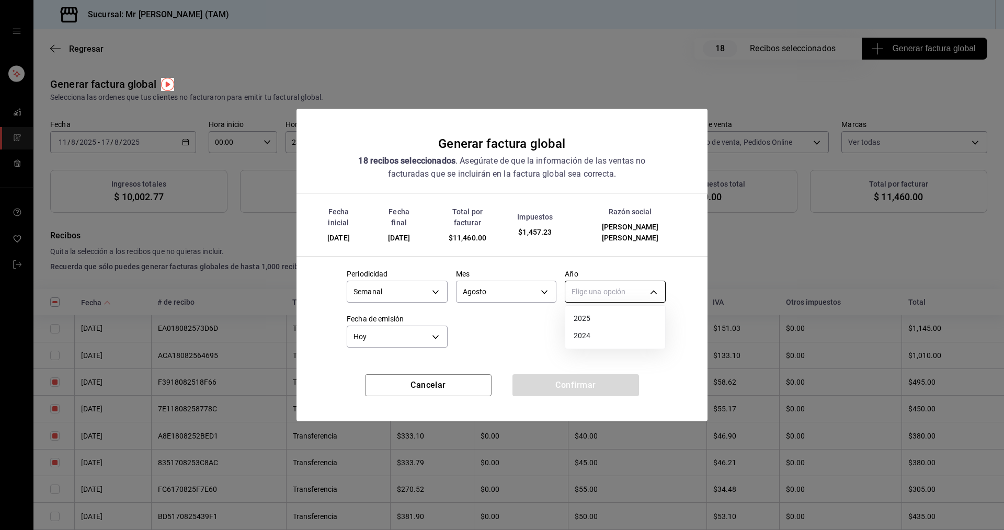
click at [606, 290] on body "Sucursal: Mr Smoky (TAM) Regresar 18 Recibos seleccionados Generar factura glob…" at bounding box center [502, 265] width 1004 height 530
click at [602, 317] on li "2025" at bounding box center [615, 318] width 100 height 17
type input "2025"
click at [585, 376] on button "Confirmar" at bounding box center [575, 385] width 127 height 22
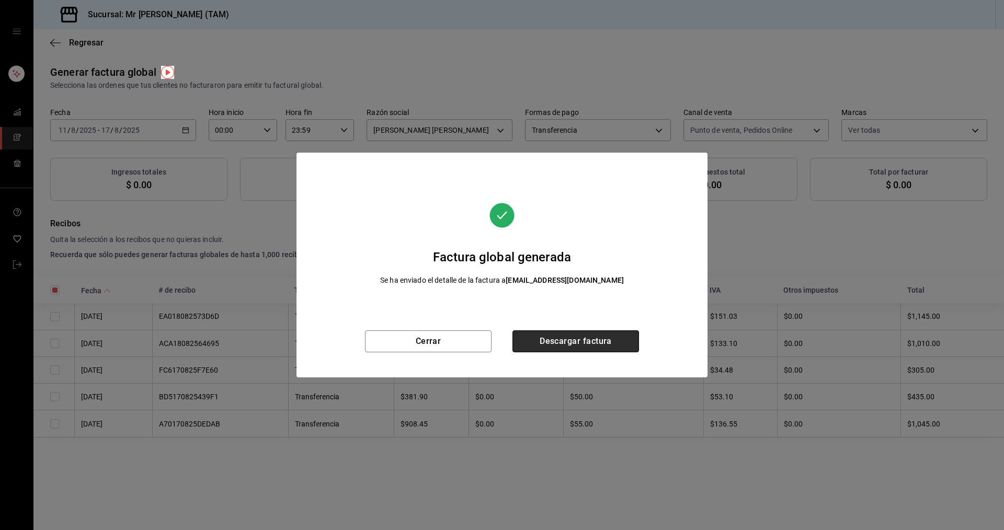
click at [534, 340] on button "Descargar factura" at bounding box center [575, 341] width 127 height 22
click at [448, 344] on button "Cerrar" at bounding box center [428, 341] width 127 height 22
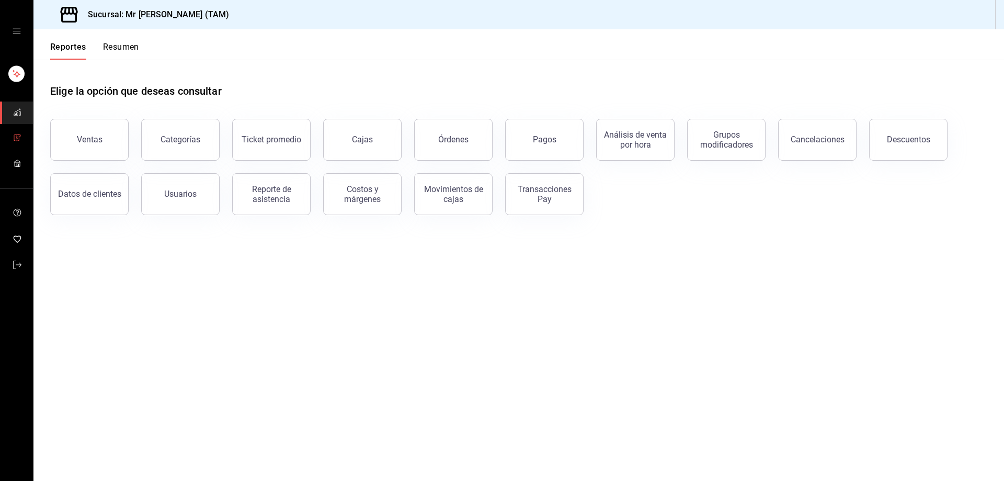
click at [11, 139] on link "mailbox folders" at bounding box center [16, 138] width 33 height 22
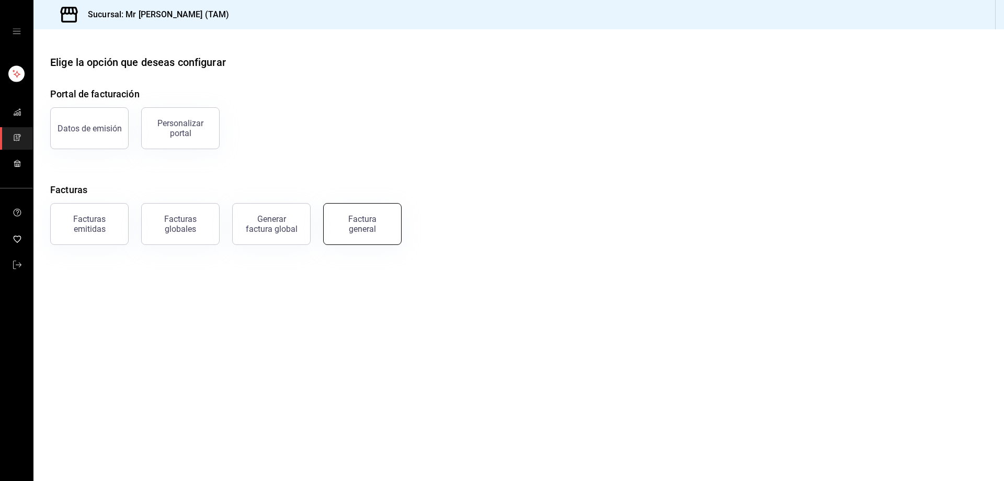
click at [361, 233] on div "Factura general" at bounding box center [362, 224] width 52 height 20
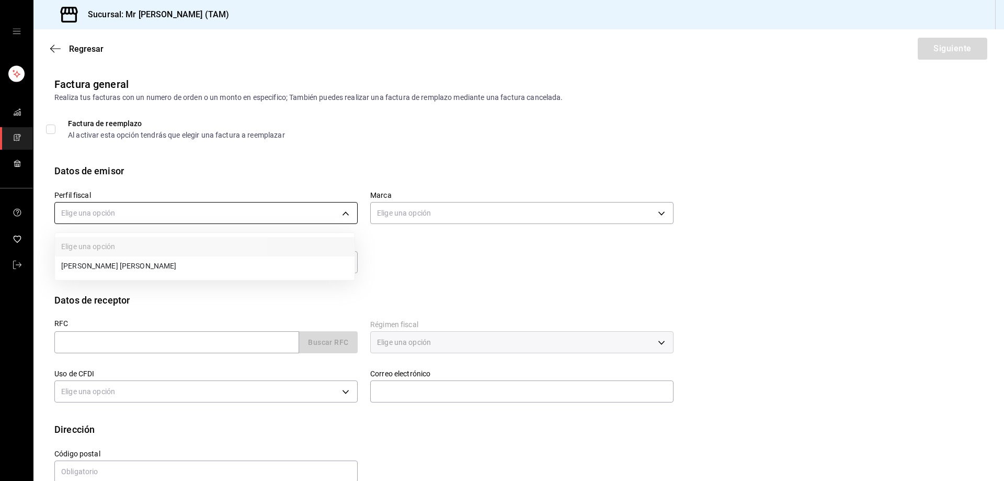
click at [130, 214] on body "Sucursal: Mr Smoky (TAM) Regresar Siguiente Factura general Realiza tus factura…" at bounding box center [502, 240] width 1004 height 481
click at [125, 263] on li "[PERSON_NAME] [PERSON_NAME]" at bounding box center [205, 265] width 300 height 19
type input "81e23790-b5c9-42c9-a779-7127cee00b47"
type input "7082ddc5-3cea-471a-bd4f-d41619b848f0"
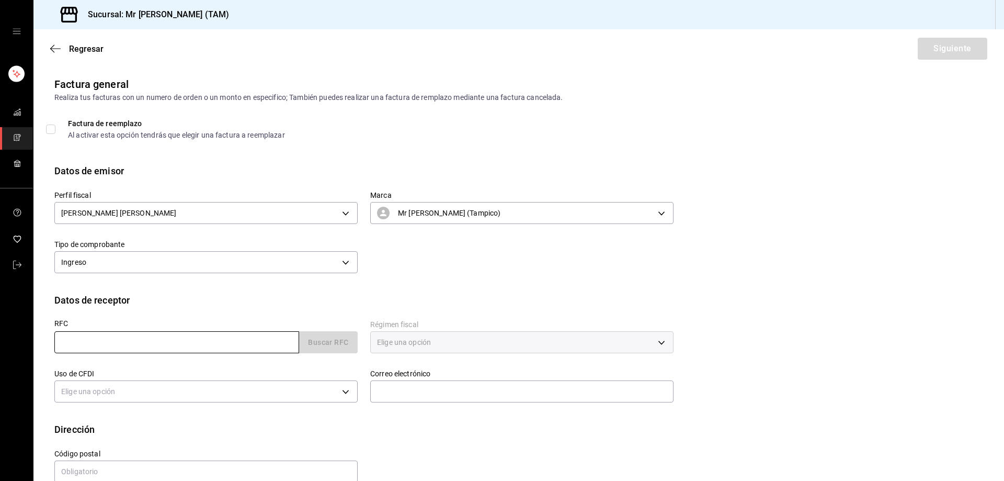
click at [154, 339] on input "text" at bounding box center [176, 342] width 245 height 22
paste input "FSE170127IW4"
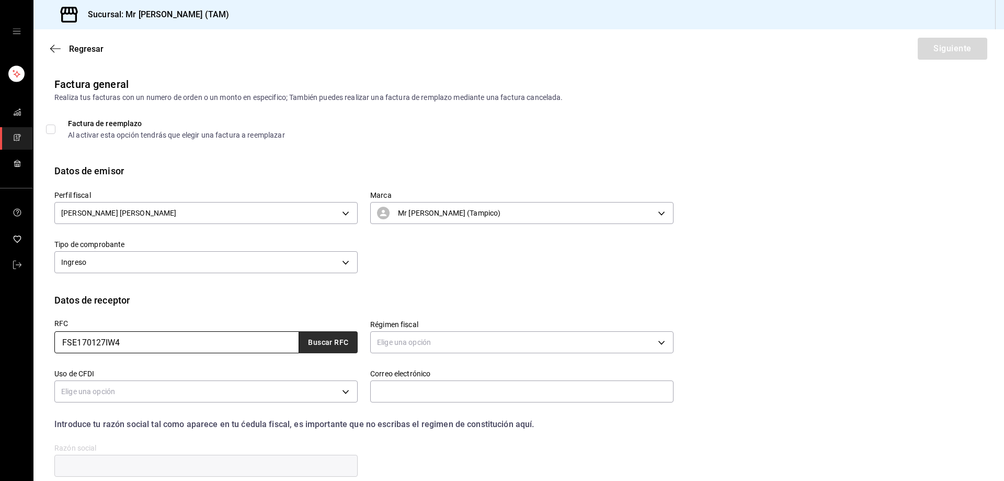
type input "FSE170127IW4"
click at [315, 339] on button "Buscar RFC" at bounding box center [328, 342] width 59 height 22
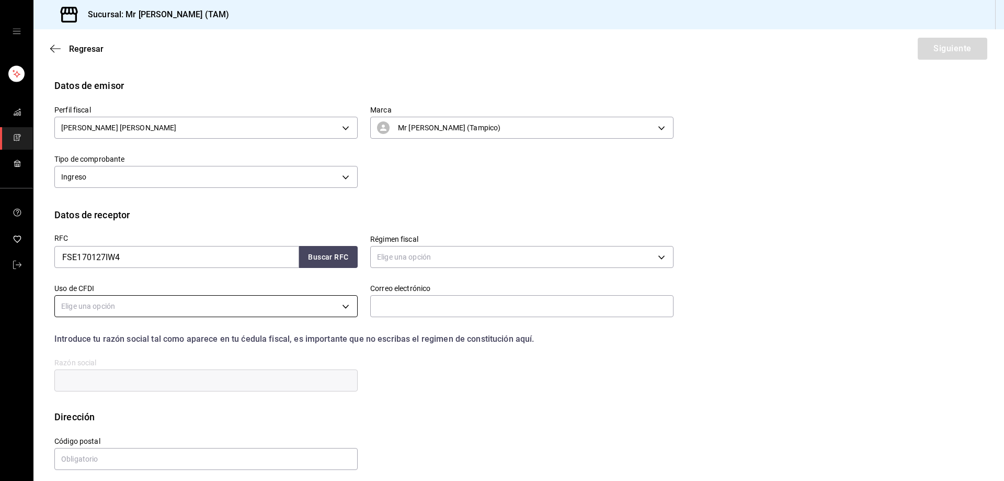
scroll to position [93, 0]
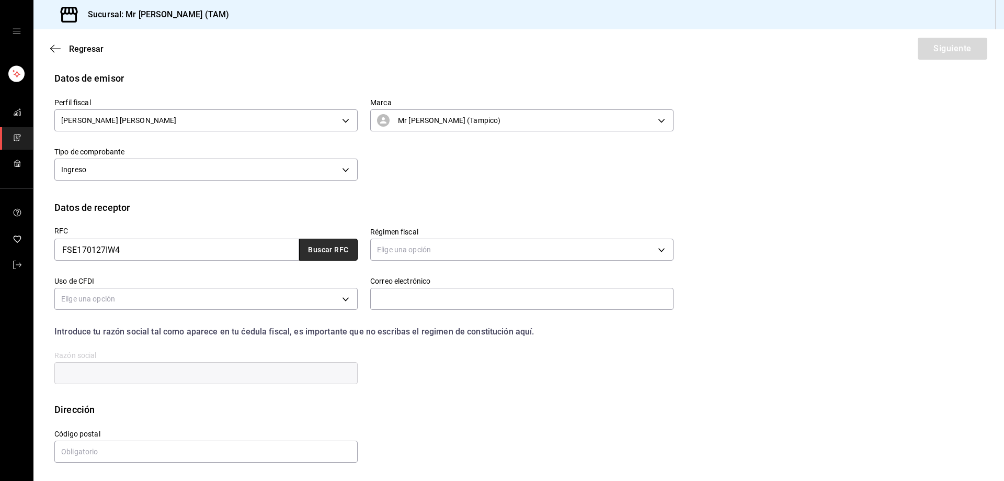
click at [346, 253] on button "Buscar RFC" at bounding box center [328, 249] width 59 height 22
click at [420, 249] on body "Sucursal: Mr Smoky (TAM) Regresar Siguiente Factura general Realiza tus factura…" at bounding box center [502, 240] width 1004 height 481
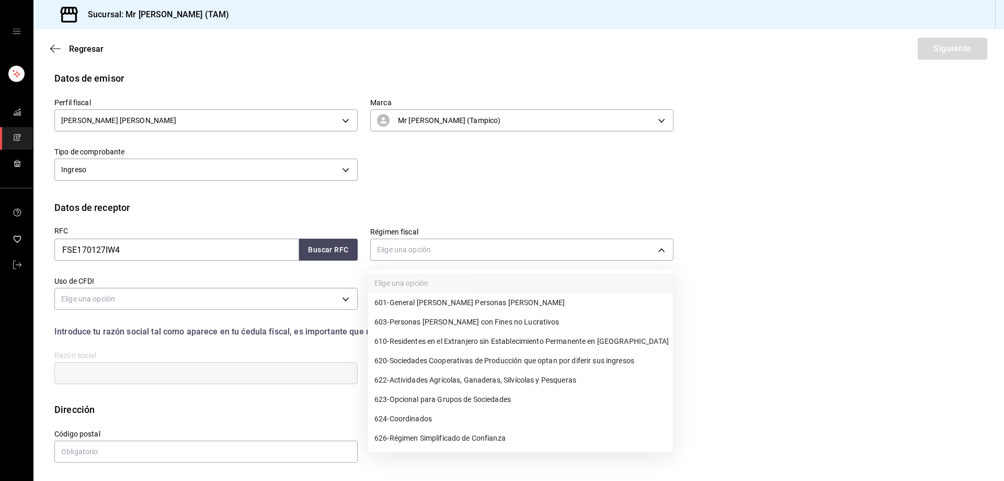
click at [429, 439] on span "626 - Régimen Simplificado de Confianza" at bounding box center [439, 437] width 131 height 11
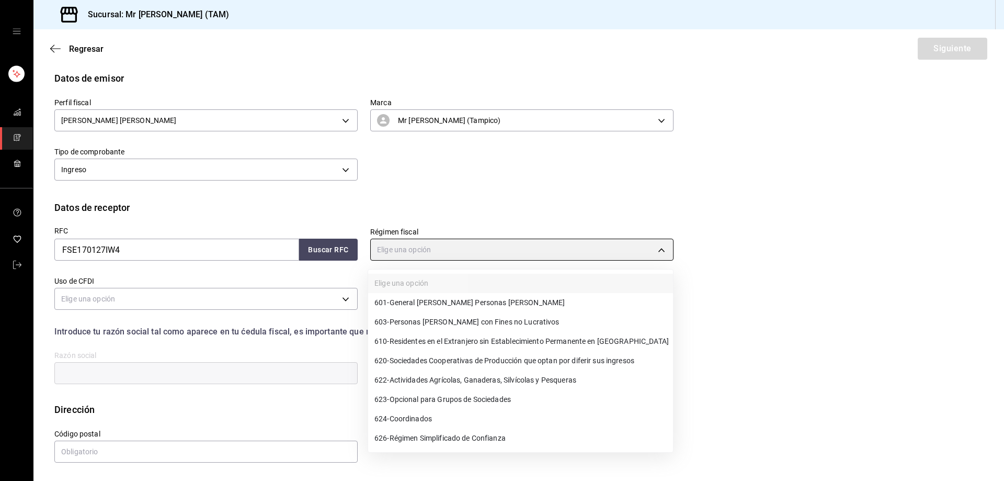
type input "626"
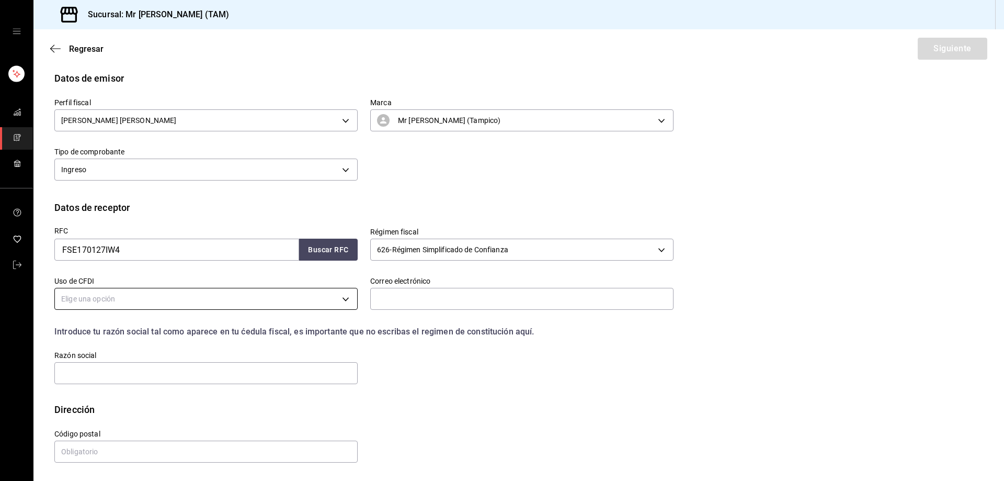
click at [284, 290] on body "Sucursal: Mr Smoky (TAM) Regresar Siguiente Factura general Realiza tus factura…" at bounding box center [502, 240] width 1004 height 481
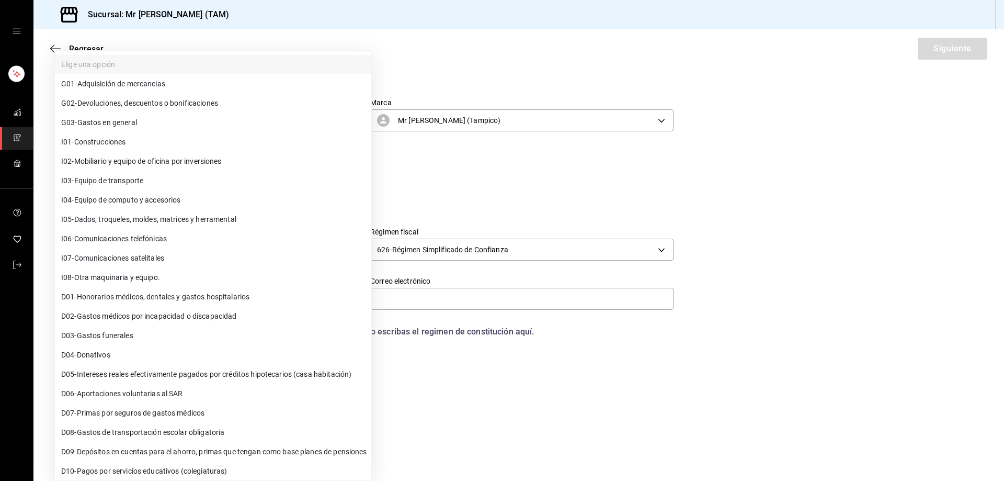
click at [523, 343] on div at bounding box center [502, 240] width 1004 height 481
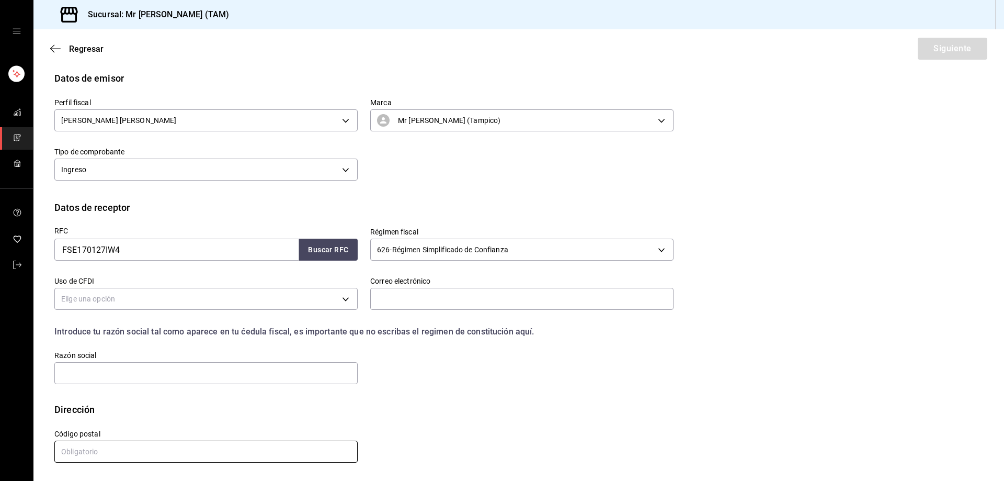
click at [202, 452] on input "text" at bounding box center [205, 451] width 303 height 22
paste input "89512"
type input "89512"
drag, startPoint x: 167, startPoint y: 376, endPoint x: 171, endPoint y: 363, distance: 13.2
click at [167, 376] on input "text" at bounding box center [205, 373] width 303 height 22
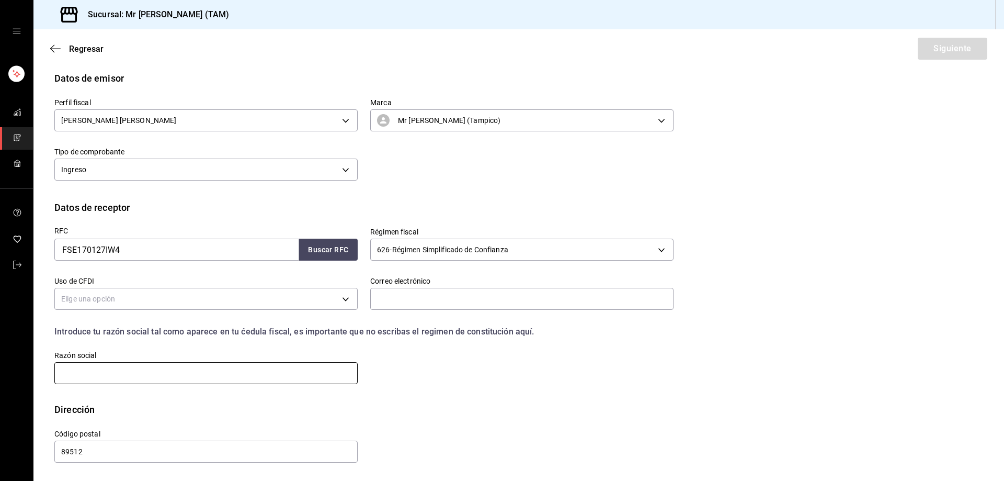
paste input "FB SOLUCIONES ELECTRICAS"
type input "FB SOLUCIONES ELECTRICAS"
click at [181, 283] on label "Uso de CFDI" at bounding box center [205, 280] width 303 height 7
click at [183, 292] on body "Sucursal: Mr Smoky (TAM) Regresar Siguiente Factura general Realiza tus factura…" at bounding box center [502, 240] width 1004 height 481
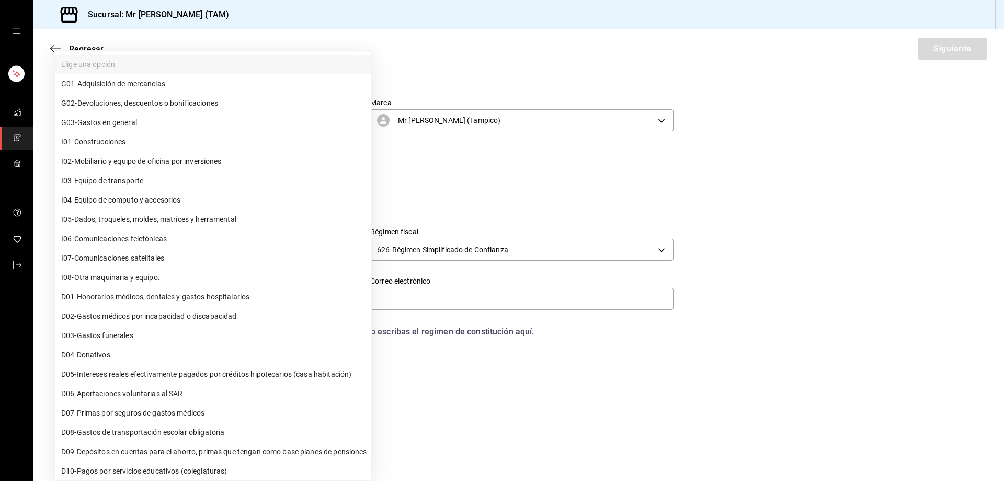
click at [146, 120] on li "G03 - Gastos en general" at bounding box center [213, 122] width 316 height 19
type input "G03"
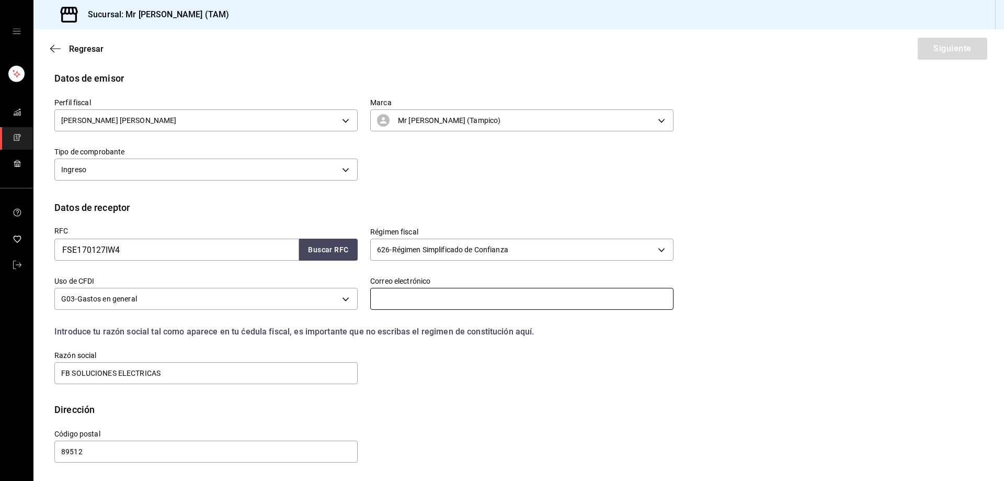
drag, startPoint x: 415, startPoint y: 299, endPoint x: 409, endPoint y: 297, distance: 5.6
click at [415, 299] on input "text" at bounding box center [521, 299] width 303 height 22
paste input "facturación@fbsoluciones.com"
click at [409, 297] on input "facturación@fbsoluciones.com" at bounding box center [521, 299] width 303 height 22
click at [553, 300] on input "facturacion@fbsoluciones.com" at bounding box center [521, 299] width 303 height 22
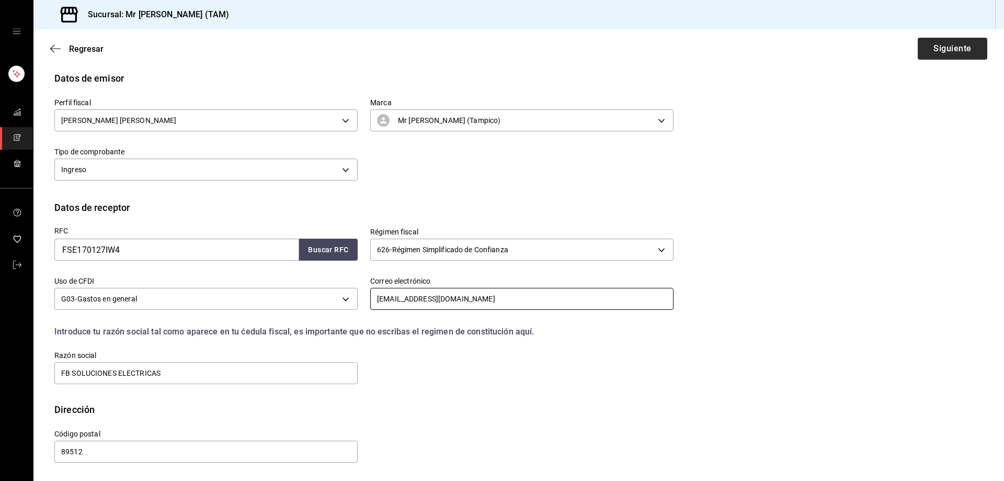
type input "facturacion@fbsoluciones.com"
click at [944, 52] on button "Siguiente" at bounding box center [953, 49] width 70 height 22
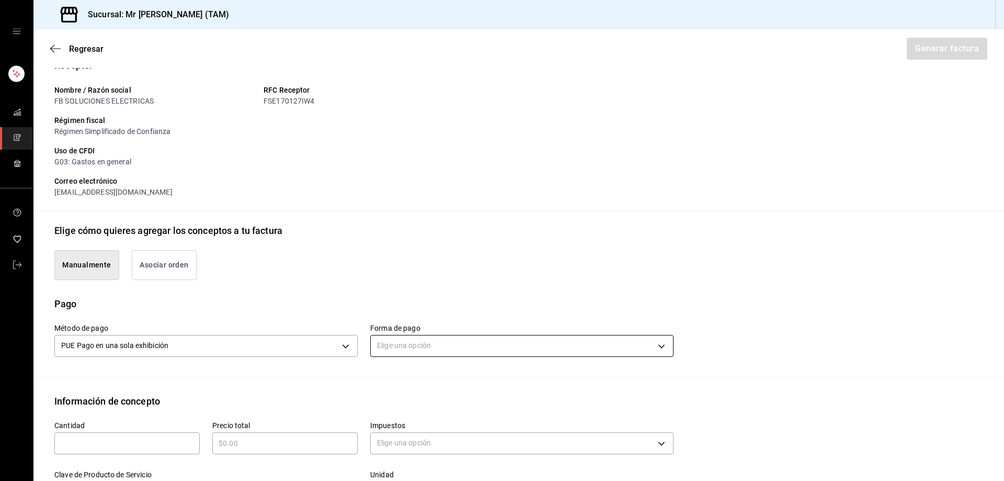
scroll to position [302, 0]
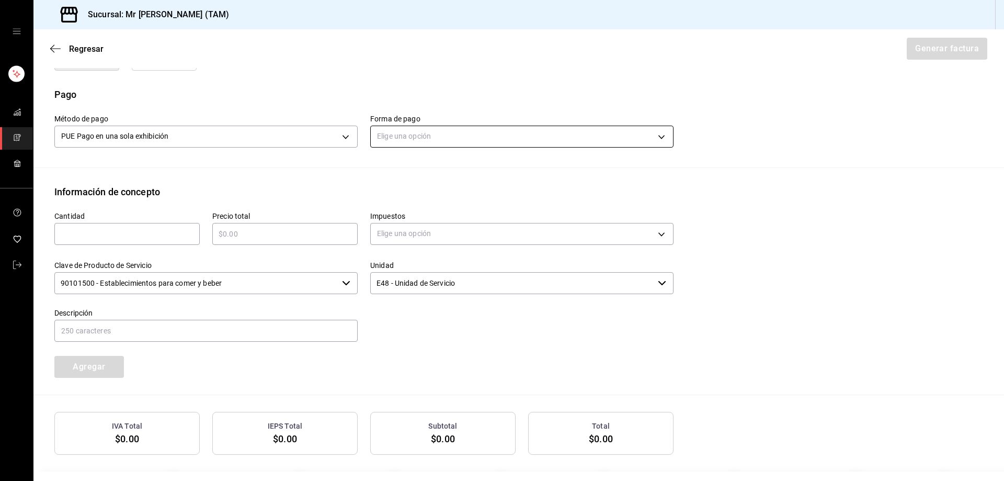
click at [461, 136] on body "Sucursal: Mr Smoky (TAM) Regresar Generar factura Emisor Perfil fiscal LARISSA …" at bounding box center [502, 240] width 1004 height 481
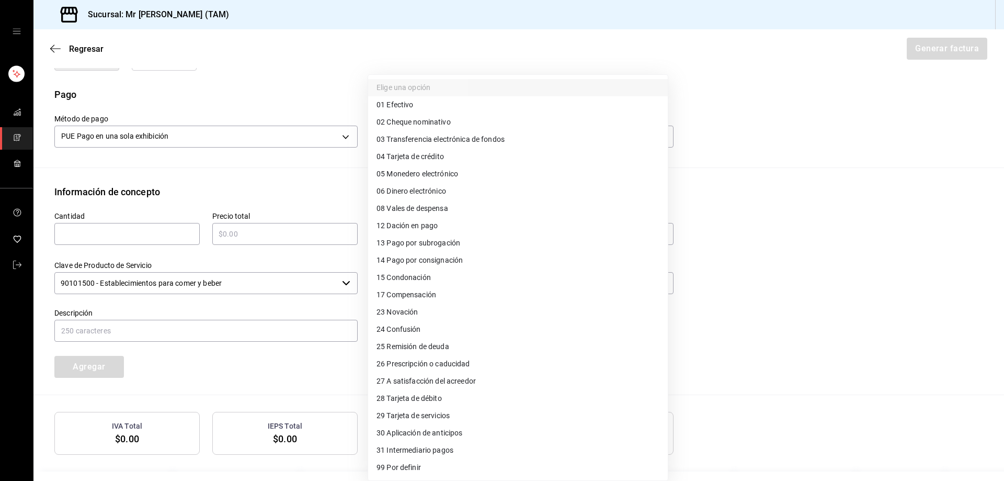
click at [414, 402] on span "28 Tarjeta de débito" at bounding box center [409, 398] width 65 height 11
type input "28"
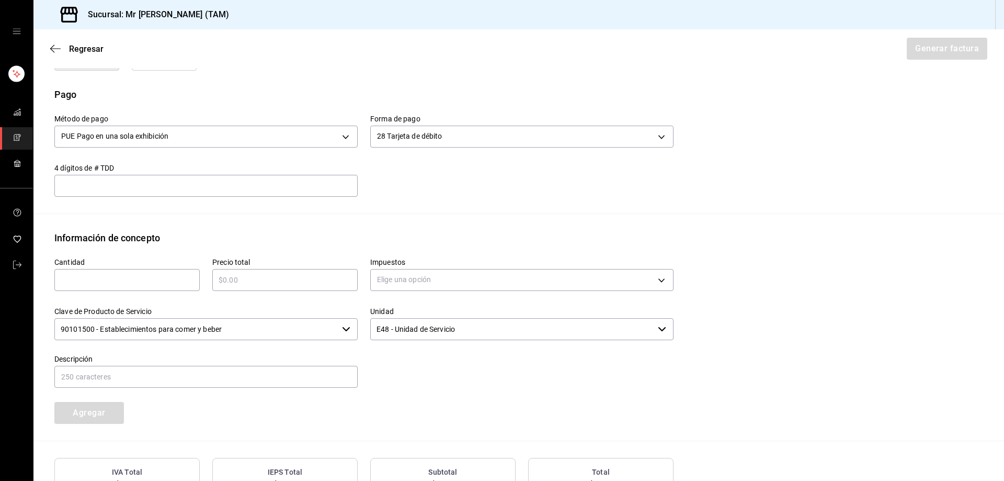
click at [195, 181] on input "text" at bounding box center [205, 185] width 303 height 13
type input "9893"
click at [114, 290] on div "​" at bounding box center [126, 280] width 145 height 22
type input "1"
click at [265, 290] on div "​" at bounding box center [284, 280] width 145 height 22
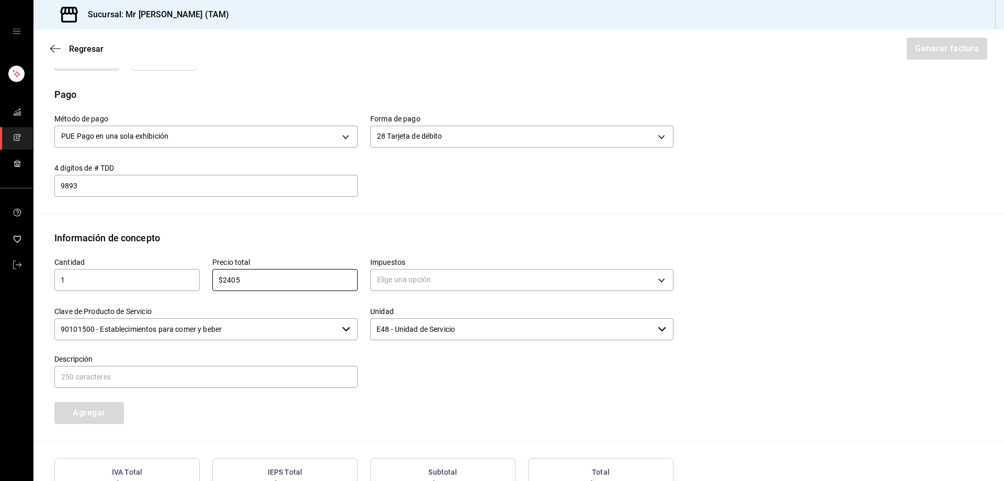
type input "$2405"
click at [421, 269] on body "Sucursal: Mr Smoky (TAM) Regresar Generar factura Emisor Perfil fiscal LARISSA …" at bounding box center [502, 240] width 1004 height 481
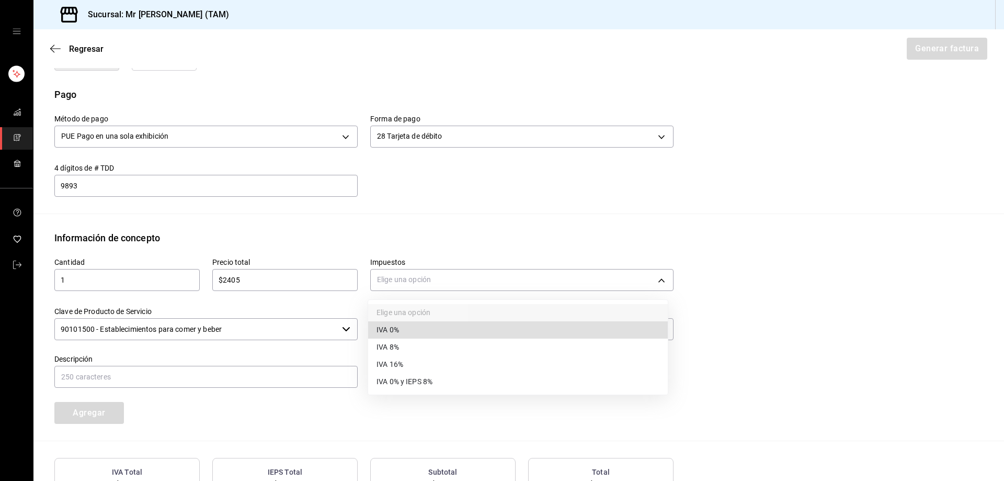
click at [397, 369] on span "IVA 16%" at bounding box center [390, 364] width 27 height 11
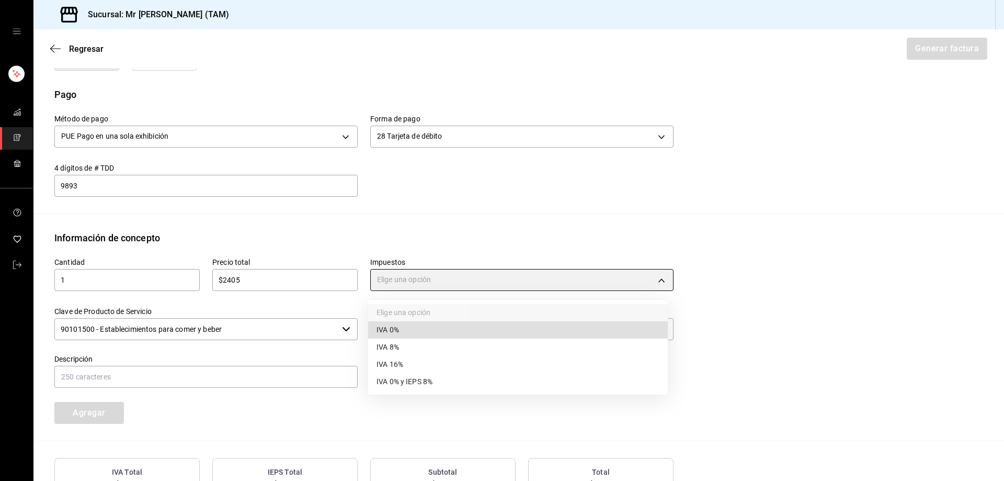
type input "IVA_16"
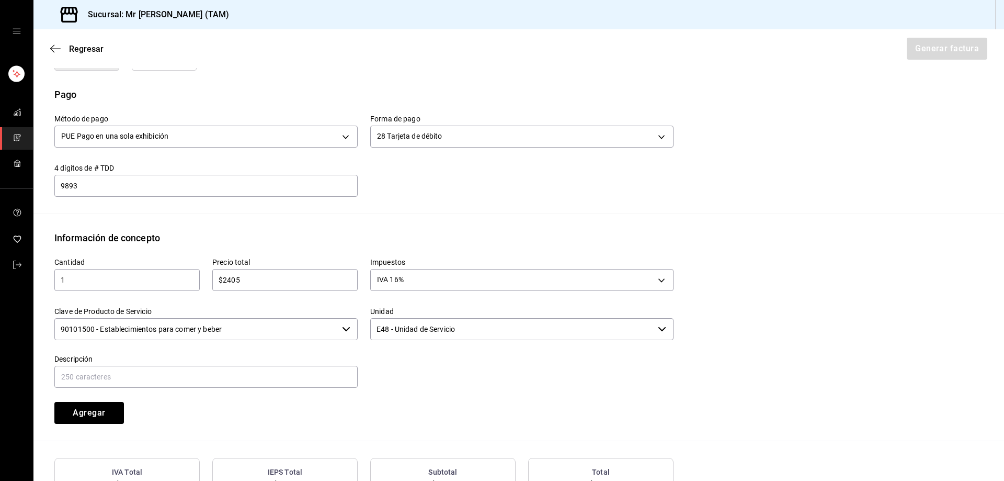
click at [282, 335] on input "90101500 - Establecimientos para comer y beber" at bounding box center [195, 329] width 283 height 22
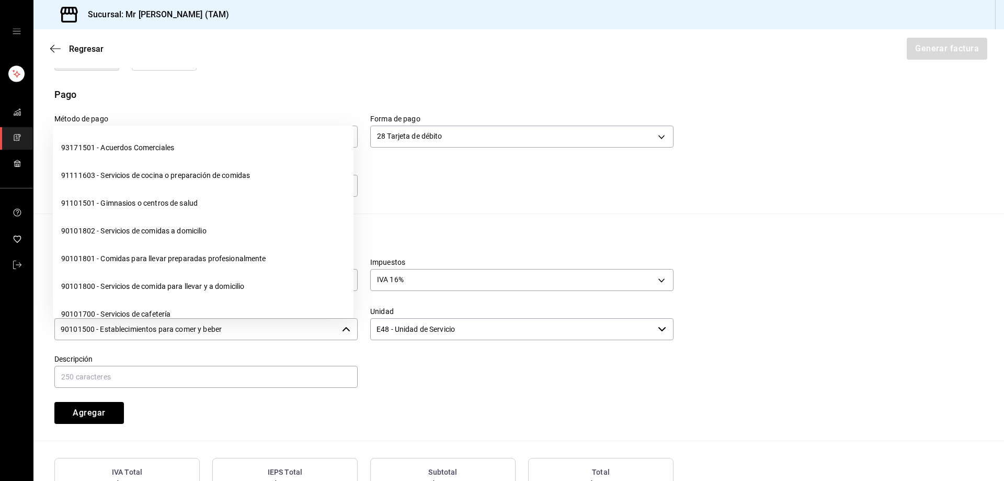
click at [282, 335] on input "90101500 - Establecimientos para comer y beber" at bounding box center [195, 329] width 283 height 22
click at [282, 334] on input "90101500 - Establecimientos para comer y beber" at bounding box center [195, 329] width 283 height 22
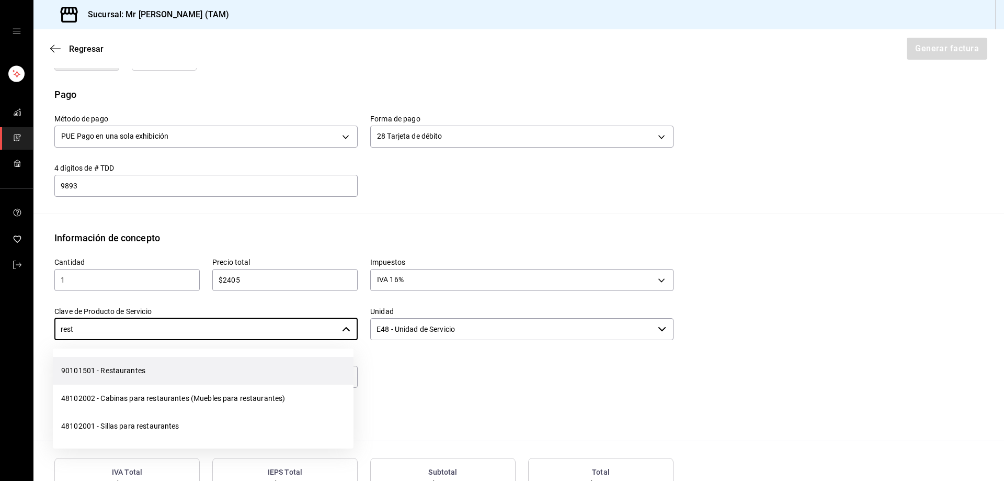
click at [226, 363] on li "90101501 - Restaurantes" at bounding box center [203, 371] width 301 height 28
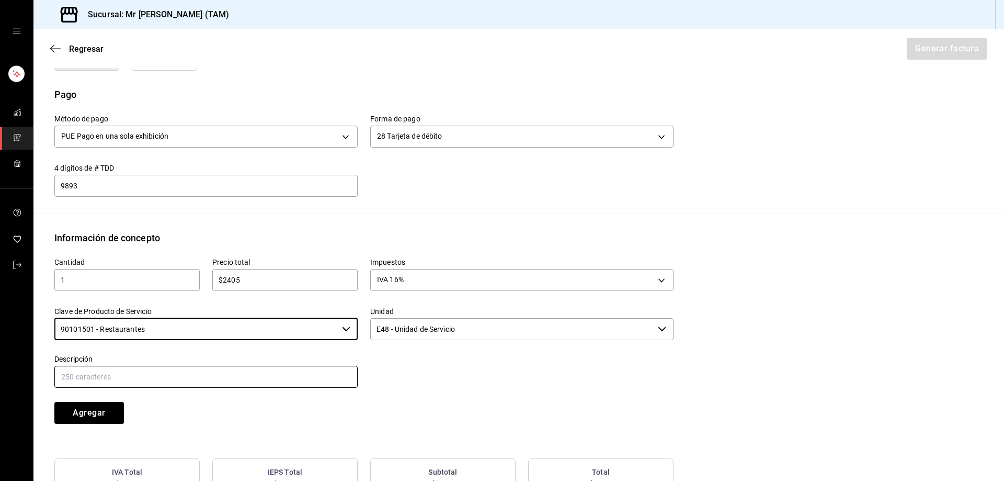
type input "90101501 - Restaurantes"
click at [270, 371] on input "text" at bounding box center [205, 377] width 303 height 22
type input "CONSUMO DEL DIA 14 AGOSTO 2025"
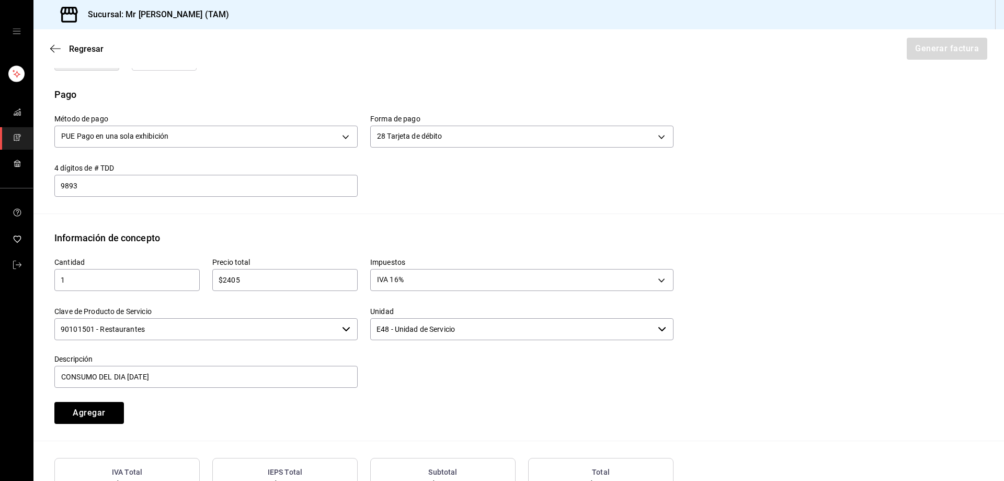
click at [85, 424] on div "Cantidad 1 ​ Precio total $2405 ​ Impuestos IVA 16% IVA_16 Clave de Producto de…" at bounding box center [518, 343] width 929 height 196
click at [93, 414] on button "Agregar" at bounding box center [89, 413] width 70 height 22
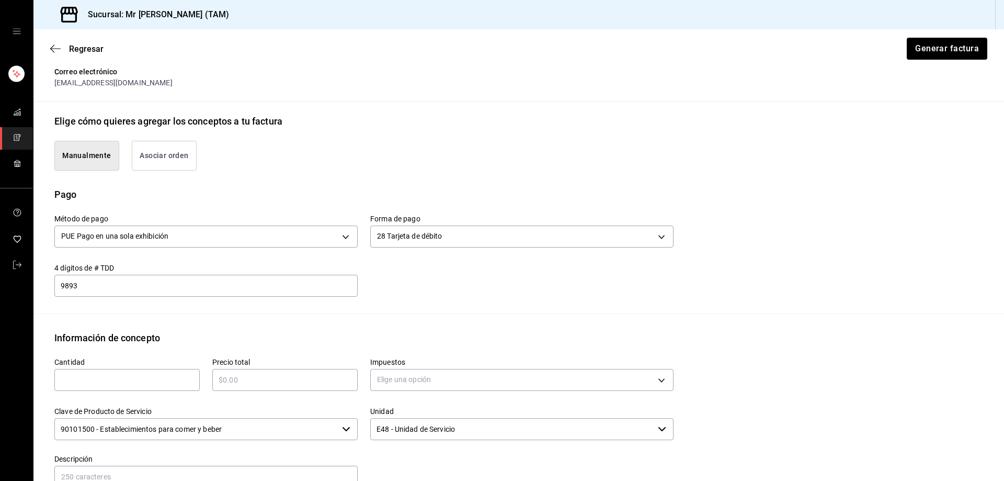
scroll to position [97, 0]
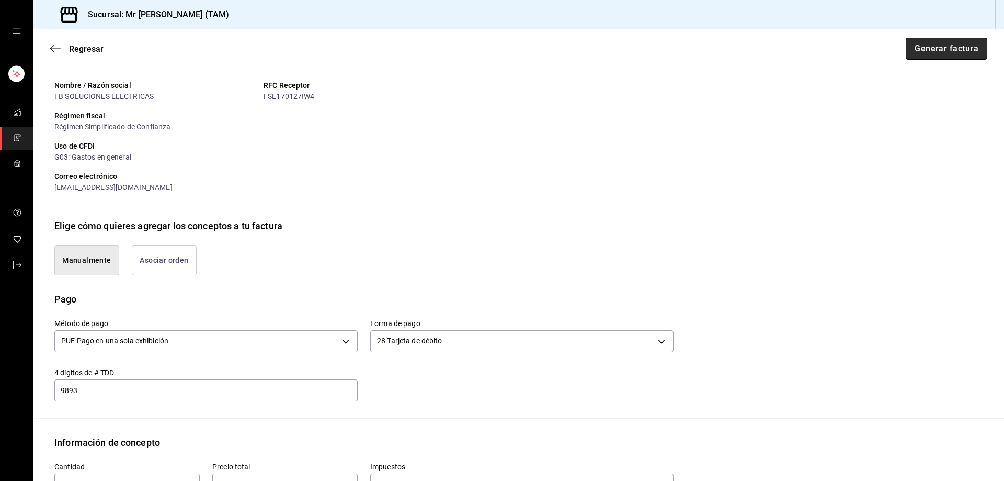
click at [949, 50] on button "Generar factura" at bounding box center [947, 49] width 82 height 22
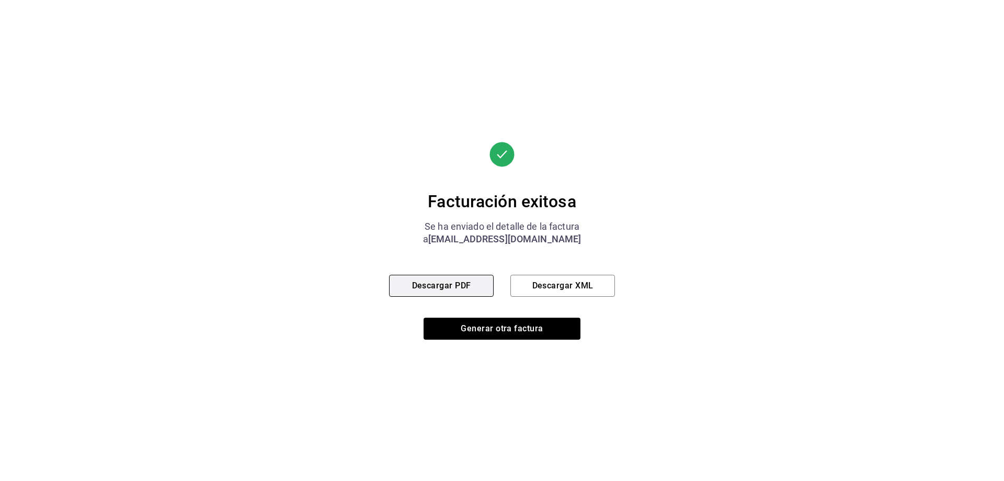
click at [442, 281] on button "Descargar PDF" at bounding box center [441, 286] width 105 height 22
click at [537, 287] on button "Descargar XML" at bounding box center [562, 286] width 105 height 22
